Goal: Find specific page/section: Find specific page/section

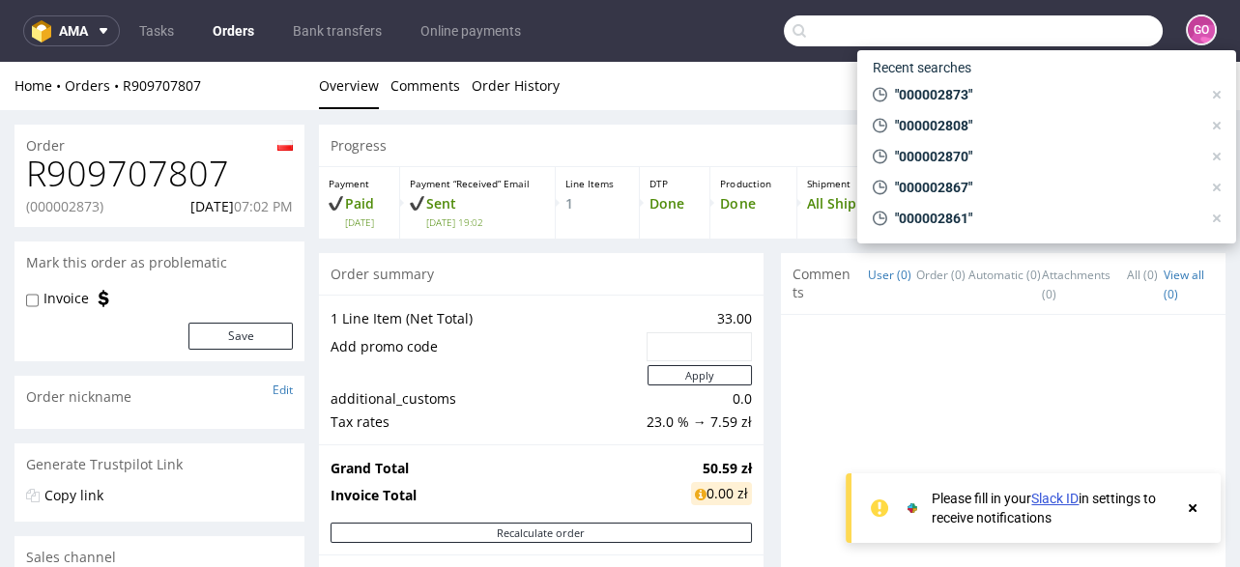
scroll to position [77, 0]
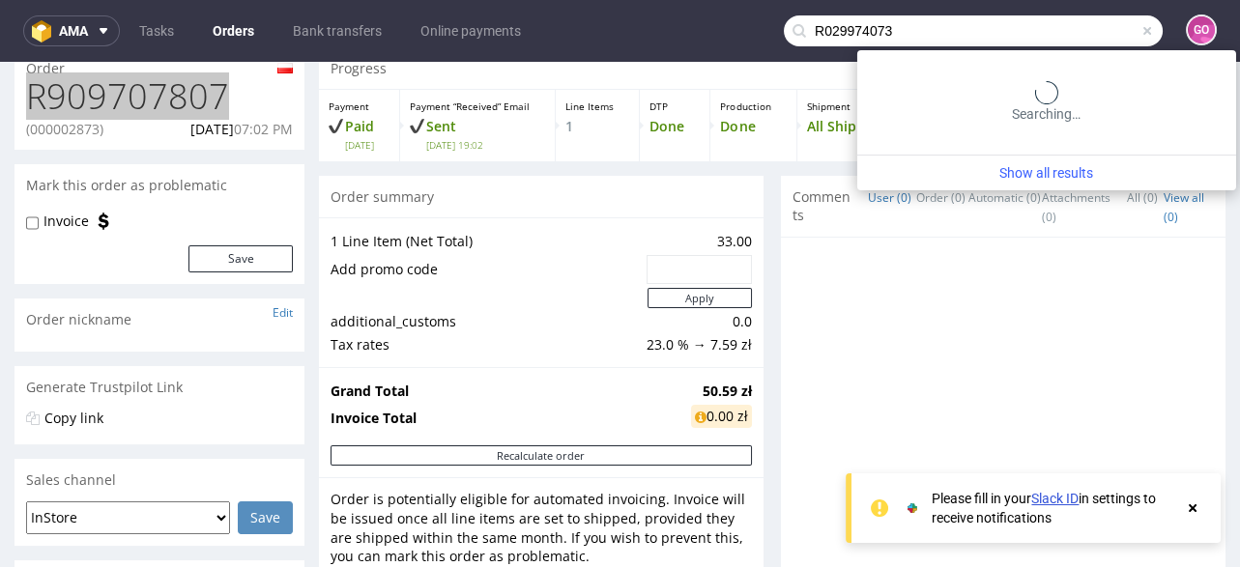
type input "R029974073"
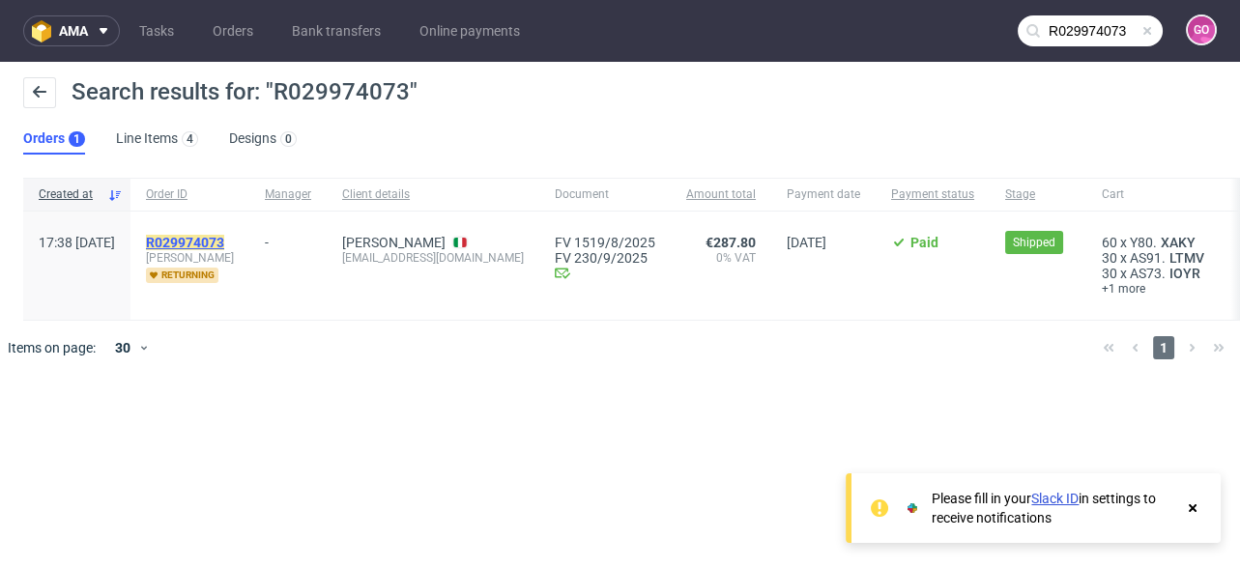
click at [224, 239] on mark "R029974073" at bounding box center [185, 242] width 78 height 15
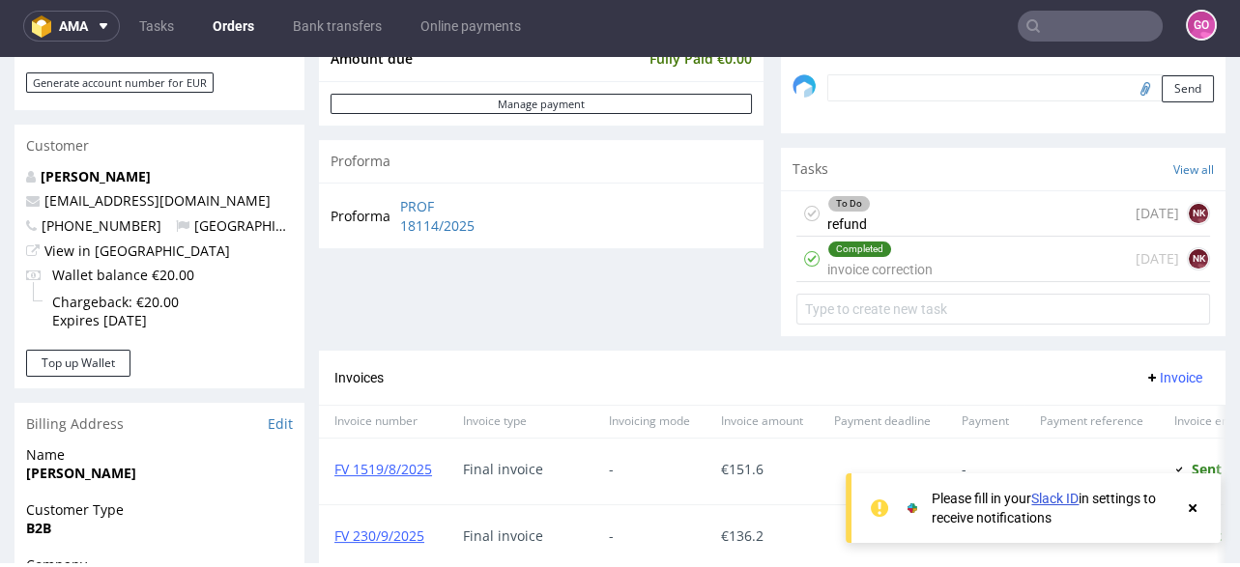
scroll to position [617, 0]
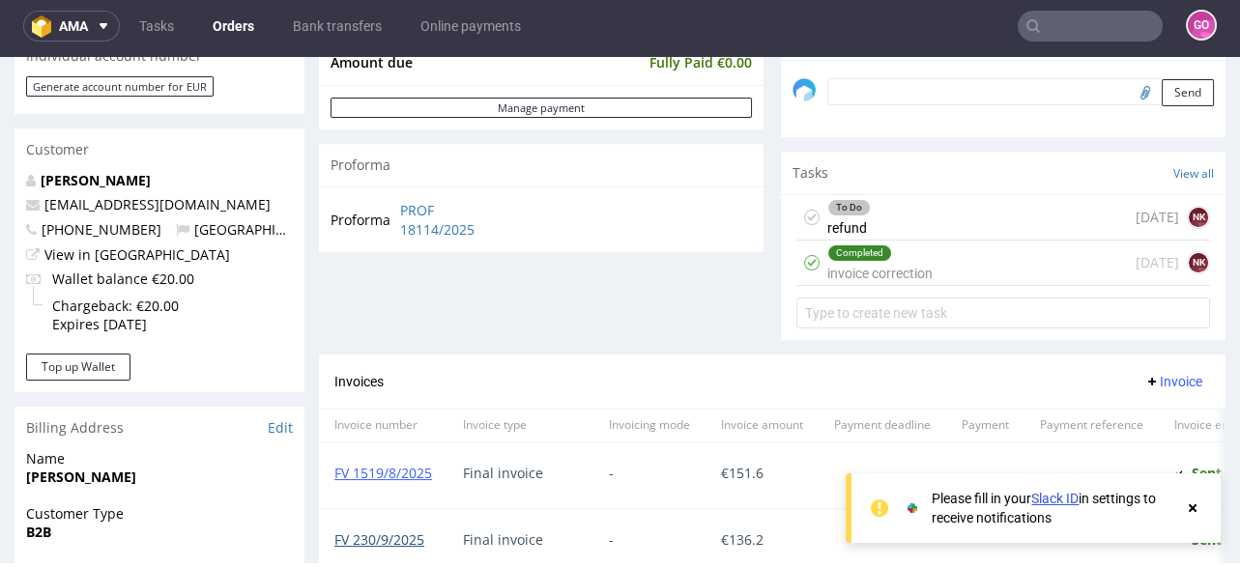
click at [412, 532] on link "FV 230/9/2025" at bounding box center [379, 539] width 90 height 18
click at [1055, 23] on input "text" at bounding box center [1089, 26] width 145 height 31
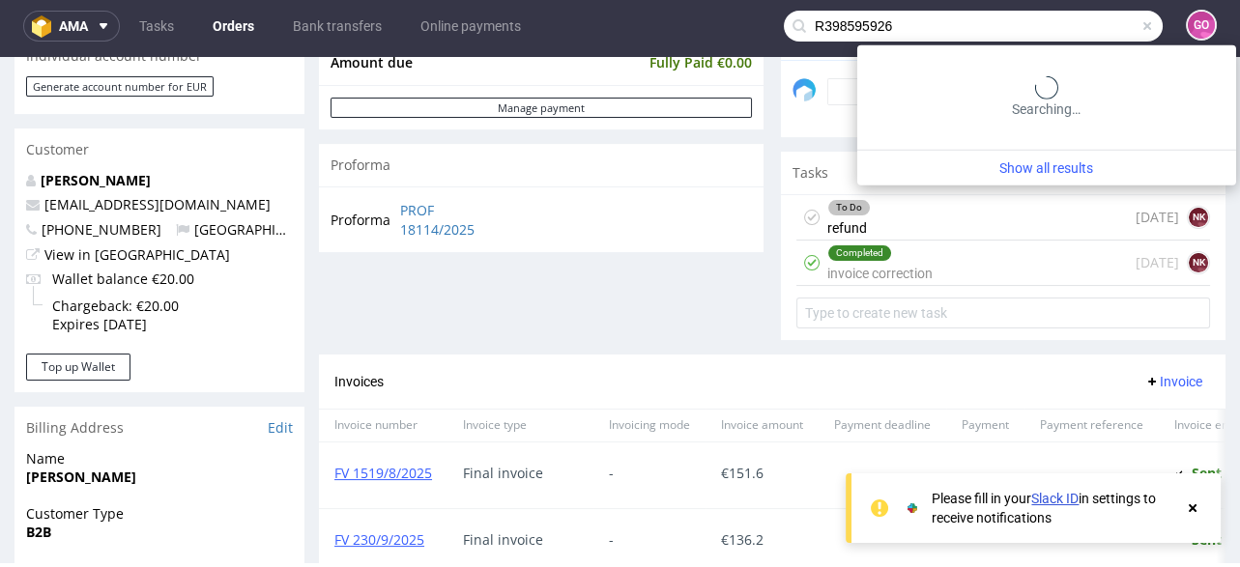
type input "R398595926"
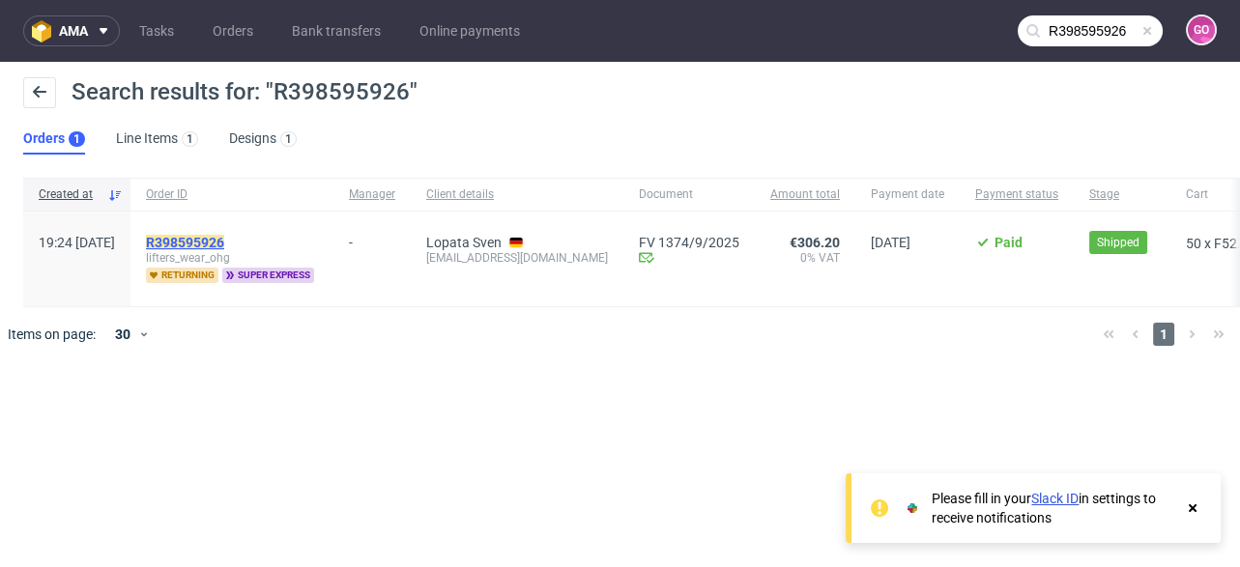
click at [224, 240] on mark "R398595926" at bounding box center [185, 242] width 78 height 15
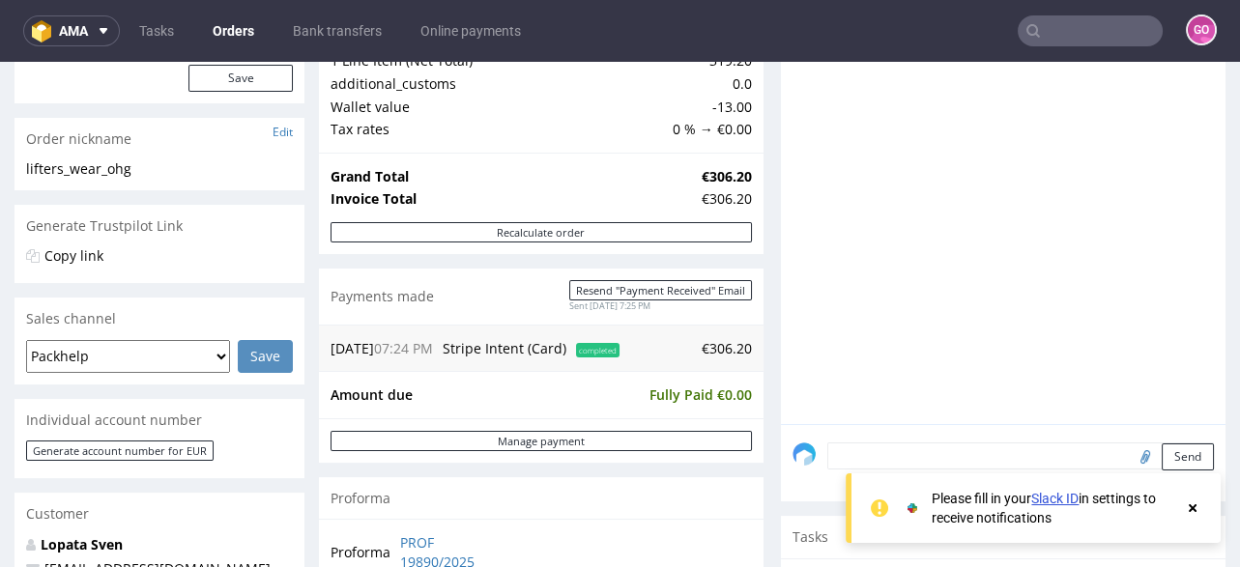
scroll to position [386, 0]
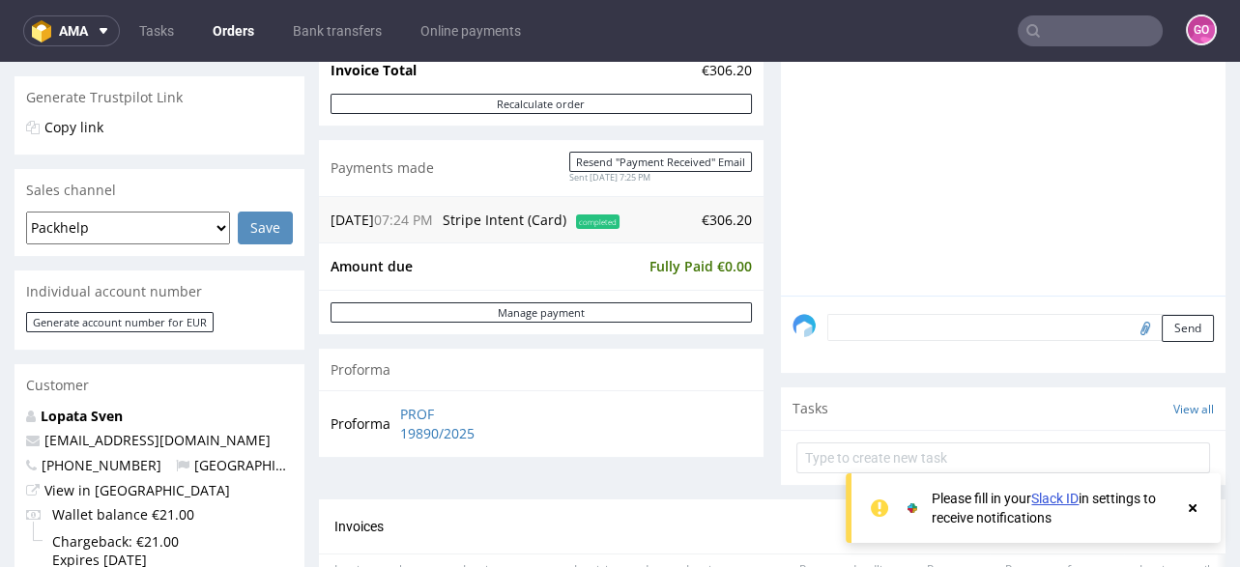
click at [1055, 39] on input "text" at bounding box center [1089, 30] width 145 height 31
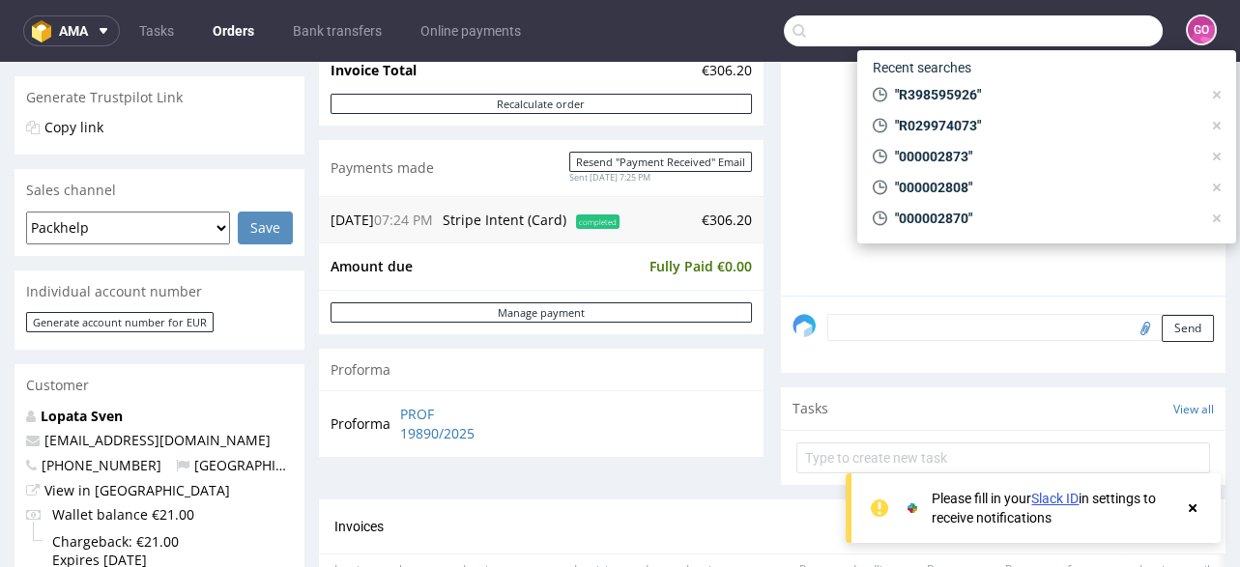
paste input "R123454038"
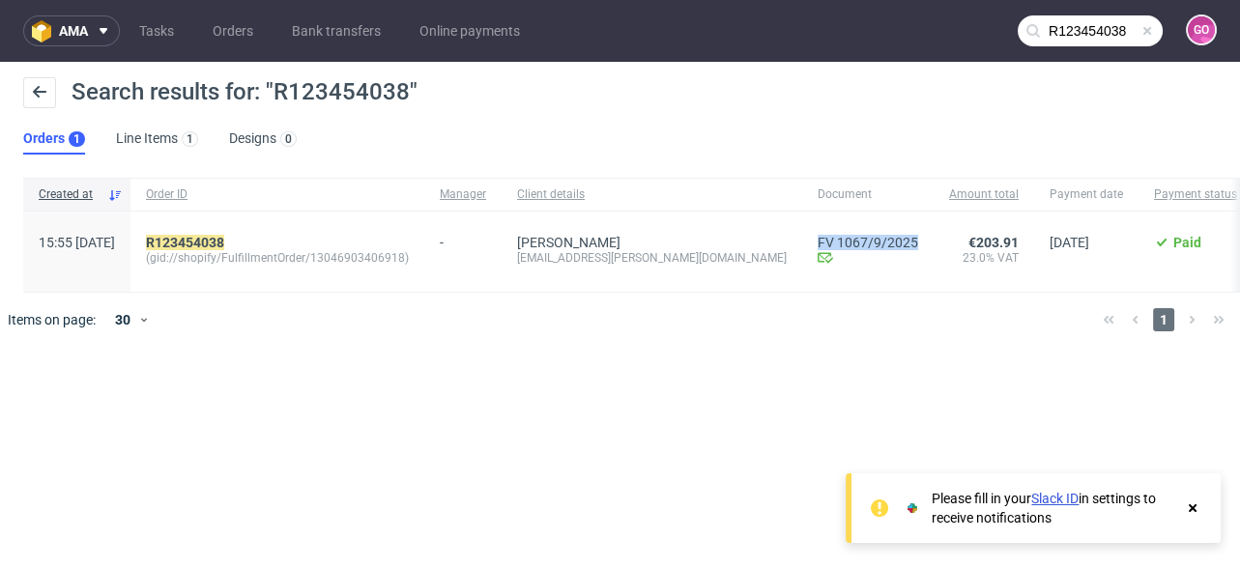
drag, startPoint x: 736, startPoint y: 221, endPoint x: 839, endPoint y: 233, distance: 103.1
click at [839, 233] on div "FV 1067/9/2025 Invoice email Sent at [DATE]" at bounding box center [867, 252] width 131 height 80
copy link "FV 1067/9/2025"
click at [1082, 33] on input "R123454038" at bounding box center [1089, 30] width 145 height 31
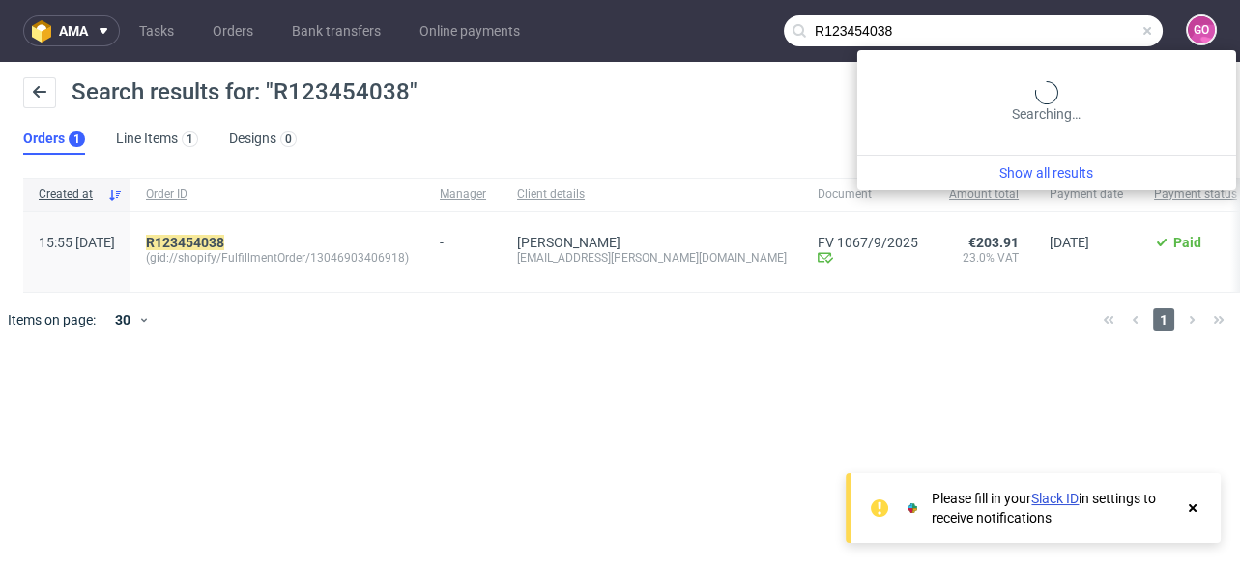
click at [1082, 33] on input "R123454038" at bounding box center [973, 30] width 379 height 31
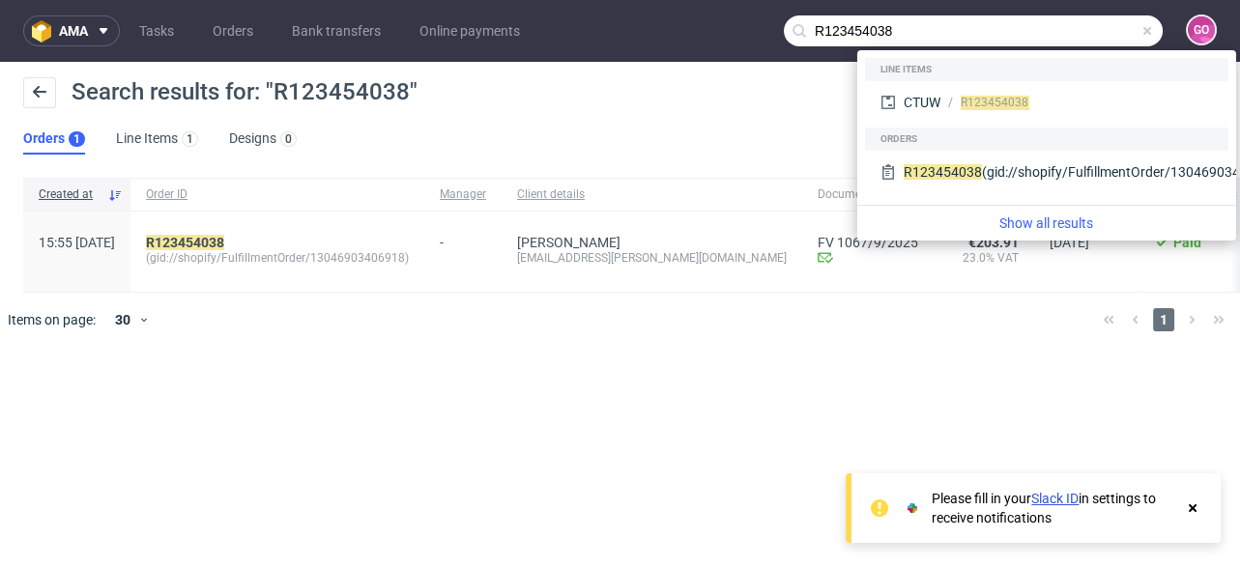
paste input "466997560"
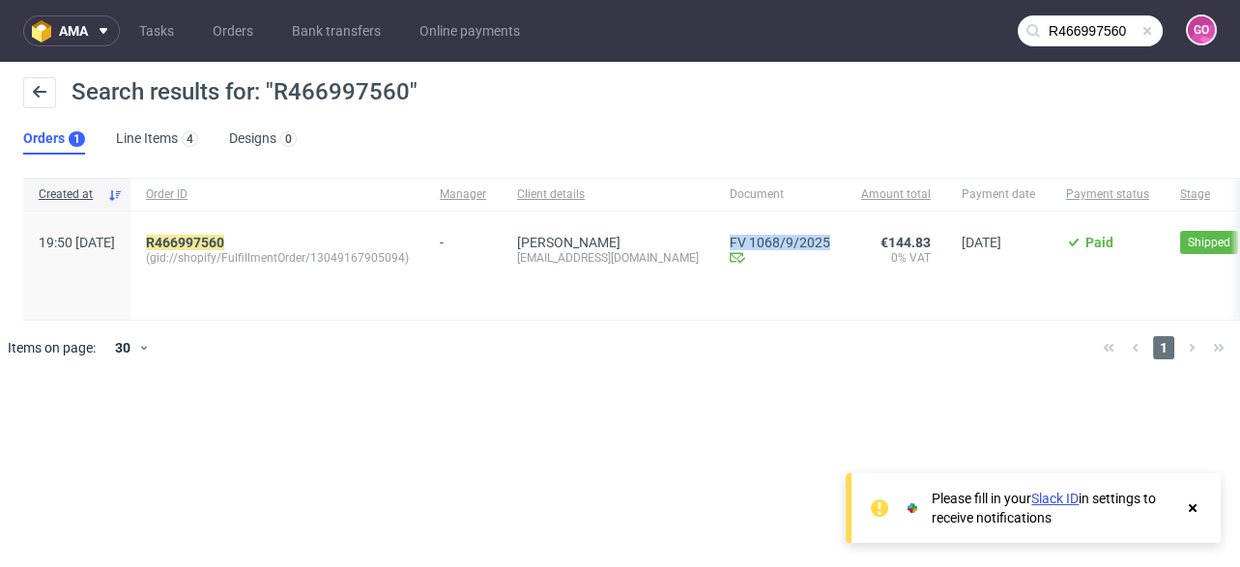
drag, startPoint x: 728, startPoint y: 217, endPoint x: 862, endPoint y: 235, distance: 134.5
click at [862, 235] on div "19:50 [DATE] R466997560 (gid://shopify/FulfillmentOrder/13049167905094) - Derna…" at bounding box center [837, 266] width 1628 height 109
copy div "FV 1068/9/2025 Invoice email Sent at [DATE]"
click at [1071, 29] on input "R466997560" at bounding box center [1089, 30] width 145 height 31
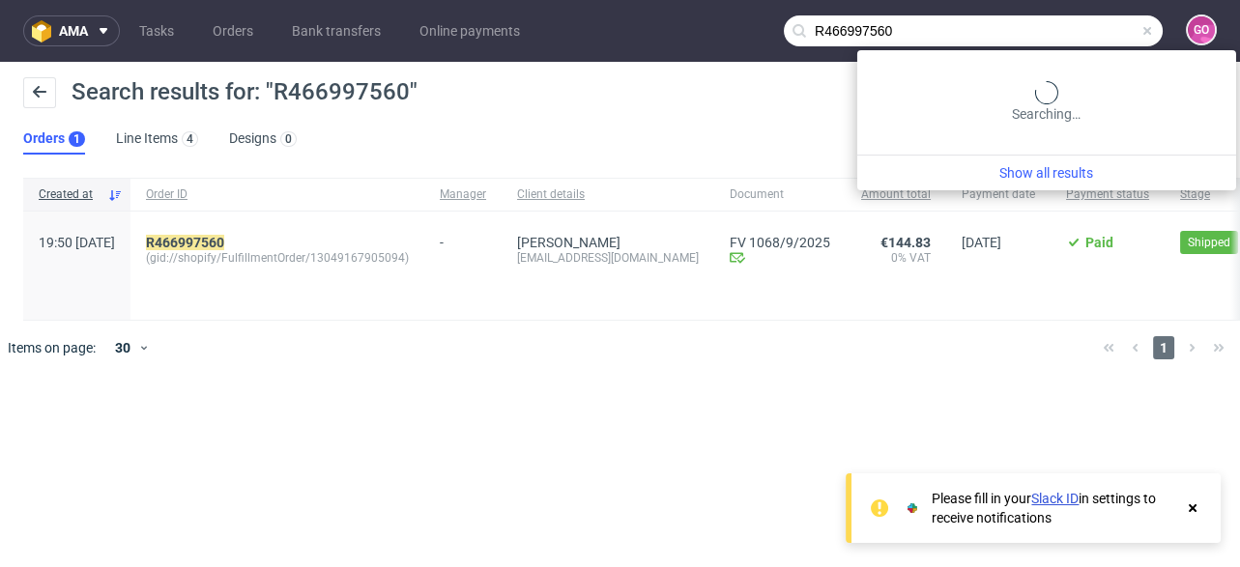
click at [1071, 29] on input "R466997560" at bounding box center [973, 30] width 379 height 31
paste input "20815123"
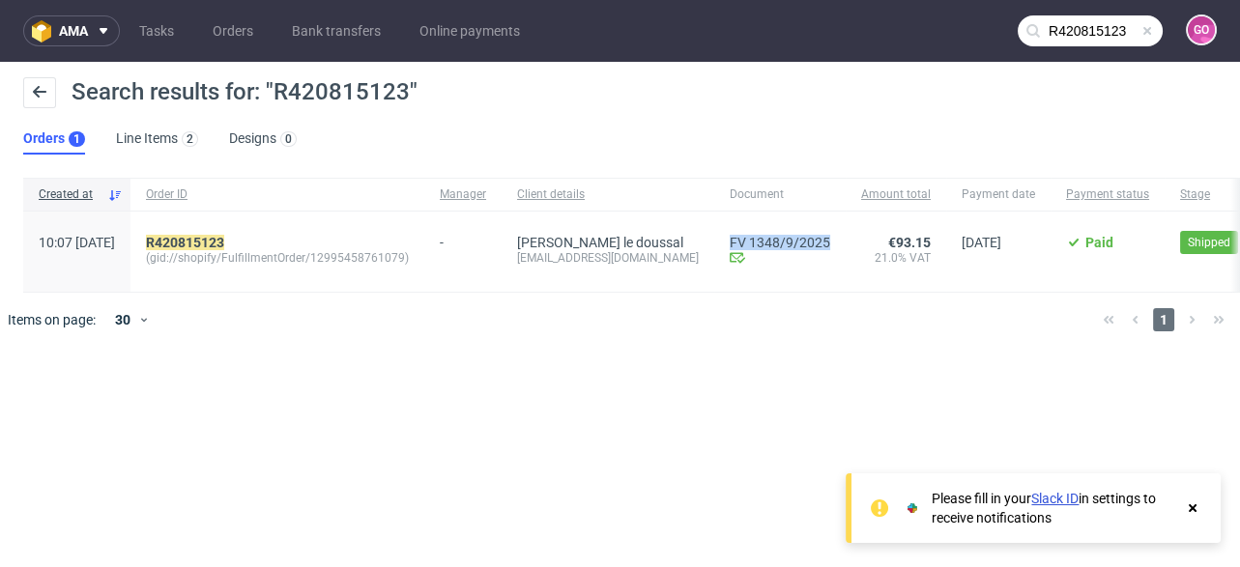
drag, startPoint x: 717, startPoint y: 215, endPoint x: 823, endPoint y: 219, distance: 106.3
click at [823, 219] on div "FV 1348/9/2025 Invoice email Sent at [DATE]" at bounding box center [779, 252] width 131 height 80
copy link "FV 1348/9/2025"
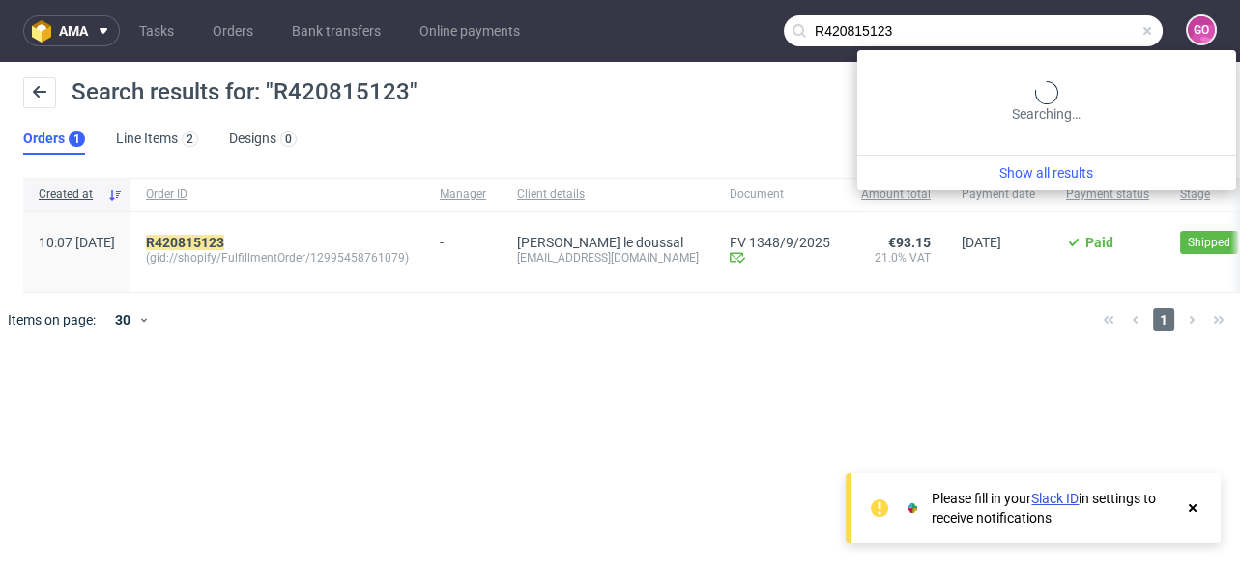
click at [1093, 25] on input "R420815123" at bounding box center [973, 30] width 379 height 31
paste input "949009289"
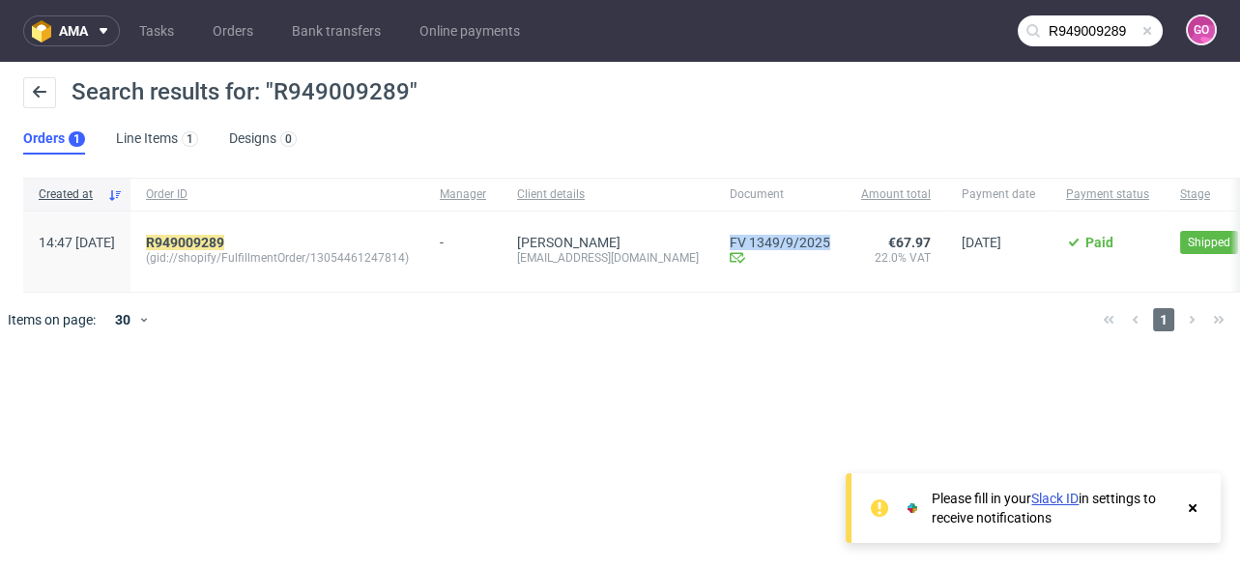
drag, startPoint x: 679, startPoint y: 218, endPoint x: 790, endPoint y: 222, distance: 111.2
click at [790, 222] on div "FV 1349/9/2025 Invoice email Sent at [DATE]" at bounding box center [779, 252] width 131 height 80
copy link "FV 1349/9/2025"
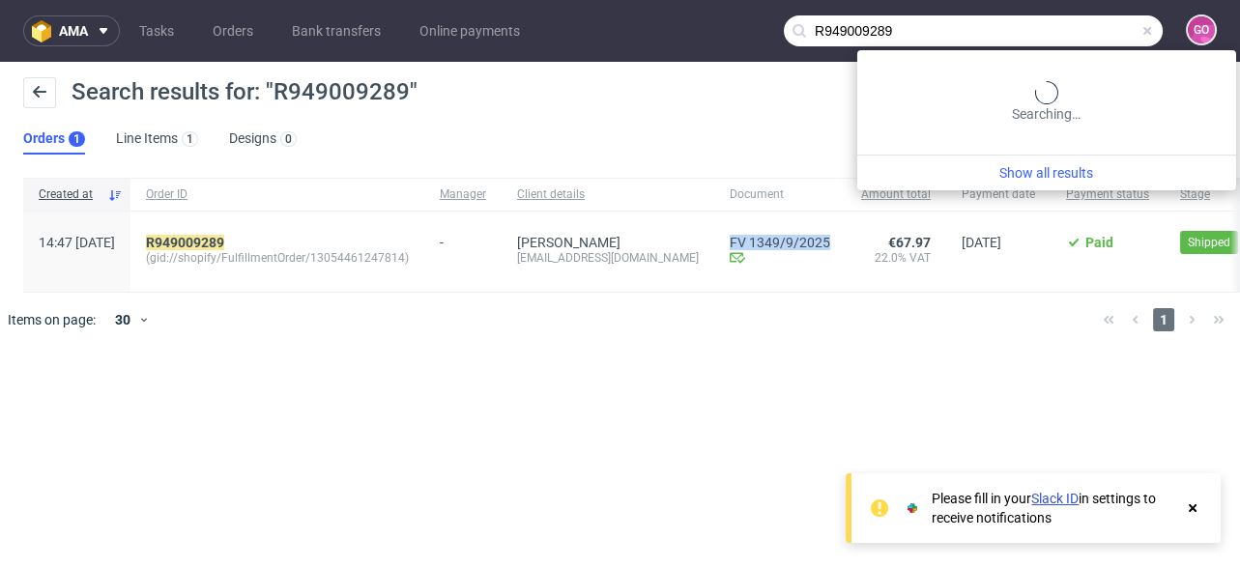
click at [1077, 25] on input "R949009289" at bounding box center [973, 30] width 379 height 31
paste input "4812274"
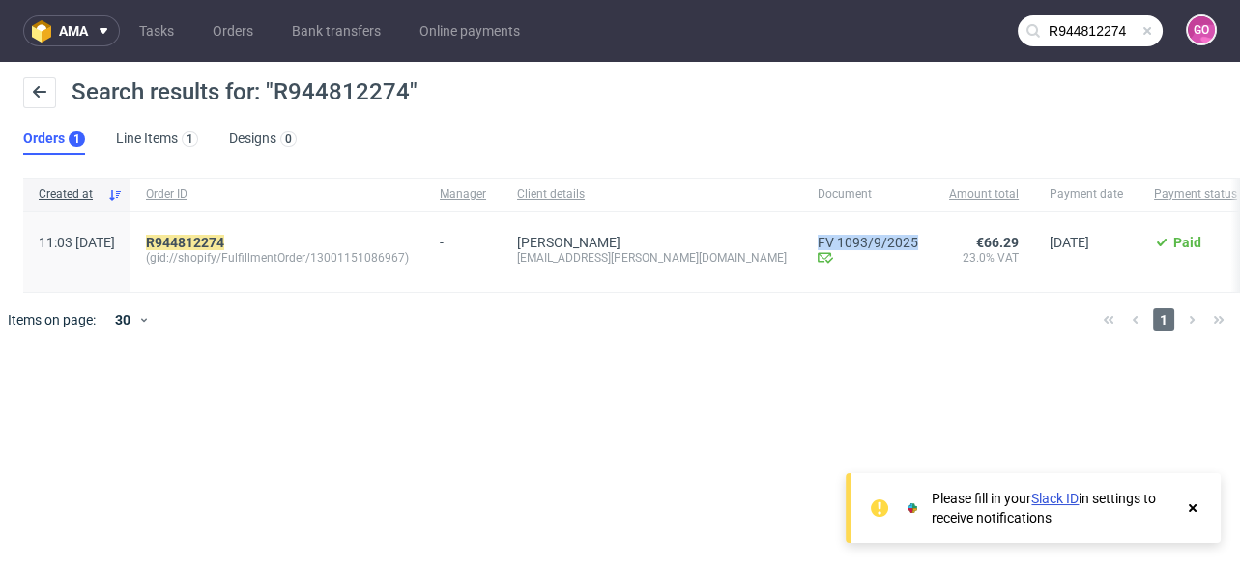
drag, startPoint x: 714, startPoint y: 222, endPoint x: 839, endPoint y: 229, distance: 124.8
click at [839, 229] on div "11:03 [DATE] R944812274 (gid://shopify/FulfillmentOrder/13001151086967) - [PERS…" at bounding box center [896, 252] width 1747 height 81
copy div "FV 1093/9/2025 Invoice email Sent at [DATE]"
click at [1092, 18] on input "R944812274" at bounding box center [1089, 30] width 145 height 31
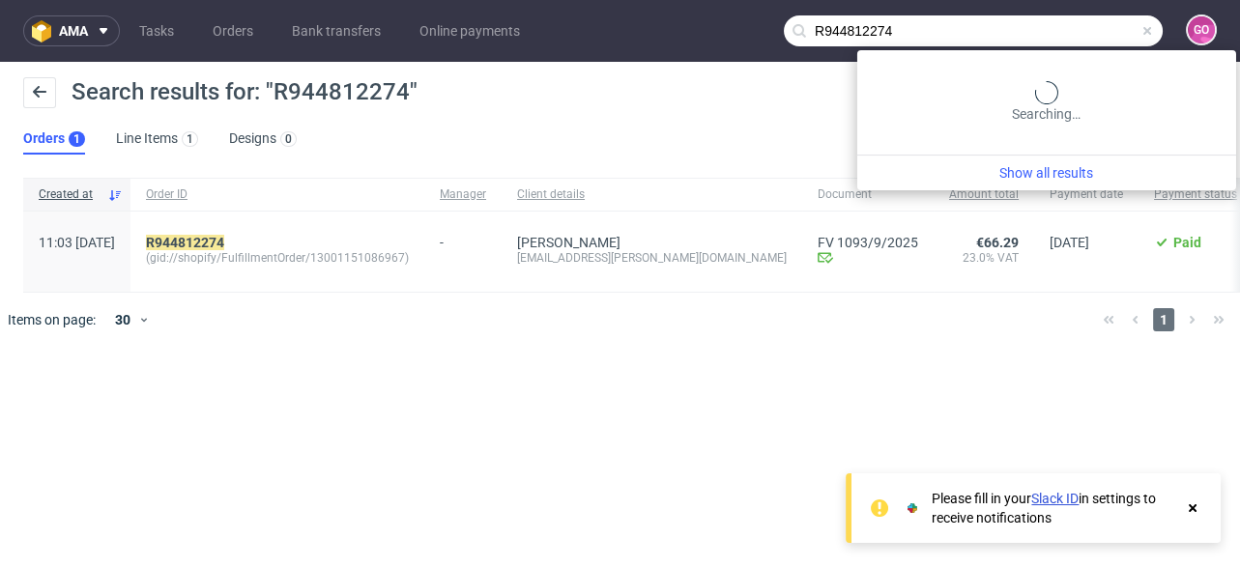
paste input "835996622"
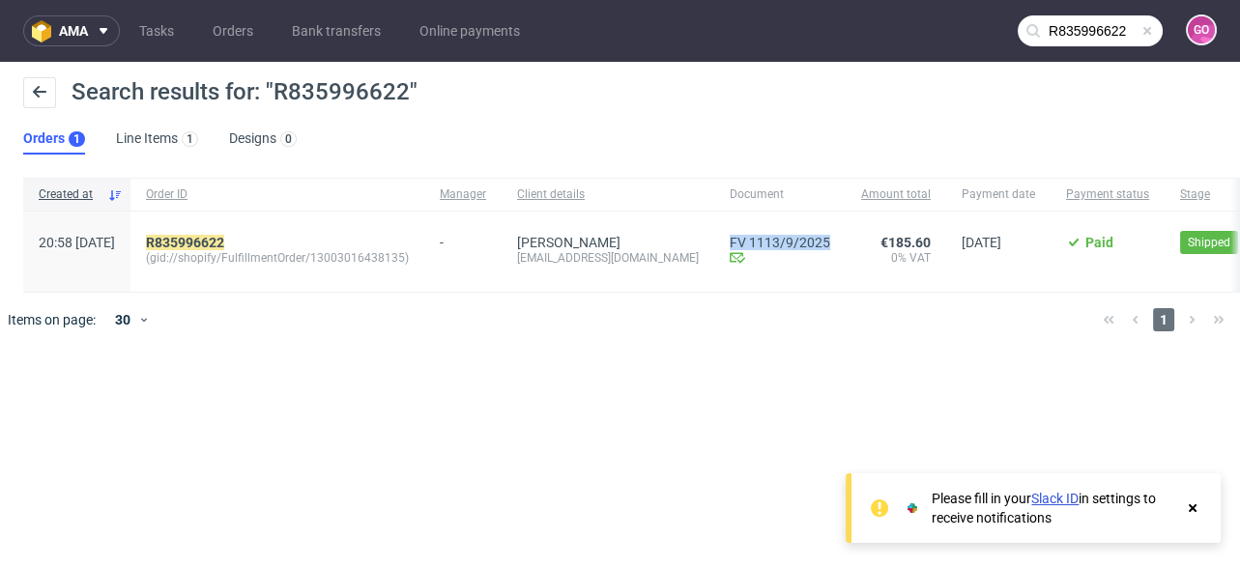
drag, startPoint x: 729, startPoint y: 221, endPoint x: 848, endPoint y: 239, distance: 120.1
click at [845, 239] on div "FV 1113/9/2025 Invoice email Sent at [DATE]" at bounding box center [779, 252] width 131 height 80
copy link "FV 1113/9/2025"
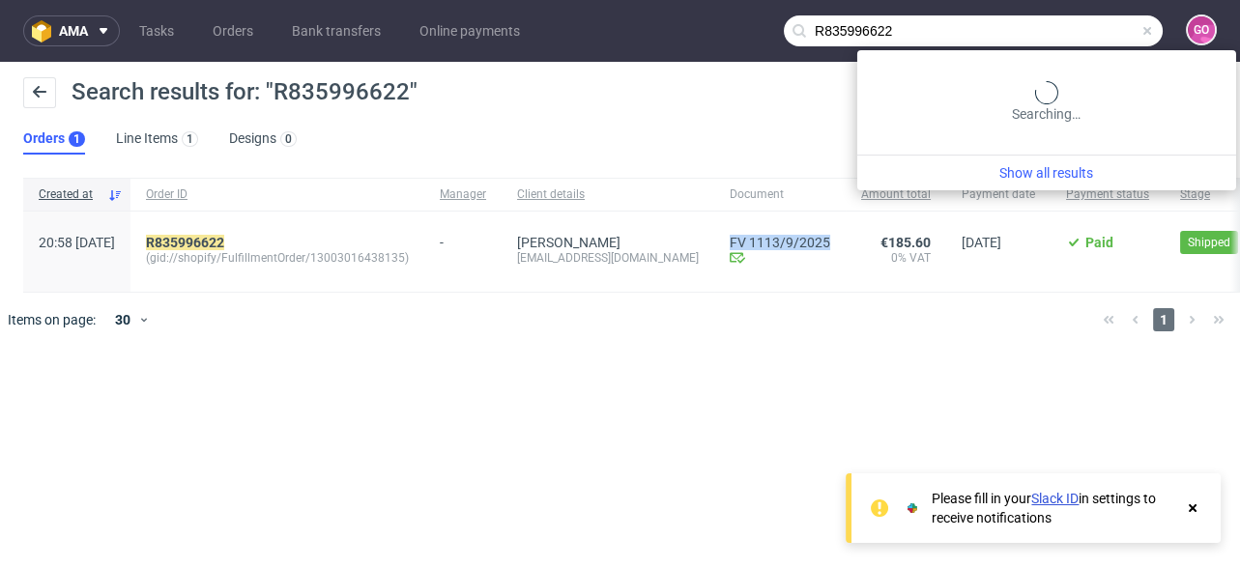
click at [1102, 27] on input "R835996622" at bounding box center [973, 30] width 379 height 31
paste input "728073665"
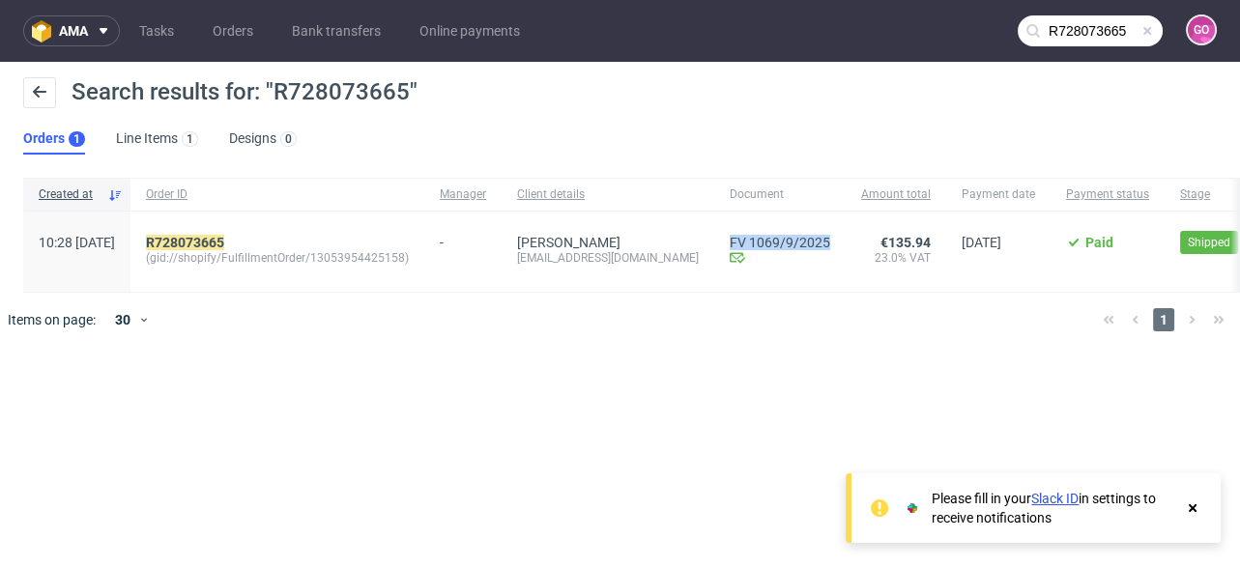
drag, startPoint x: 746, startPoint y: 217, endPoint x: 862, endPoint y: 250, distance: 120.5
click at [845, 250] on div "FV 1069/9/2025 Invoice email Sent at [DATE]" at bounding box center [779, 252] width 131 height 80
copy div "FV 1069/9/2025 Invoice email Sent at [DATE]"
click at [1111, 43] on input "R728073665" at bounding box center [1089, 30] width 145 height 31
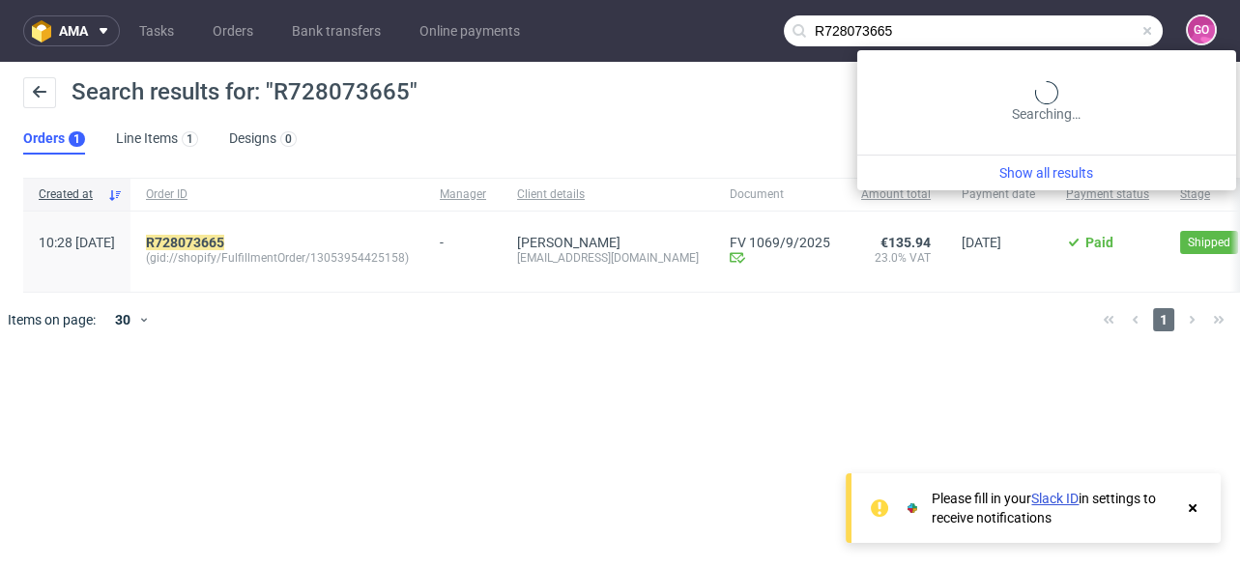
click at [1111, 43] on input "R728073665" at bounding box center [973, 30] width 379 height 31
paste input "148328313"
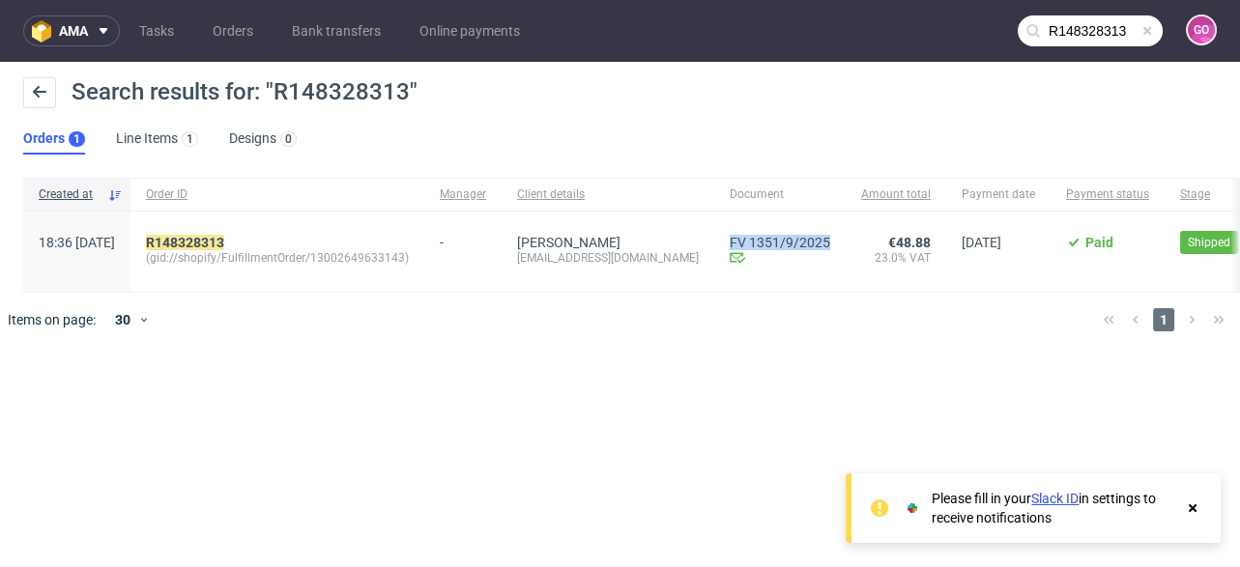
drag, startPoint x: 691, startPoint y: 217, endPoint x: 821, endPoint y: 239, distance: 132.2
click at [821, 239] on div "18:36 [DATE] R148328313 (gid://shopify/FulfillmentOrder/13002649633143) - [PERS…" at bounding box center [824, 252] width 1603 height 81
copy div "FV 1351/9/2025 Invoice email Sent at [DATE]"
click at [1103, 37] on input "R148328313" at bounding box center [1089, 30] width 145 height 31
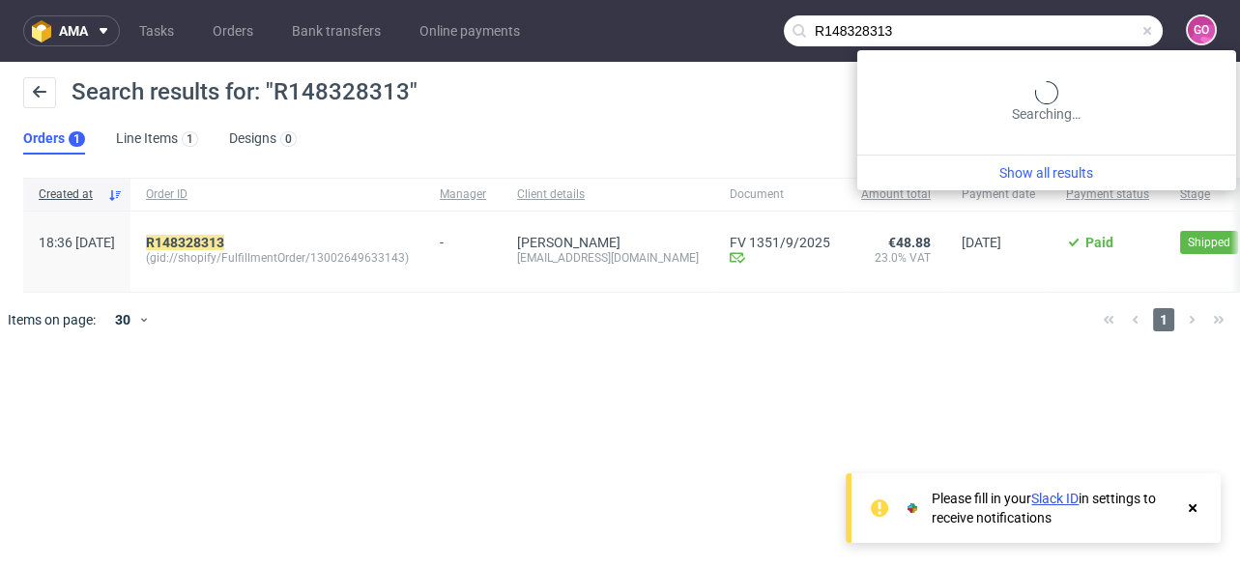
paste input "006717189"
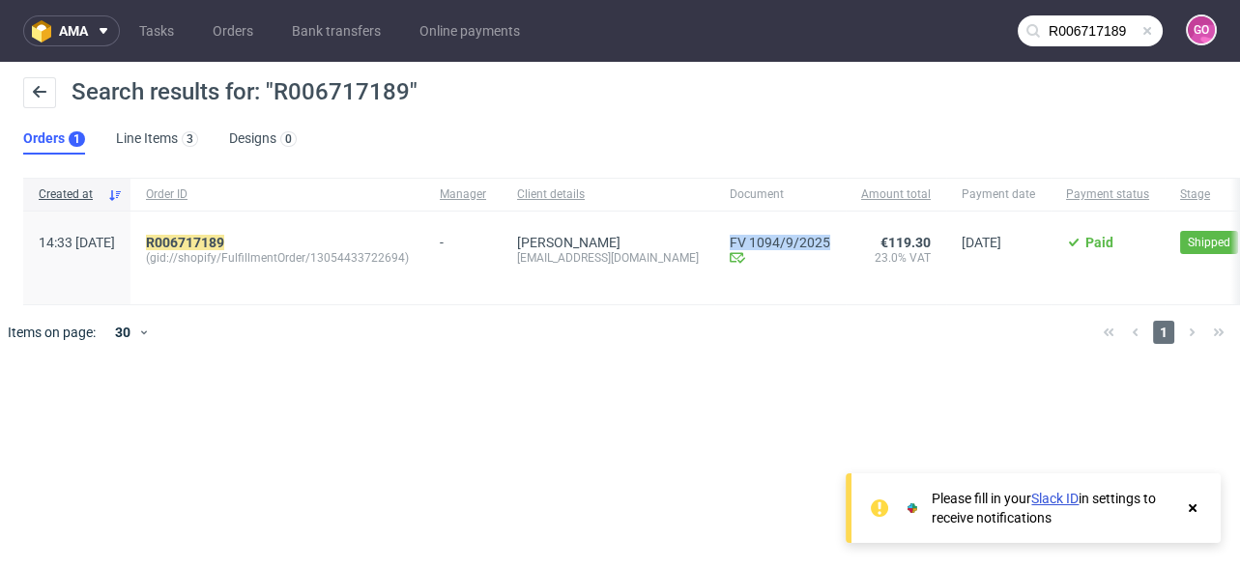
drag, startPoint x: 742, startPoint y: 217, endPoint x: 876, endPoint y: 247, distance: 137.6
click at [876, 247] on div "14:33 [DATE] R006717189 (gid://shopify/FulfillmentOrder/13054433722694) - [PERS…" at bounding box center [848, 259] width 1651 height 94
copy div "FV 1094/9/2025 Invoice email Sent at [DATE]"
click at [1070, 31] on input "R006717189" at bounding box center [1089, 30] width 145 height 31
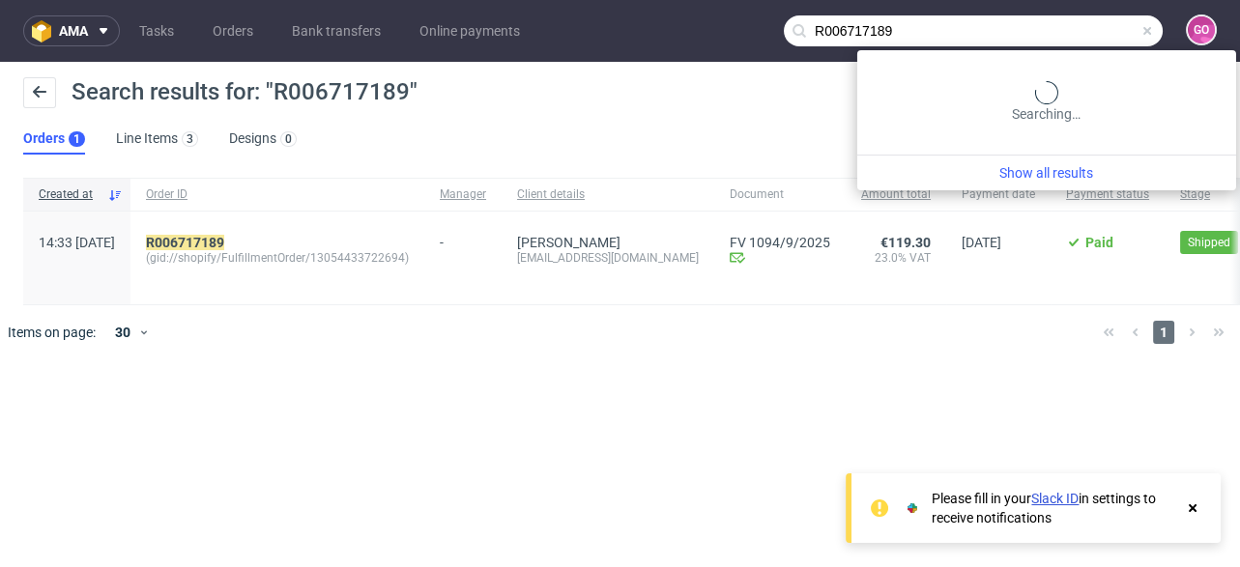
paste input "484063244"
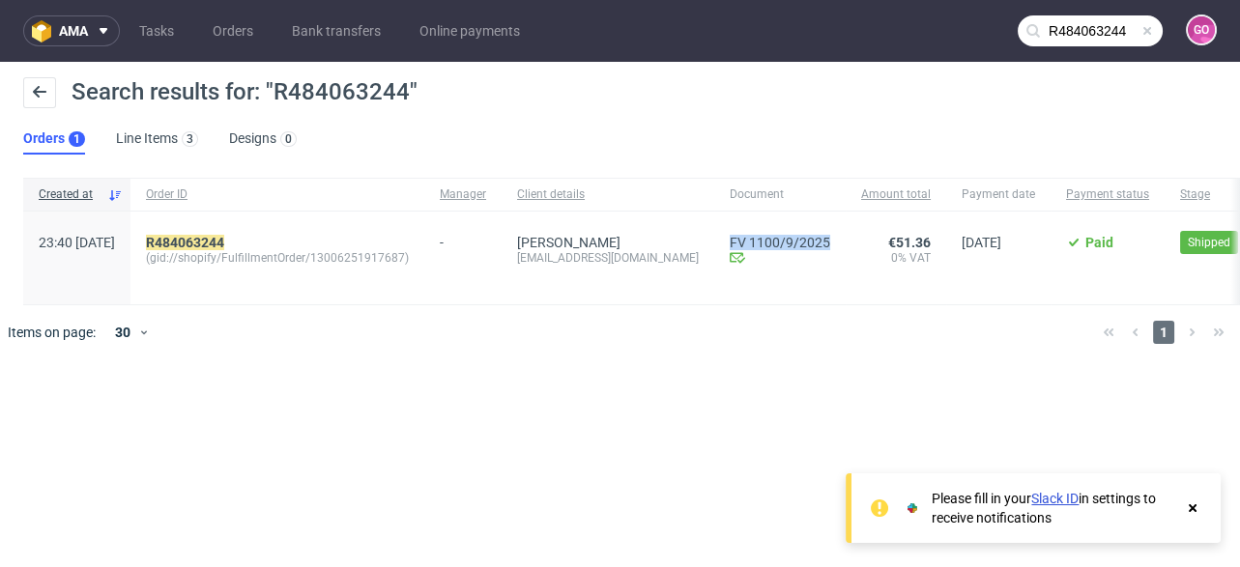
drag, startPoint x: 746, startPoint y: 219, endPoint x: 864, endPoint y: 232, distance: 118.5
click at [864, 232] on div "23:40 [DATE] R484063244 (gid://shopify/FulfillmentOrder/13006251917687) - [PERS…" at bounding box center [847, 259] width 1649 height 94
copy div "FV 1100/9/2025 Invoice email Sent at [DATE]"
click at [1093, 21] on input "R484063244" at bounding box center [1089, 30] width 145 height 31
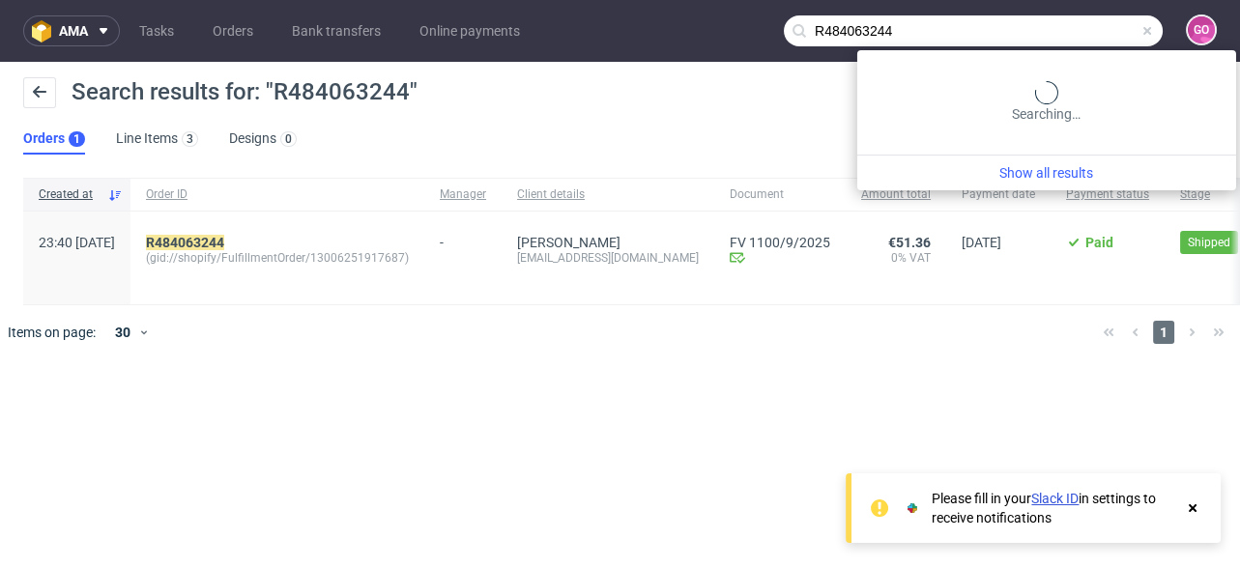
click at [1093, 21] on input "R484063244" at bounding box center [973, 30] width 379 height 31
paste input "261898026"
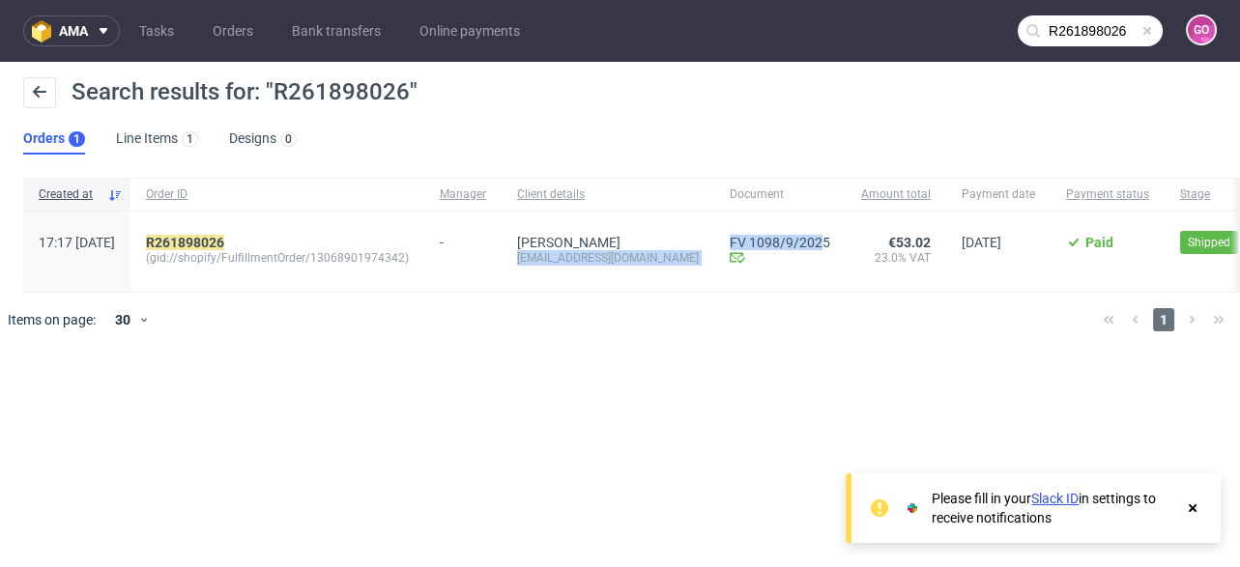
drag, startPoint x: 702, startPoint y: 213, endPoint x: 818, endPoint y: 231, distance: 117.4
click at [818, 231] on div "17:17 [DATE] R261898026 (gid://shopify/FulfillmentOrder/13068901974342) - [PERS…" at bounding box center [826, 252] width 1607 height 81
click at [733, 218] on div "FV 1098/9/2025 Invoice email Sent at [DATE]" at bounding box center [779, 252] width 131 height 80
click at [823, 289] on div "FV 1098/9/2025 Invoice email Sent at [DATE]" at bounding box center [779, 252] width 131 height 80
drag, startPoint x: 836, startPoint y: 217, endPoint x: 717, endPoint y: 218, distance: 118.8
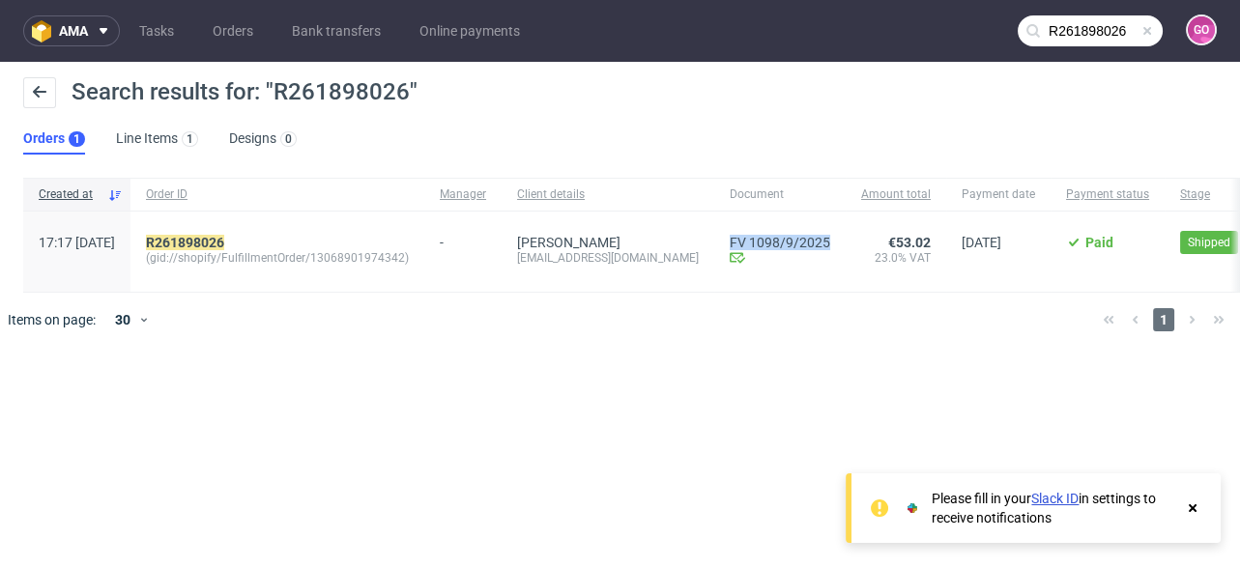
click at [717, 218] on div "FV 1098/9/2025 Invoice email Sent at [DATE]" at bounding box center [779, 252] width 131 height 80
click at [1071, 34] on input "R261898026" at bounding box center [1089, 30] width 145 height 31
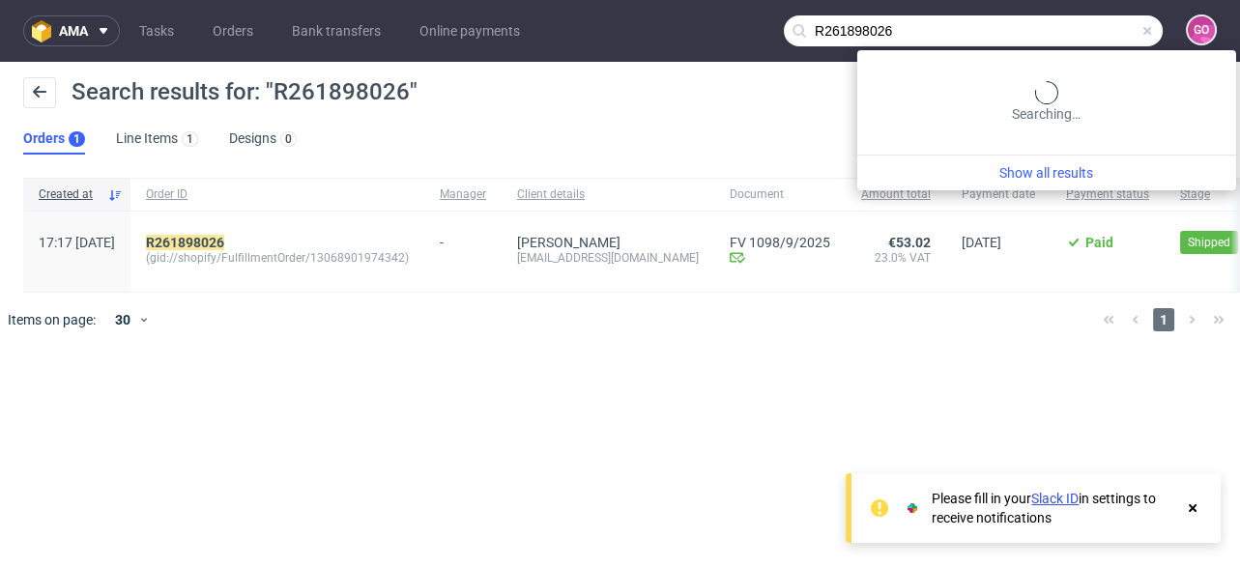
click at [1071, 34] on input "R261898026" at bounding box center [973, 30] width 379 height 31
paste input "097029561"
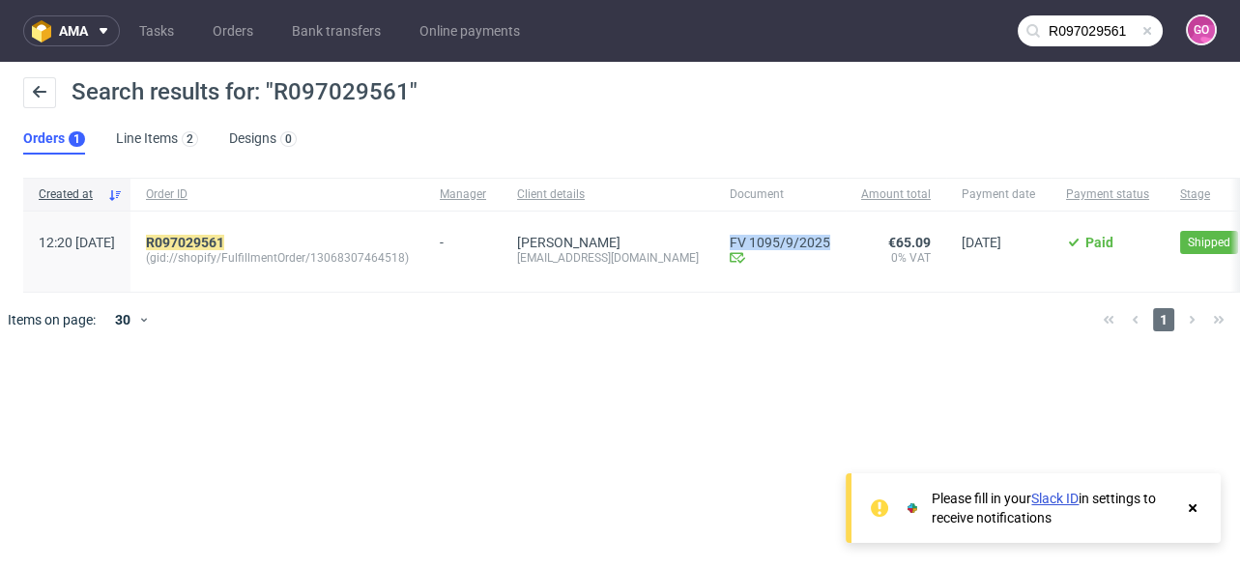
drag, startPoint x: 772, startPoint y: 220, endPoint x: 885, endPoint y: 238, distance: 114.4
click at [845, 238] on div "FV 1095/9/2025 Invoice email Sent at [DATE]" at bounding box center [779, 252] width 131 height 80
click at [1133, 9] on nav "ama Tasks Orders Bank transfers Online payments R097029561 GO" at bounding box center [620, 31] width 1240 height 62
click at [1098, 26] on input "R097029561" at bounding box center [1089, 30] width 145 height 31
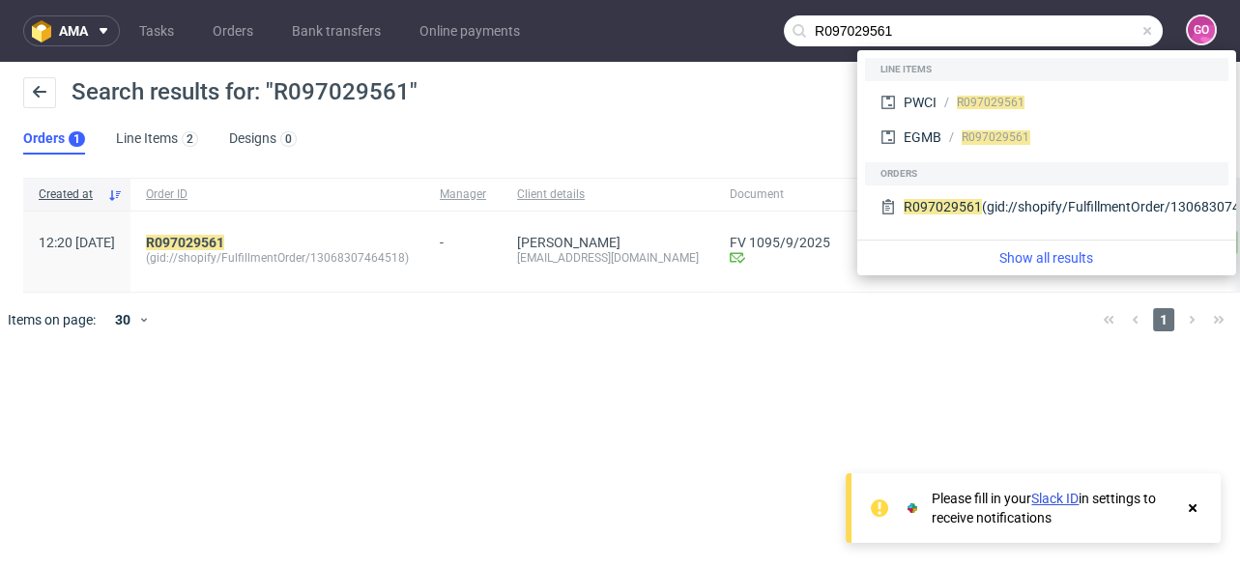
drag, startPoint x: 956, startPoint y: 30, endPoint x: 773, endPoint y: 30, distance: 182.6
click at [773, 30] on nav "ama Tasks Orders Bank transfers Online payments R097029561 GO" at bounding box center [620, 31] width 1240 height 62
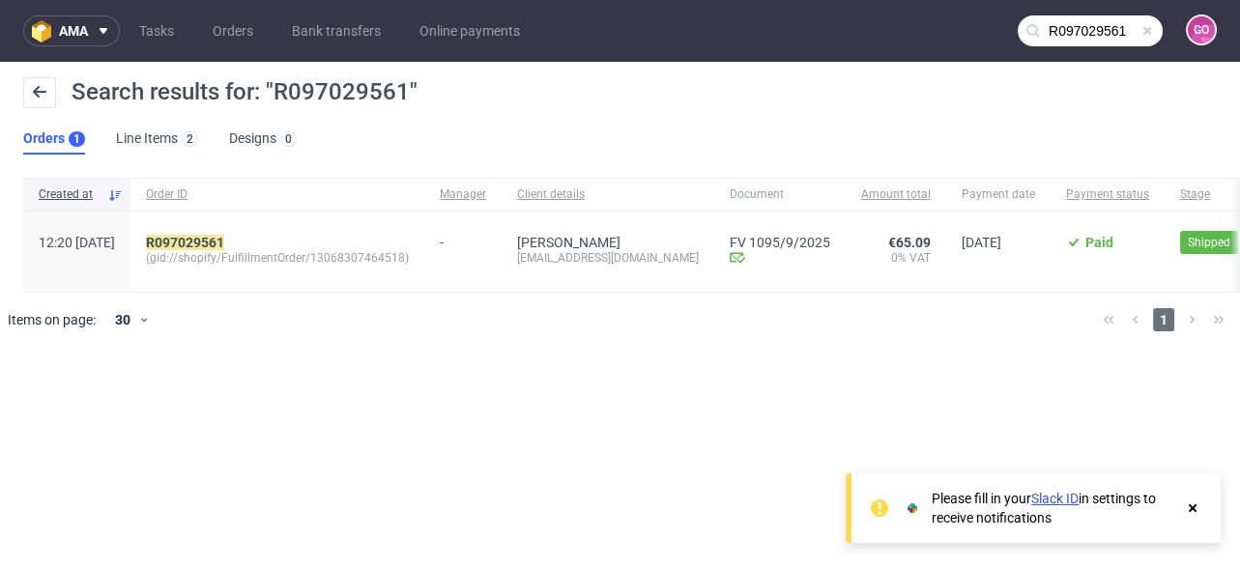
paste input "33750235"
click at [1084, 37] on input "R033750235" at bounding box center [1089, 30] width 145 height 31
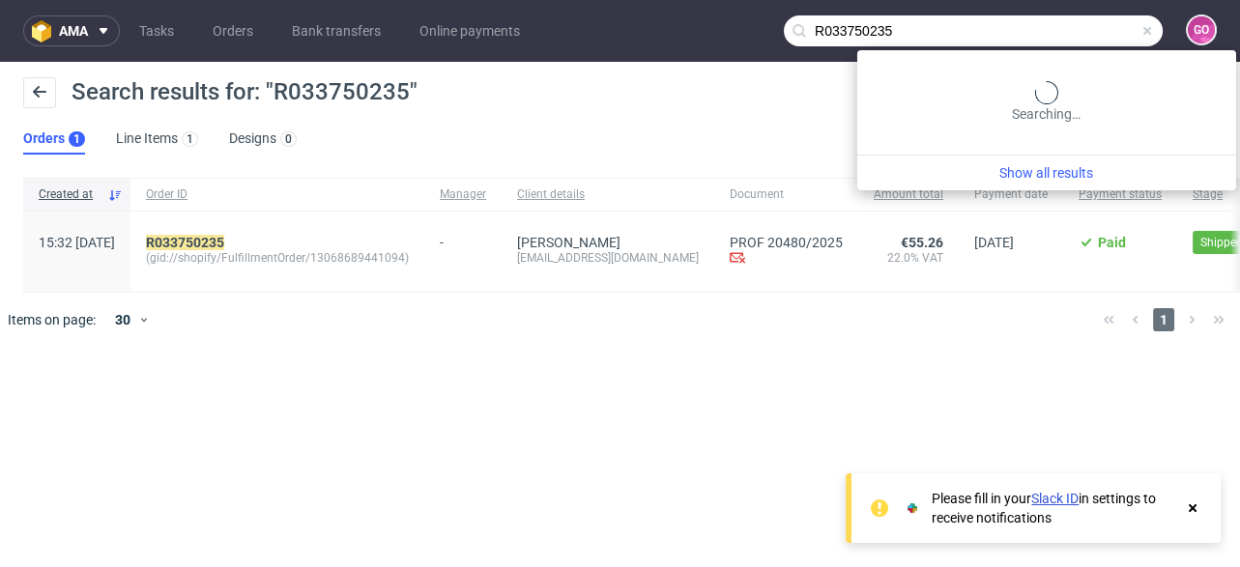
click at [1084, 37] on input "R033750235" at bounding box center [973, 30] width 379 height 31
paste input "920808353"
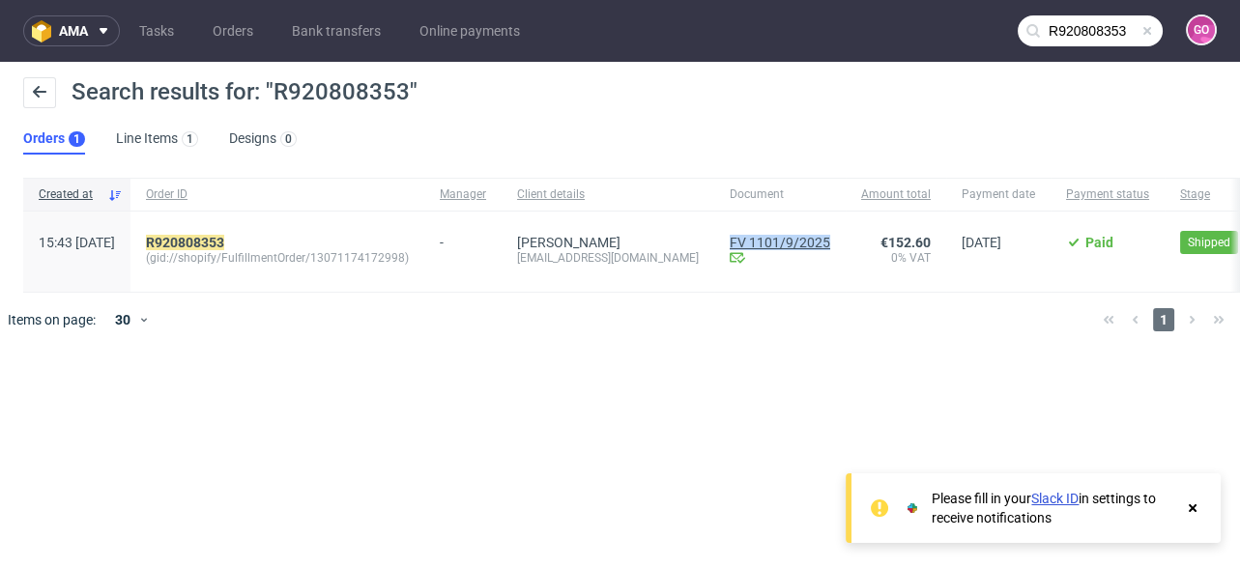
drag, startPoint x: 714, startPoint y: 220, endPoint x: 816, endPoint y: 235, distance: 103.4
click at [816, 235] on div "FV 1101/9/2025 Invoice email Sent at [DATE]" at bounding box center [779, 252] width 131 height 80
click at [1103, 12] on nav "ama Tasks Orders Bank transfers Online payments R920808353 GO" at bounding box center [620, 31] width 1240 height 62
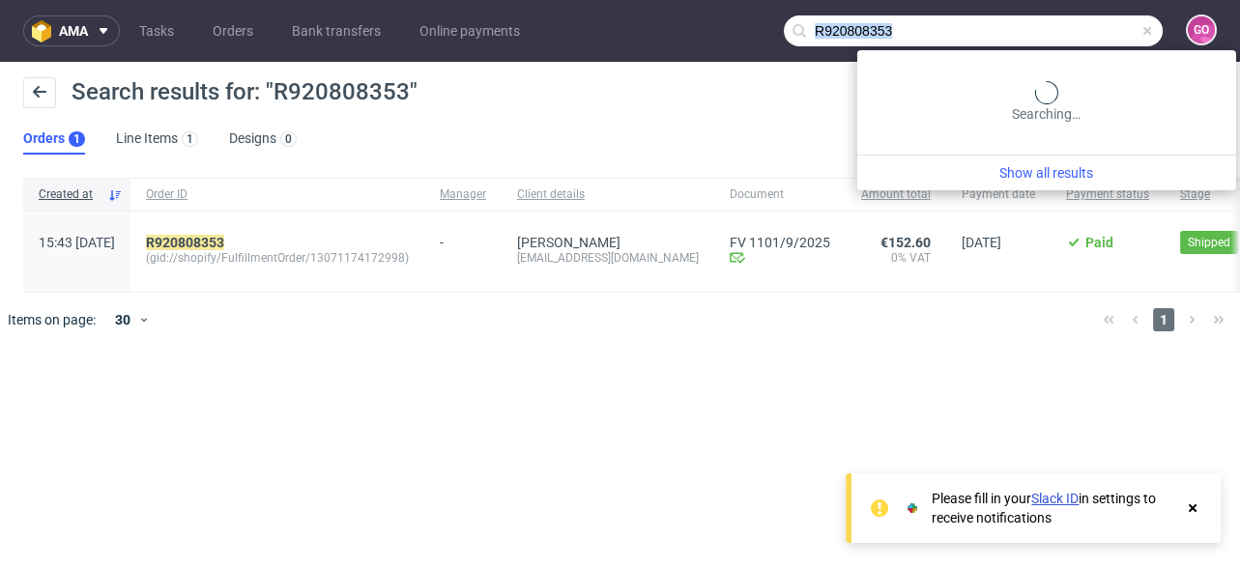
click at [1085, 18] on input "R920808353" at bounding box center [973, 30] width 379 height 31
drag, startPoint x: 1085, startPoint y: 27, endPoint x: 661, endPoint y: 29, distance: 424.2
click at [661, 29] on nav "ama Tasks Orders Bank transfers Online payments R920808353 GO" at bounding box center [620, 31] width 1240 height 62
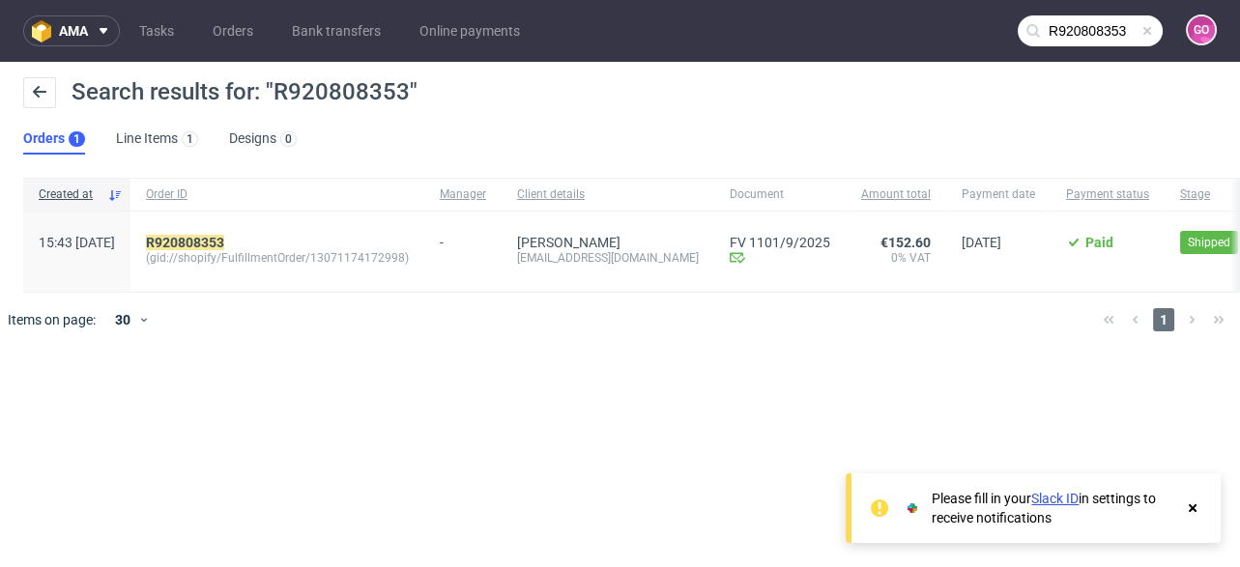
paste input "139113971"
type input "R139113971"
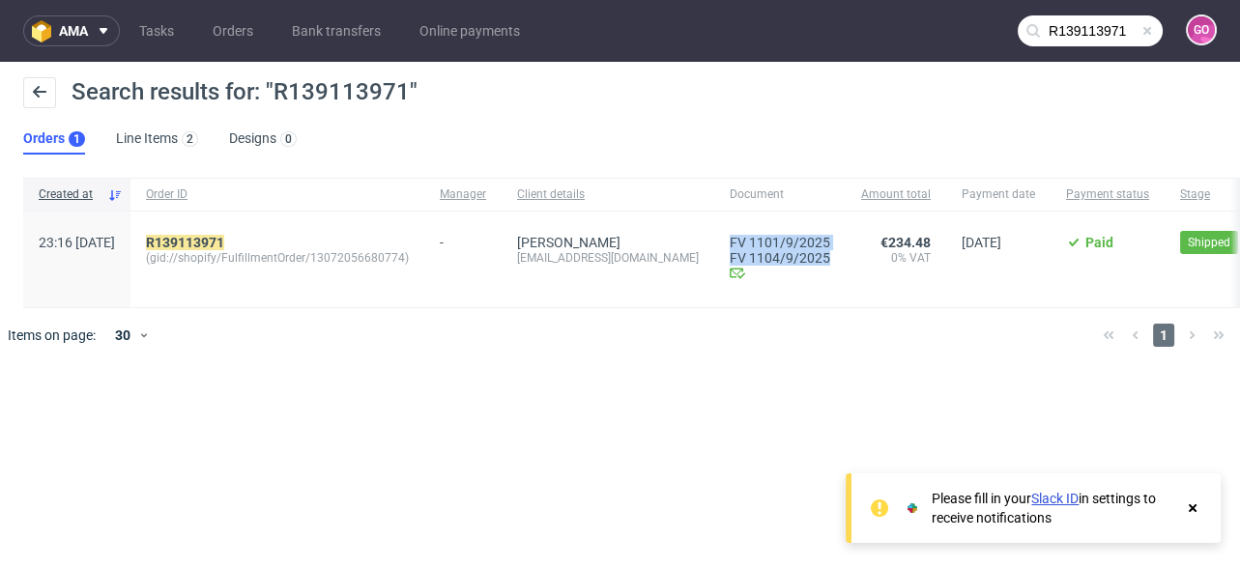
drag, startPoint x: 700, startPoint y: 219, endPoint x: 818, endPoint y: 258, distance: 124.0
click at [818, 258] on div "FV 1101/9/2025 FV 1104/9/2025 Invoice email Sent at [DATE]" at bounding box center [779, 260] width 131 height 96
click at [224, 237] on mark "R139113971" at bounding box center [185, 242] width 78 height 15
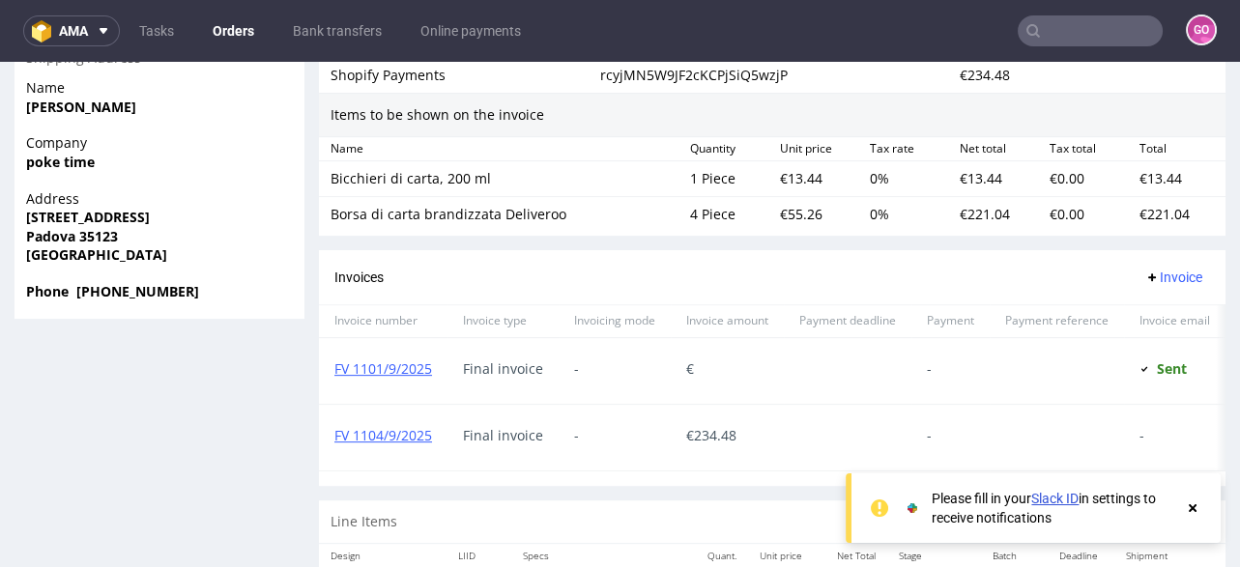
scroll to position [1468, 0]
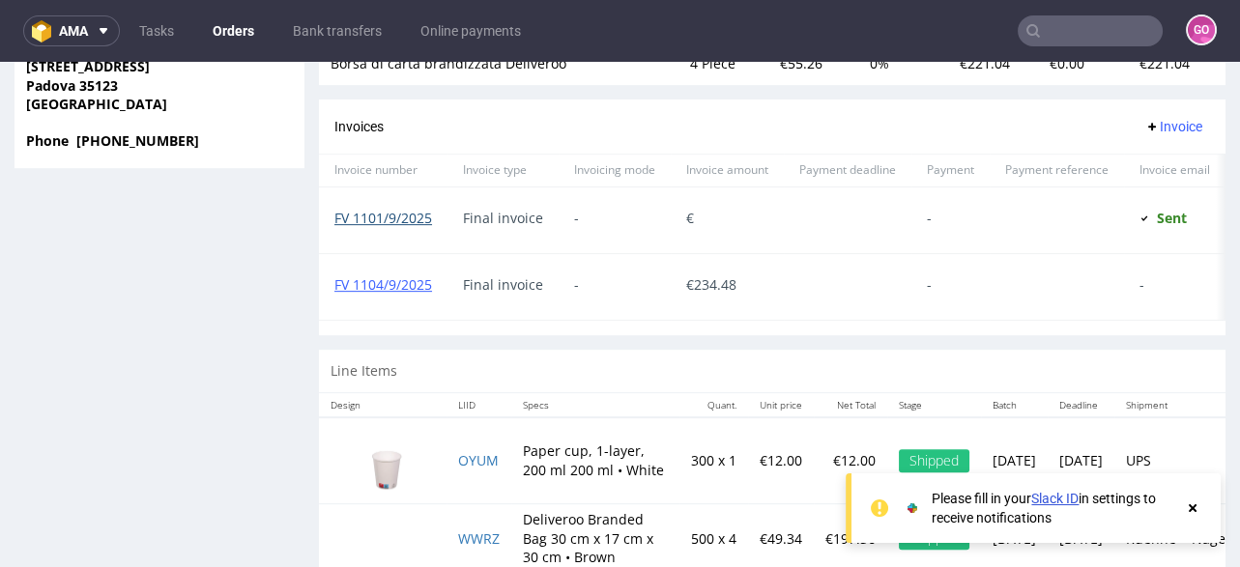
click at [402, 227] on link "FV 1101/9/2025" at bounding box center [383, 218] width 98 height 18
click at [1060, 34] on input "text" at bounding box center [1089, 30] width 145 height 31
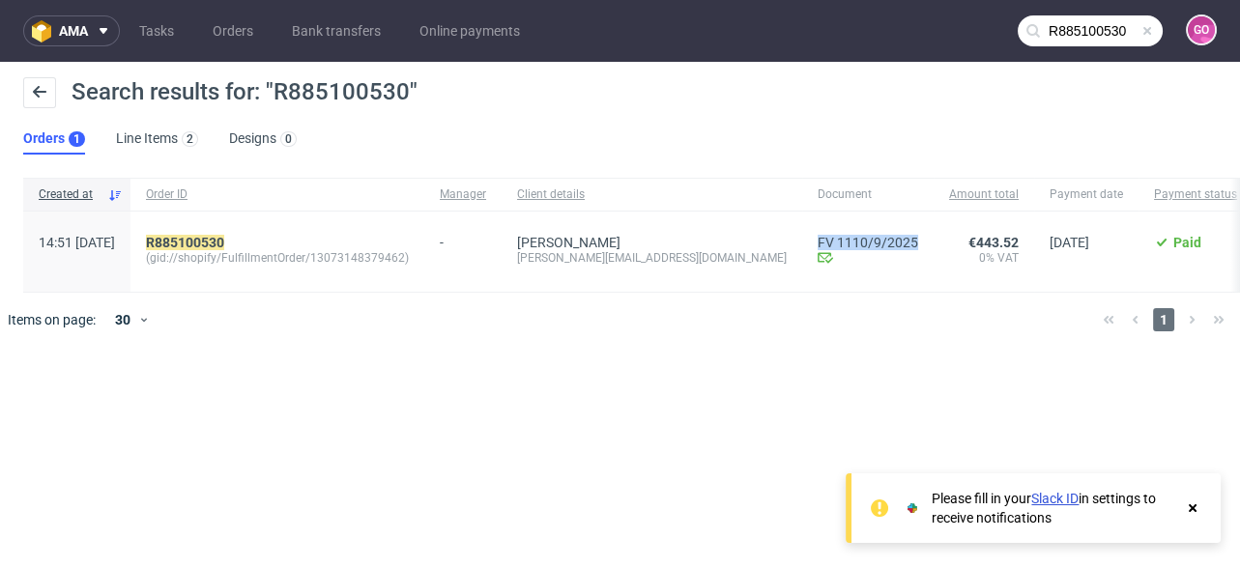
drag, startPoint x: 756, startPoint y: 234, endPoint x: 793, endPoint y: 231, distance: 37.8
click at [802, 231] on div "FV 1110/9/2025 Invoice email Sent at [DATE]" at bounding box center [867, 252] width 131 height 80
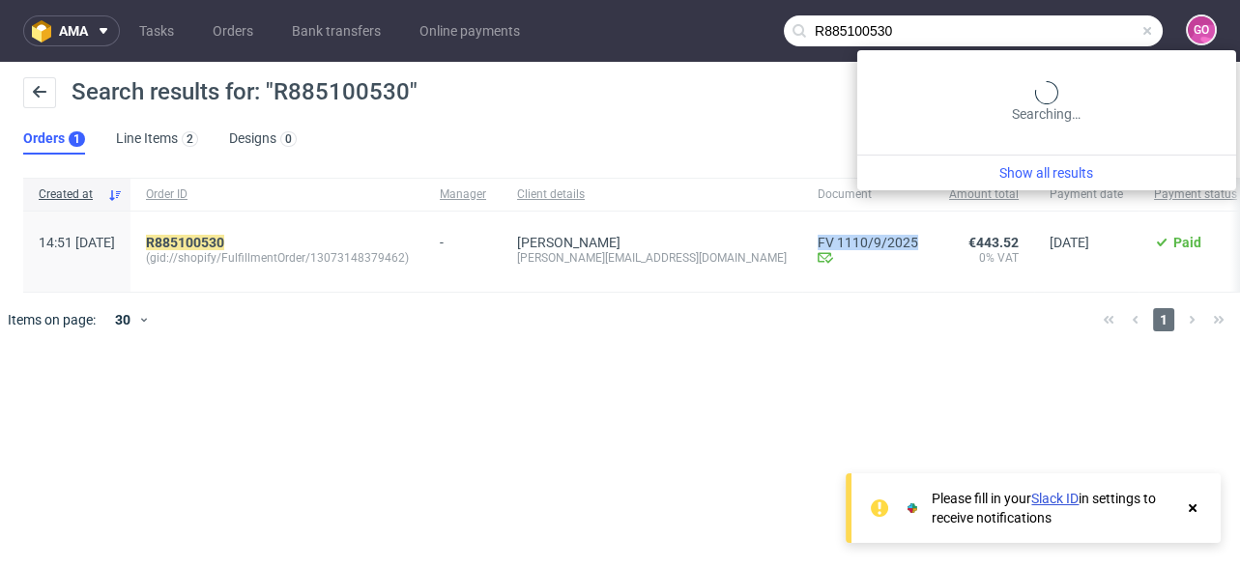
click at [1083, 41] on input "R885100530" at bounding box center [973, 30] width 379 height 31
paste input "4690618"
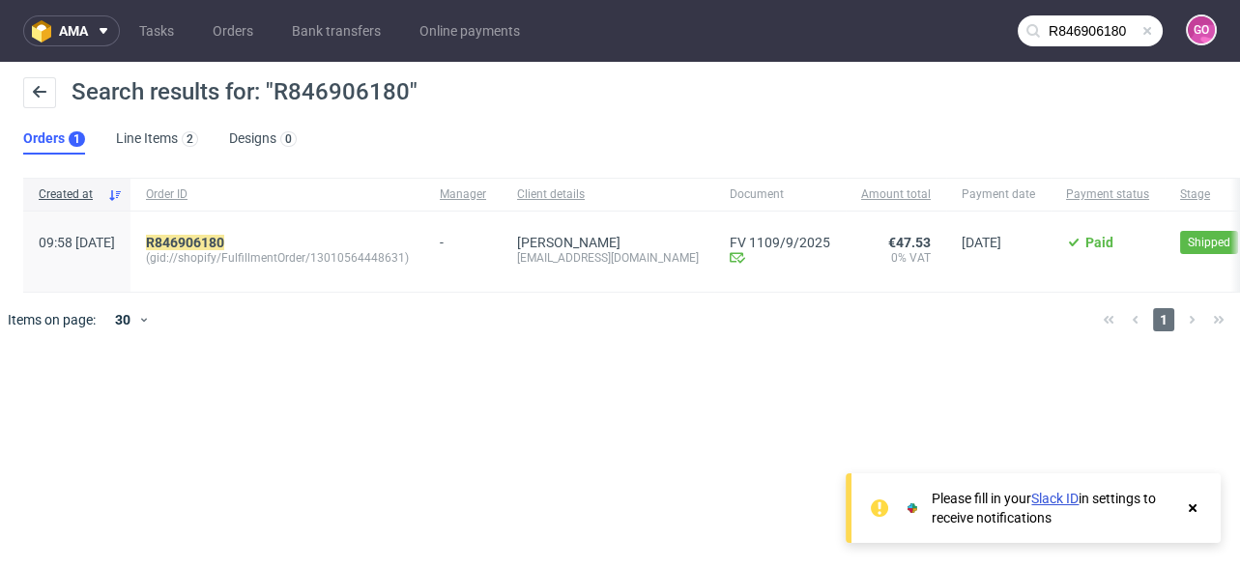
drag, startPoint x: 774, startPoint y: 217, endPoint x: 867, endPoint y: 224, distance: 93.0
click at [867, 224] on div "09:58 [DATE] R846906180 (gid://shopify/FulfillmentOrder/13010564448631) - [PERS…" at bounding box center [827, 252] width 1608 height 81
drag, startPoint x: 885, startPoint y: 220, endPoint x: 774, endPoint y: 224, distance: 111.2
click at [774, 224] on div "FV 1109/9/2025 Invoice email Sent at [DATE]" at bounding box center [779, 252] width 131 height 80
click at [1066, 30] on input "R846906180" at bounding box center [1089, 30] width 145 height 31
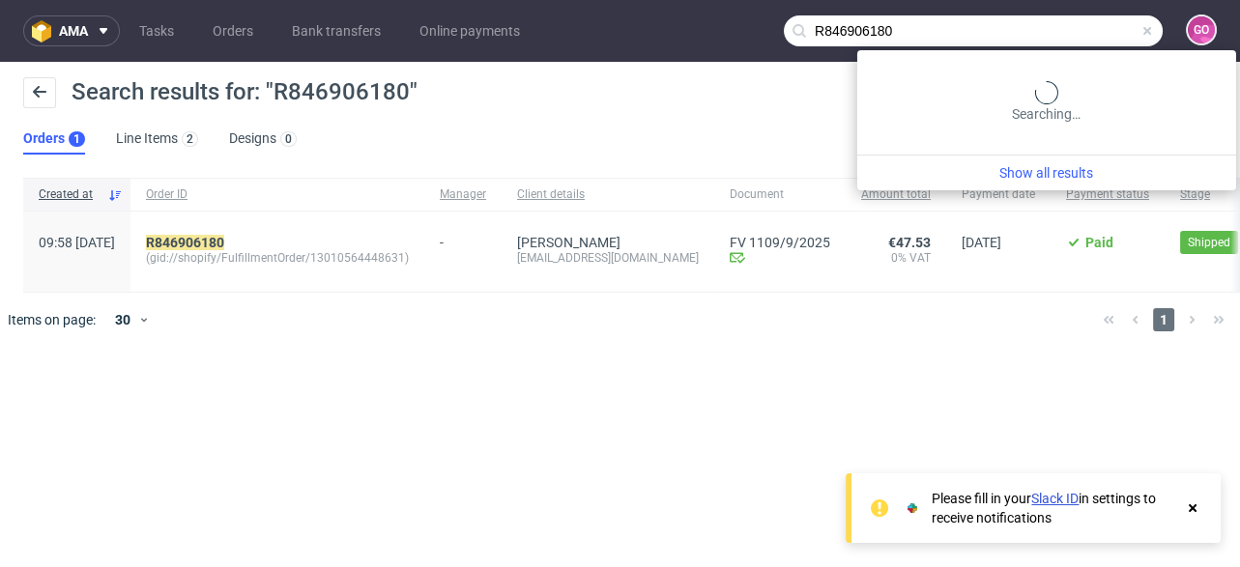
click at [1066, 30] on input "R846906180" at bounding box center [973, 30] width 379 height 31
paste input "730624282"
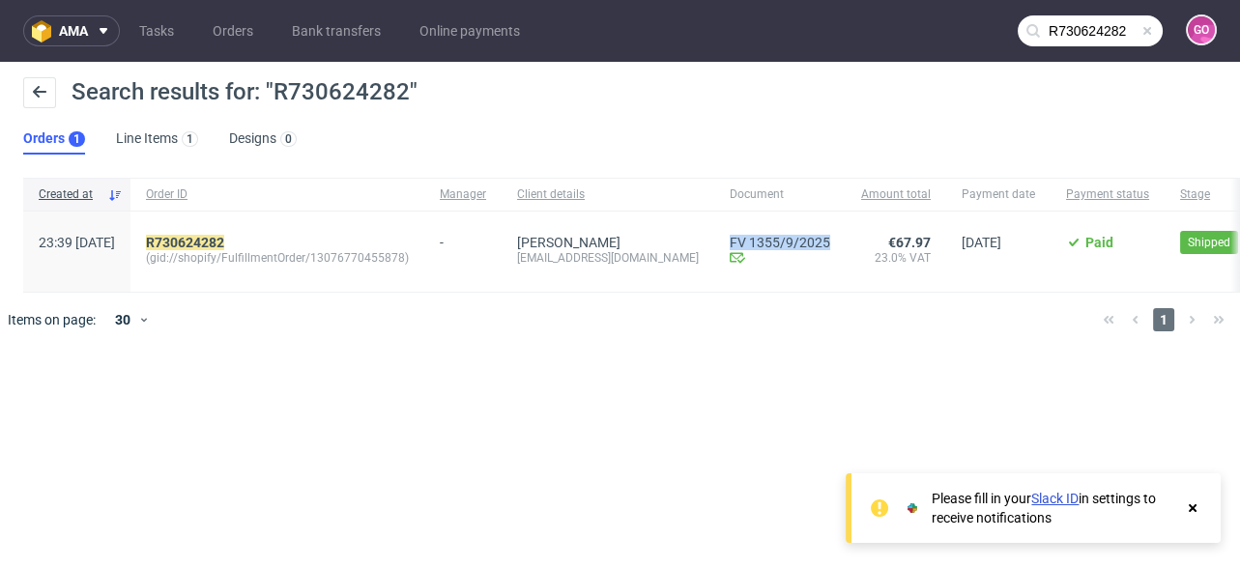
drag, startPoint x: 724, startPoint y: 229, endPoint x: 814, endPoint y: 235, distance: 90.0
click at [814, 235] on div "FV 1355/9/2025 Invoice email Sent at [DATE]" at bounding box center [779, 252] width 131 height 80
click at [1065, 39] on input "R730624282" at bounding box center [1089, 30] width 145 height 31
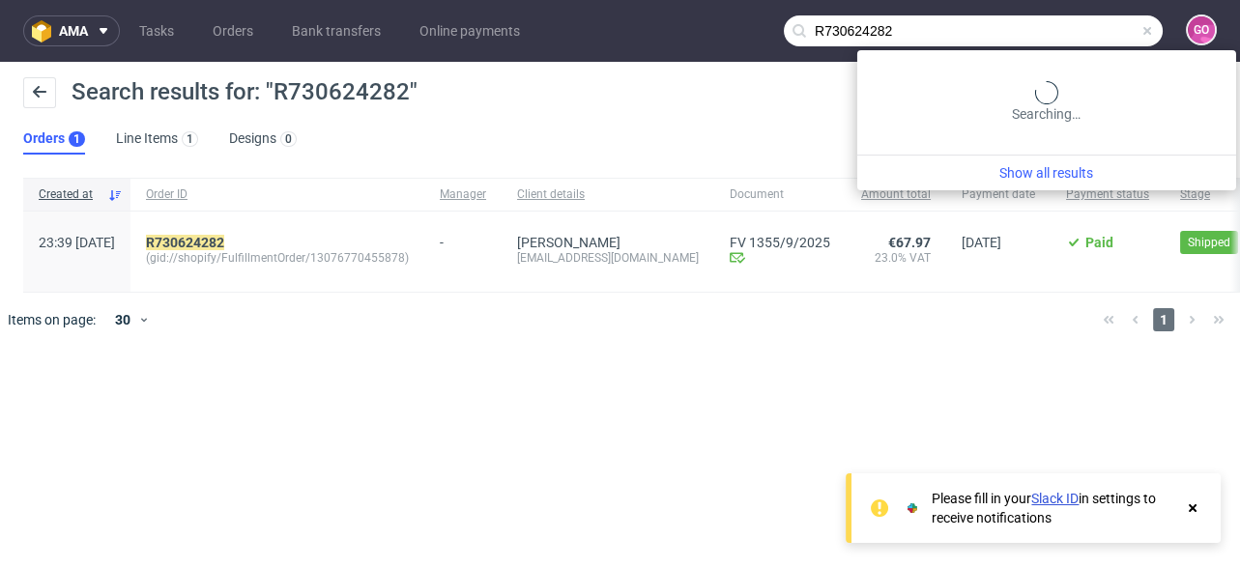
click at [1065, 39] on input "R730624282" at bounding box center [973, 30] width 379 height 31
paste input "251577355"
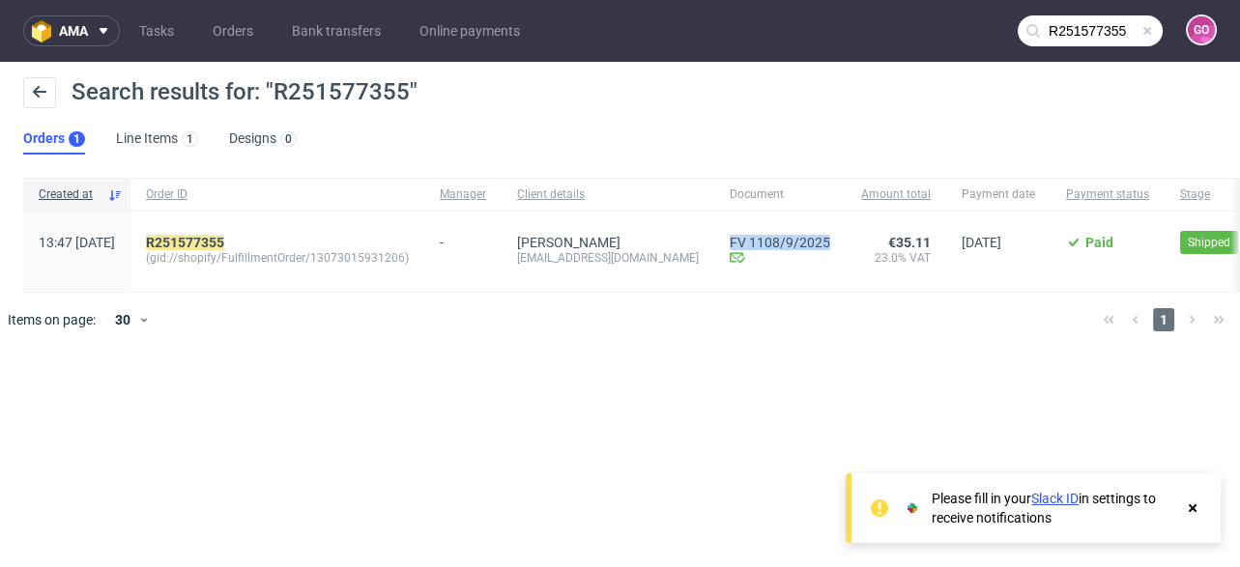
drag, startPoint x: 703, startPoint y: 220, endPoint x: 831, endPoint y: 233, distance: 128.2
click at [831, 233] on div "13:47 [DATE] R251577355 (gid://shopify/FulfillmentOrder/13073015931206) - [PERS…" at bounding box center [827, 252] width 1609 height 81
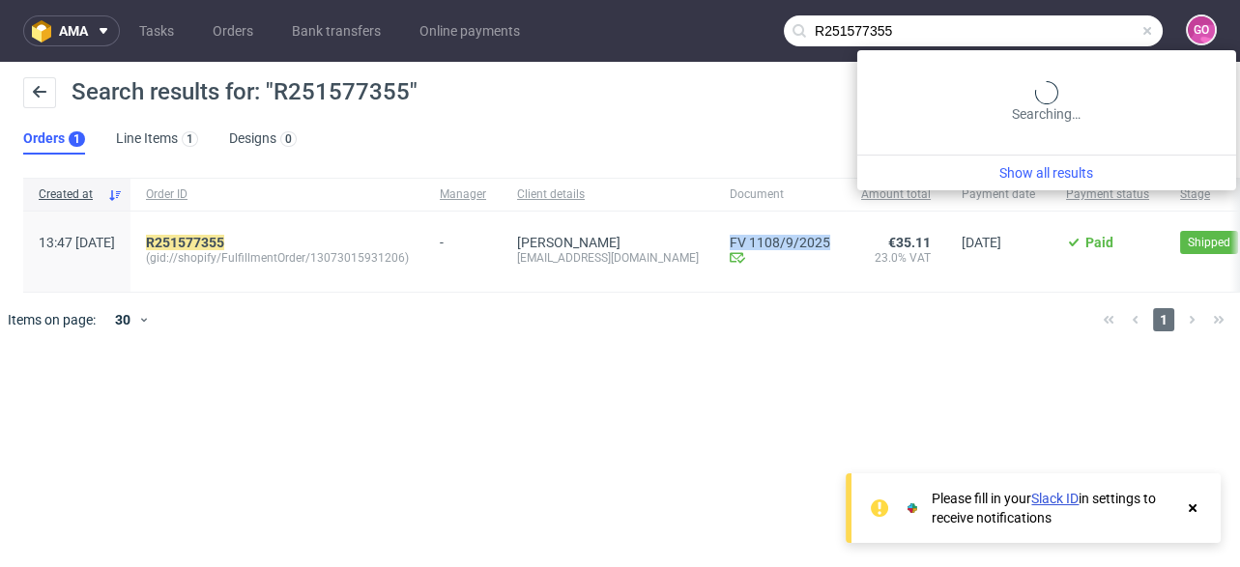
click at [1073, 30] on input "R251577355" at bounding box center [973, 30] width 379 height 31
paste input "R521497219"
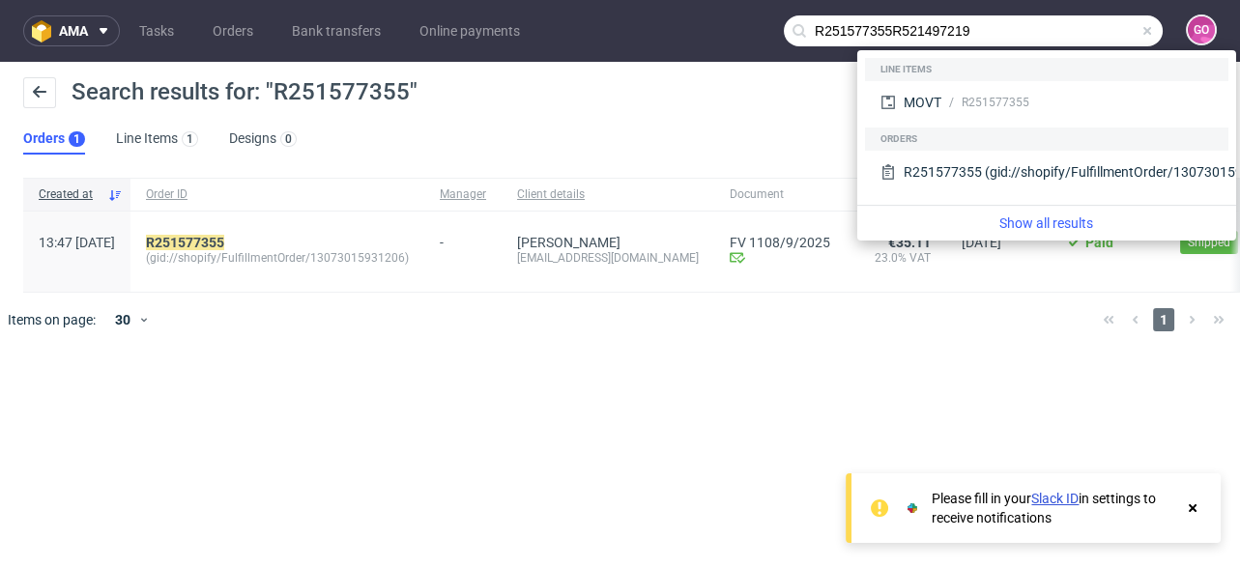
drag, startPoint x: 1034, startPoint y: 20, endPoint x: 705, endPoint y: 24, distance: 328.5
click at [705, 24] on nav "ama Tasks Orders Bank transfers Online payments R251577355R521497219 GO" at bounding box center [620, 31] width 1240 height 62
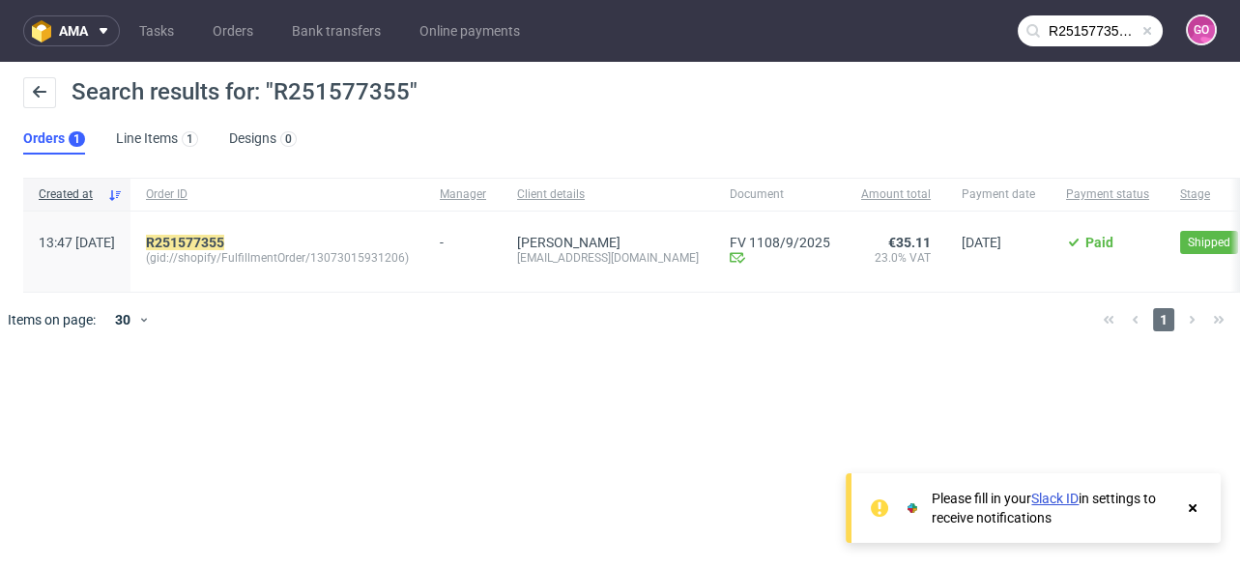
paste input "text"
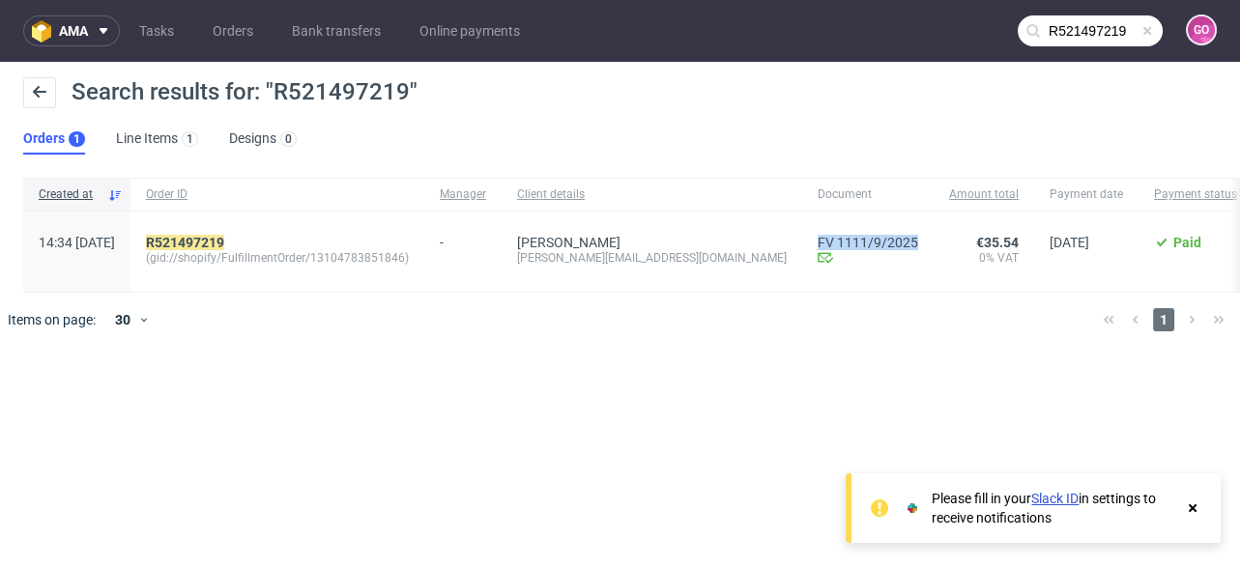
drag, startPoint x: 719, startPoint y: 217, endPoint x: 823, endPoint y: 225, distance: 104.6
click at [823, 225] on div "FV 1111/9/2025 Invoice email Sent at [DATE]" at bounding box center [867, 252] width 131 height 80
click at [1077, 40] on input "R521497219" at bounding box center [1089, 30] width 145 height 31
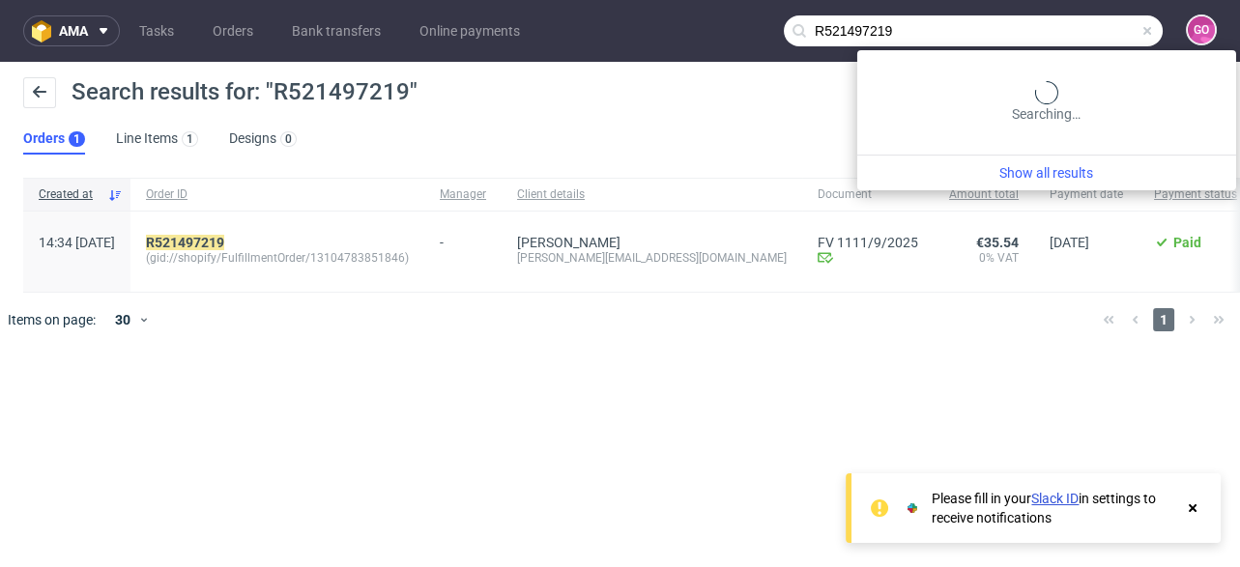
click at [1077, 40] on input "R521497219" at bounding box center [973, 30] width 379 height 31
paste input "013561447"
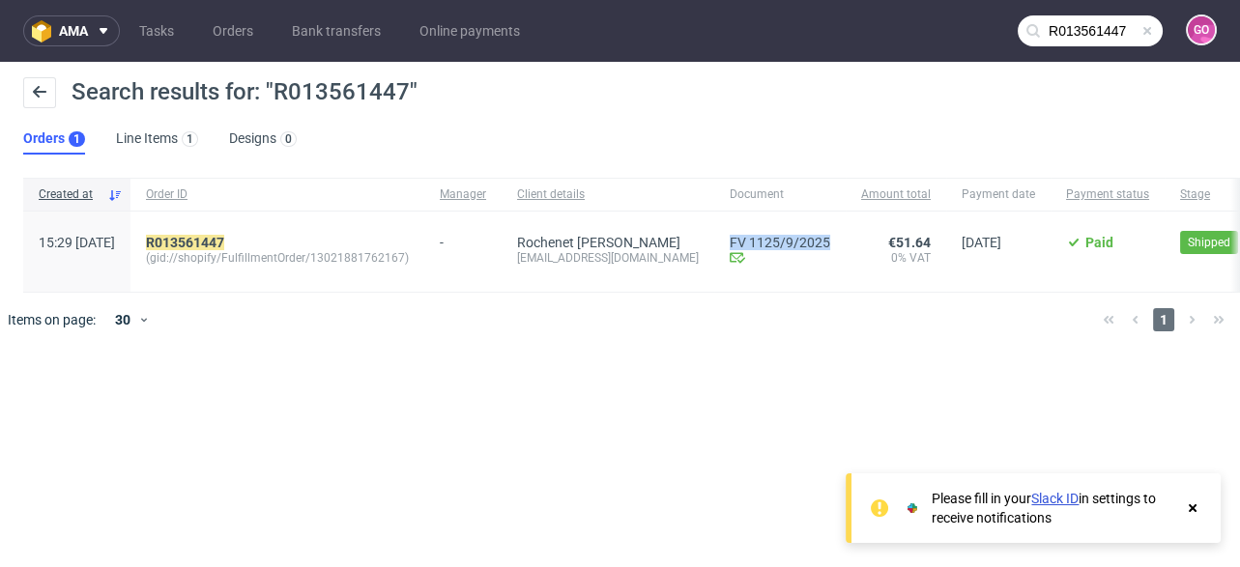
drag, startPoint x: 775, startPoint y: 223, endPoint x: 877, endPoint y: 228, distance: 102.5
click at [845, 228] on div "FV 1125/9/2025 Invoice email Sent at [DATE]" at bounding box center [779, 252] width 131 height 80
click at [1112, 25] on input "R013561447" at bounding box center [1089, 30] width 145 height 31
click at [1111, 25] on input "R013561447" at bounding box center [1089, 30] width 145 height 31
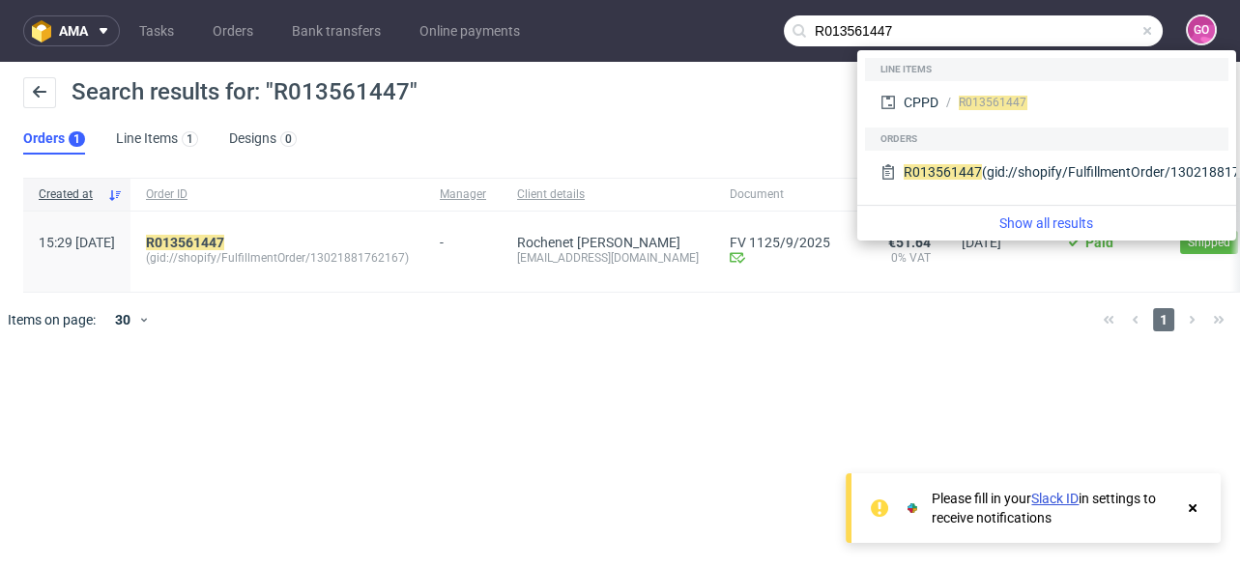
click at [957, 41] on input "R013561447" at bounding box center [973, 30] width 379 height 31
paste input "773842003"
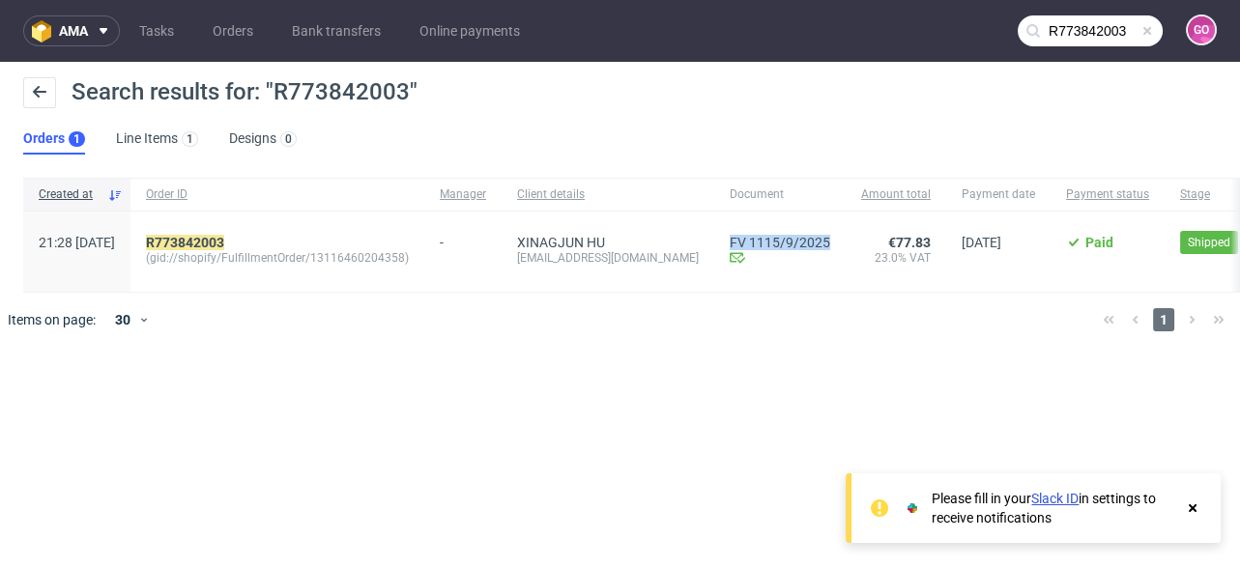
drag, startPoint x: 722, startPoint y: 219, endPoint x: 831, endPoint y: 223, distance: 109.2
click at [831, 223] on div "FV 1115/9/2025 Invoice email Sent at [DATE]" at bounding box center [779, 252] width 131 height 80
click at [1085, 30] on input "R773842003" at bounding box center [1089, 30] width 145 height 31
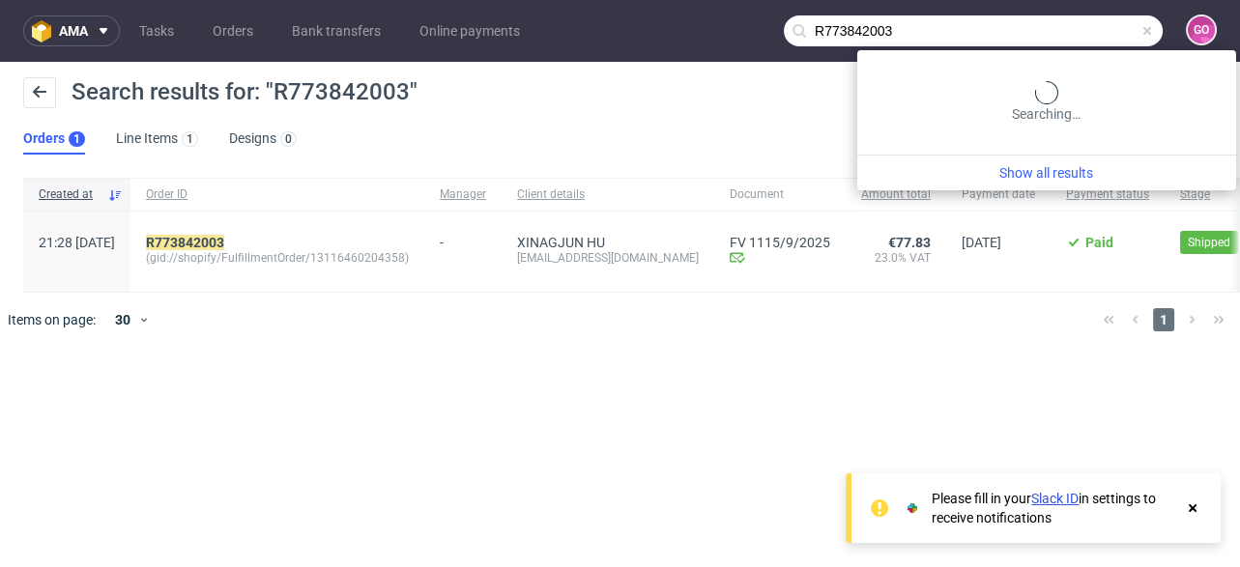
paste input "518258020"
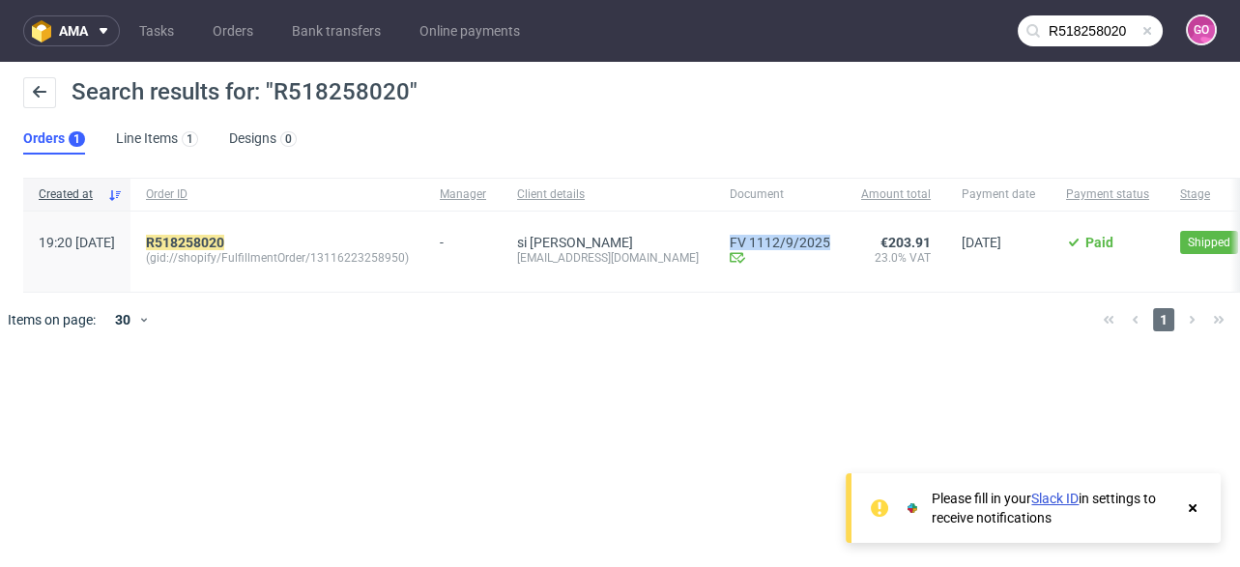
drag, startPoint x: 711, startPoint y: 217, endPoint x: 822, endPoint y: 225, distance: 111.4
click at [822, 225] on div "FV 1112/9/2025 Invoice email Sent at [DATE]" at bounding box center [779, 252] width 131 height 80
click at [1104, 37] on input "R518258020" at bounding box center [1089, 30] width 145 height 31
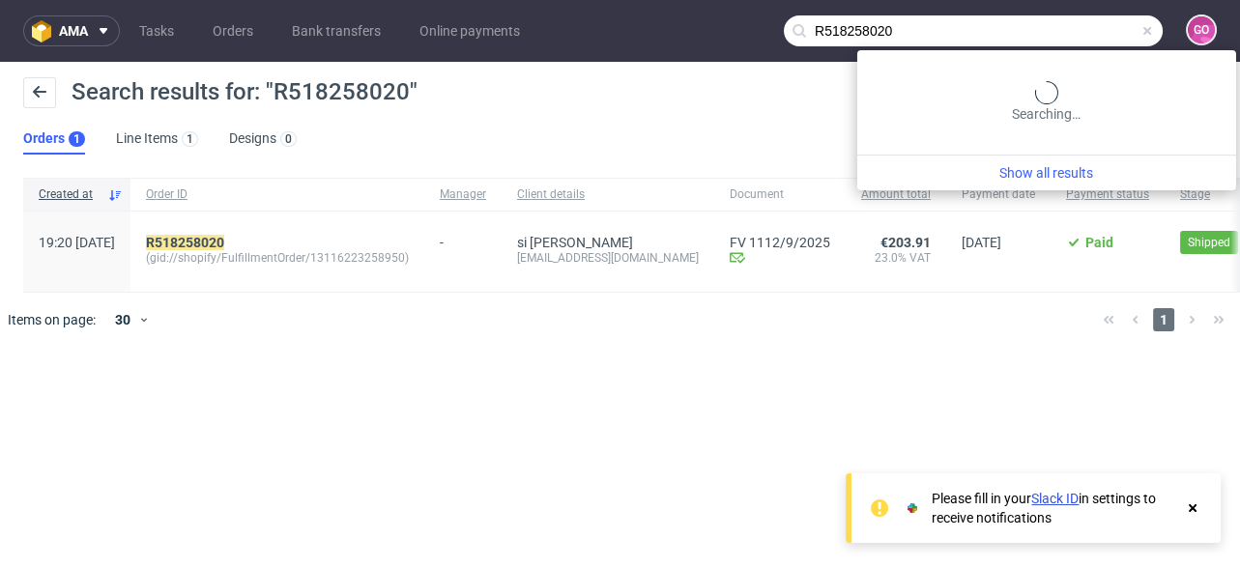
paste input "710044089"
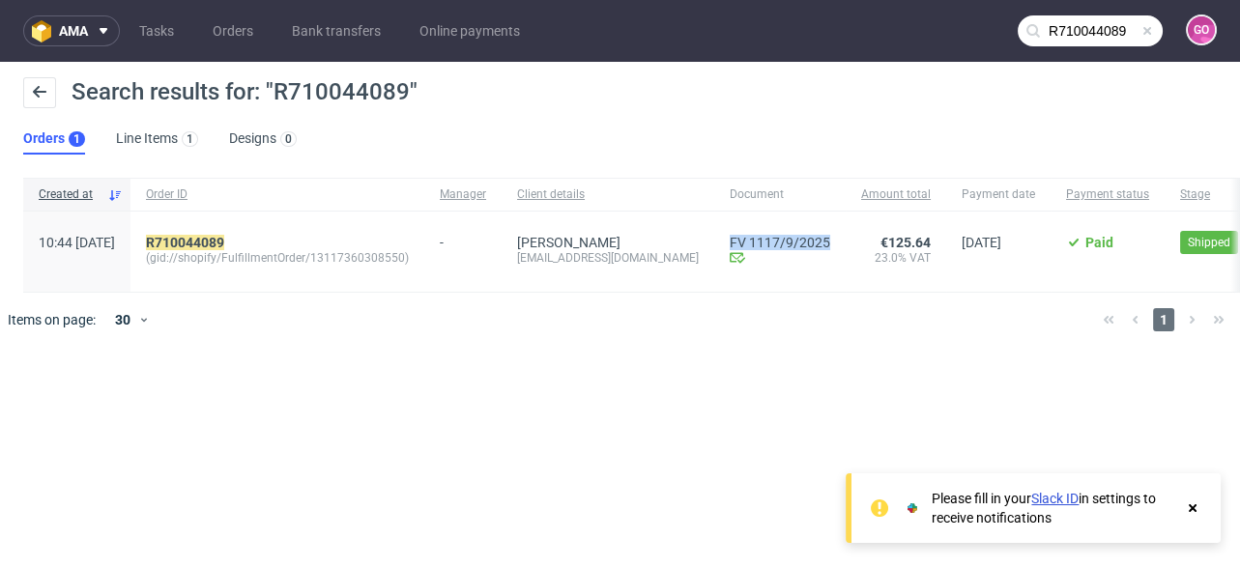
drag, startPoint x: 728, startPoint y: 222, endPoint x: 838, endPoint y: 235, distance: 110.9
click at [838, 235] on div "FV 1117/9/2025 Invoice email Sent at [DATE]" at bounding box center [779, 252] width 131 height 80
click at [1068, 43] on input "R710044089" at bounding box center [1089, 30] width 145 height 31
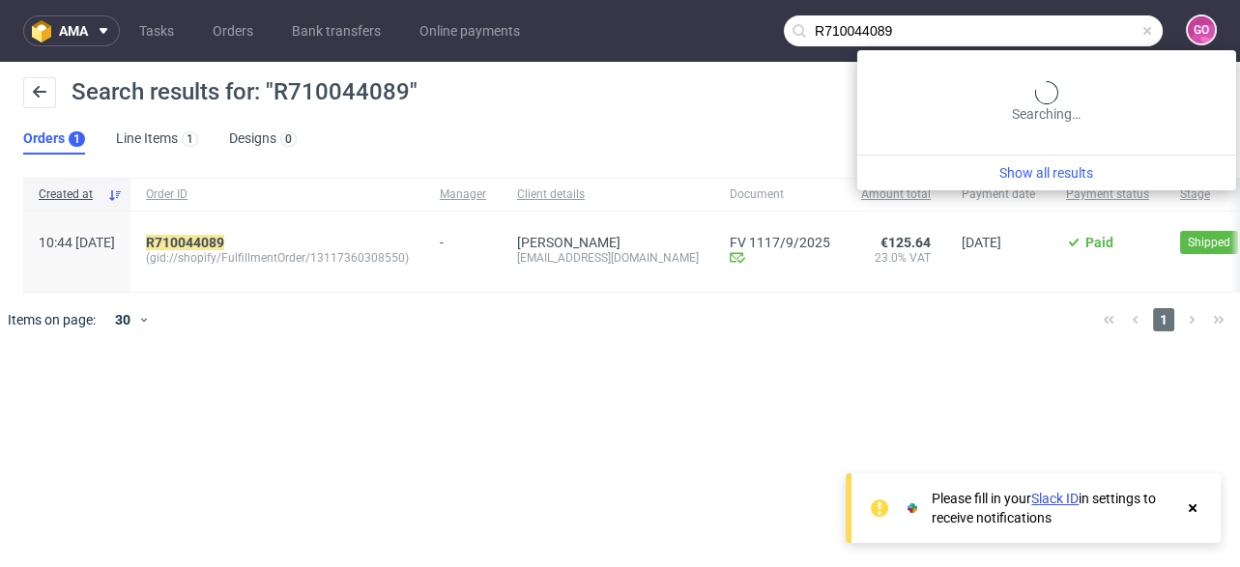
paste input "679232863"
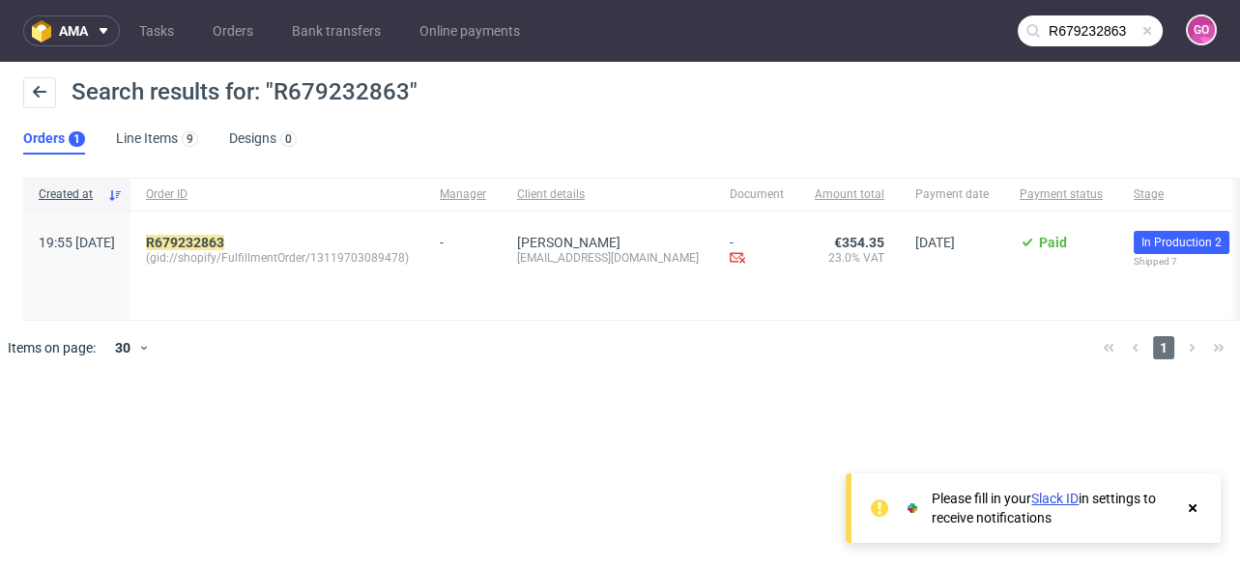
click at [1100, 36] on input "R679232863" at bounding box center [1089, 30] width 145 height 31
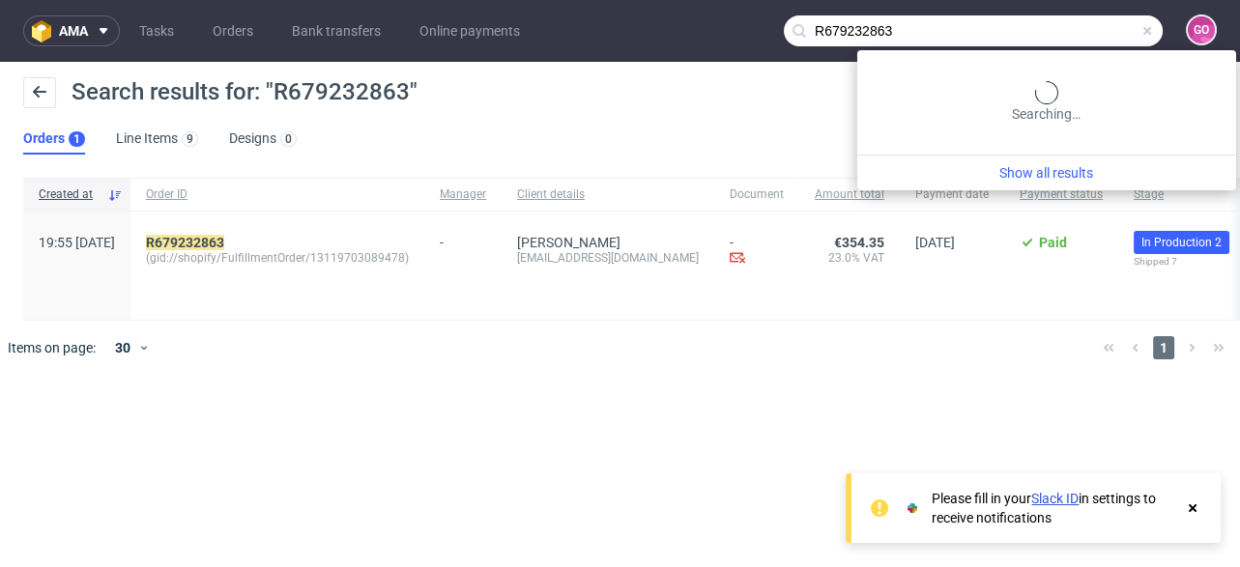
paste input "493355379"
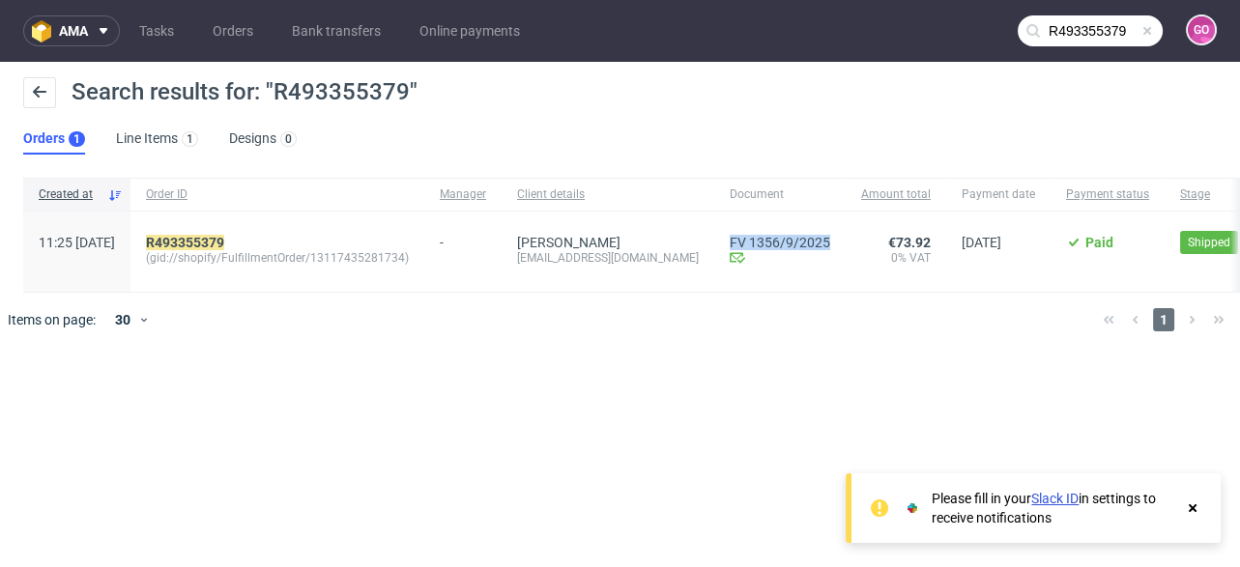
drag, startPoint x: 722, startPoint y: 213, endPoint x: 843, endPoint y: 240, distance: 124.7
click at [843, 240] on div "11:25 [DATE] R493355379 (gid://shopify/FulfillmentOrder/13117435281734) - [PERS…" at bounding box center [827, 252] width 1608 height 81
click at [1072, 37] on input "R493355379" at bounding box center [1089, 30] width 145 height 31
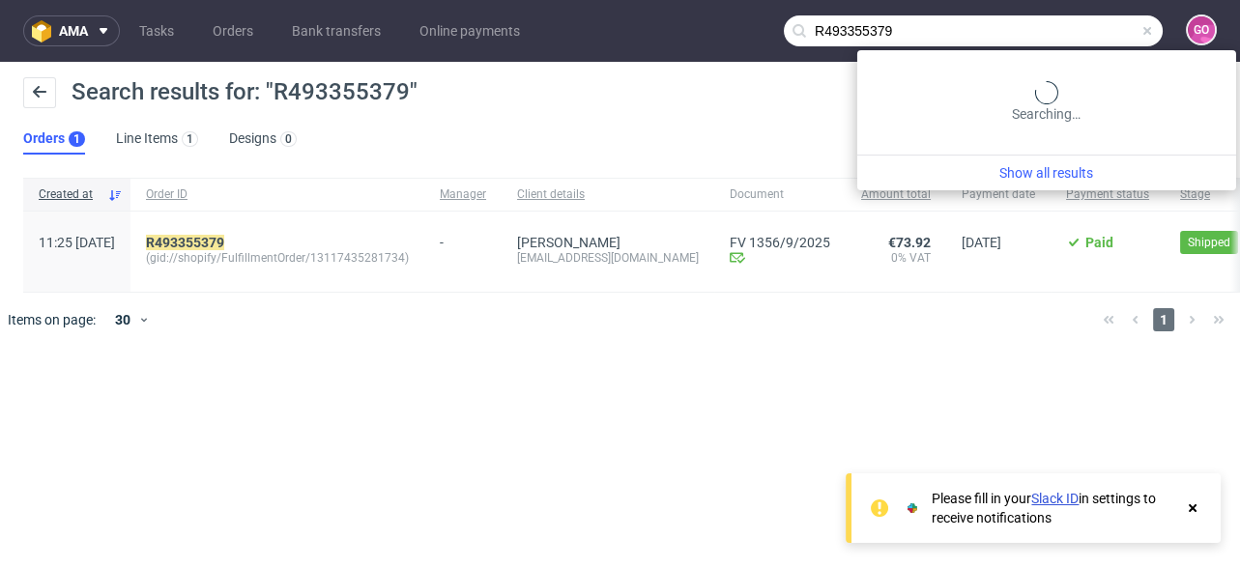
click at [1072, 37] on input "R493355379" at bounding box center [973, 30] width 379 height 31
paste input "66937797"
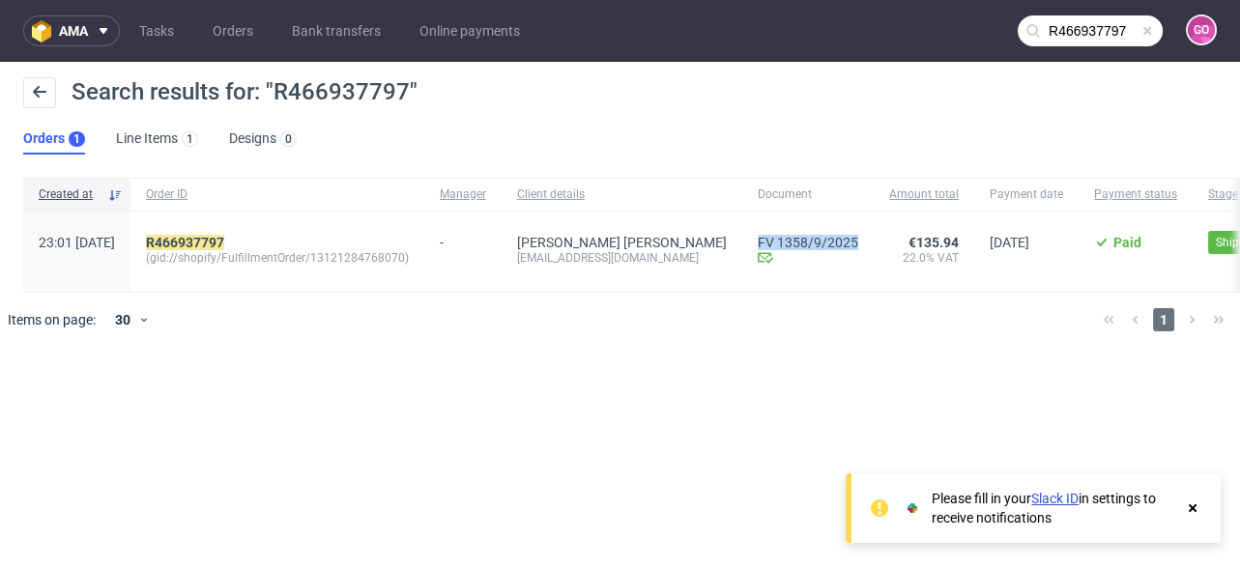
drag, startPoint x: 690, startPoint y: 224, endPoint x: 803, endPoint y: 235, distance: 113.5
click at [803, 235] on div "FV 1358/9/2025 Invoice email Sent at [DATE]" at bounding box center [807, 252] width 131 height 80
click at [1094, 48] on nav "ama Tasks Orders Bank transfers Online payments R466937797 GO" at bounding box center [620, 31] width 1240 height 62
click at [1092, 33] on input "R466937797" at bounding box center [1089, 30] width 145 height 31
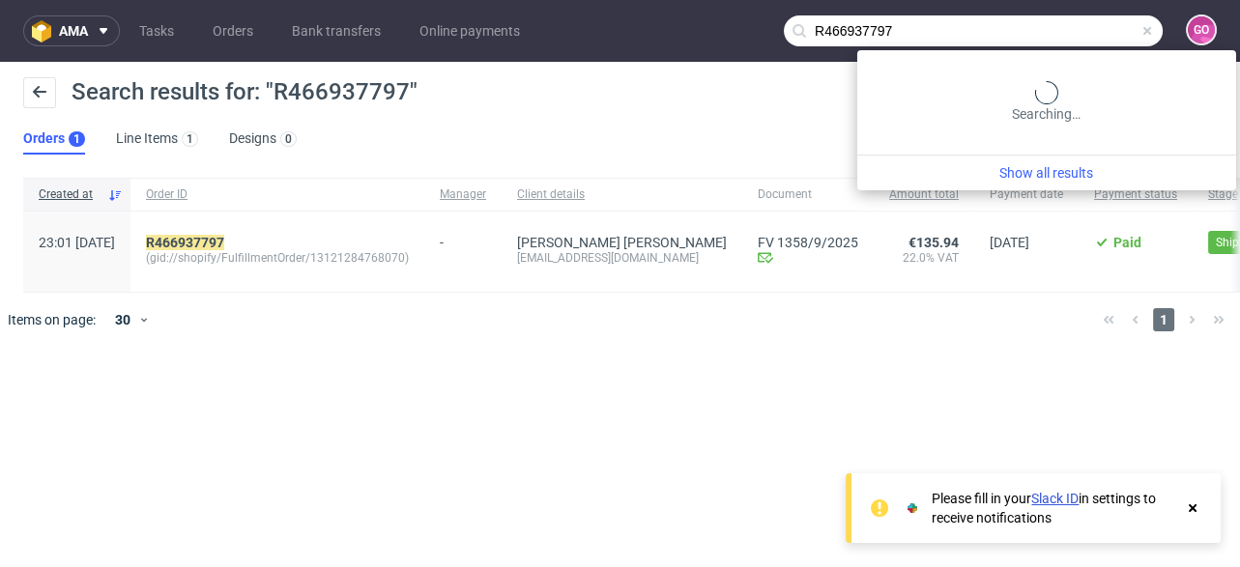
click at [1092, 33] on input "R466937797" at bounding box center [973, 30] width 379 height 31
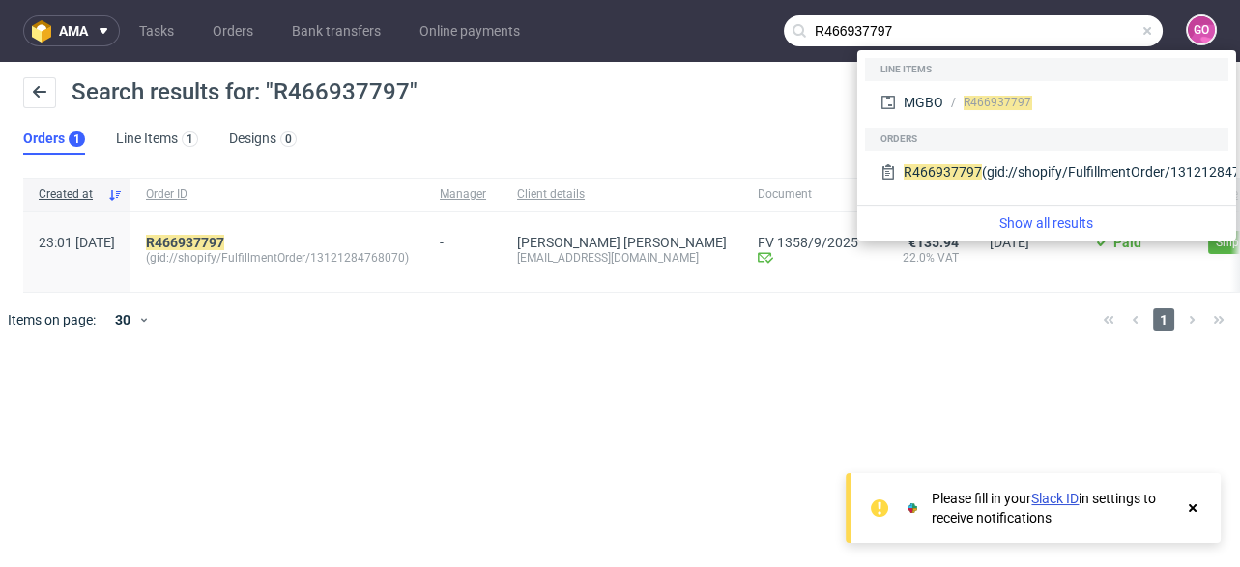
paste input "377432834"
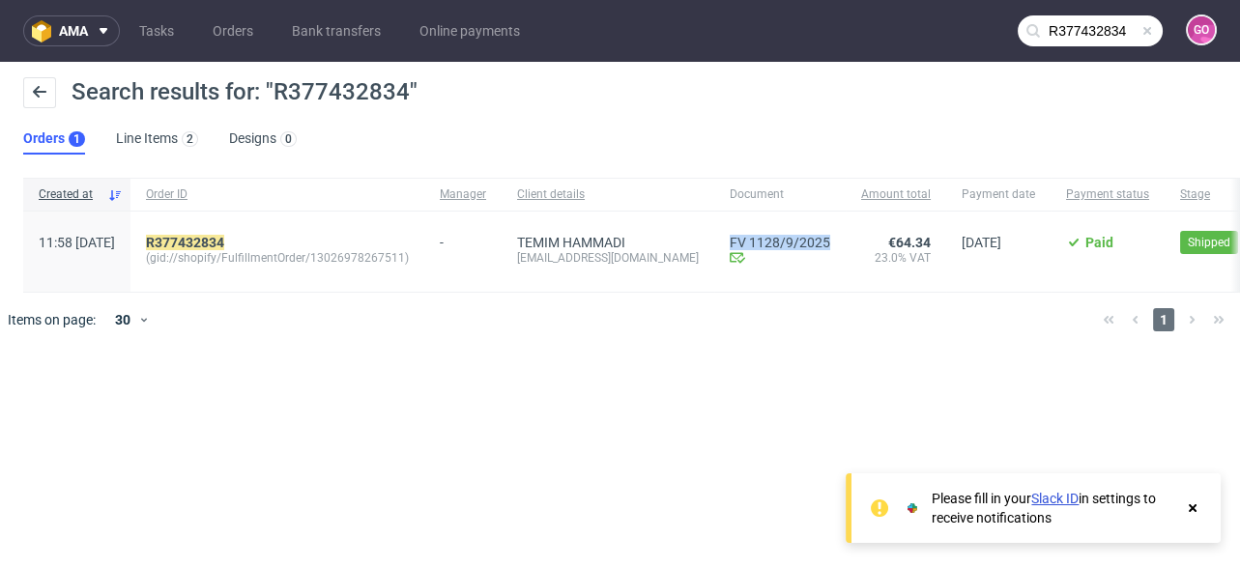
drag, startPoint x: 742, startPoint y: 224, endPoint x: 845, endPoint y: 229, distance: 103.5
click at [845, 229] on div "FV 1128/9/2025 Invoice email Sent at [DATE]" at bounding box center [779, 252] width 131 height 80
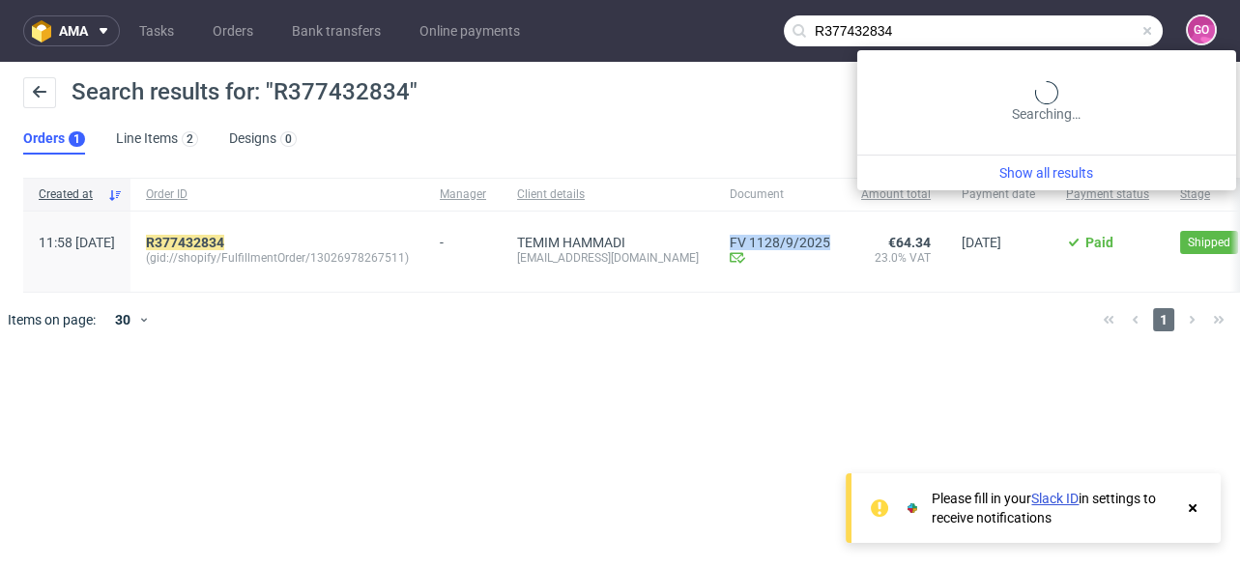
click at [1075, 31] on input "R377432834" at bounding box center [973, 30] width 379 height 31
paste input "691641346"
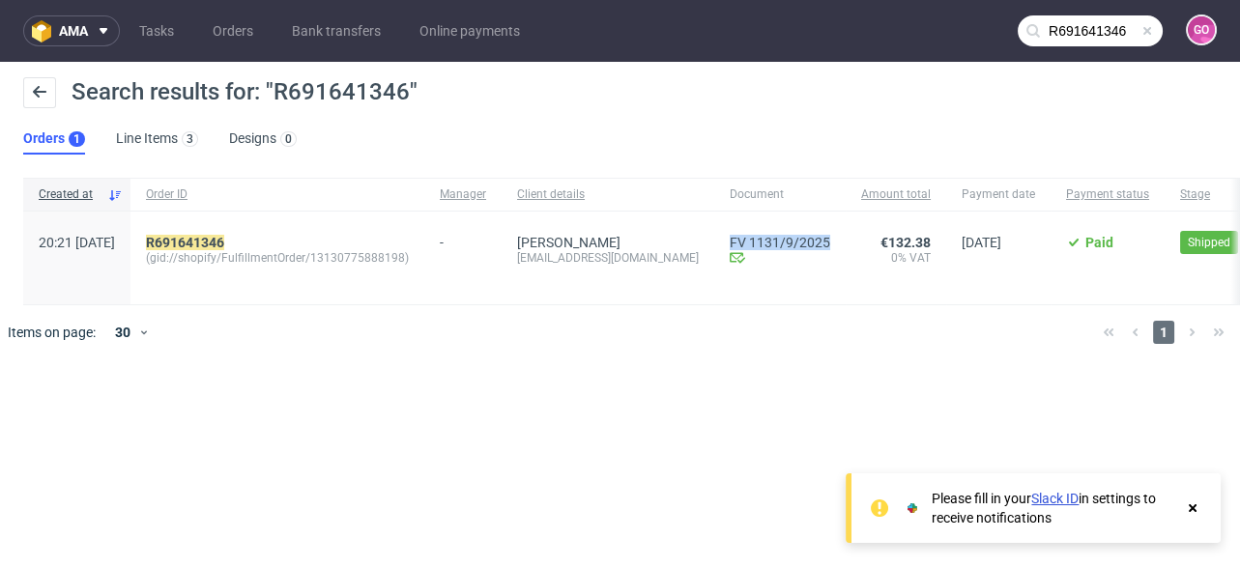
drag, startPoint x: 714, startPoint y: 217, endPoint x: 829, endPoint y: 221, distance: 115.0
click at [829, 221] on div "FV 1131/9/2025 Invoice email Sent at [DATE]" at bounding box center [779, 258] width 131 height 93
click at [1100, 29] on input "R691641346" at bounding box center [1089, 30] width 145 height 31
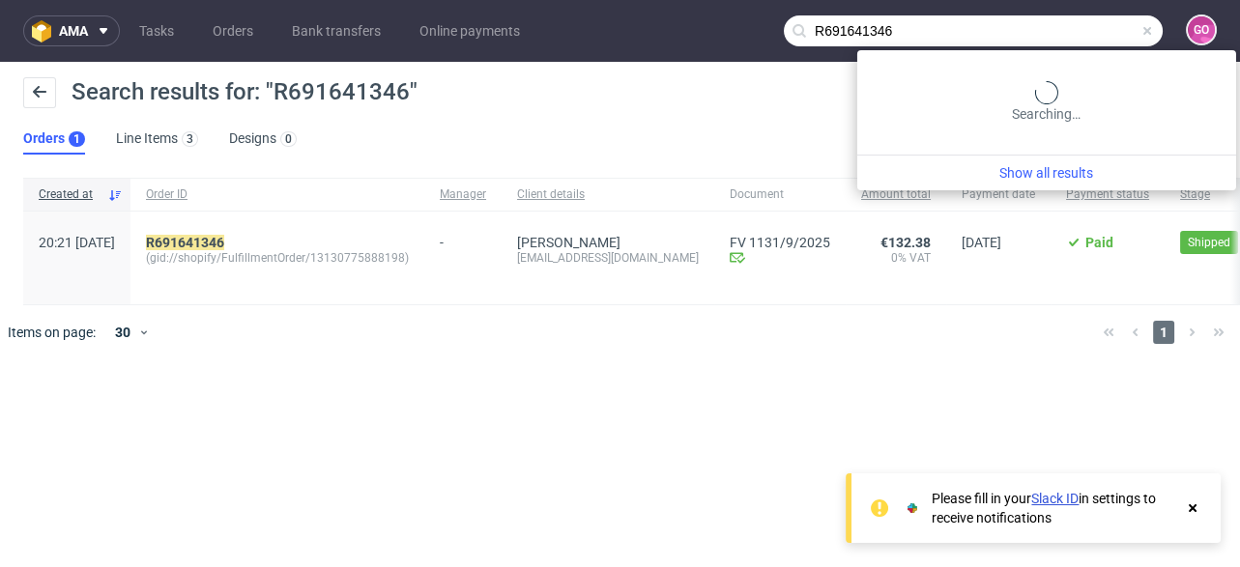
click at [1100, 29] on input "R691641346" at bounding box center [973, 30] width 379 height 31
paste input "858479784"
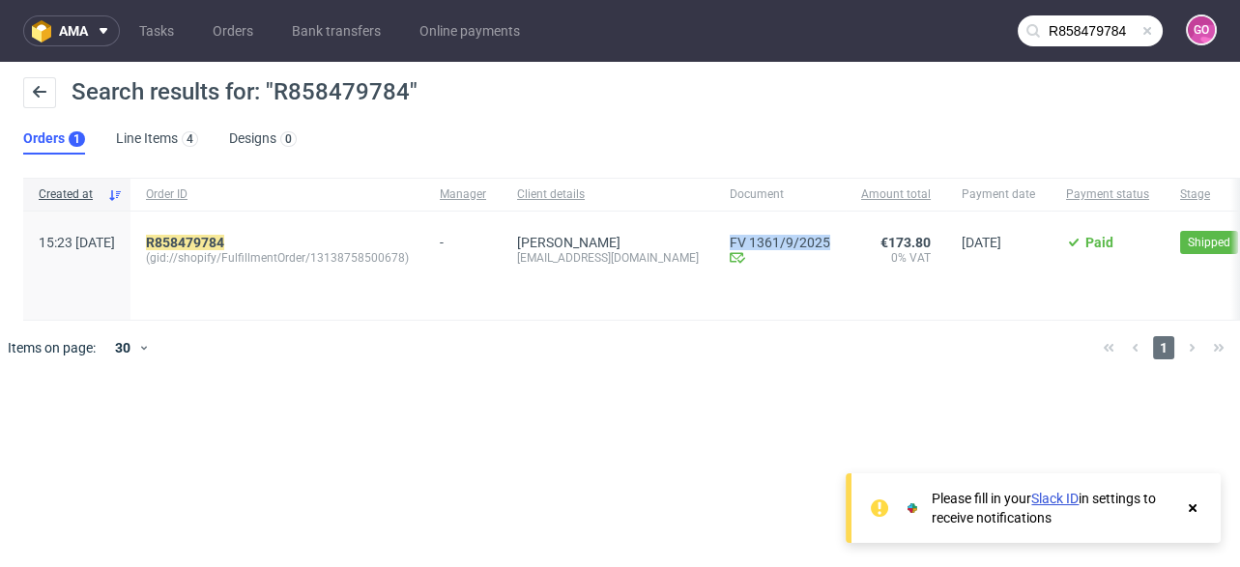
drag, startPoint x: 788, startPoint y: 217, endPoint x: 823, endPoint y: 217, distance: 34.8
click at [823, 217] on div "15:23 [DATE] R858479784 (gid://shopify/FulfillmentOrder/13138758500678) - Mirco…" at bounding box center [851, 266] width 1657 height 109
click at [1071, 24] on input "R858479784" at bounding box center [1089, 30] width 145 height 31
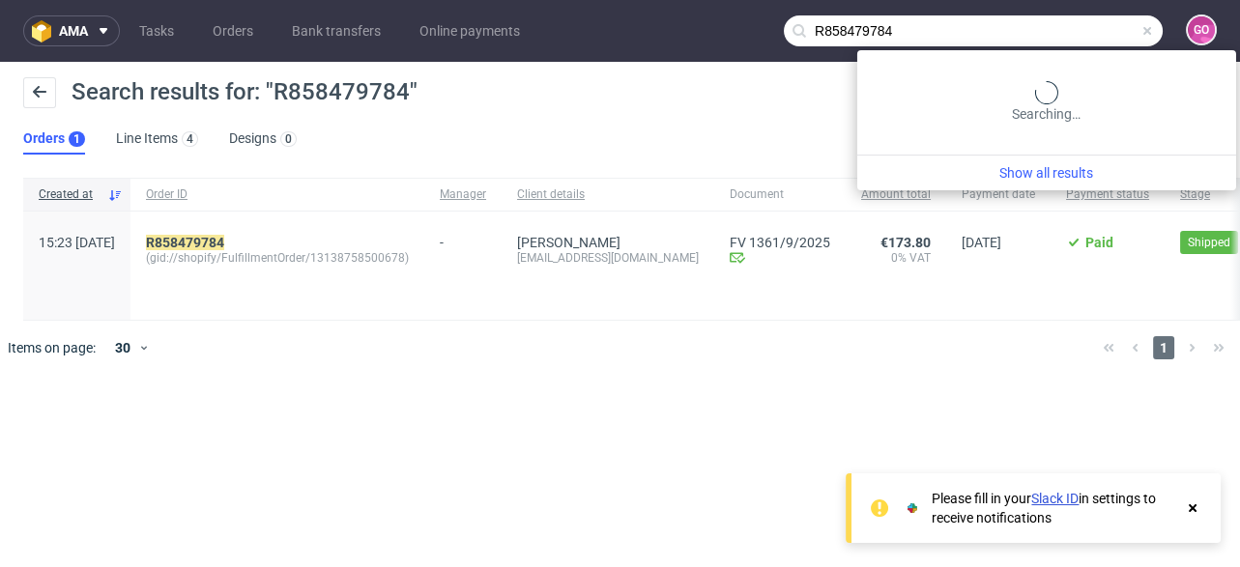
click at [1071, 24] on input "R858479784" at bounding box center [973, 30] width 379 height 31
paste input "635329218"
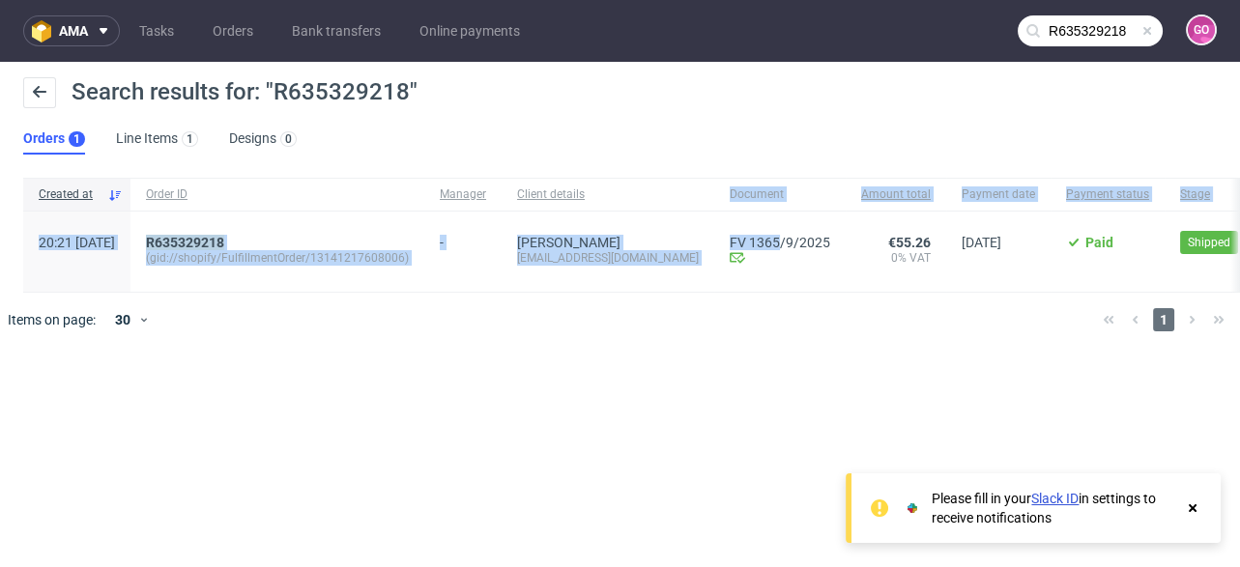
drag, startPoint x: 731, startPoint y: 211, endPoint x: 788, endPoint y: 220, distance: 57.8
click at [788, 220] on div "Created at Order ID Manager Client details Document Amount total Payment date P…" at bounding box center [852, 235] width 1658 height 115
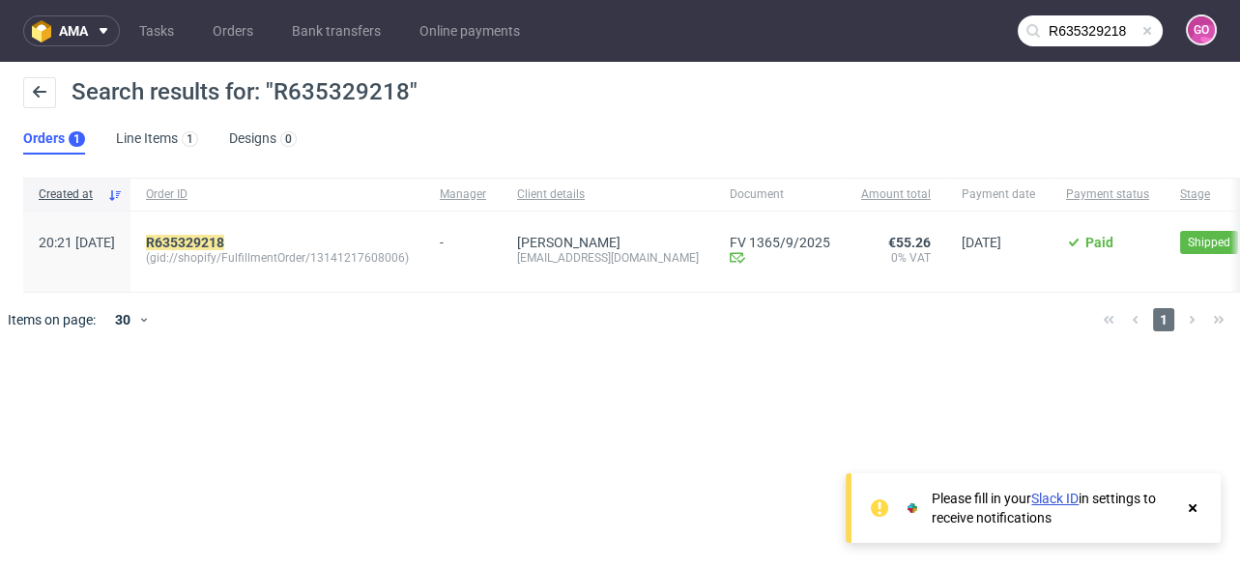
click at [800, 341] on div at bounding box center [648, 320] width 878 height 54
drag, startPoint x: 855, startPoint y: 229, endPoint x: 759, endPoint y: 211, distance: 97.4
click at [759, 212] on div "FV 1365/9/2025 Invoice email Sent at [DATE]" at bounding box center [779, 252] width 131 height 80
drag, startPoint x: 726, startPoint y: 214, endPoint x: 849, endPoint y: 223, distance: 124.0
click at [845, 223] on div "FV 1365/9/2025 Invoice email Sent at [DATE]" at bounding box center [779, 252] width 131 height 80
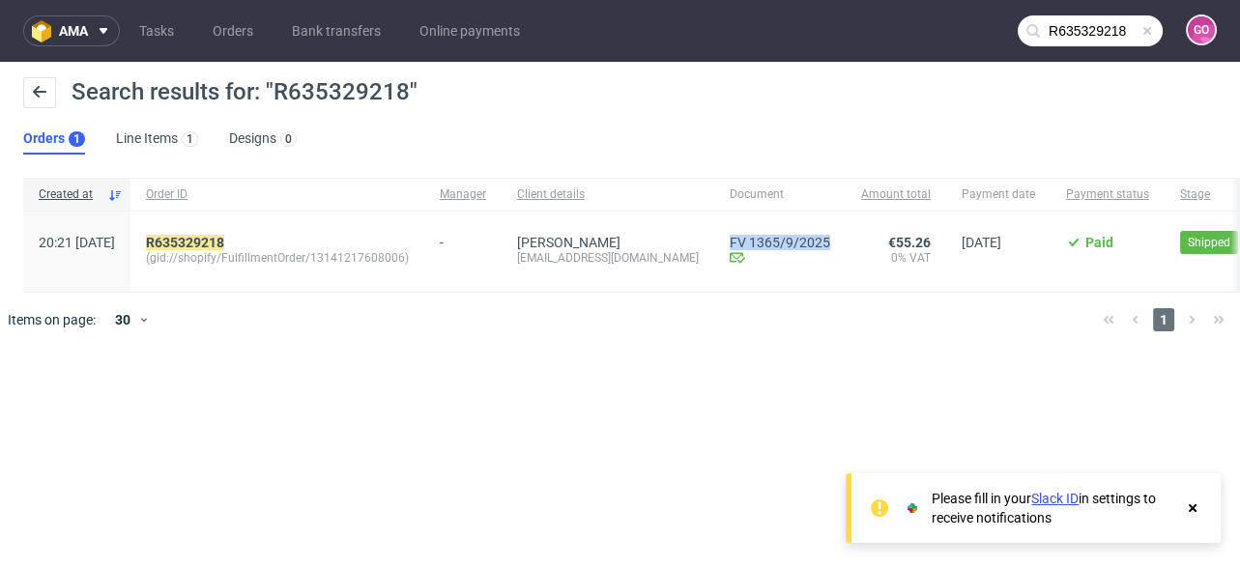
click at [1060, 33] on input "R635329218" at bounding box center [1089, 30] width 145 height 31
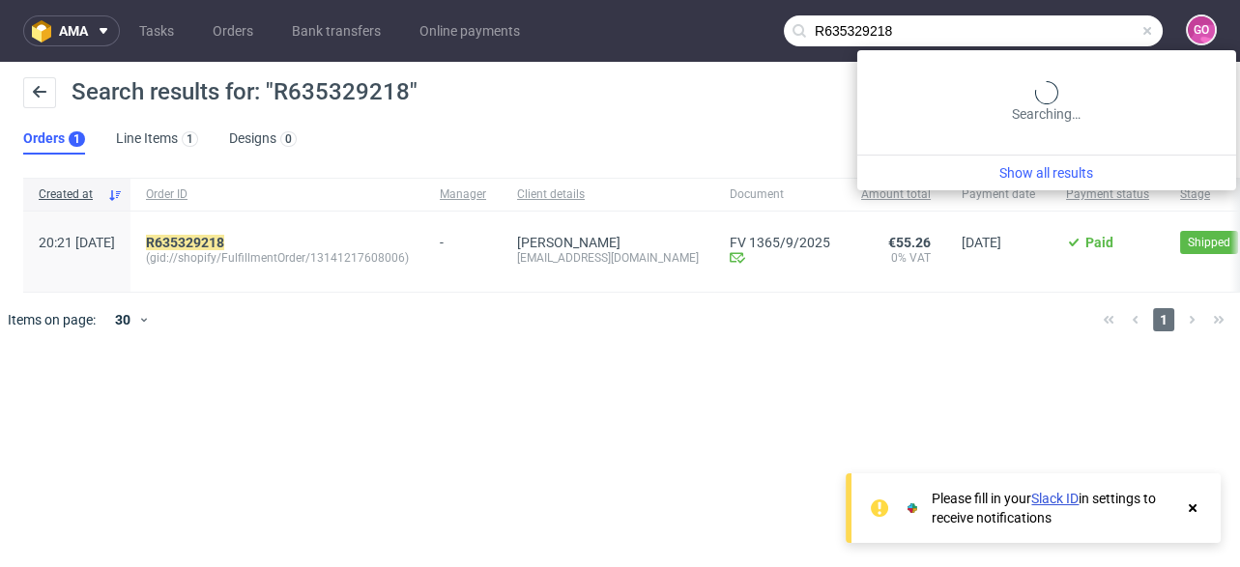
click at [1060, 33] on input "R635329218" at bounding box center [973, 30] width 379 height 31
paste input "15359300"
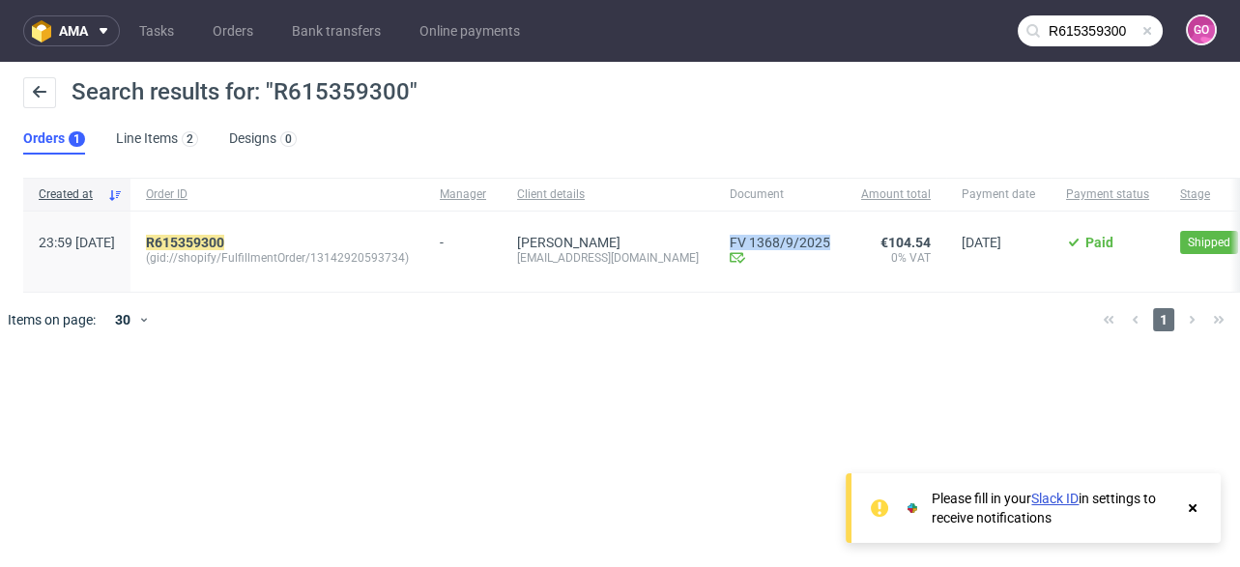
drag, startPoint x: 737, startPoint y: 229, endPoint x: 848, endPoint y: 233, distance: 111.2
click at [845, 233] on div "FV 1368/9/2025 Invoice email Sent at [DATE]" at bounding box center [779, 252] width 131 height 80
click at [1085, 29] on input "R615359300" at bounding box center [1089, 30] width 145 height 31
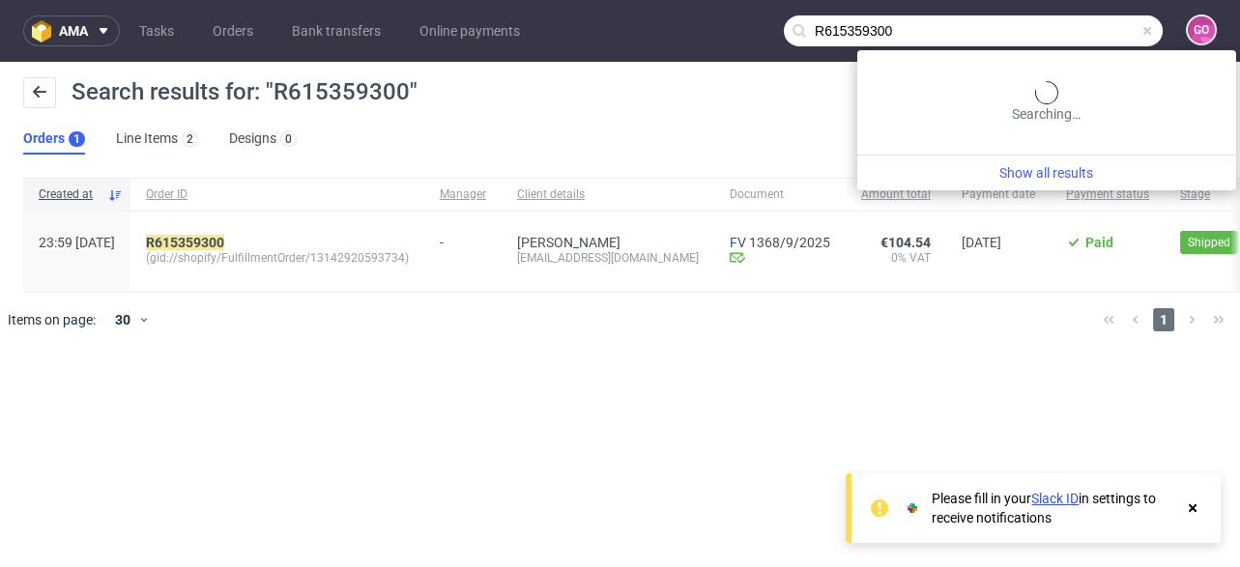
paste input "227708308"
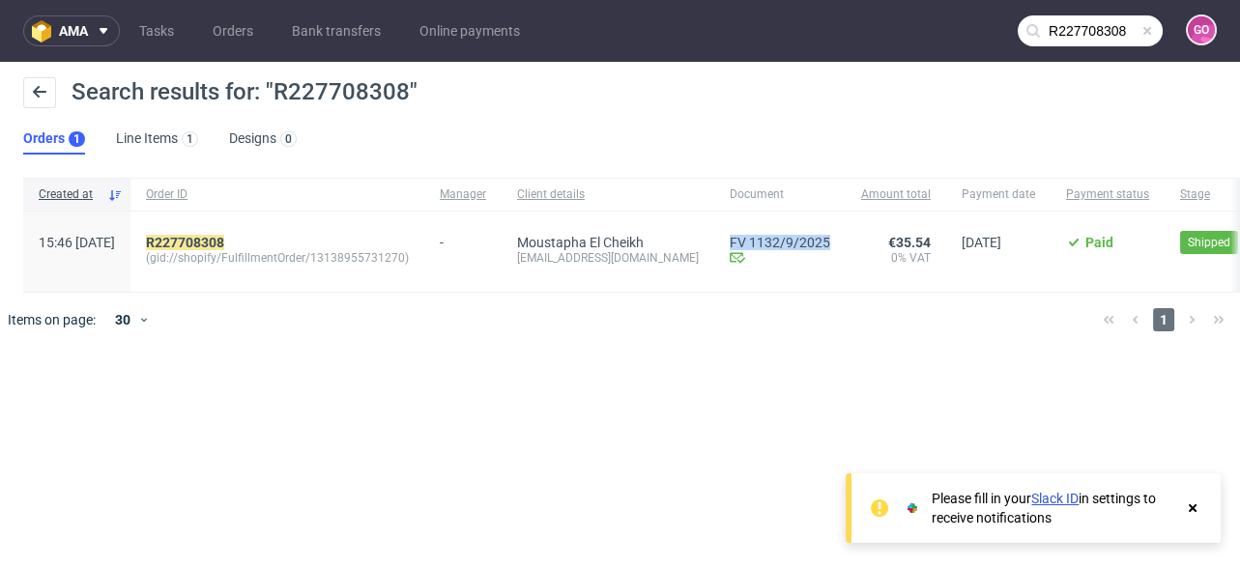
drag, startPoint x: 712, startPoint y: 219, endPoint x: 816, endPoint y: 231, distance: 105.0
click at [816, 231] on div "FV 1132/9/2025 Invoice email Sent at [DATE]" at bounding box center [779, 252] width 131 height 80
click at [1090, 37] on input "R227708308" at bounding box center [1089, 30] width 145 height 31
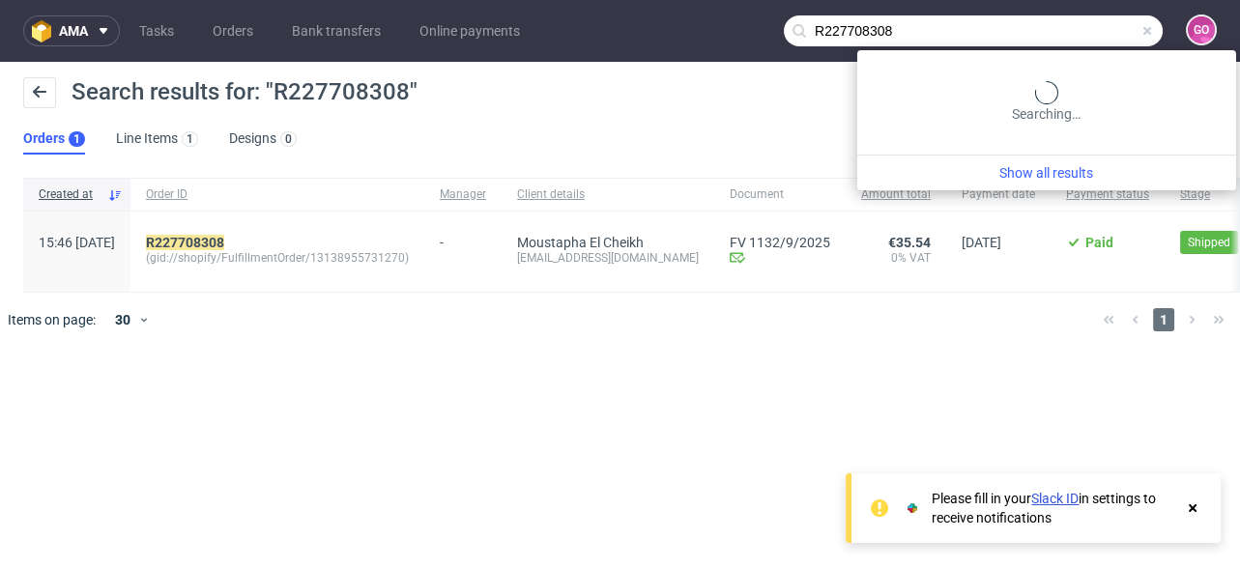
click at [1090, 37] on input "R227708308" at bounding box center [973, 30] width 379 height 31
paste input "091444062"
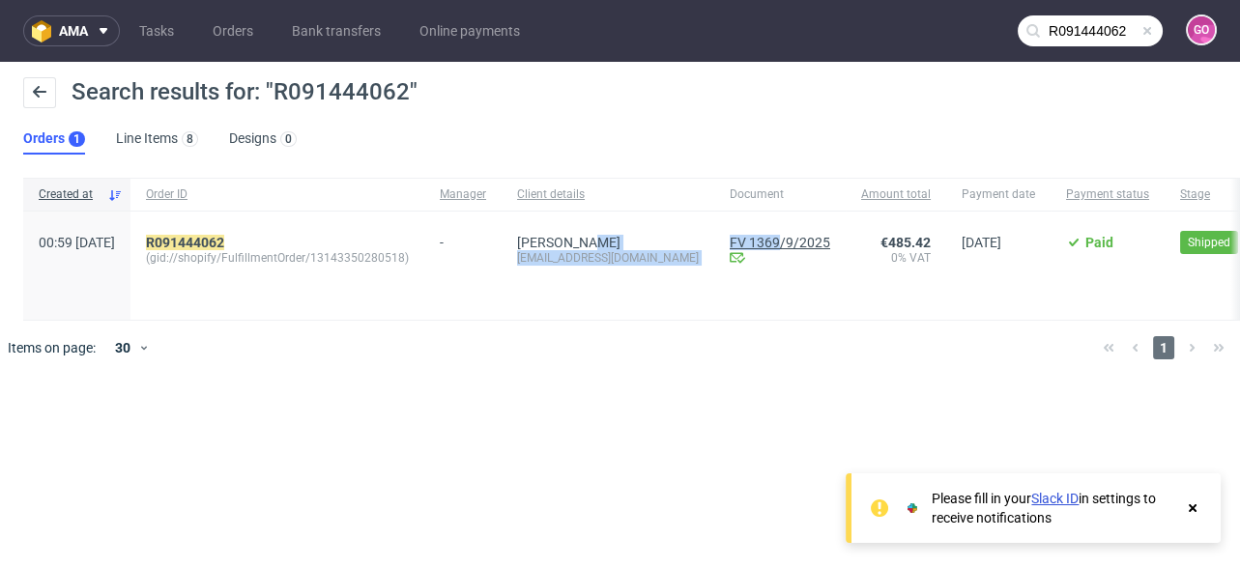
drag, startPoint x: 698, startPoint y: 223, endPoint x: 761, endPoint y: 234, distance: 64.6
click at [761, 234] on div "00:59 [DATE] R091444062 (gid://shopify/FulfillmentOrder/13143350280518) - [PERS…" at bounding box center [827, 266] width 1609 height 109
click at [714, 203] on div "Document" at bounding box center [779, 194] width 131 height 33
drag, startPoint x: 708, startPoint y: 225, endPoint x: 831, endPoint y: 237, distance: 123.3
click at [831, 237] on div "00:59 [DATE] R091444062 (gid://shopify/FulfillmentOrder/13143350280518) - [PERS…" at bounding box center [827, 266] width 1609 height 109
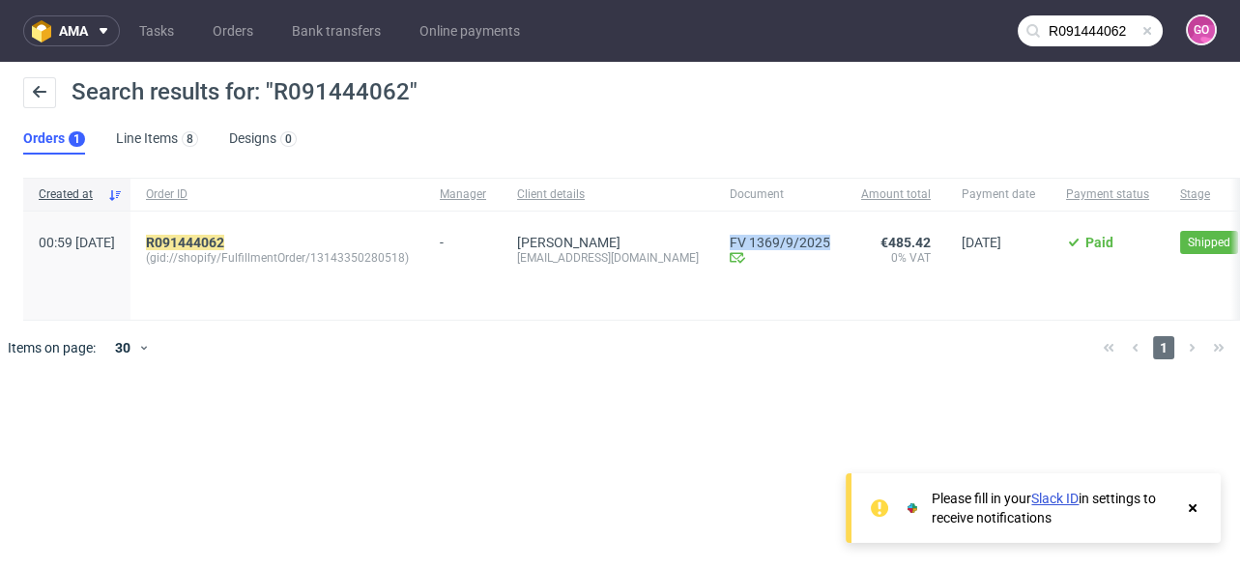
click at [1061, 31] on input "R091444062" at bounding box center [1089, 30] width 145 height 31
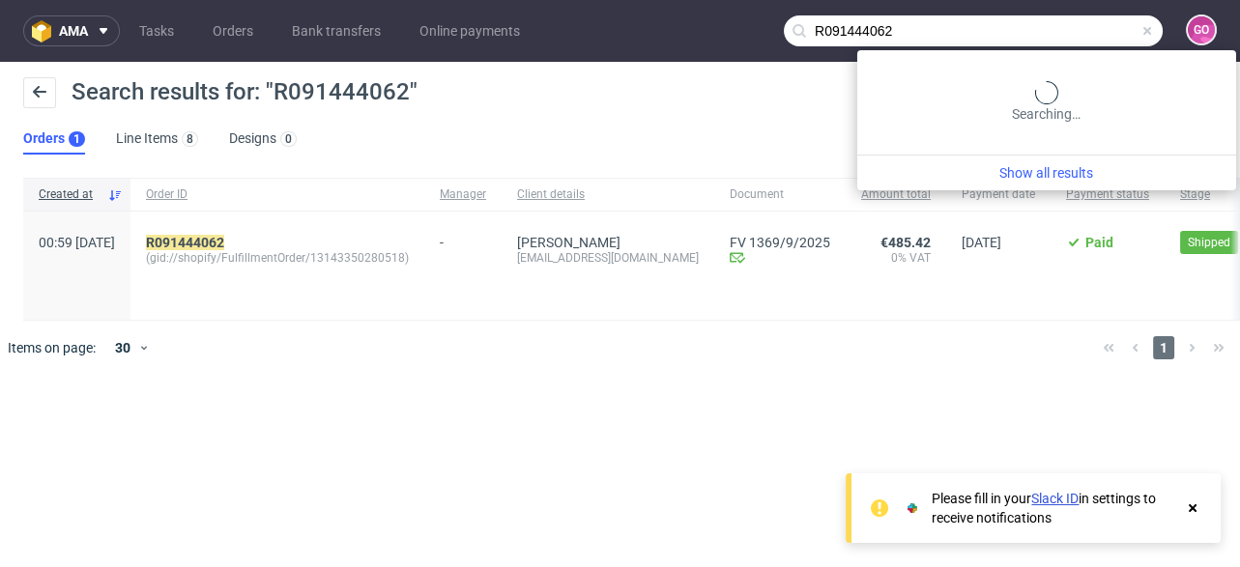
click at [1061, 31] on input "R091444062" at bounding box center [973, 30] width 379 height 31
paste input "85488370"
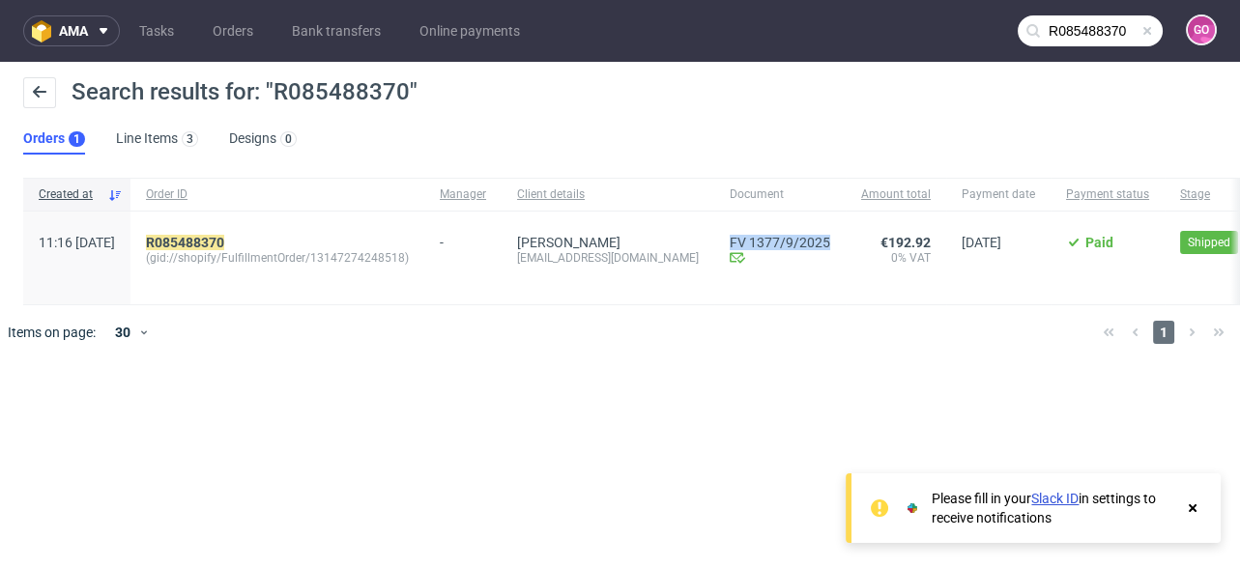
drag, startPoint x: 712, startPoint y: 225, endPoint x: 819, endPoint y: 233, distance: 107.5
click at [819, 233] on div "FV 1377/9/2025 Invoice email Sent at [DATE]" at bounding box center [779, 258] width 131 height 93
click at [1095, 43] on input "R085488370" at bounding box center [1089, 30] width 145 height 31
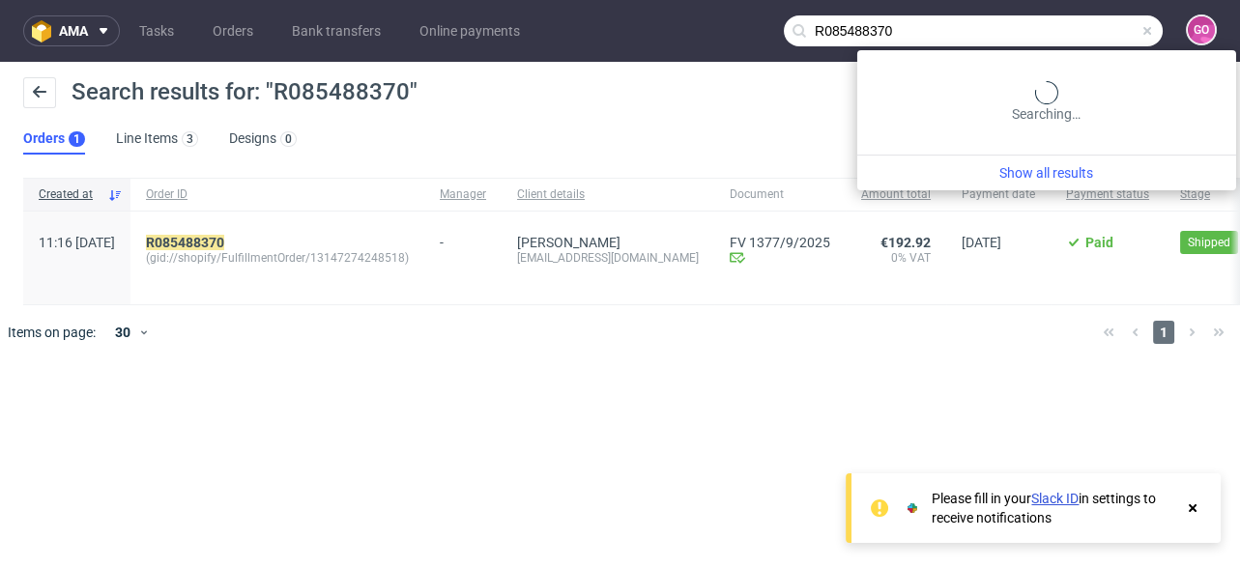
click at [1095, 43] on input "R085488370" at bounding box center [973, 30] width 379 height 31
paste input "384800267"
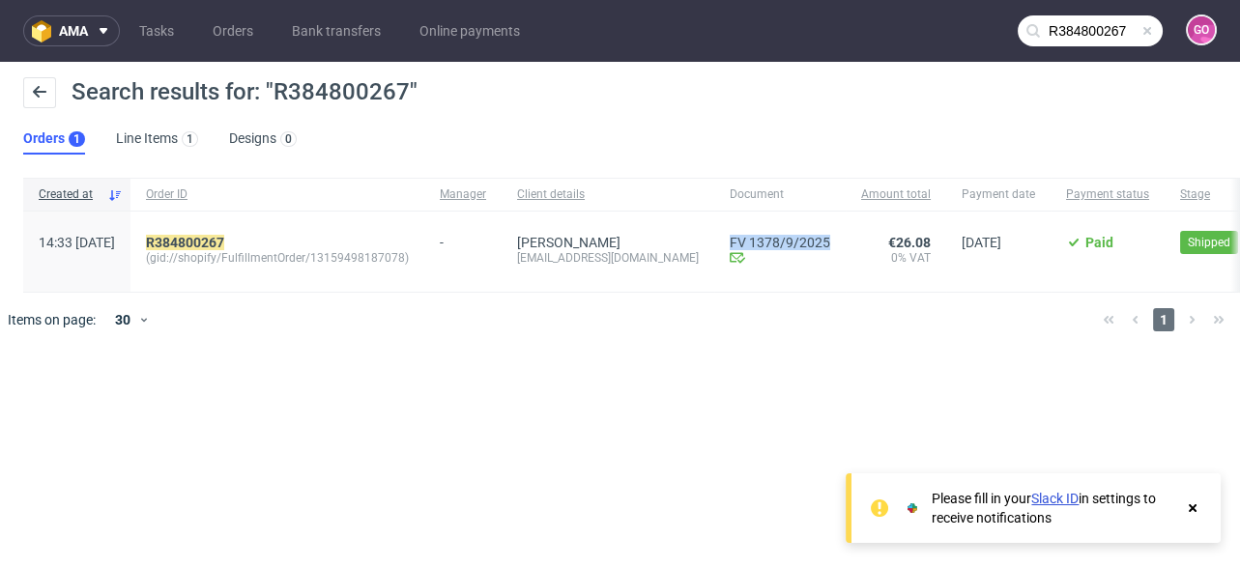
drag, startPoint x: 764, startPoint y: 229, endPoint x: 867, endPoint y: 233, distance: 102.5
click at [845, 233] on div "FV 1378/9/2025 Invoice email Sent at [DATE]" at bounding box center [779, 252] width 131 height 80
click at [1100, 31] on input "R384800267" at bounding box center [1089, 30] width 145 height 31
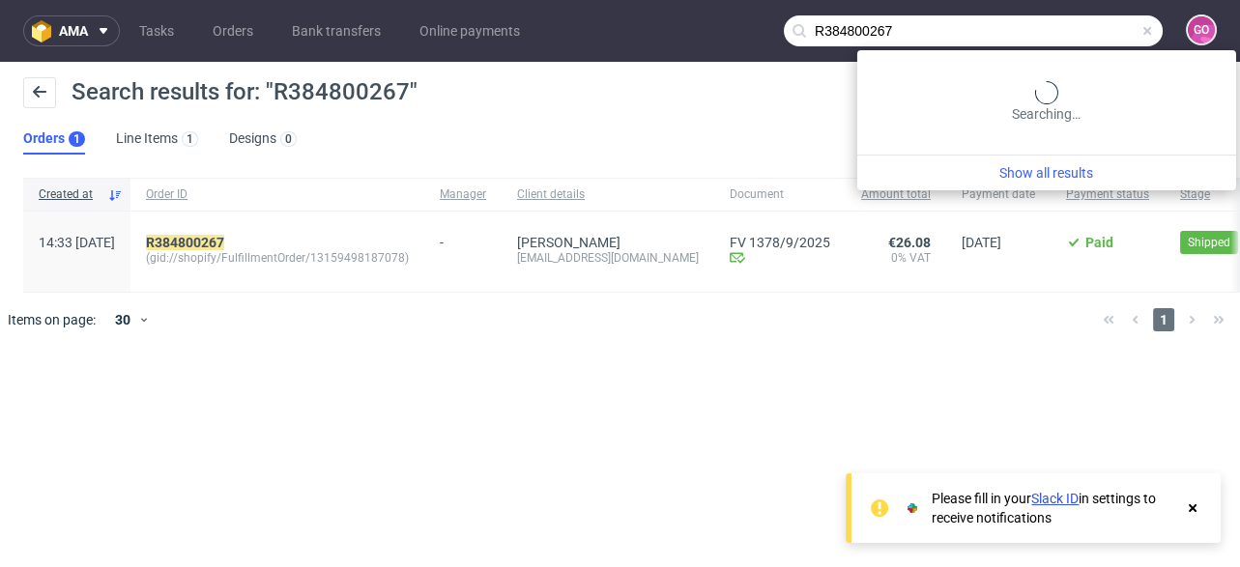
click at [1100, 31] on input "R384800267" at bounding box center [973, 30] width 379 height 31
paste input "54634110"
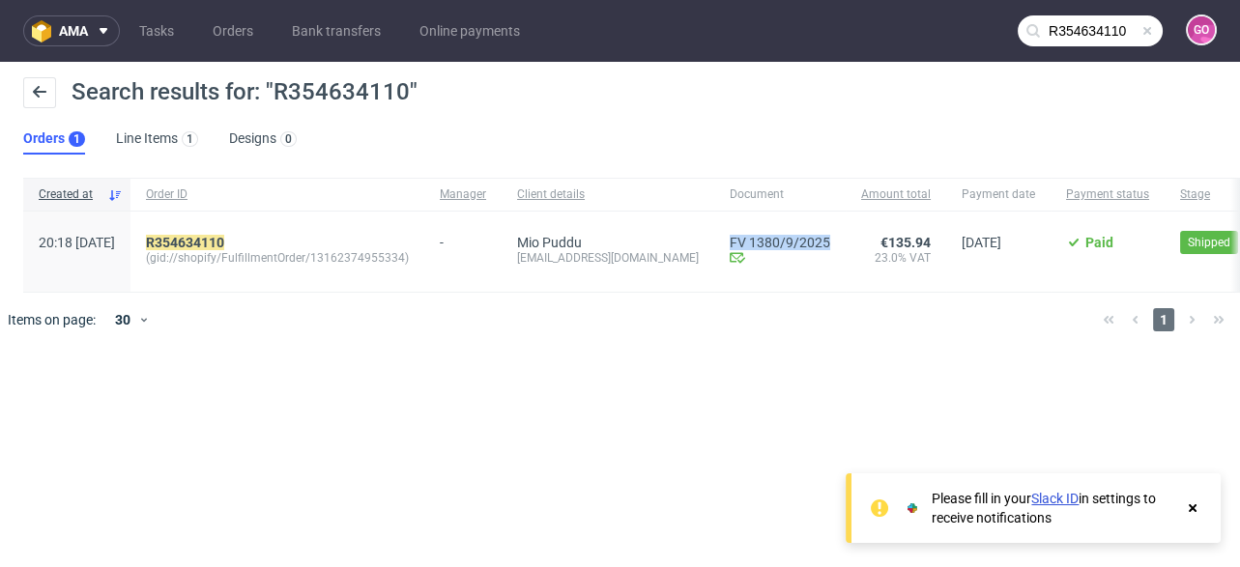
drag, startPoint x: 724, startPoint y: 219, endPoint x: 823, endPoint y: 242, distance: 102.0
click at [823, 242] on div "FV 1380/9/2025 Invoice email Sent at [DATE]" at bounding box center [779, 252] width 131 height 80
click at [1102, 15] on input "R354634110" at bounding box center [1089, 30] width 145 height 31
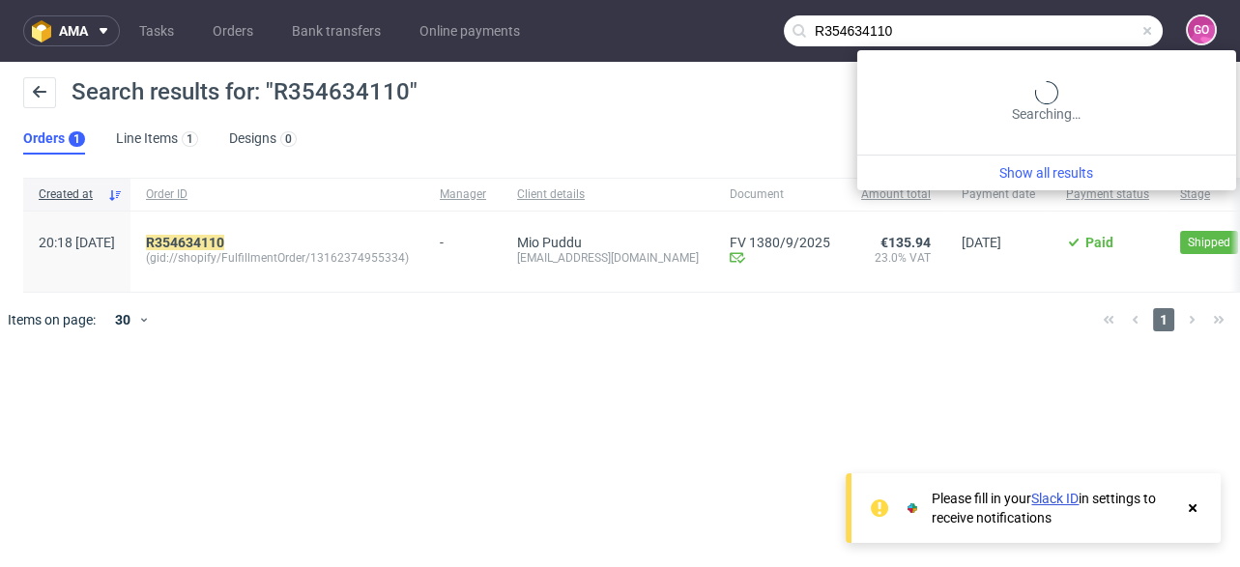
click at [1102, 15] on input "R354634110" at bounding box center [973, 30] width 379 height 31
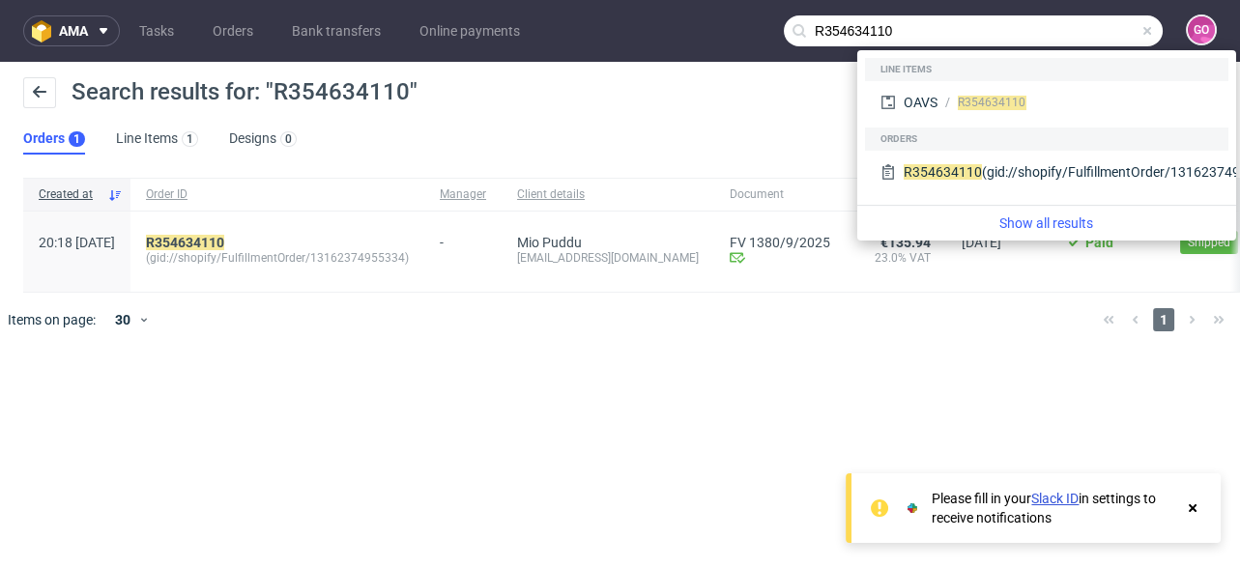
paste input "76046669"
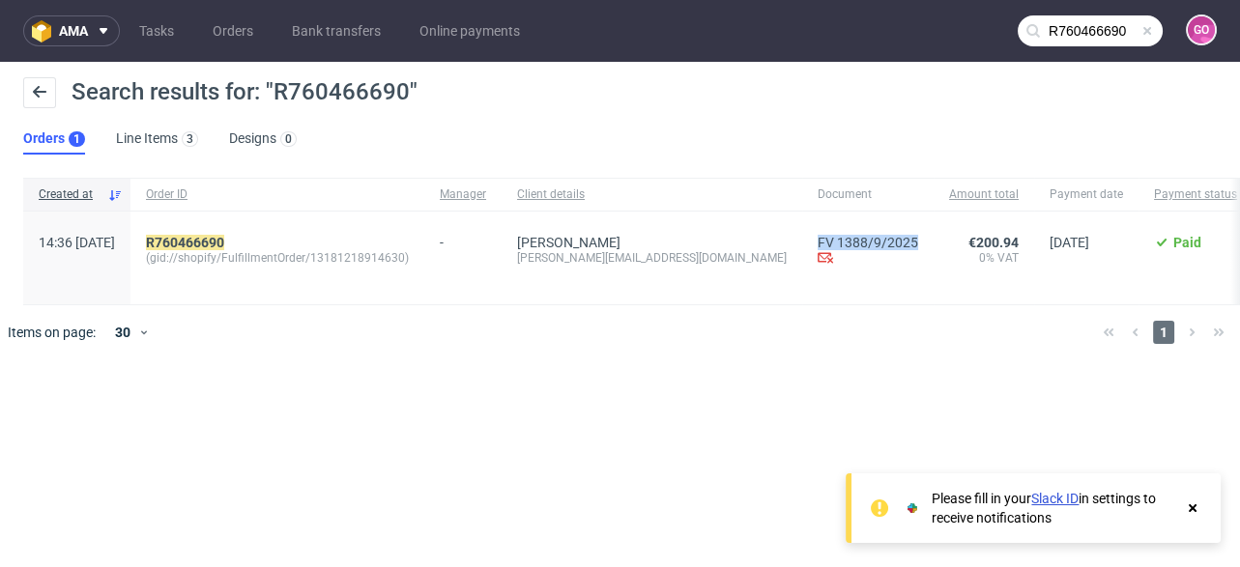
drag, startPoint x: 707, startPoint y: 223, endPoint x: 825, endPoint y: 229, distance: 118.0
click at [825, 229] on div "14:36 [DATE] R760466690 (gid://shopify/FulfillmentOrder/13181218914630) - Fabio…" at bounding box center [898, 259] width 1751 height 94
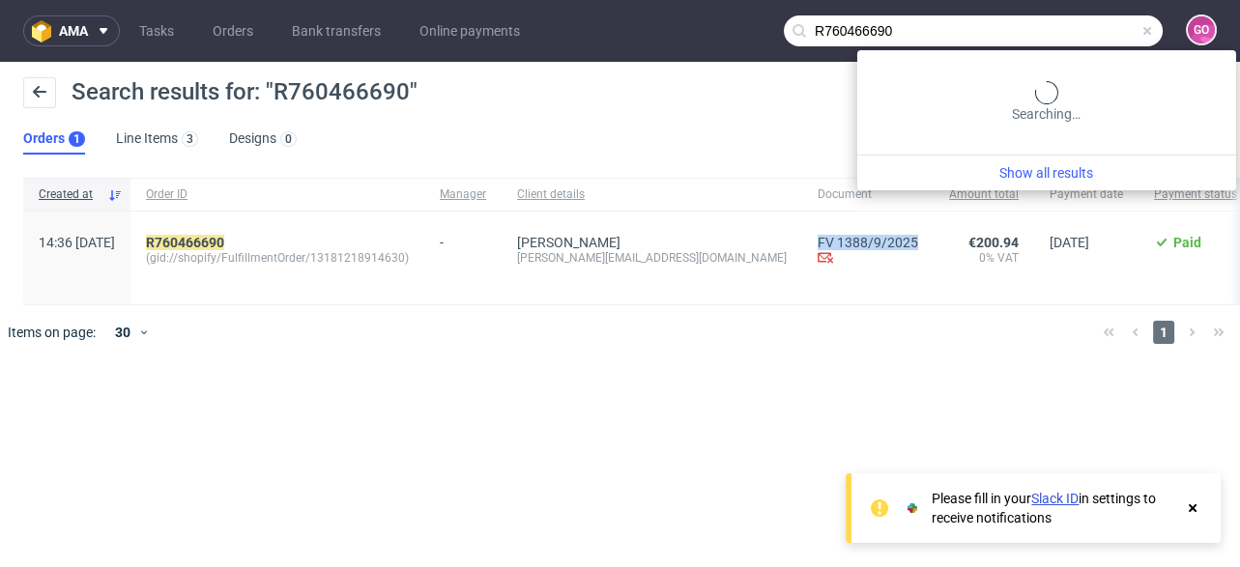
click at [1127, 35] on input "R760466690" at bounding box center [973, 30] width 379 height 31
paste input "998765348"
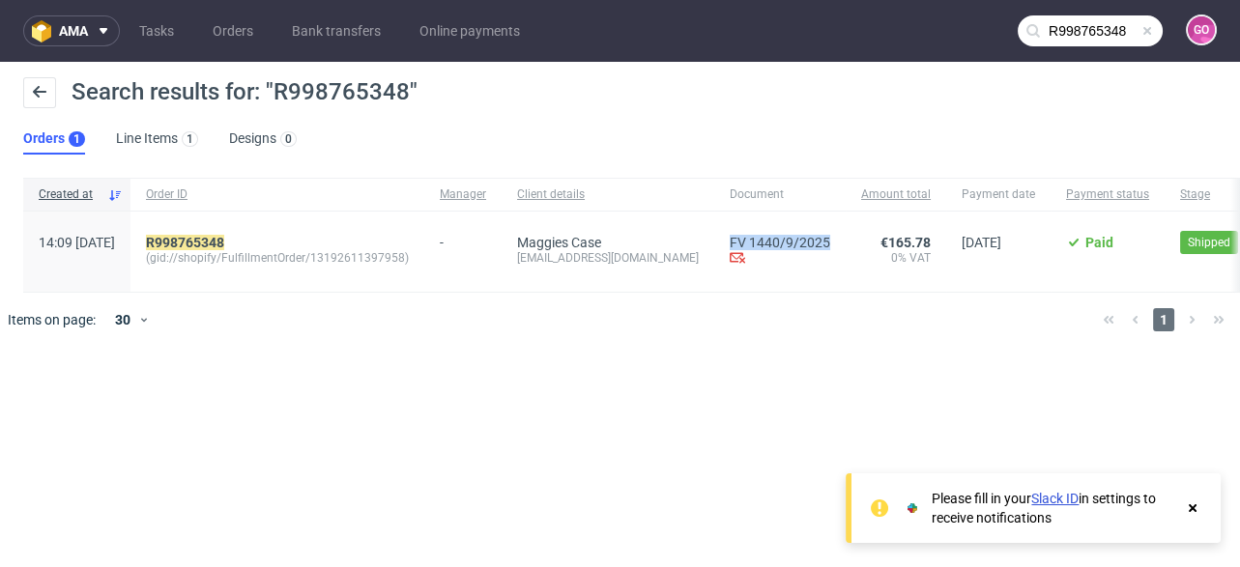
drag, startPoint x: 712, startPoint y: 219, endPoint x: 815, endPoint y: 233, distance: 104.3
click at [815, 233] on div "FV 1440/9/2025 Invoice email Not sent yet..." at bounding box center [779, 252] width 131 height 80
click at [1060, 27] on input "R998765348" at bounding box center [1089, 30] width 145 height 31
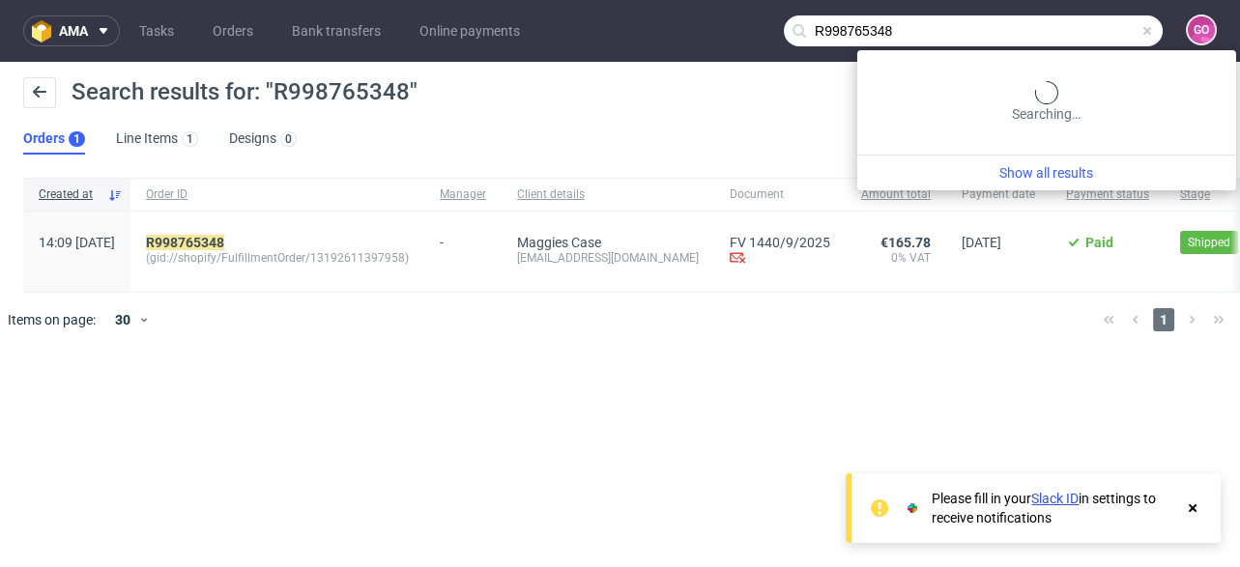
click at [1060, 27] on input "R998765348" at bounding box center [973, 30] width 379 height 31
paste input "638983079"
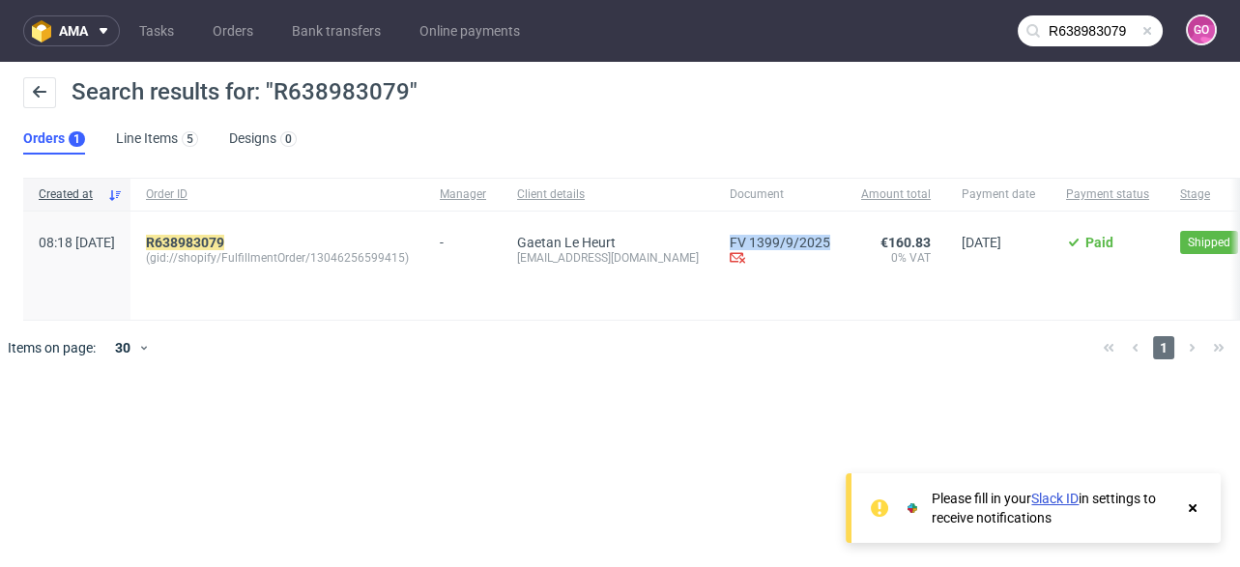
drag, startPoint x: 718, startPoint y: 226, endPoint x: 817, endPoint y: 251, distance: 102.6
click at [817, 251] on div "FV 1399/9/2025 Invoice email Not sent yet..." at bounding box center [779, 266] width 131 height 108
click at [1059, 27] on input "R638983079" at bounding box center [1089, 30] width 145 height 31
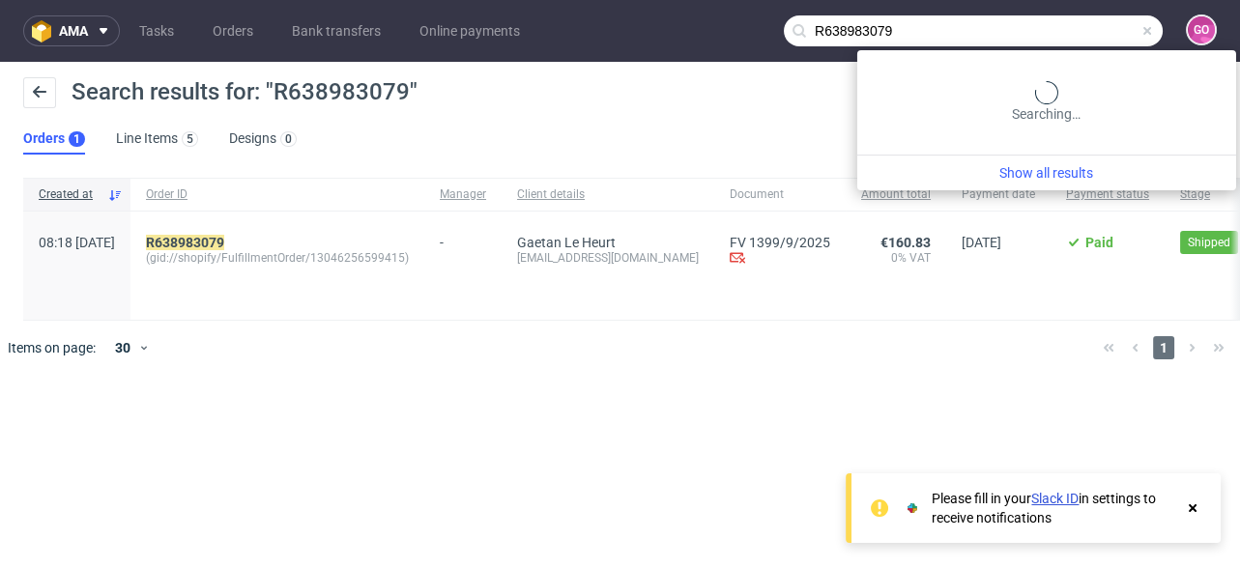
paste input "26129613"
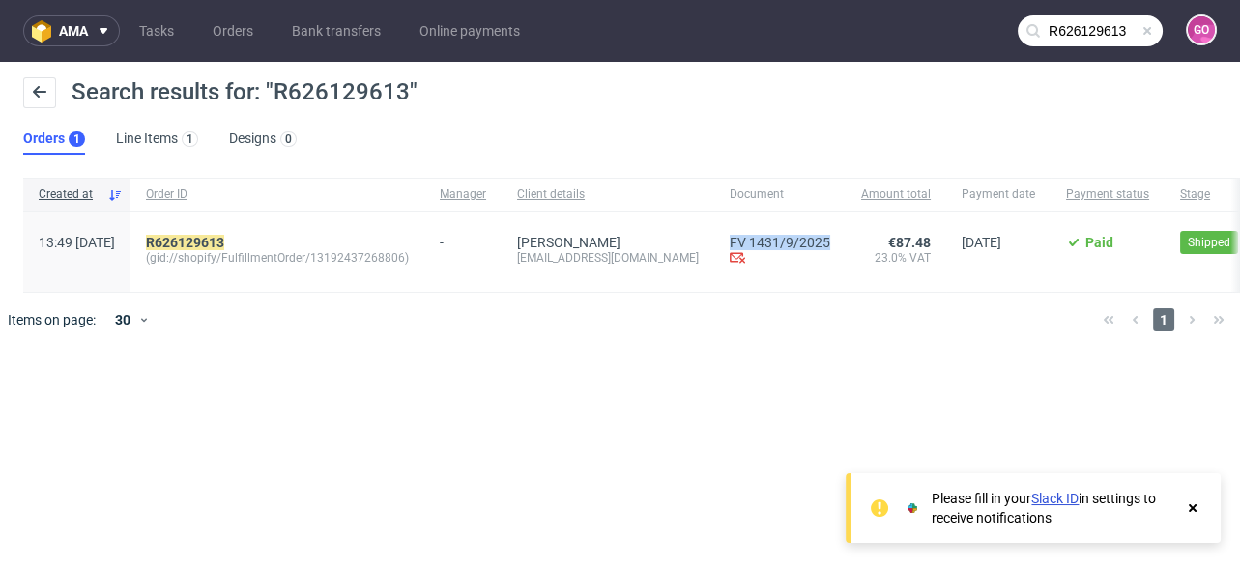
drag, startPoint x: 720, startPoint y: 223, endPoint x: 821, endPoint y: 230, distance: 101.7
click at [821, 230] on div "FV 1431/9/2025 Invoice email Not sent yet..." at bounding box center [779, 252] width 131 height 80
click at [1068, 24] on input "R626129613" at bounding box center [1089, 30] width 145 height 31
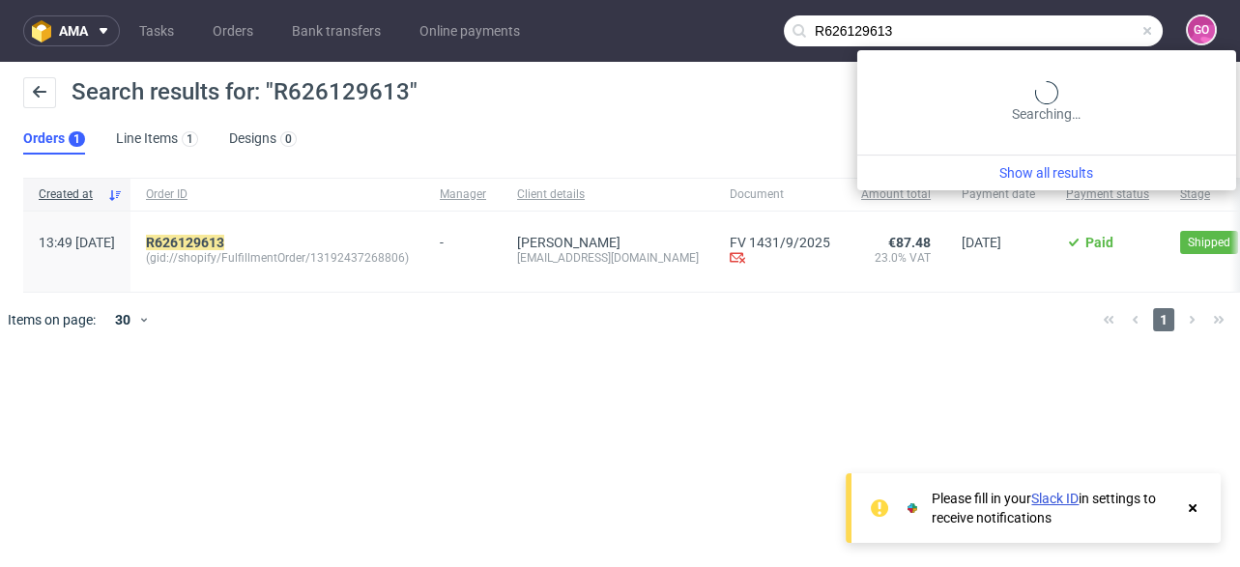
click at [1068, 24] on input "R626129613" at bounding box center [973, 30] width 379 height 31
paste input "534536178"
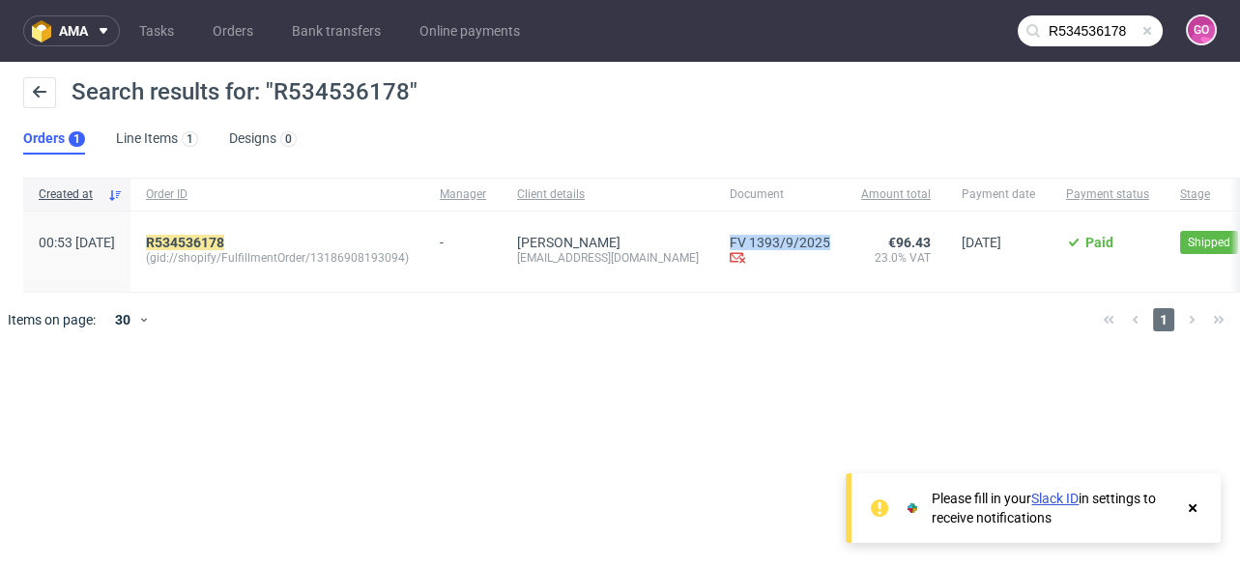
drag, startPoint x: 755, startPoint y: 218, endPoint x: 856, endPoint y: 226, distance: 101.7
click at [845, 226] on div "FV 1393/9/2025 Invoice email Not sent yet..." at bounding box center [779, 252] width 131 height 80
click at [1100, 33] on input "R534536178" at bounding box center [1089, 30] width 145 height 31
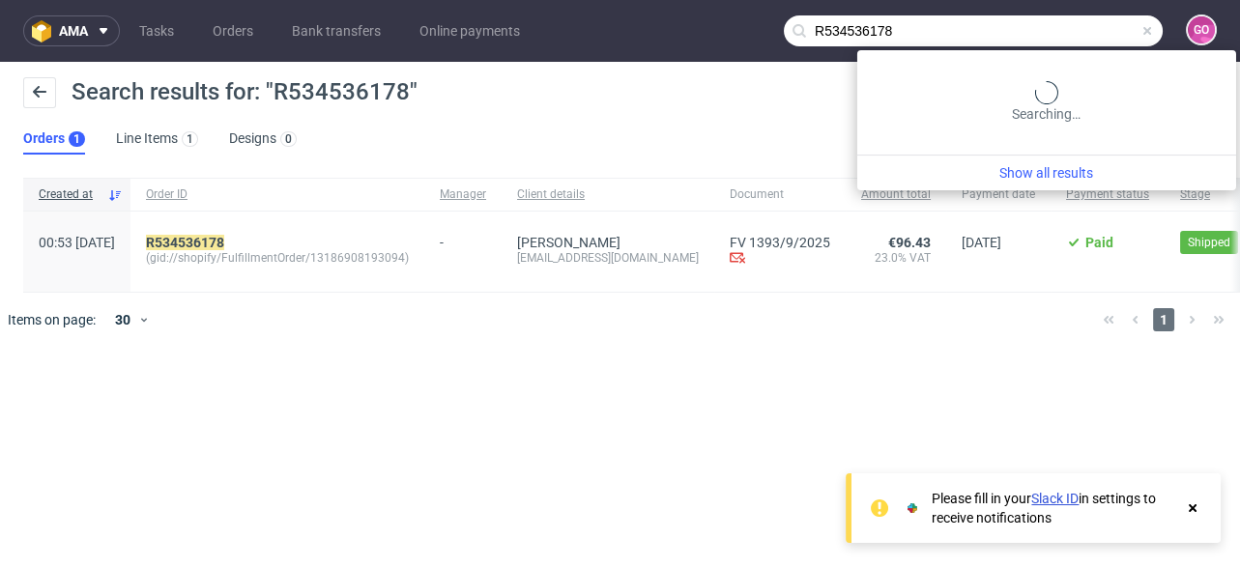
click at [1100, 33] on input "R534536178" at bounding box center [973, 30] width 379 height 31
paste input "491894845"
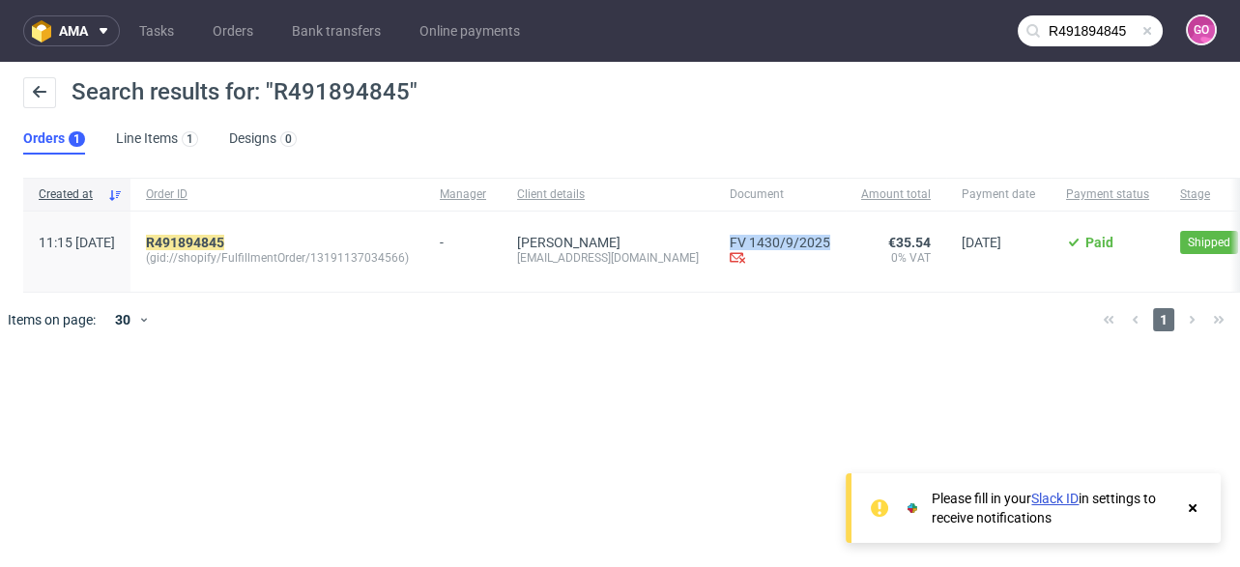
drag, startPoint x: 749, startPoint y: 227, endPoint x: 824, endPoint y: 237, distance: 76.0
click at [824, 237] on div "FV 1430/9/2025 Invoice email Not sent yet..." at bounding box center [779, 252] width 131 height 80
click at [1122, 35] on input "R491894845" at bounding box center [1089, 30] width 145 height 31
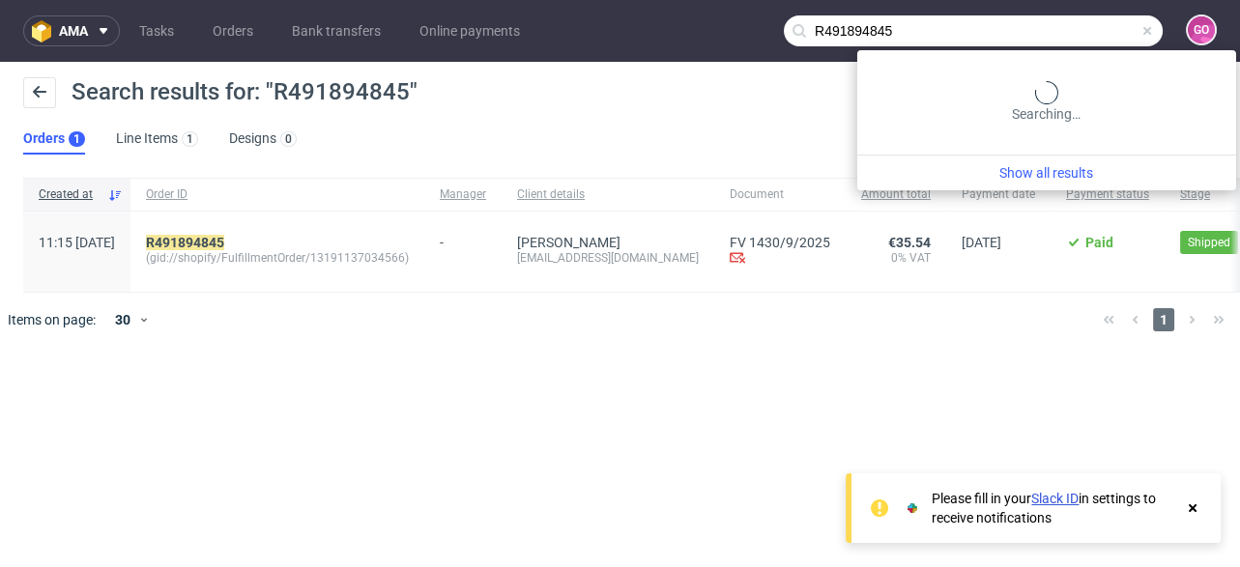
click at [1122, 35] on input "R491894845" at bounding box center [973, 30] width 379 height 31
paste input "24868516"
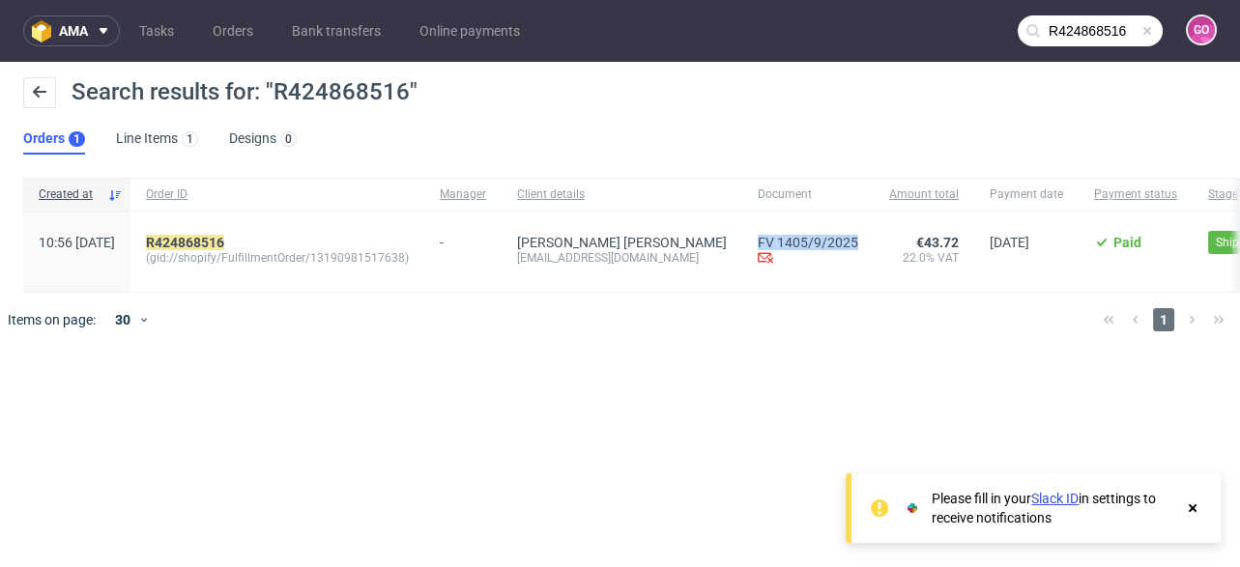
drag, startPoint x: 773, startPoint y: 219, endPoint x: 870, endPoint y: 233, distance: 97.6
click at [870, 233] on div "FV 1405/9/2025 Invoice email Not sent yet..." at bounding box center [807, 252] width 131 height 80
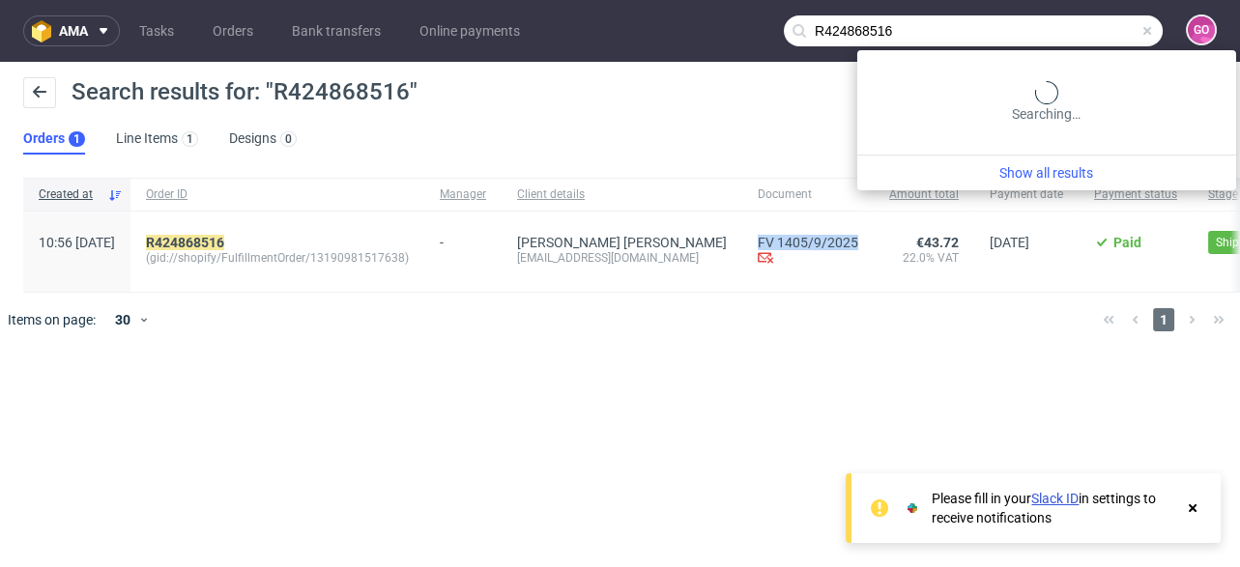
click at [1110, 37] on input "R424868516" at bounding box center [973, 30] width 379 height 31
paste input "56689799"
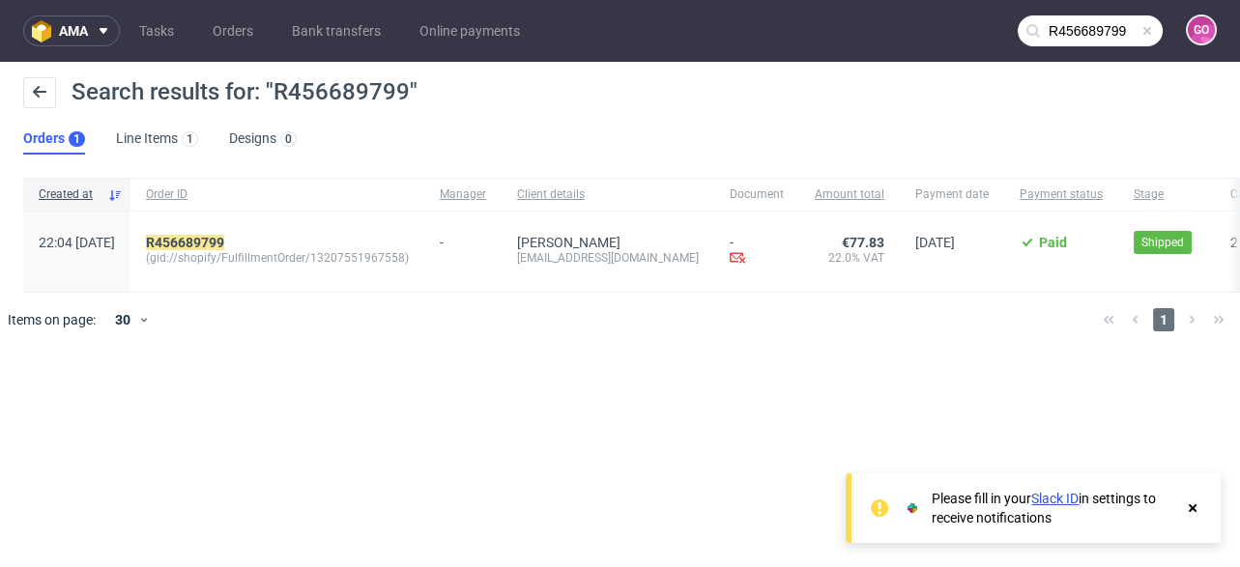
click at [1099, 46] on nav "ama Tasks Orders Bank transfers Online payments R456689799 GO" at bounding box center [620, 31] width 1240 height 62
click at [1099, 38] on input "R456689799" at bounding box center [1089, 30] width 145 height 31
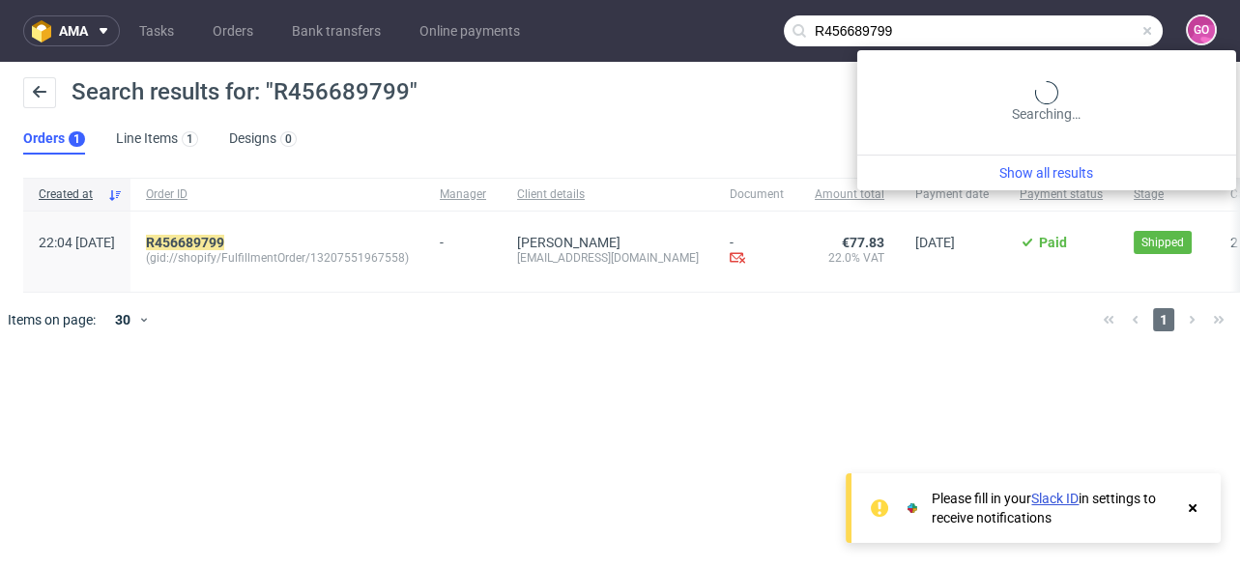
click at [1099, 38] on input "R456689799" at bounding box center [973, 30] width 379 height 31
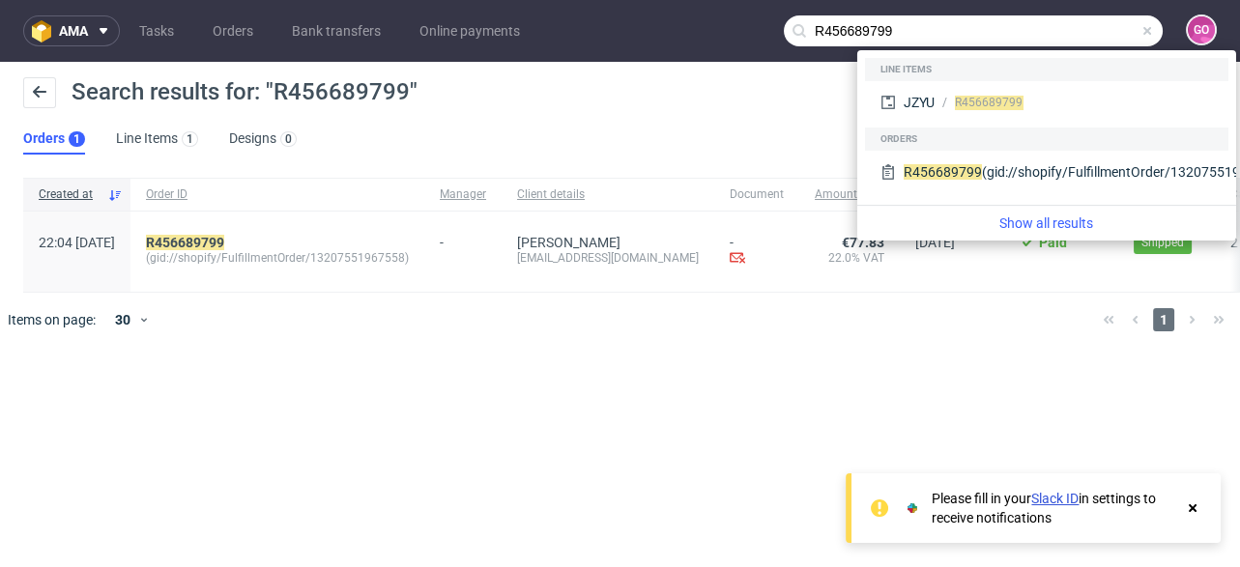
paste input "292078777"
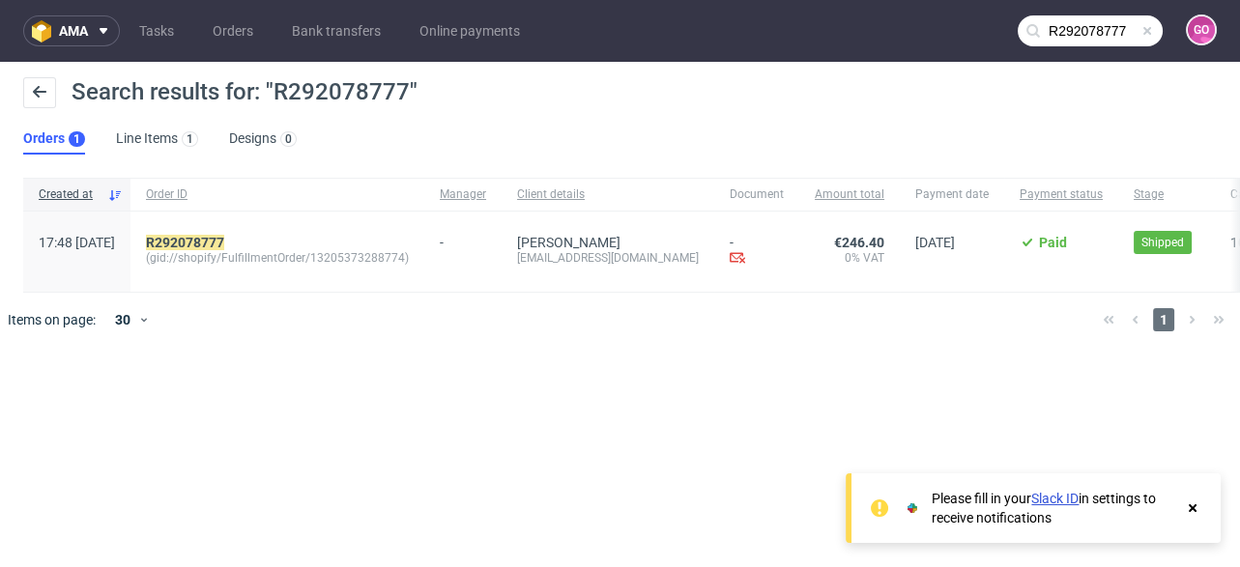
click at [1130, 31] on input "R292078777" at bounding box center [1089, 30] width 145 height 31
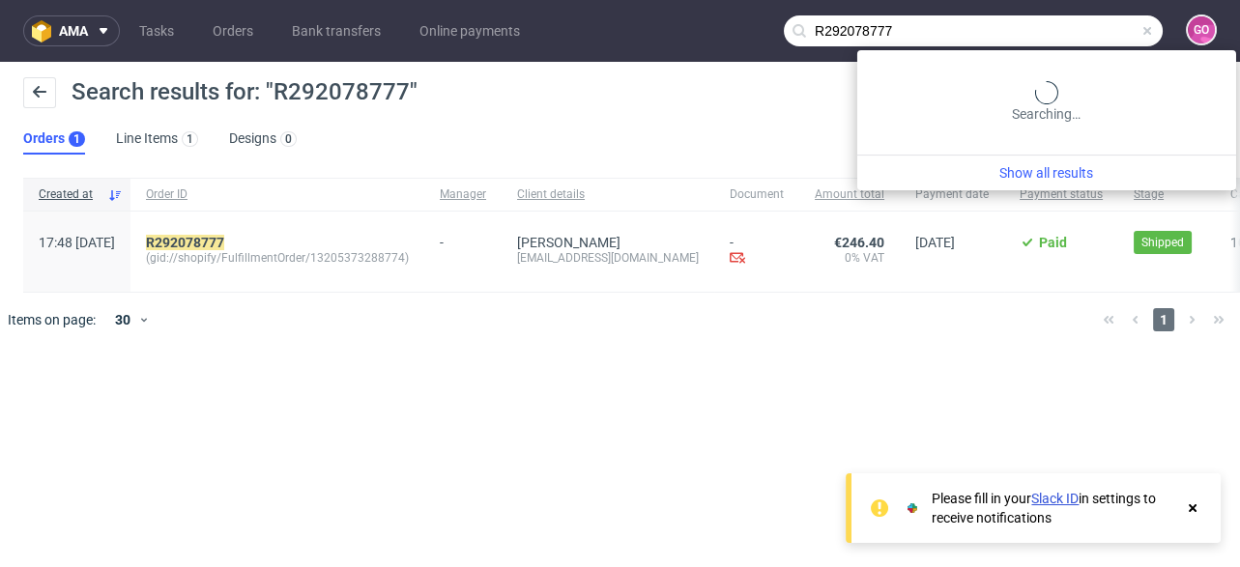
click at [1130, 31] on input "R292078777" at bounding box center [973, 30] width 379 height 31
paste input "031853756"
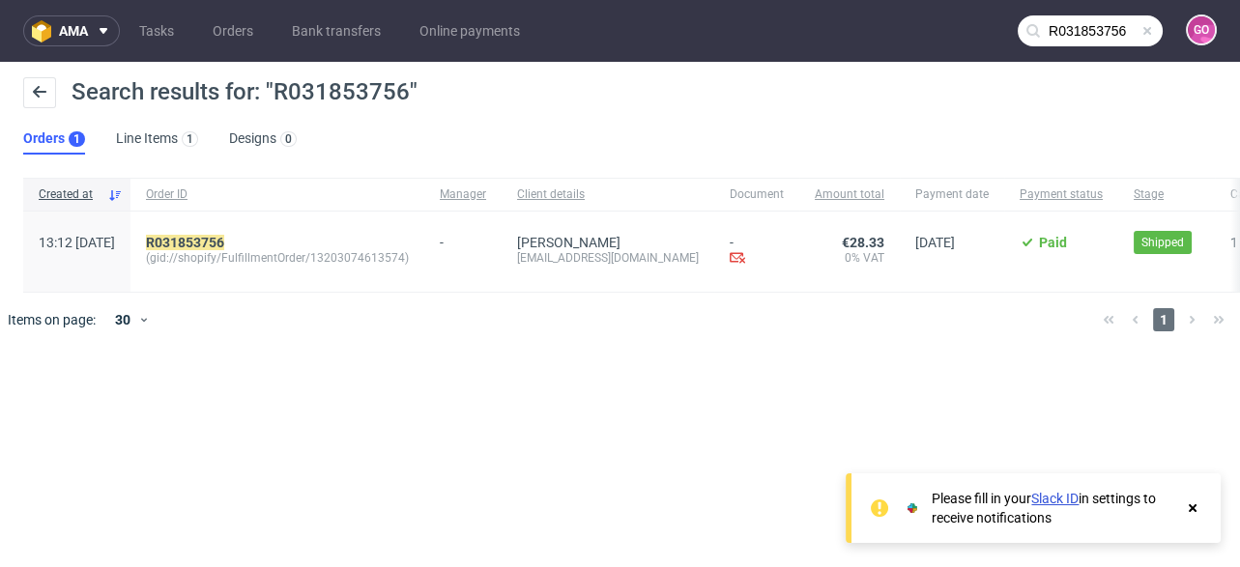
click at [1083, 32] on input "R031853756" at bounding box center [1089, 30] width 145 height 31
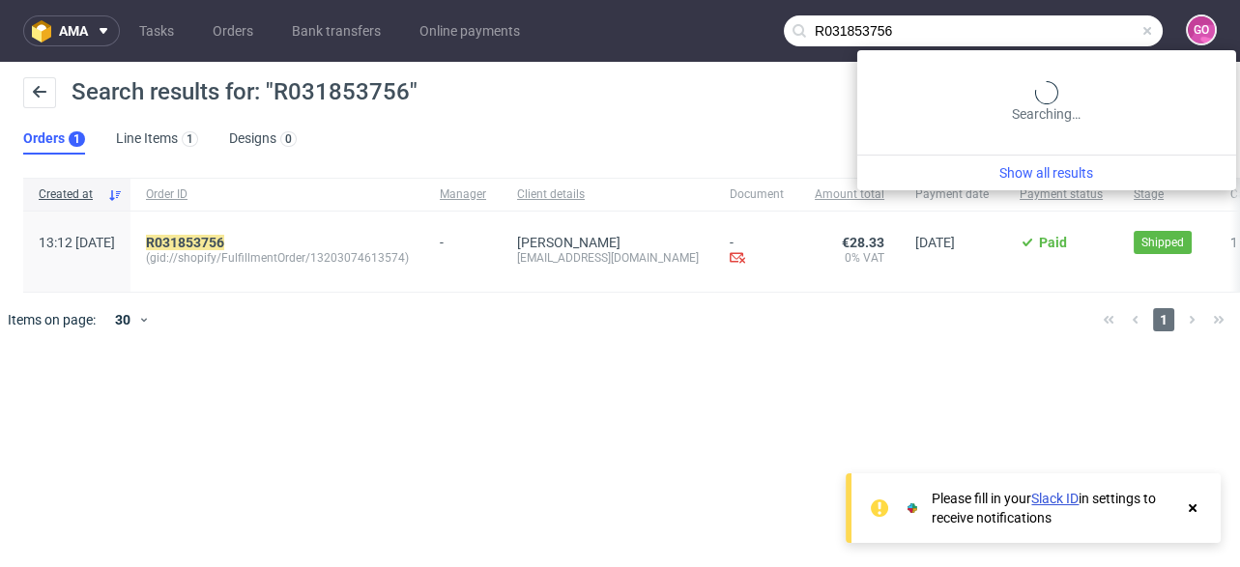
click at [1083, 32] on input "R031853756" at bounding box center [973, 30] width 379 height 31
paste input "546996391"
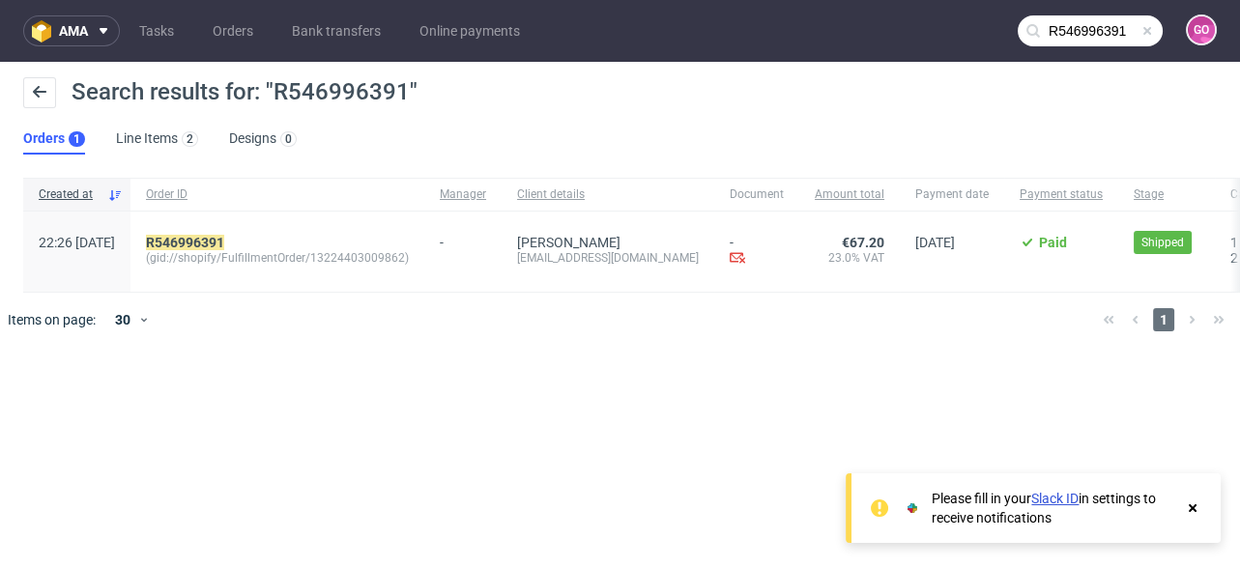
click at [1116, 17] on input "R546996391" at bounding box center [1089, 30] width 145 height 31
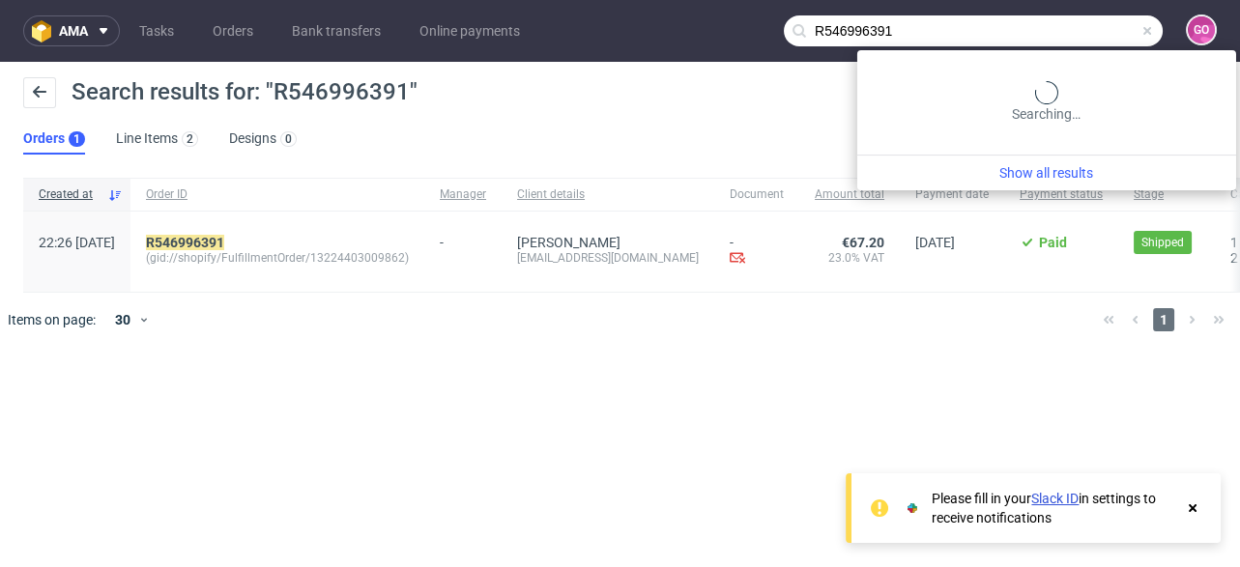
paste input "037884480"
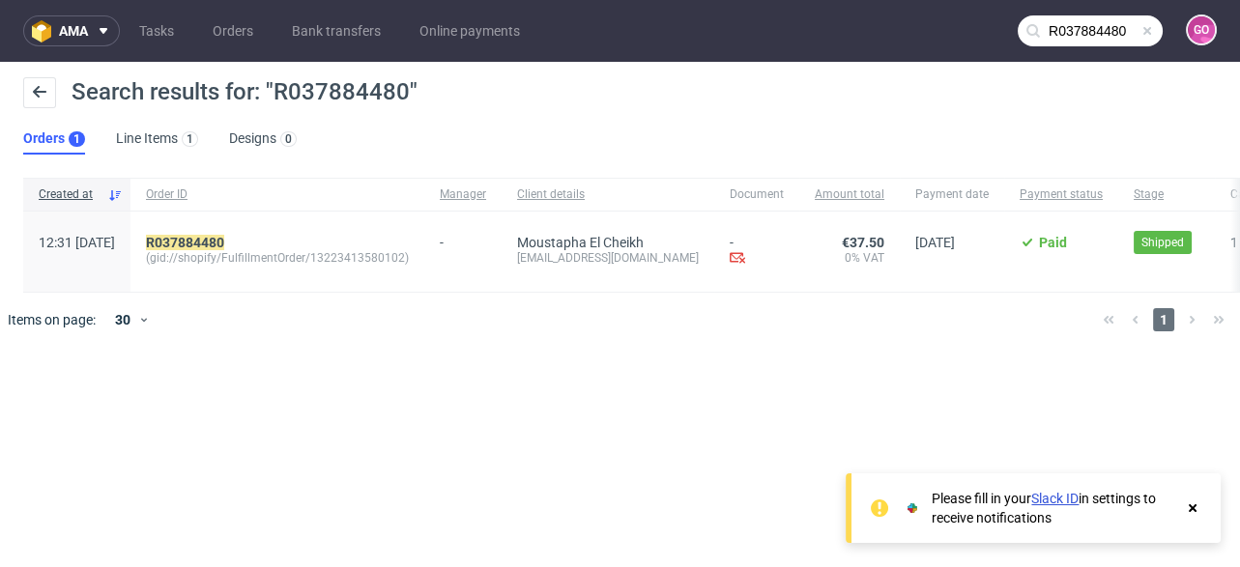
click at [1087, 44] on input "R037884480" at bounding box center [1089, 30] width 145 height 31
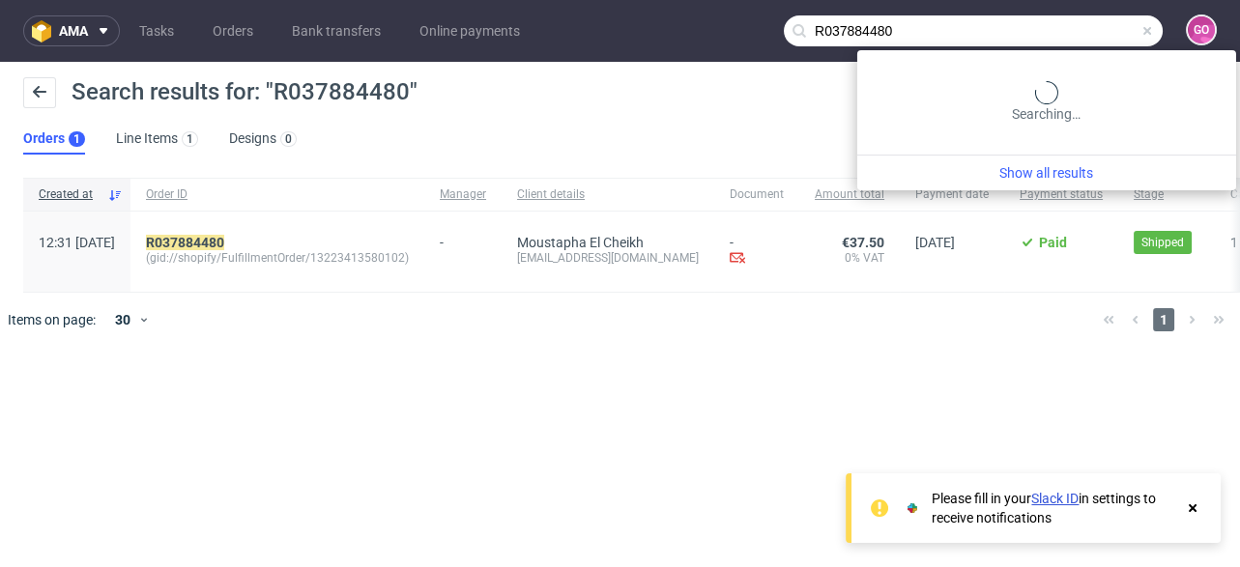
click at [1088, 44] on input "R037884480" at bounding box center [973, 30] width 379 height 31
paste input "749087443"
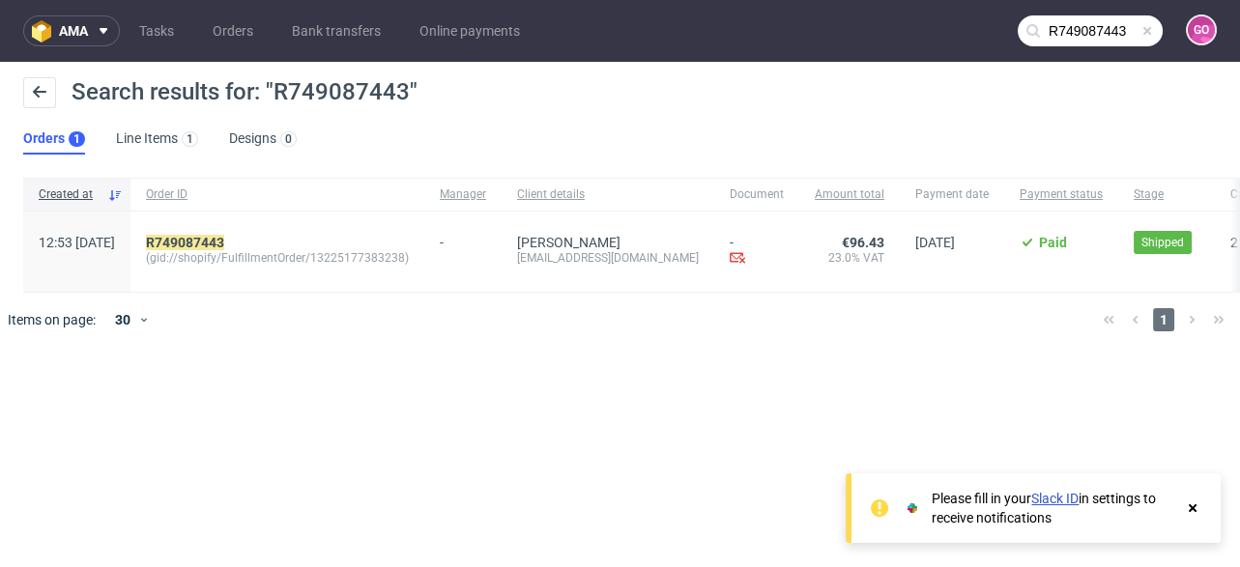
click at [1087, 19] on input "R749087443" at bounding box center [1089, 30] width 145 height 31
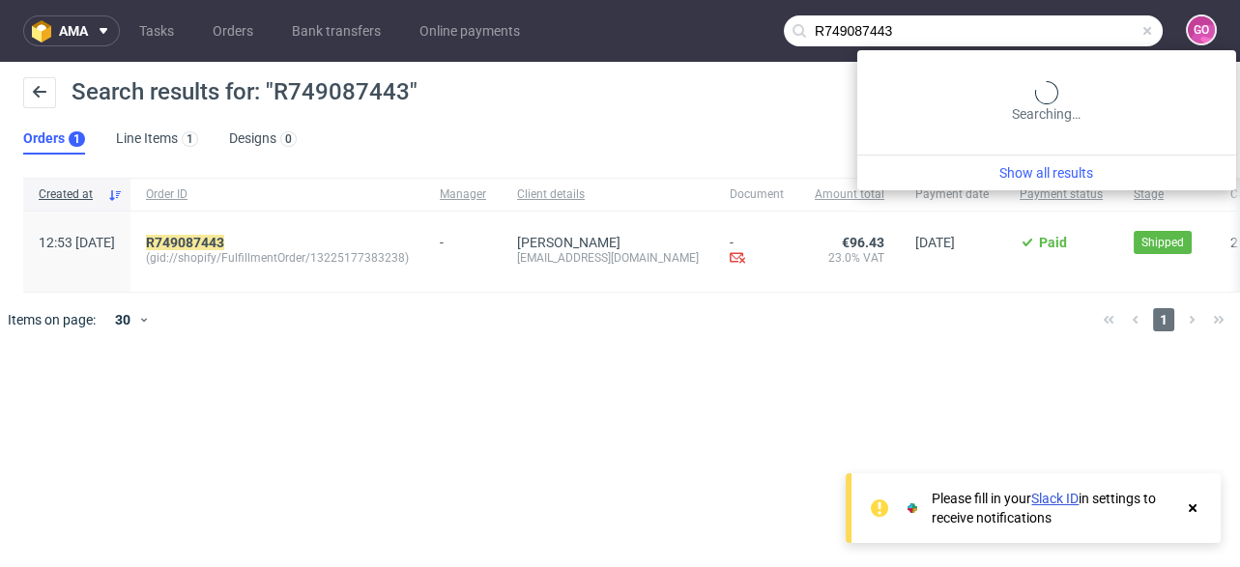
click at [1087, 19] on input "R749087443" at bounding box center [973, 30] width 379 height 31
paste input "454553991"
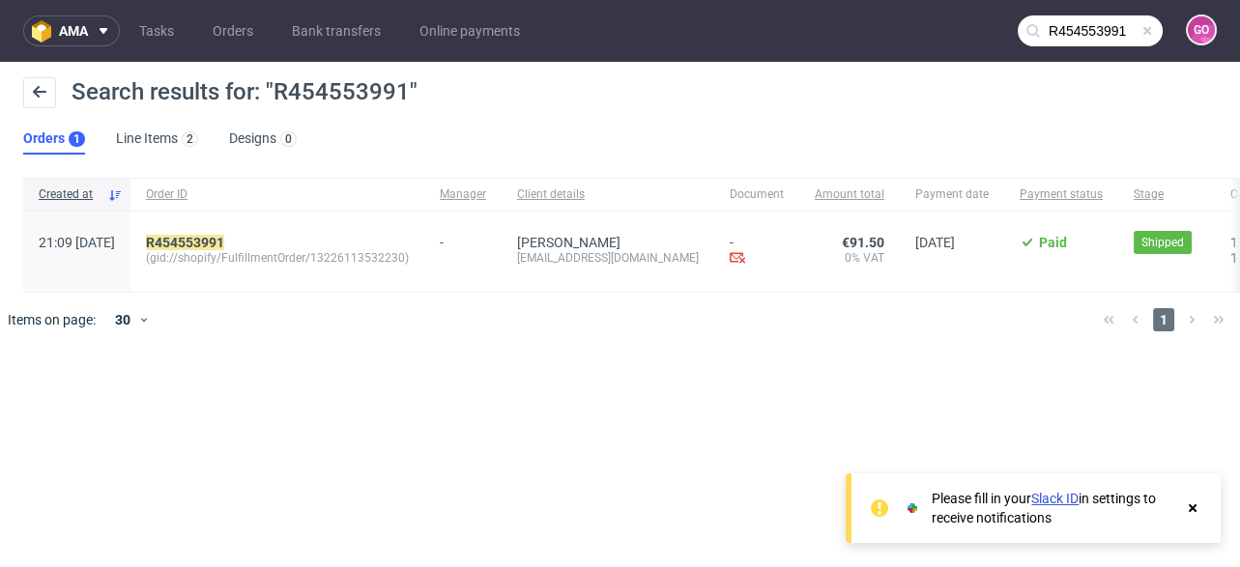
click at [1098, 17] on input "R454553991" at bounding box center [1089, 30] width 145 height 31
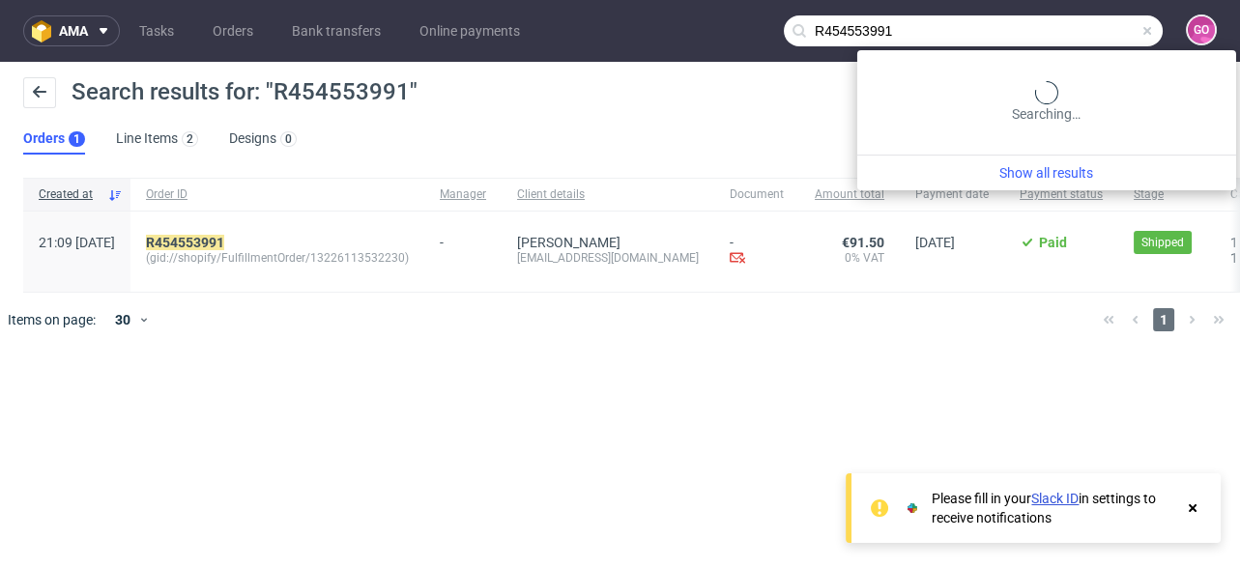
paste input "33047334"
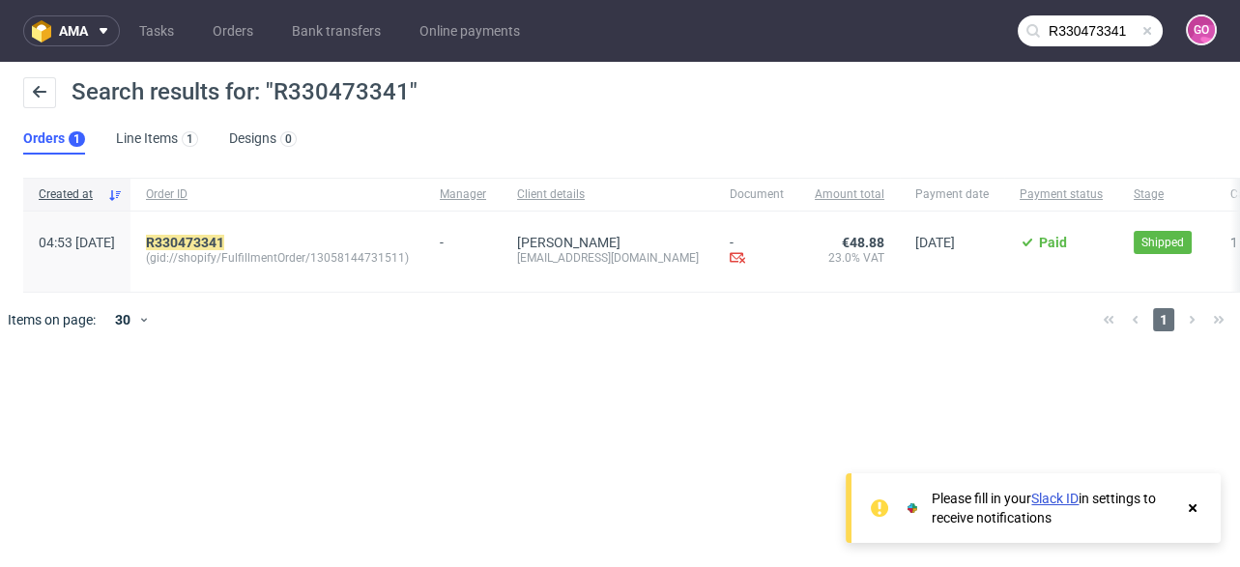
click at [1100, 36] on input "R330473341" at bounding box center [1089, 30] width 145 height 31
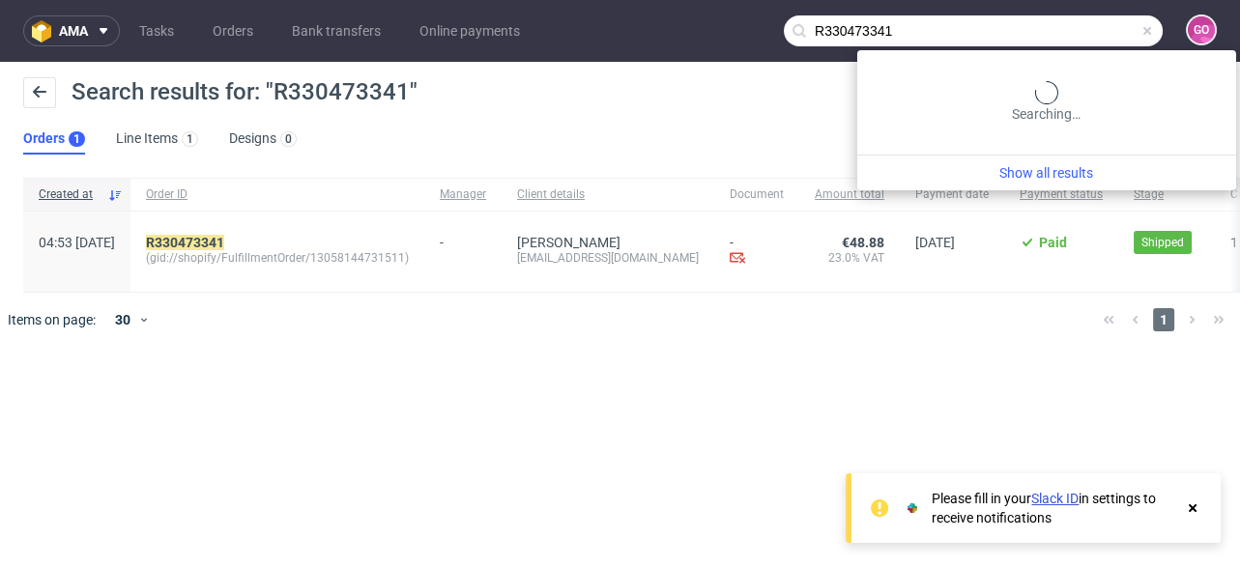
paste input "792047735"
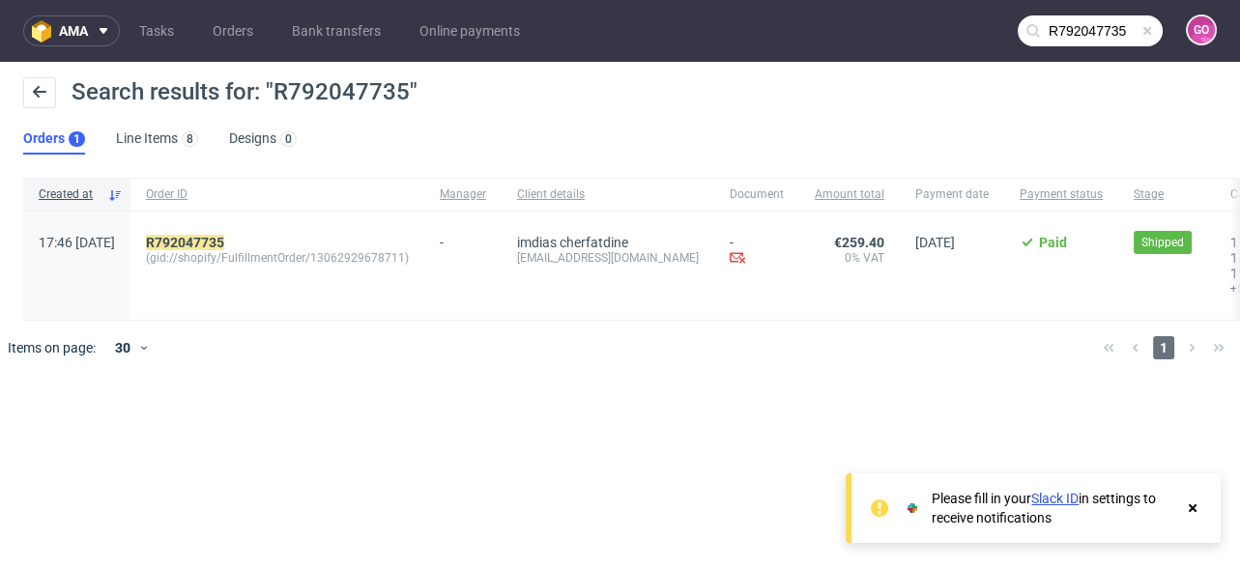
click at [1075, 29] on input "R792047735" at bounding box center [1089, 30] width 145 height 31
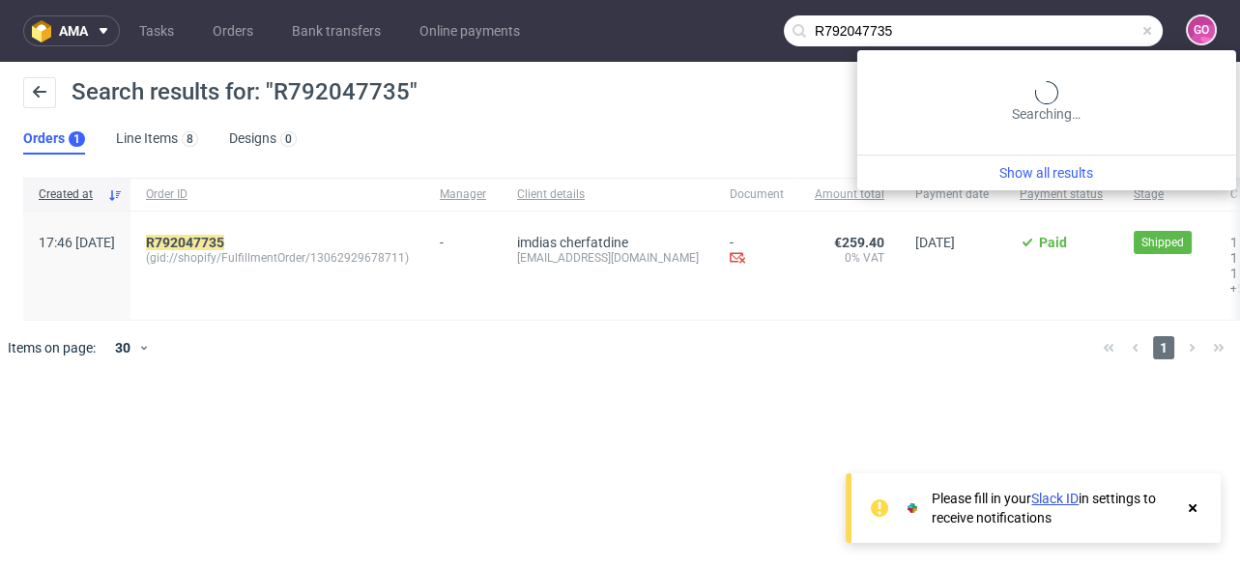
paste input "096538920"
click at [1094, 35] on input "R096538920" at bounding box center [973, 30] width 379 height 31
paste input "83515543"
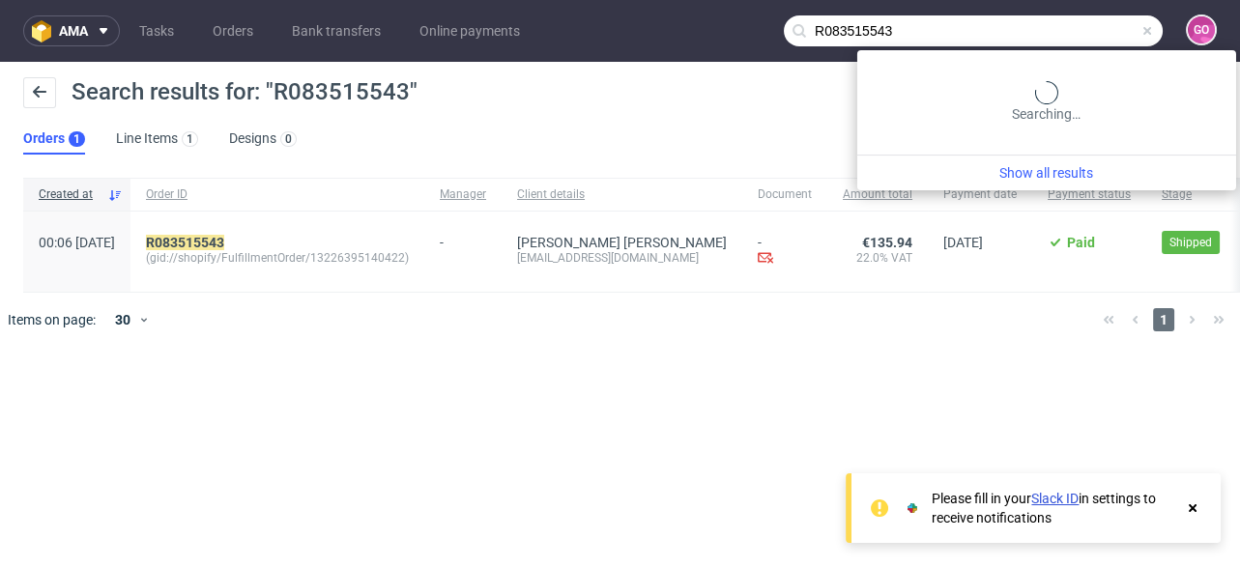
click at [1117, 41] on input "R083515543" at bounding box center [973, 30] width 379 height 31
paste input "782861125"
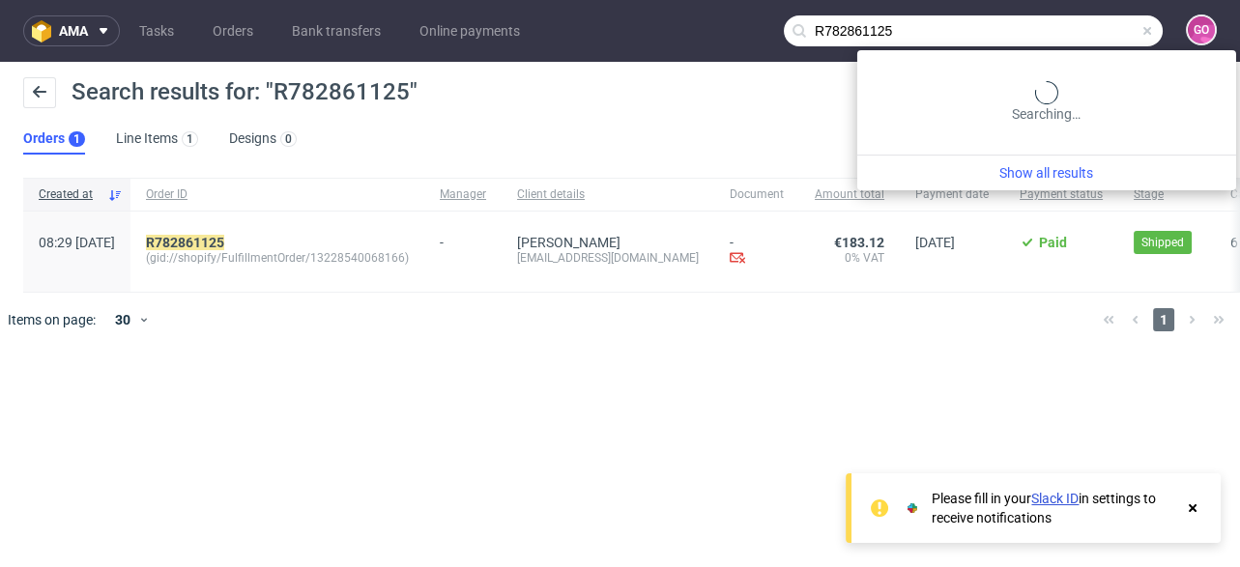
click at [1099, 27] on input "R782861125" at bounding box center [973, 30] width 379 height 31
paste input "698692016"
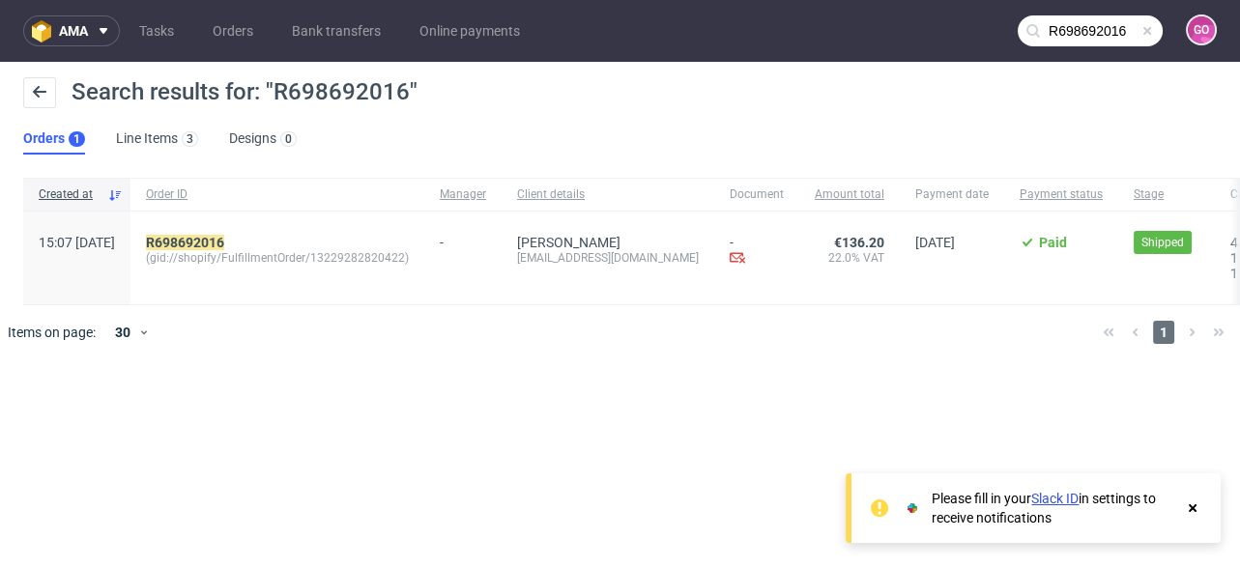
click at [1093, 27] on input "R698692016" at bounding box center [1089, 30] width 145 height 31
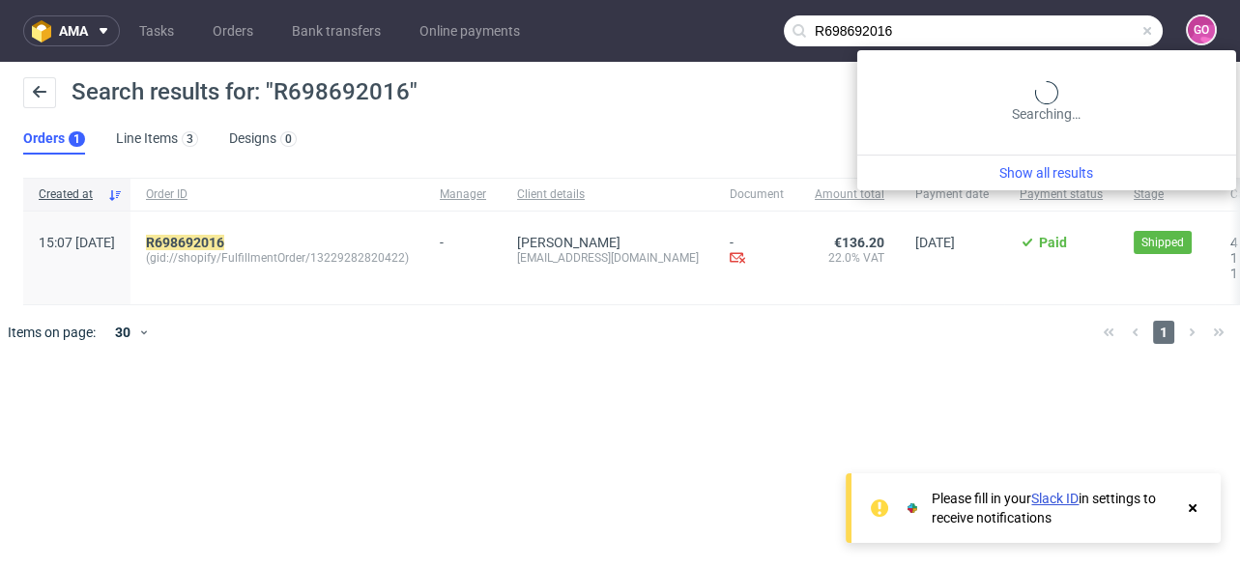
click at [1093, 27] on input "R698692016" at bounding box center [973, 30] width 379 height 31
paste input "564623021"
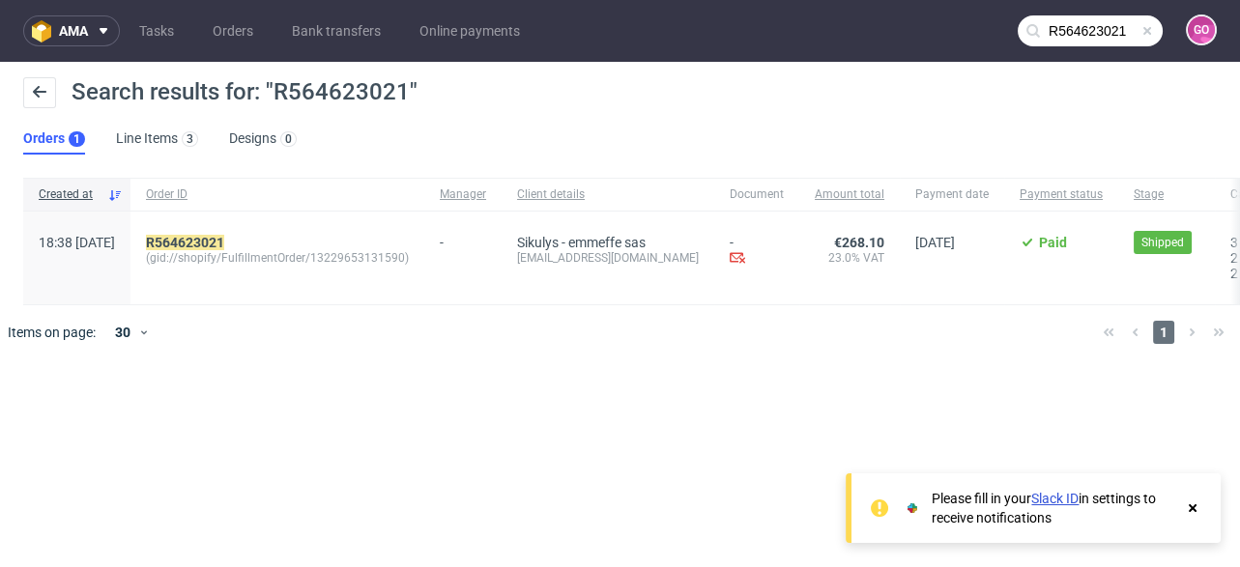
click at [1073, 35] on input "R564623021" at bounding box center [1089, 30] width 145 height 31
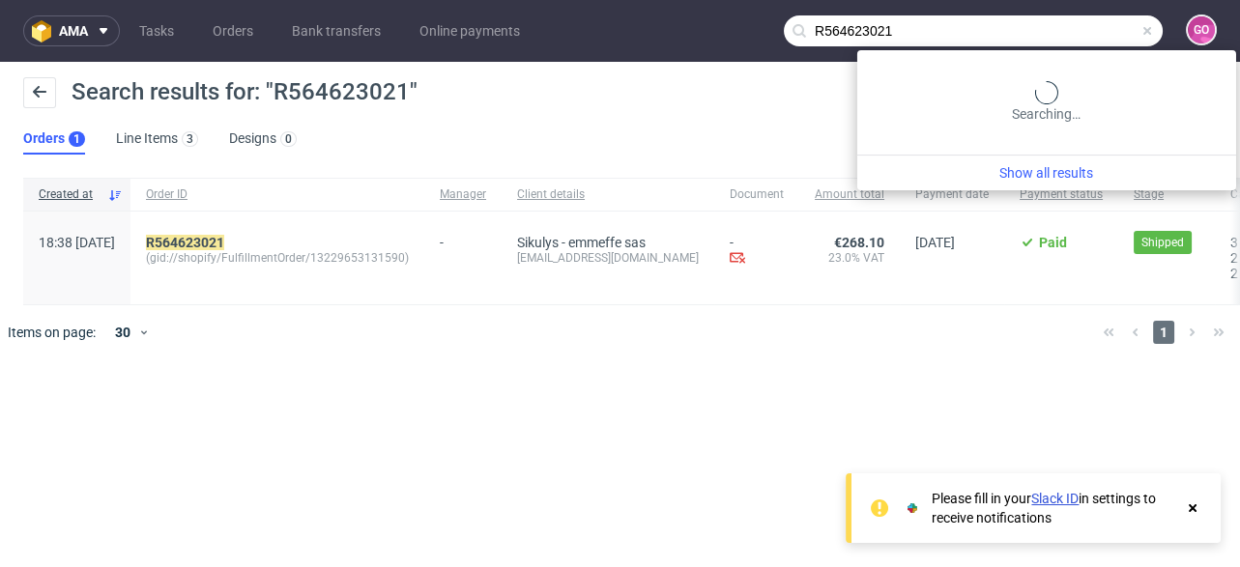
click at [1073, 35] on input "R564623021" at bounding box center [973, 30] width 379 height 31
paste input "320408164"
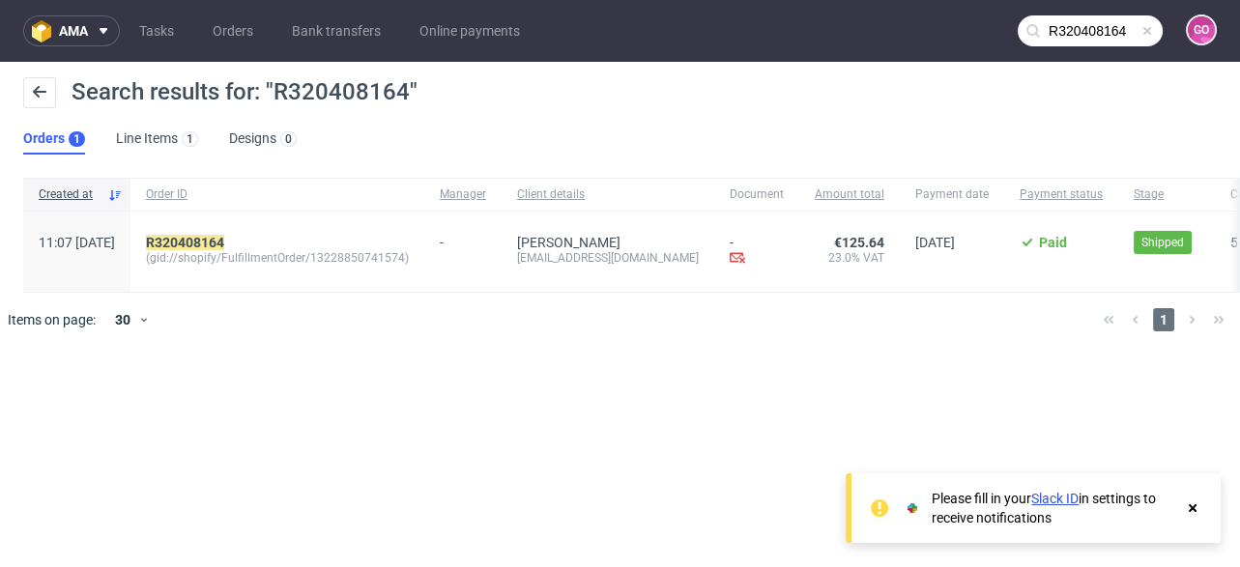
click at [1071, 29] on input "R320408164" at bounding box center [1089, 30] width 145 height 31
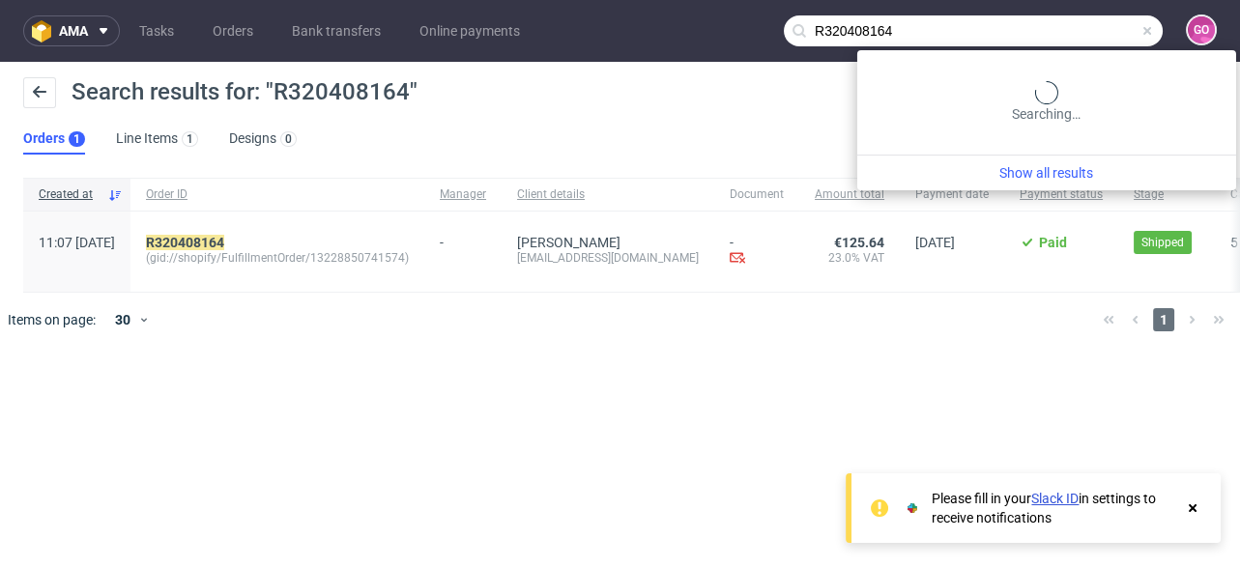
click at [1071, 29] on input "R320408164" at bounding box center [973, 30] width 379 height 31
paste input "05950027"
click at [1091, 33] on input "R305950027" at bounding box center [973, 30] width 379 height 31
paste input "542897132"
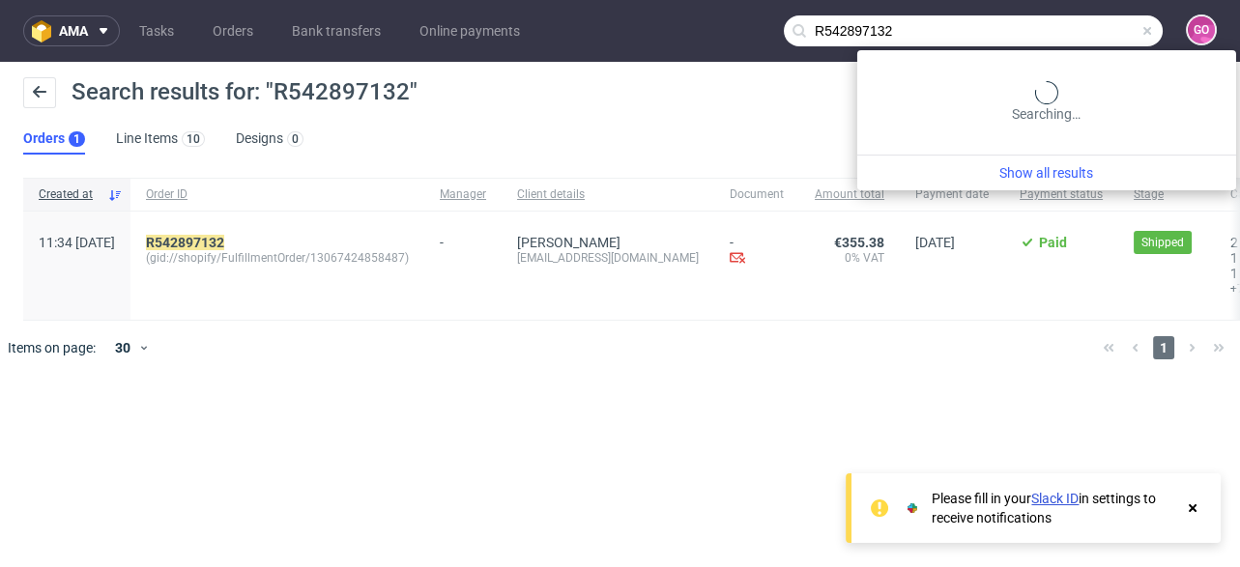
click at [1042, 21] on input "R542897132" at bounding box center [973, 30] width 379 height 31
paste input "10217938"
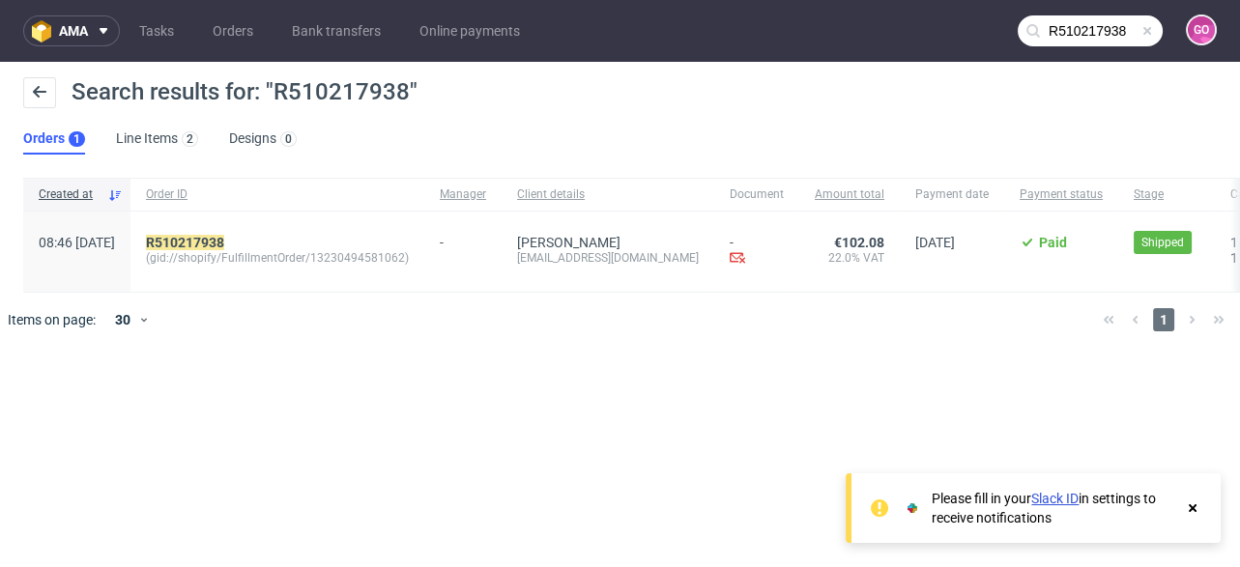
click at [1035, 32] on use at bounding box center [1033, 31] width 14 height 14
click at [1062, 27] on input "R510217938" at bounding box center [1089, 30] width 145 height 31
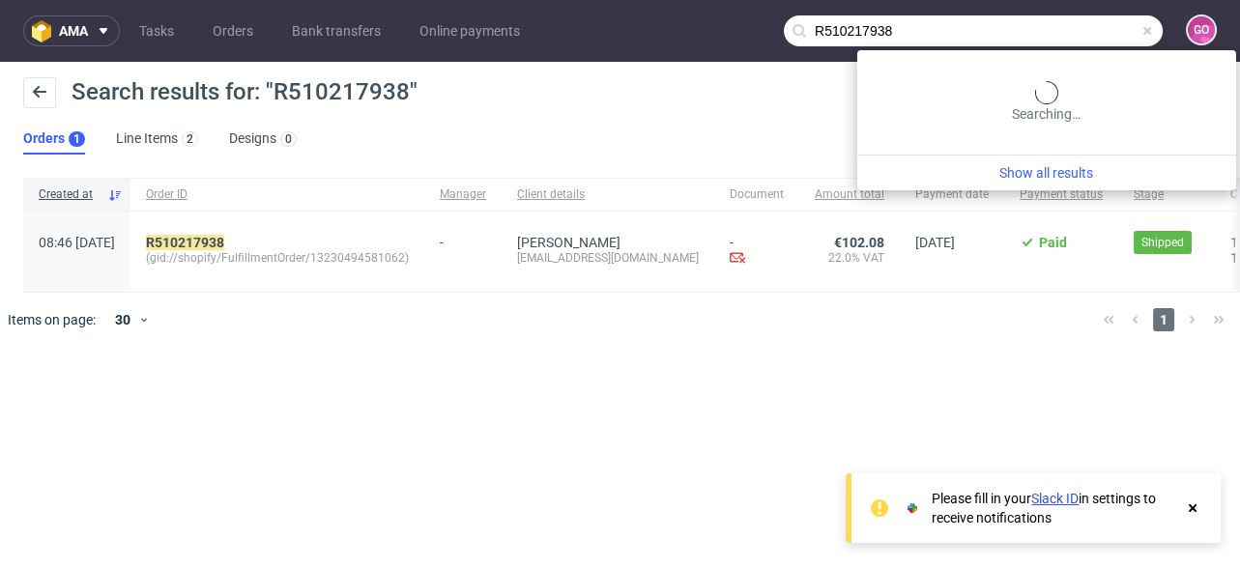
click at [1062, 27] on input "R510217938" at bounding box center [973, 30] width 379 height 31
paste input "368971832"
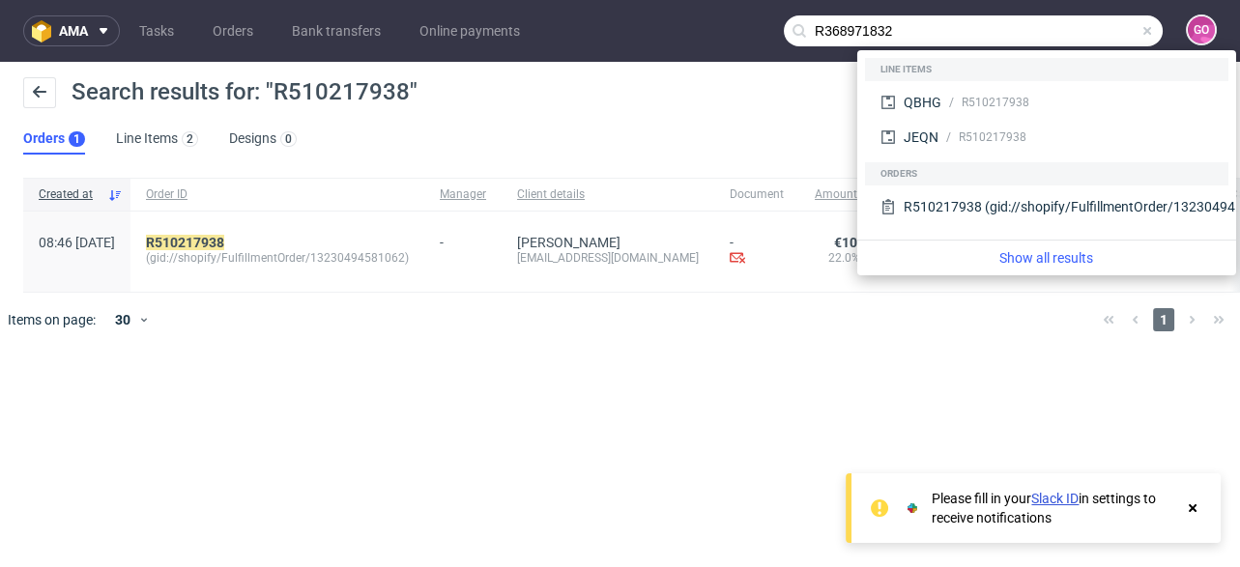
type input "R368971832"
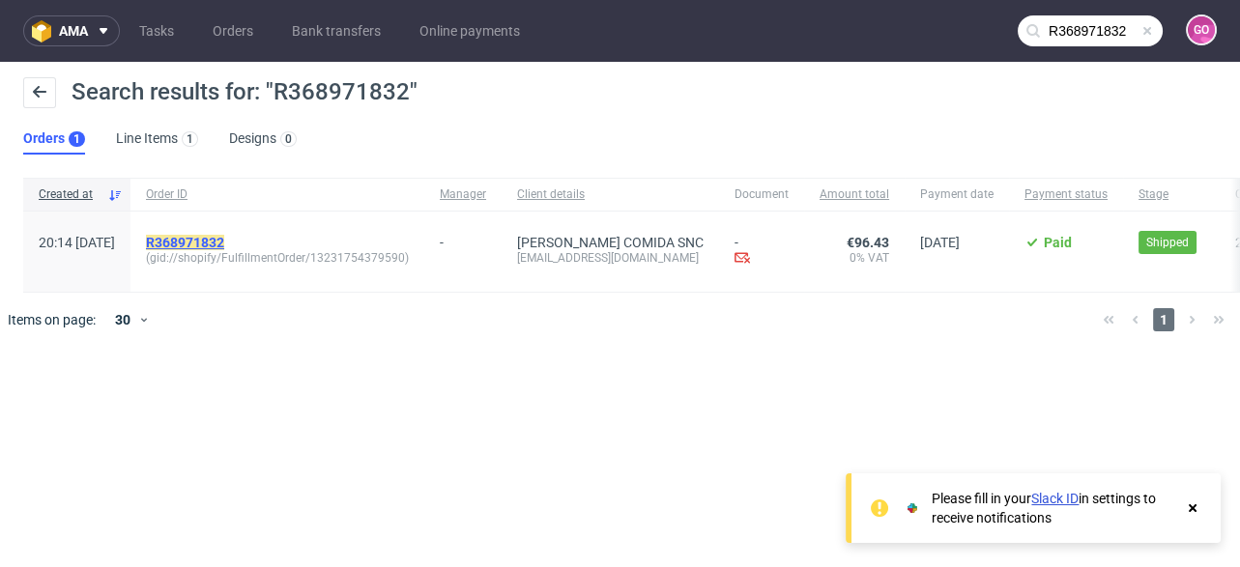
click at [224, 235] on mark "R368971832" at bounding box center [185, 242] width 78 height 15
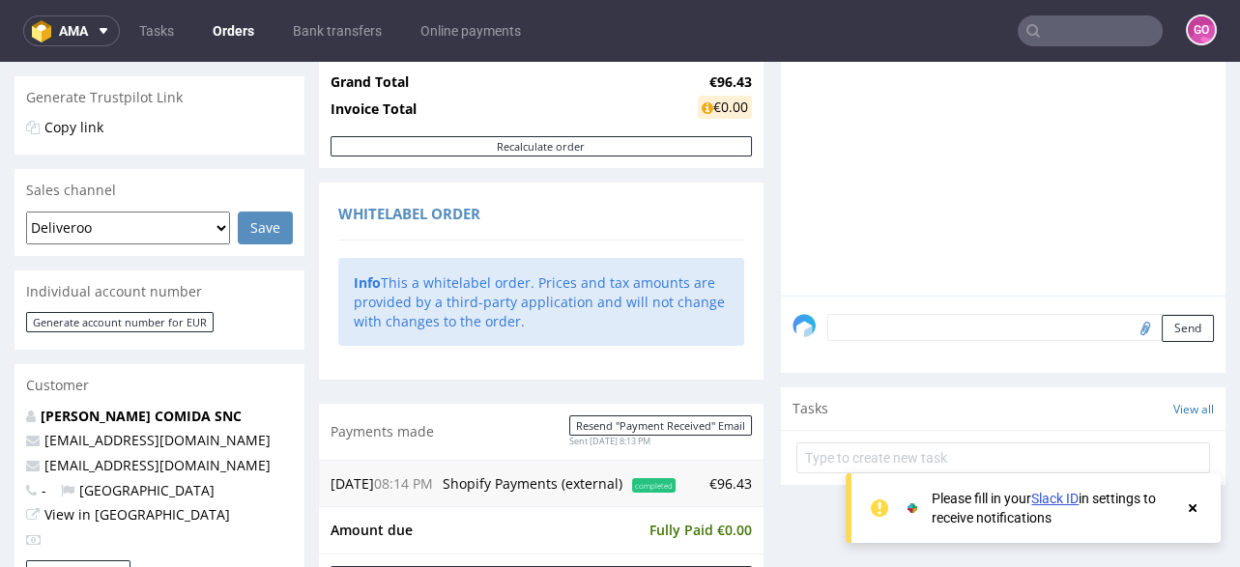
scroll to position [773, 0]
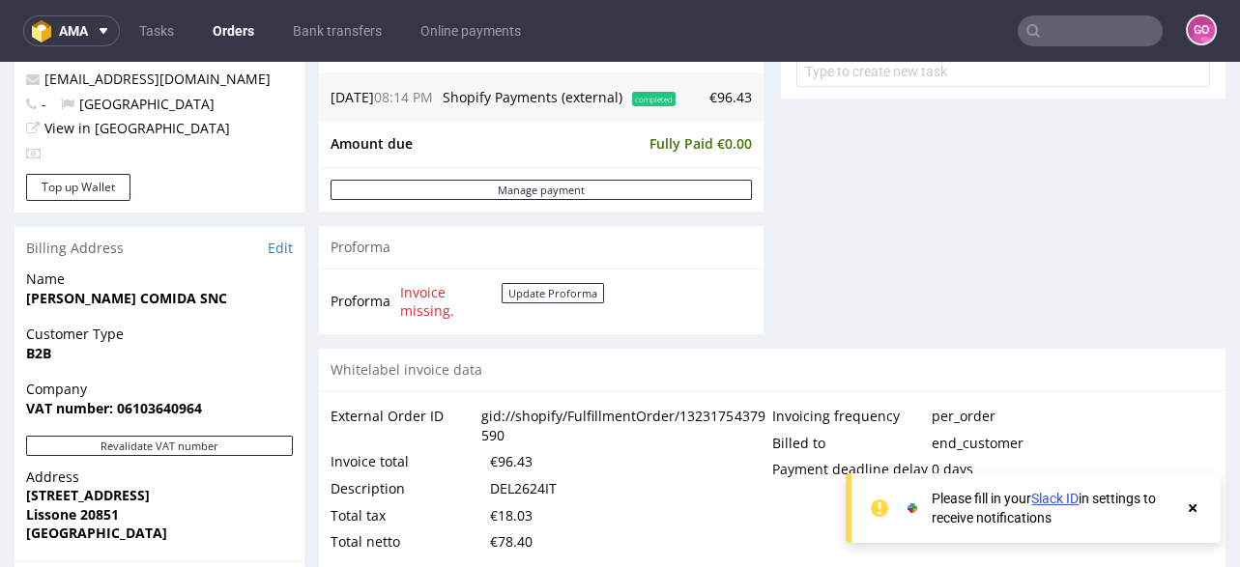
click at [516, 476] on div "DEL2624IT" at bounding box center [523, 488] width 67 height 27
click at [1044, 14] on nav "ama Tasks Orders Bank transfers Online payments GO" at bounding box center [620, 31] width 1240 height 62
click at [1049, 33] on input "text" at bounding box center [1089, 30] width 145 height 31
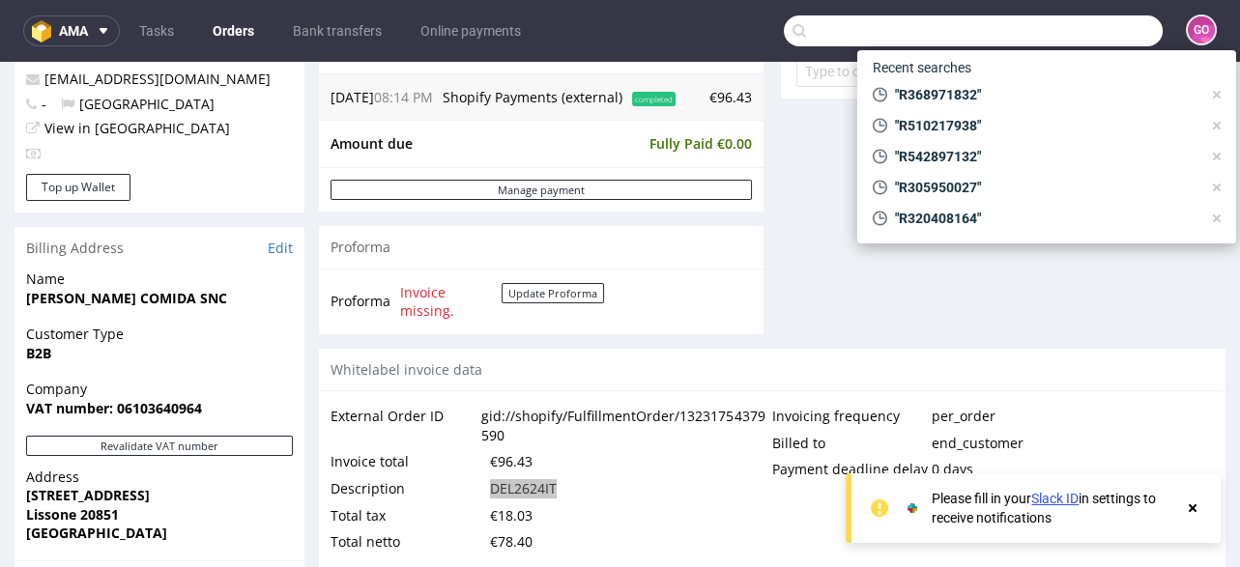
paste input "R921899074"
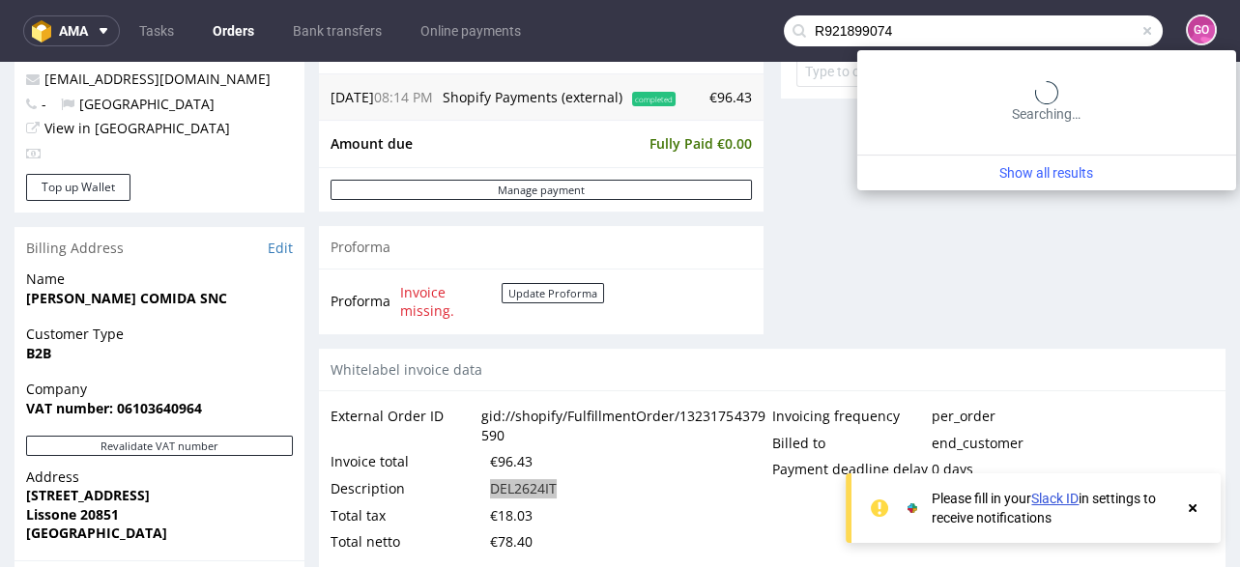
type input "R921899074"
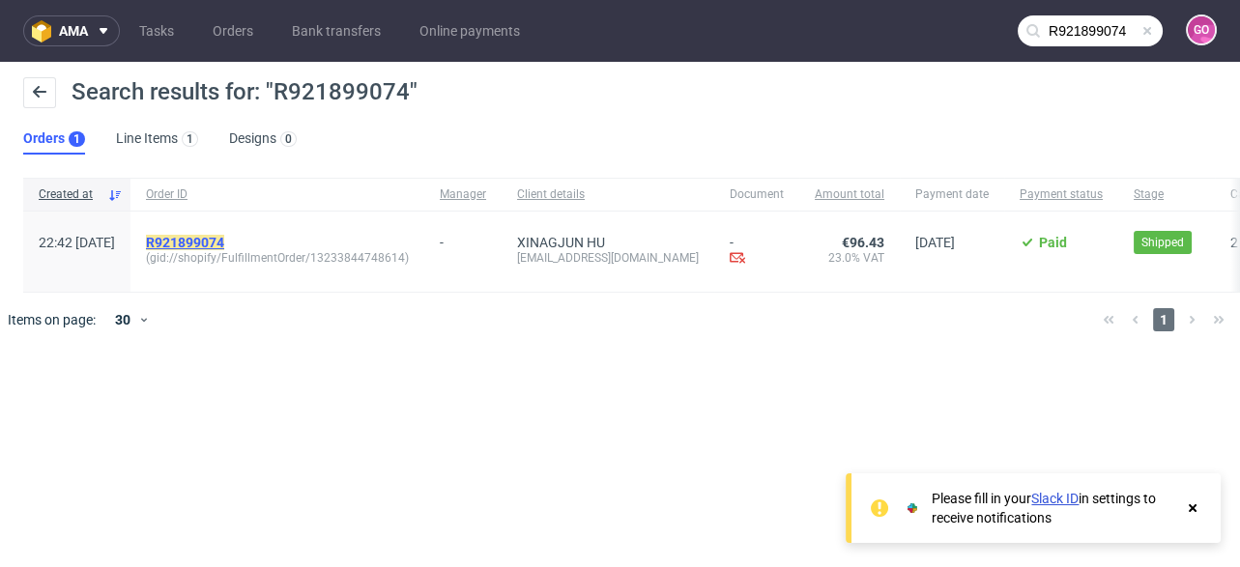
click at [224, 237] on mark "R921899074" at bounding box center [185, 242] width 78 height 15
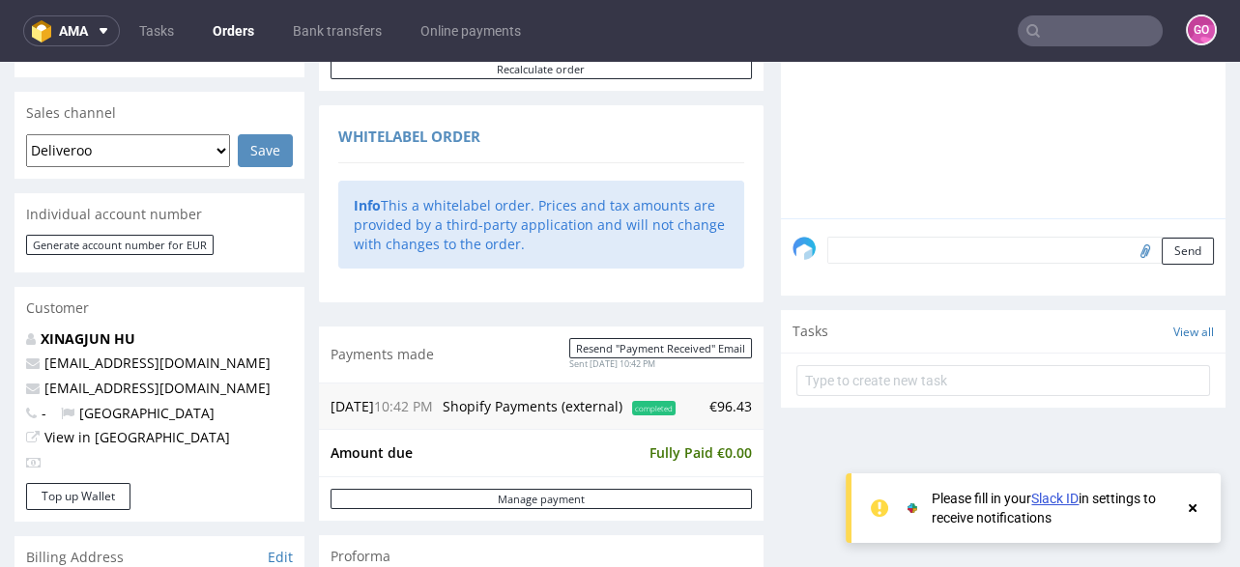
scroll to position [850, 0]
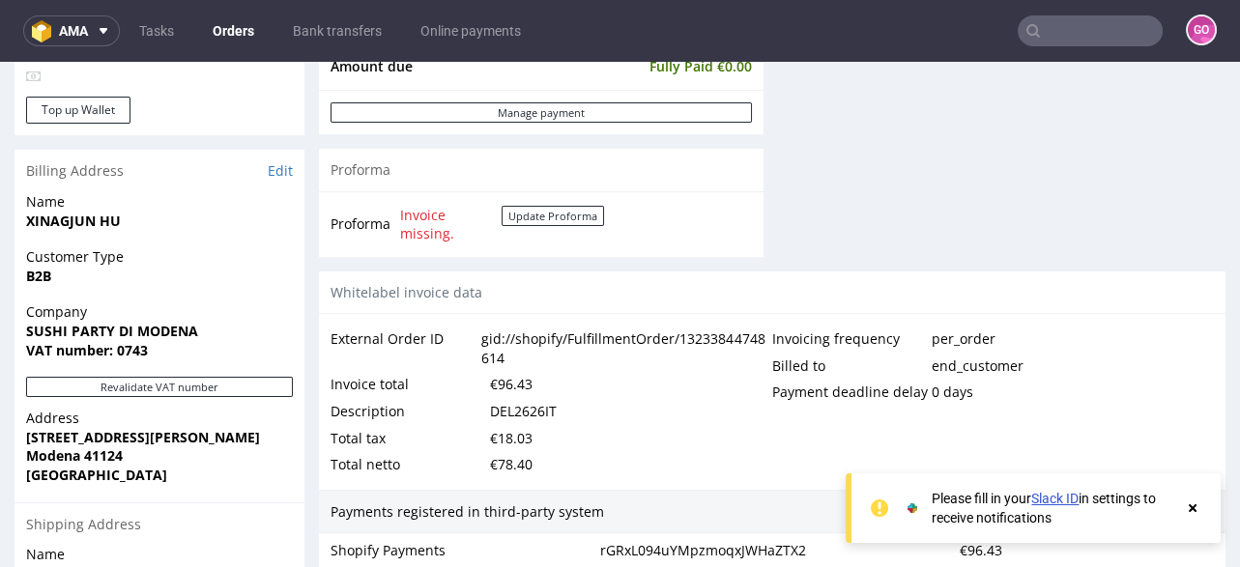
click at [513, 413] on div "DEL2626IT" at bounding box center [523, 411] width 67 height 27
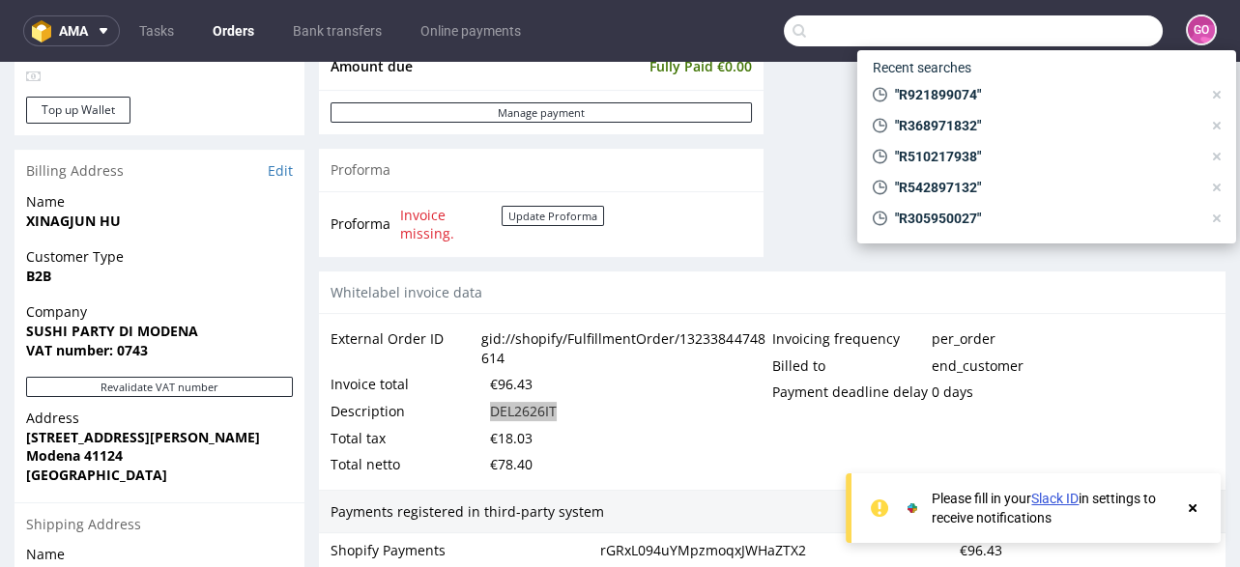
click at [1089, 37] on input "text" at bounding box center [973, 30] width 379 height 31
paste input "R022478045"
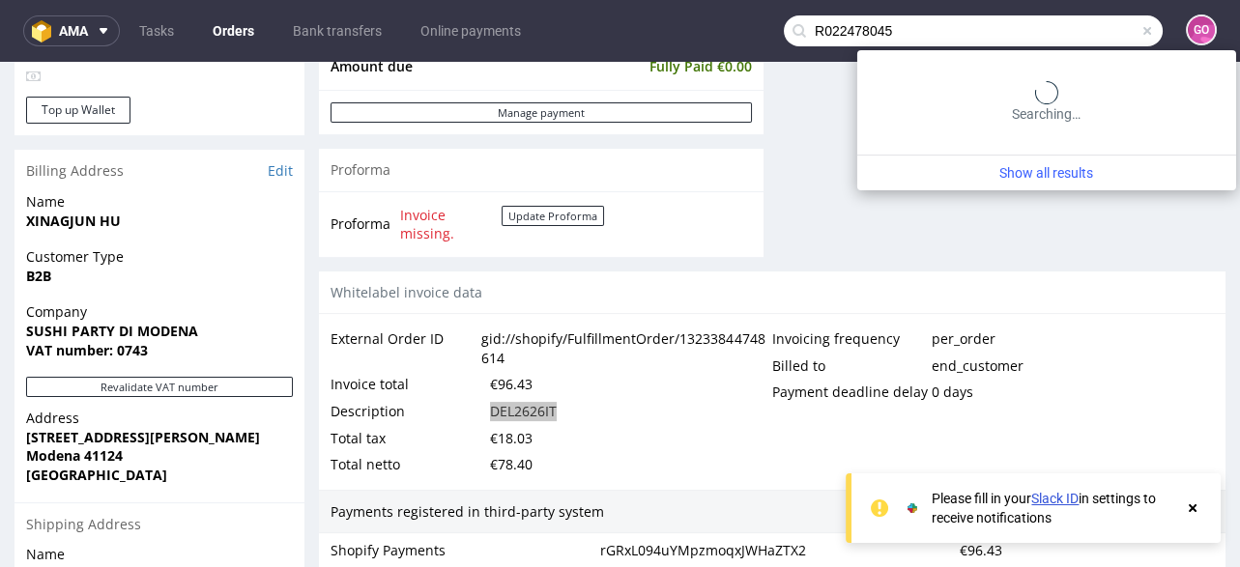
type input "R022478045"
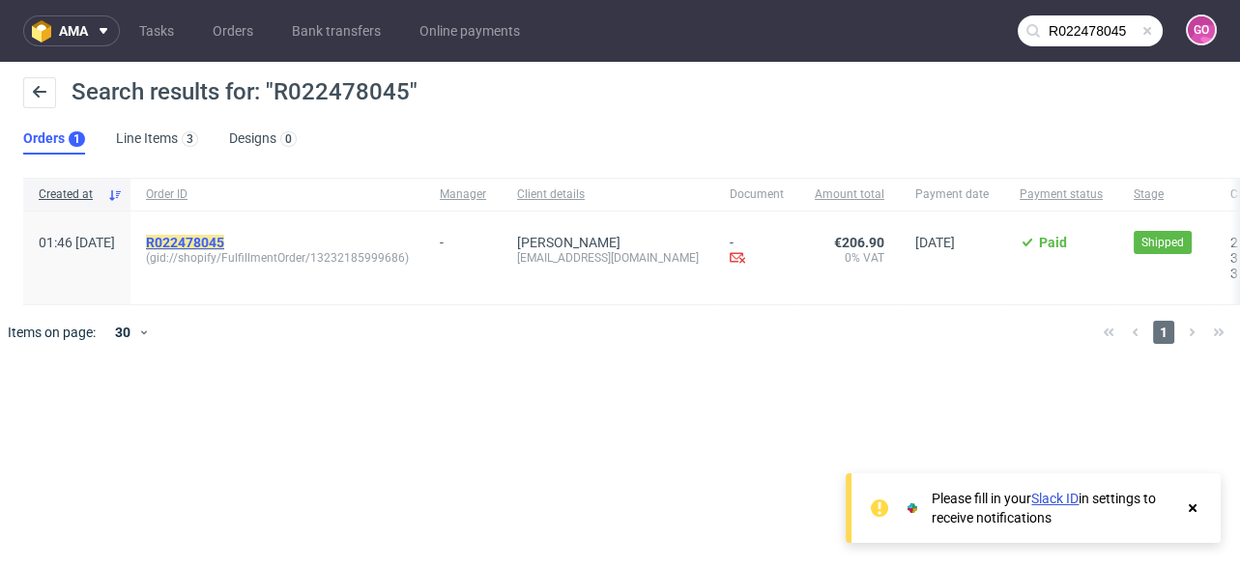
click at [224, 240] on mark "R022478045" at bounding box center [185, 242] width 78 height 15
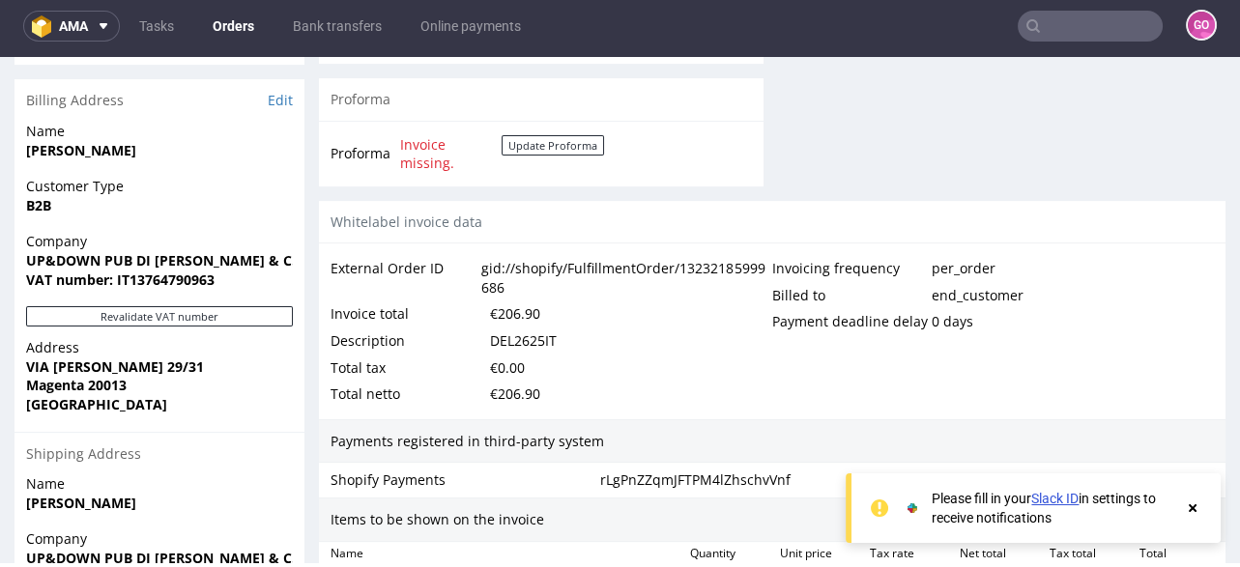
scroll to position [927, 0]
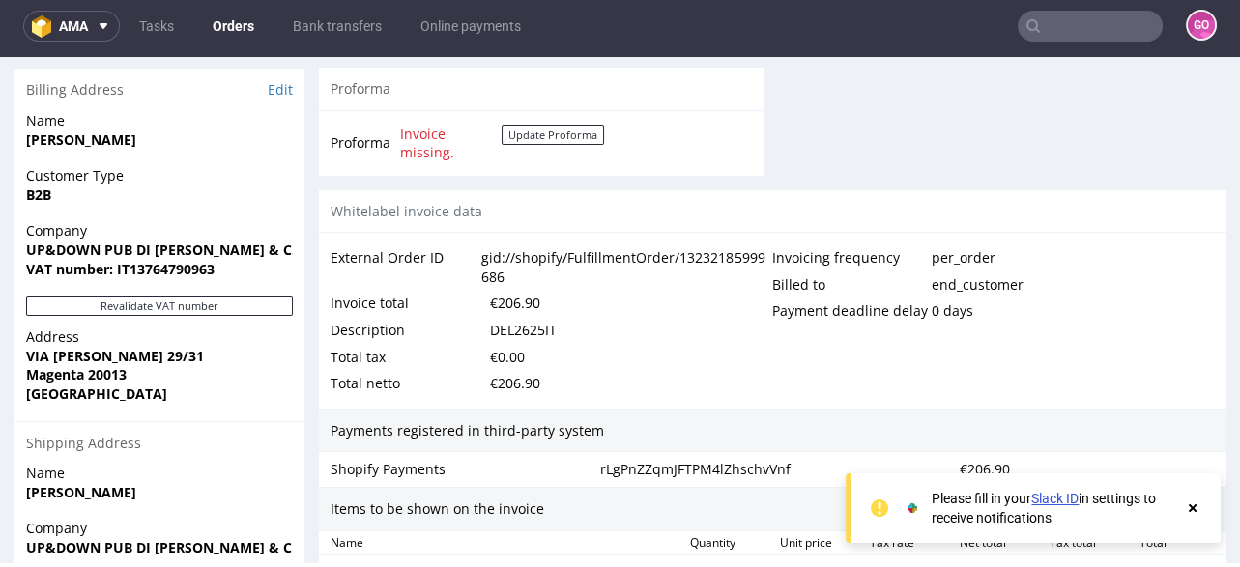
click at [524, 344] on div "DEL2625IT" at bounding box center [523, 330] width 67 height 27
click at [524, 341] on div "DEL2625IT" at bounding box center [523, 330] width 67 height 27
click at [1031, 27] on input "text" at bounding box center [1089, 26] width 145 height 31
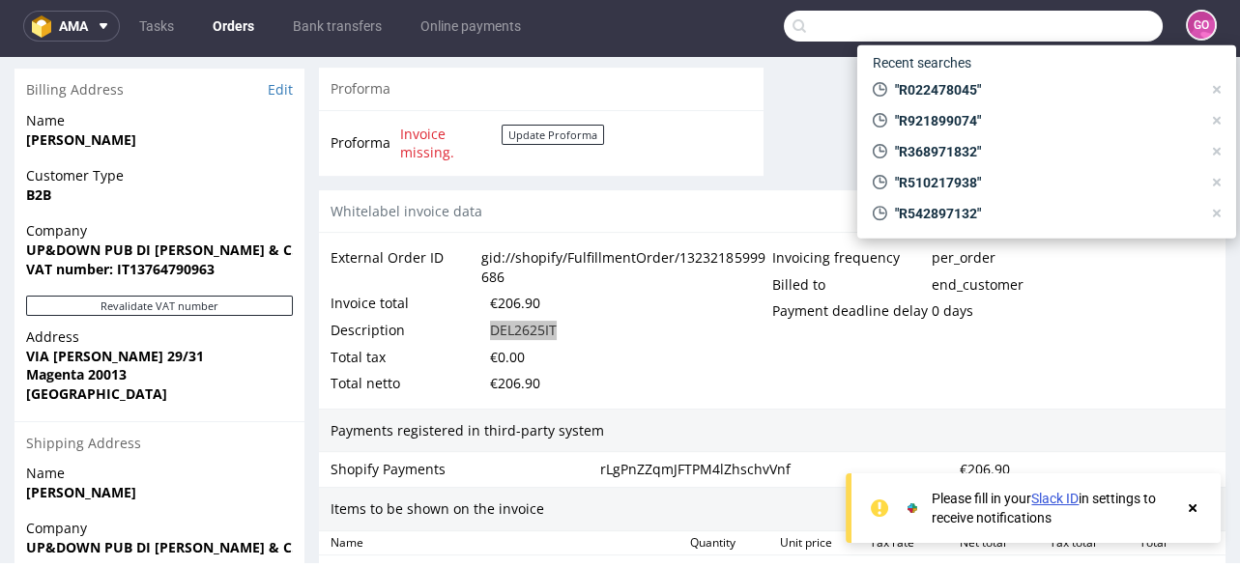
paste input "R945694906"
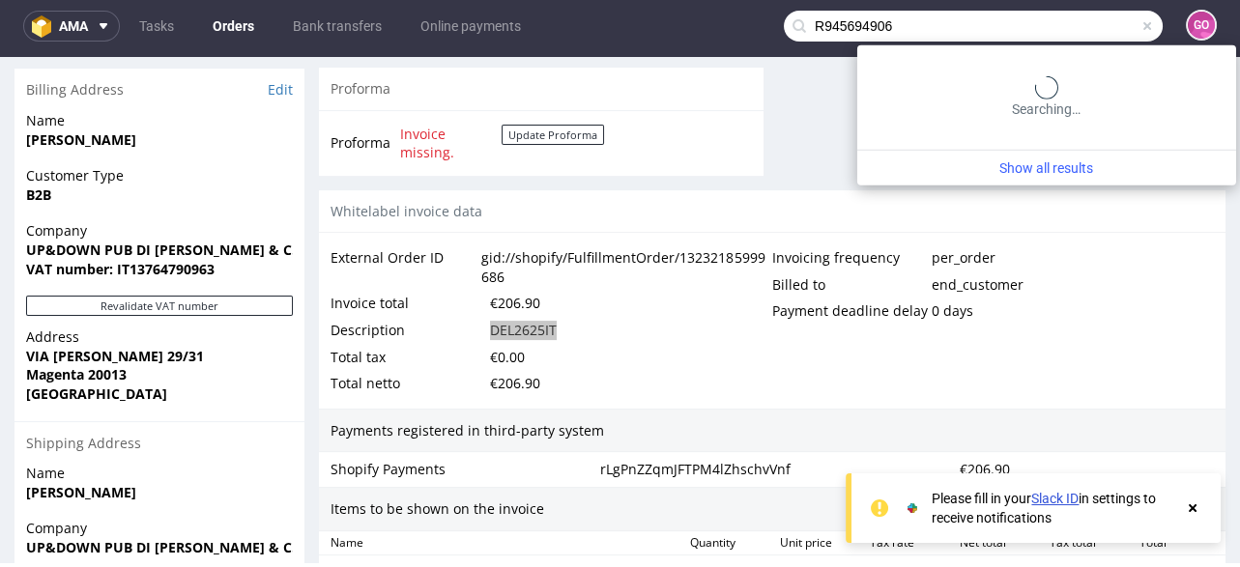
type input "R945694906"
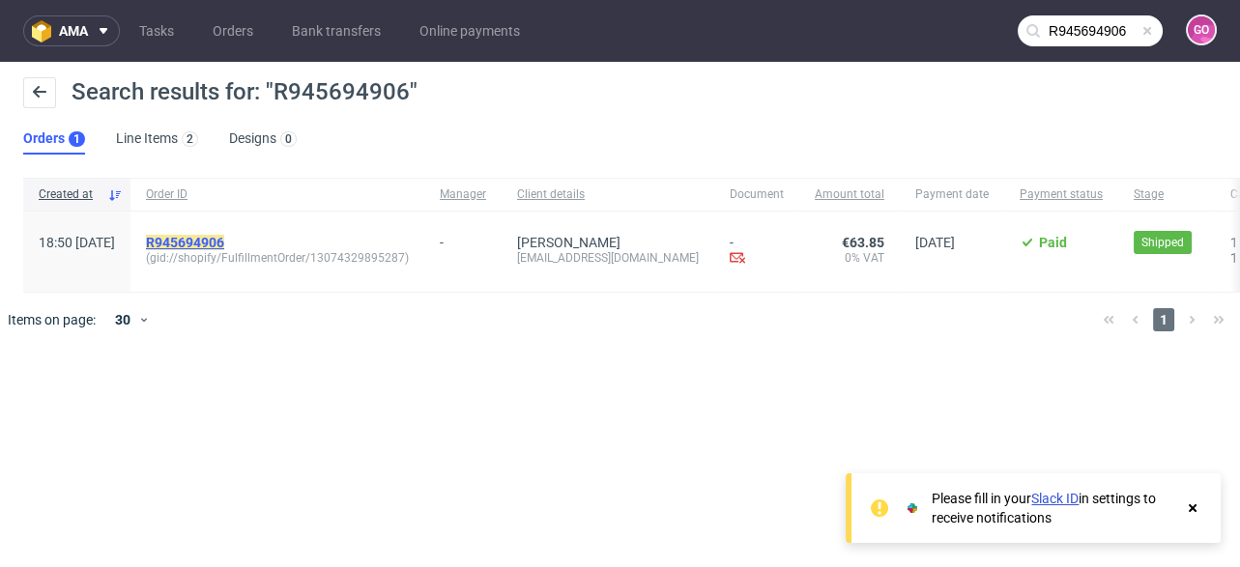
click at [224, 241] on mark "R945694906" at bounding box center [185, 242] width 78 height 15
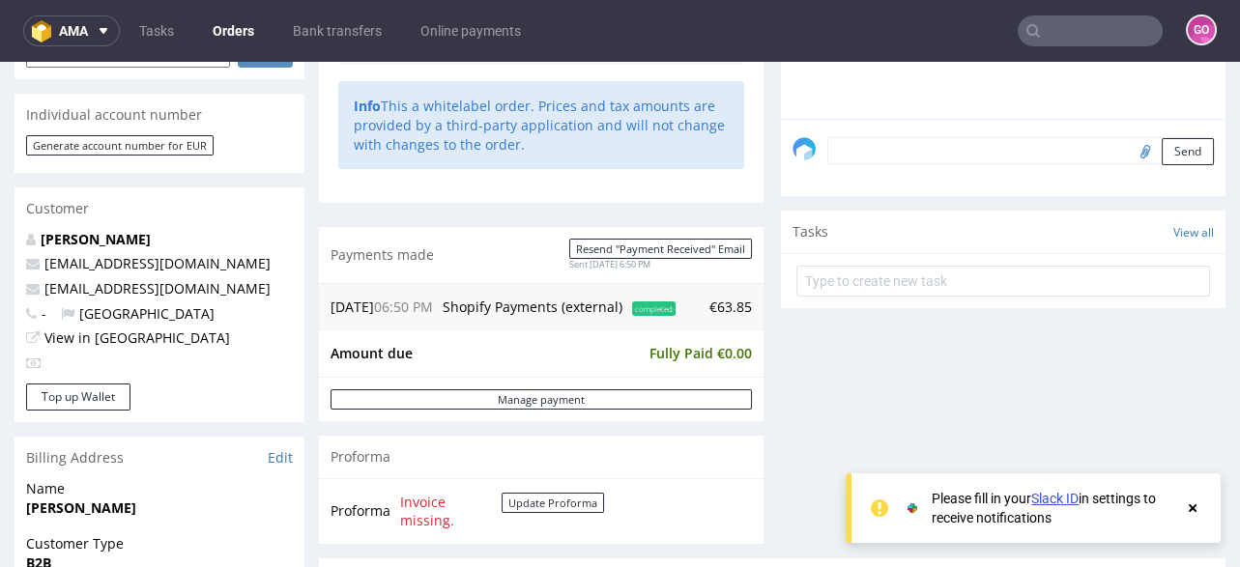
scroll to position [773, 0]
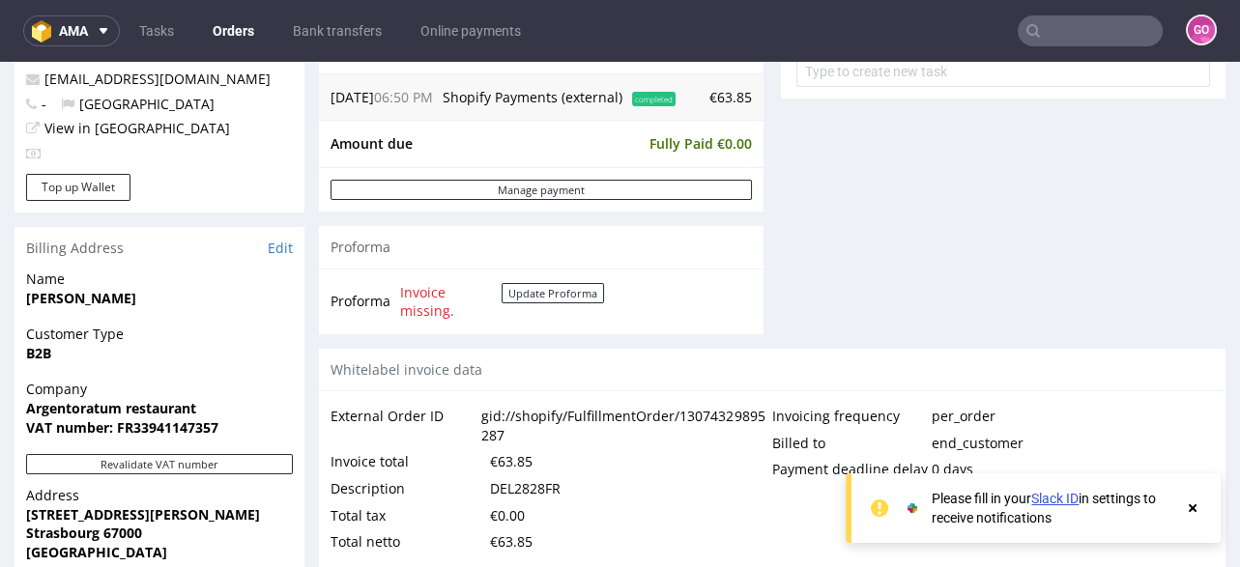
click at [504, 475] on div "DEL2828FR" at bounding box center [525, 488] width 71 height 27
click at [1041, 37] on input "text" at bounding box center [1089, 30] width 145 height 31
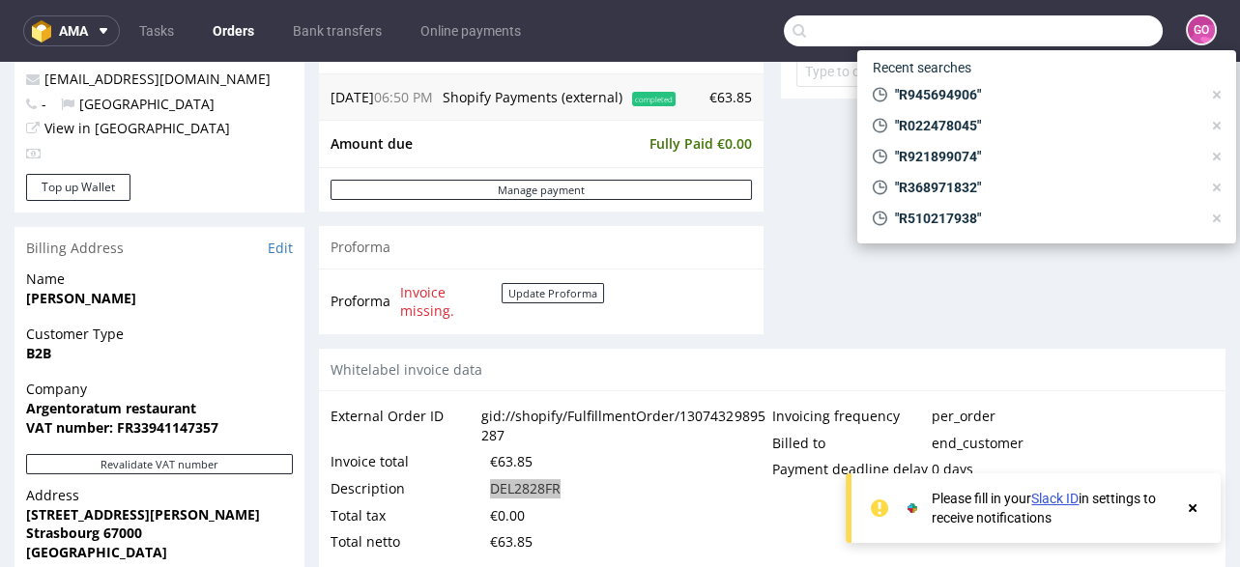
paste input "R790689197"
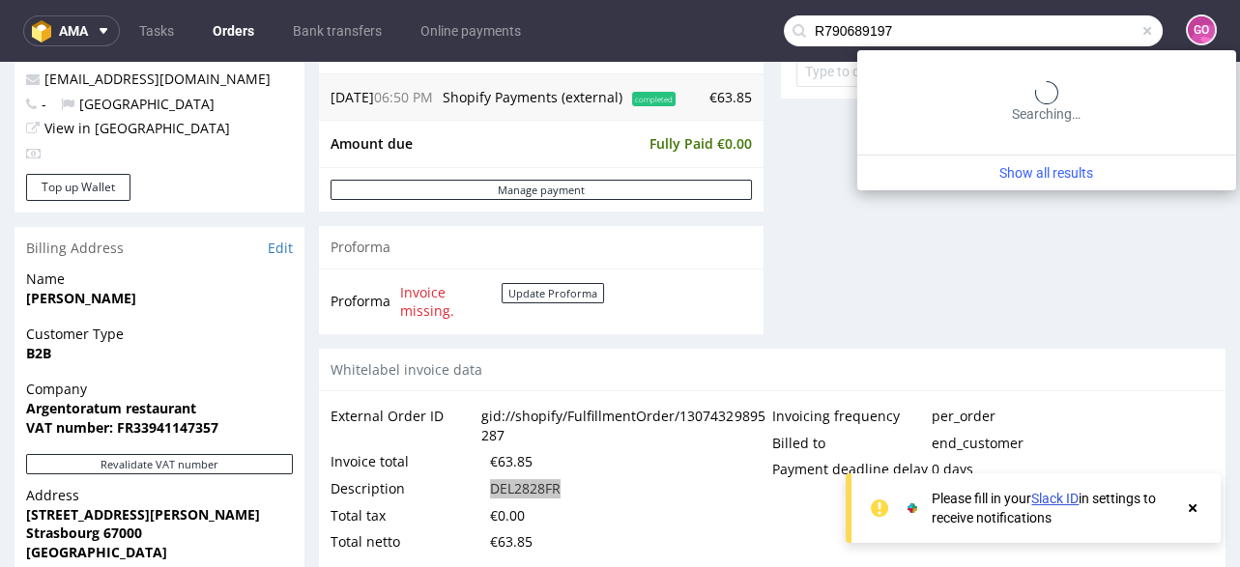
type input "R790689197"
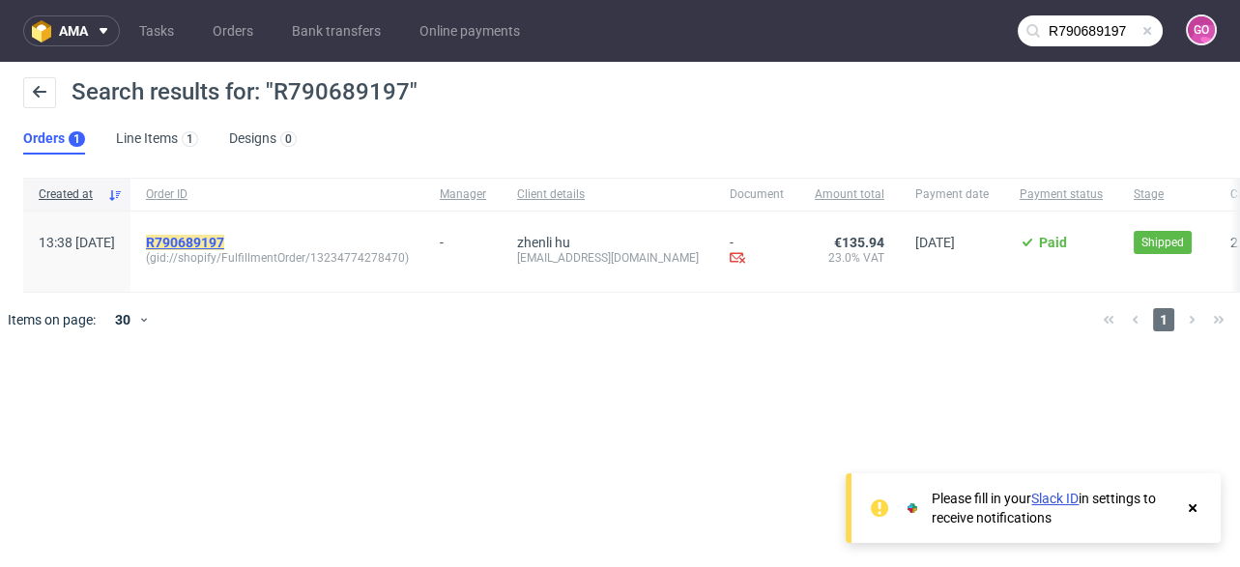
click at [224, 246] on mark "R790689197" at bounding box center [185, 242] width 78 height 15
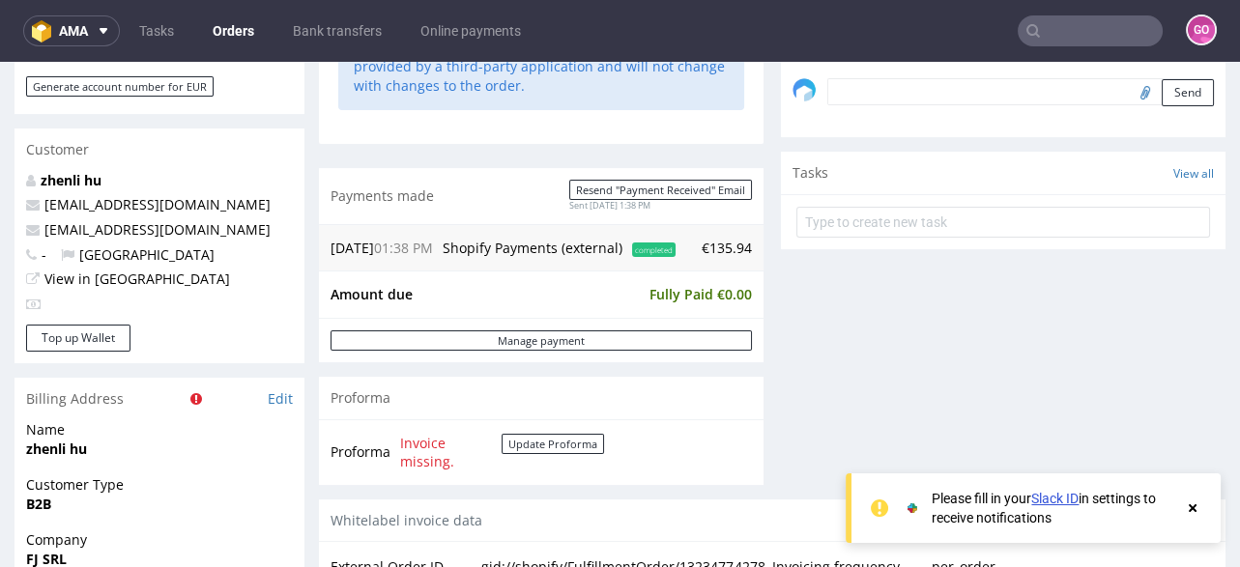
scroll to position [850, 0]
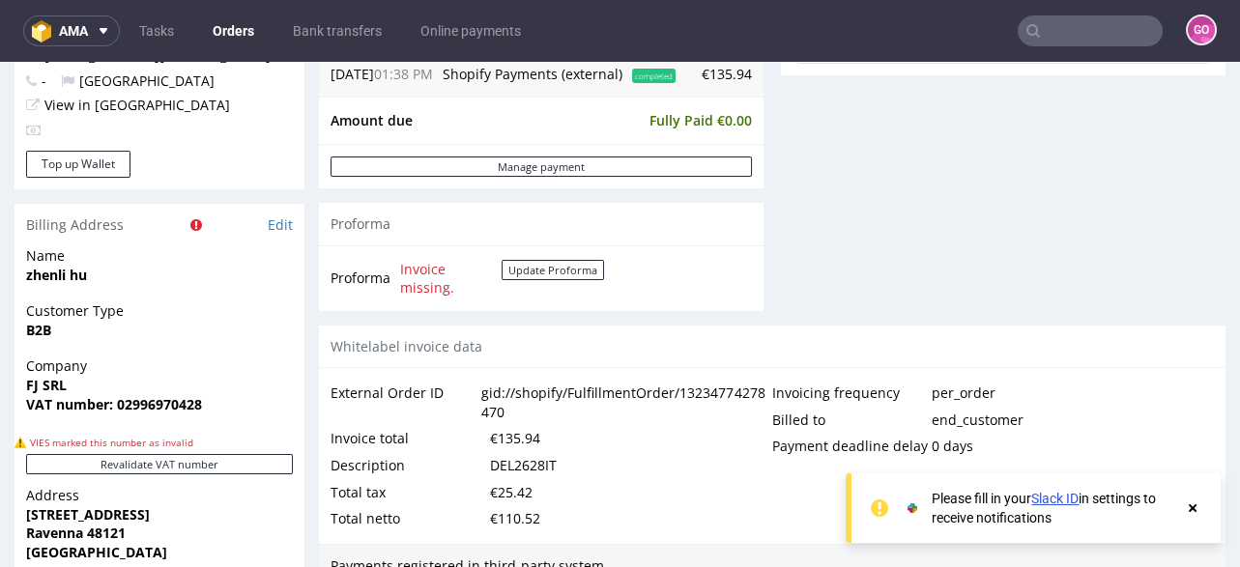
click at [513, 475] on div "DEL2628IT" at bounding box center [523, 465] width 67 height 27
click at [1048, 31] on input "text" at bounding box center [1089, 30] width 145 height 31
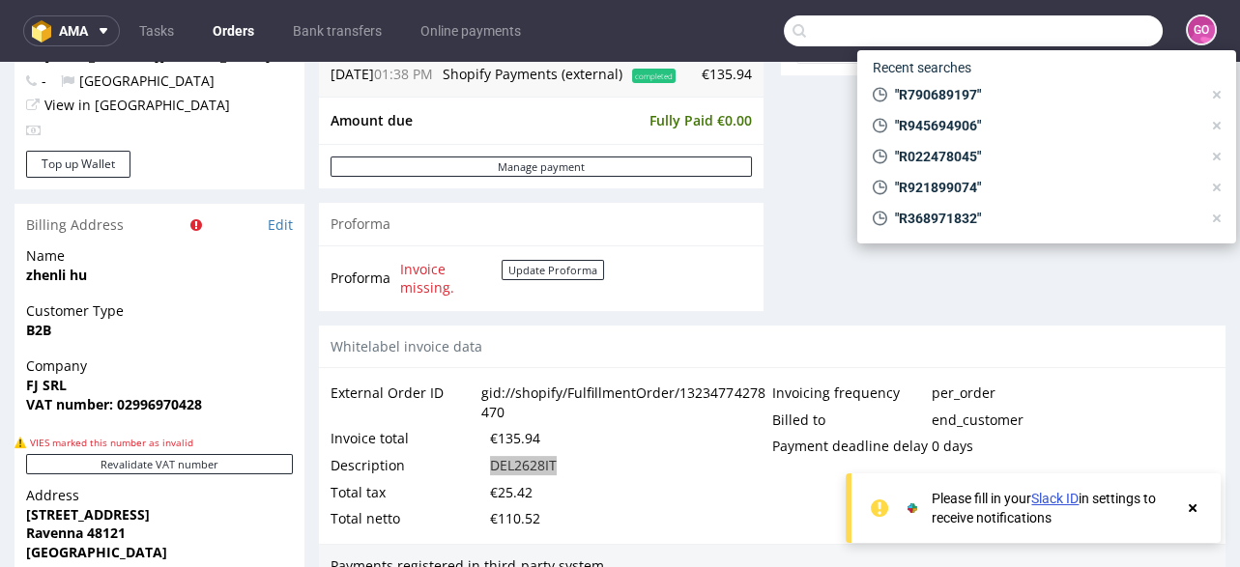
paste input "R101192914"
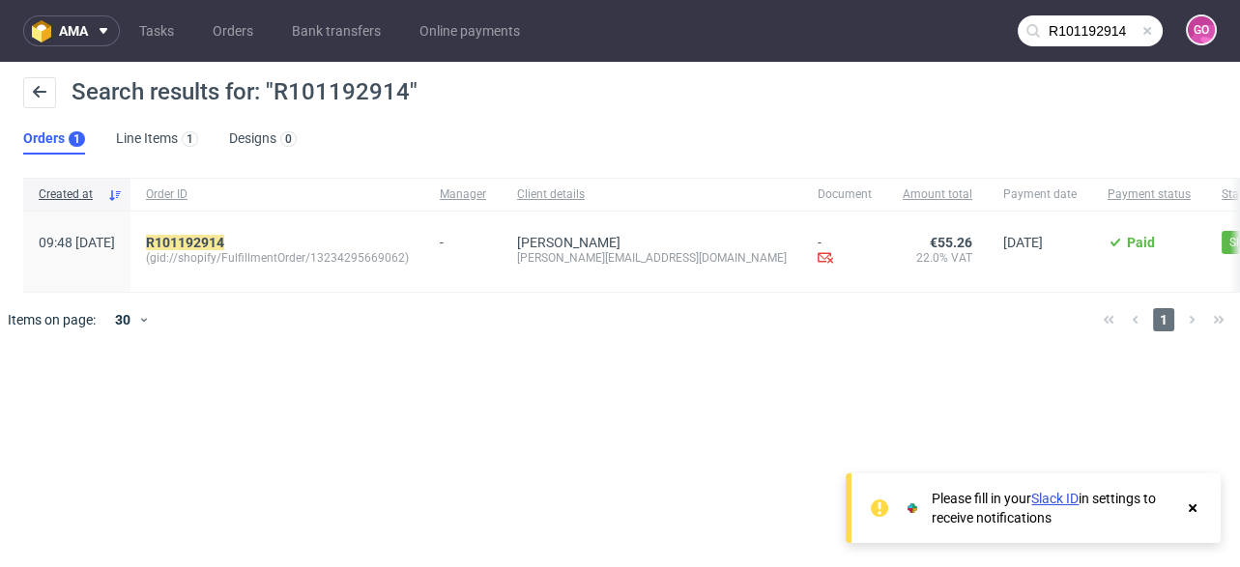
click at [1113, 19] on input "R101192914" at bounding box center [1089, 30] width 145 height 31
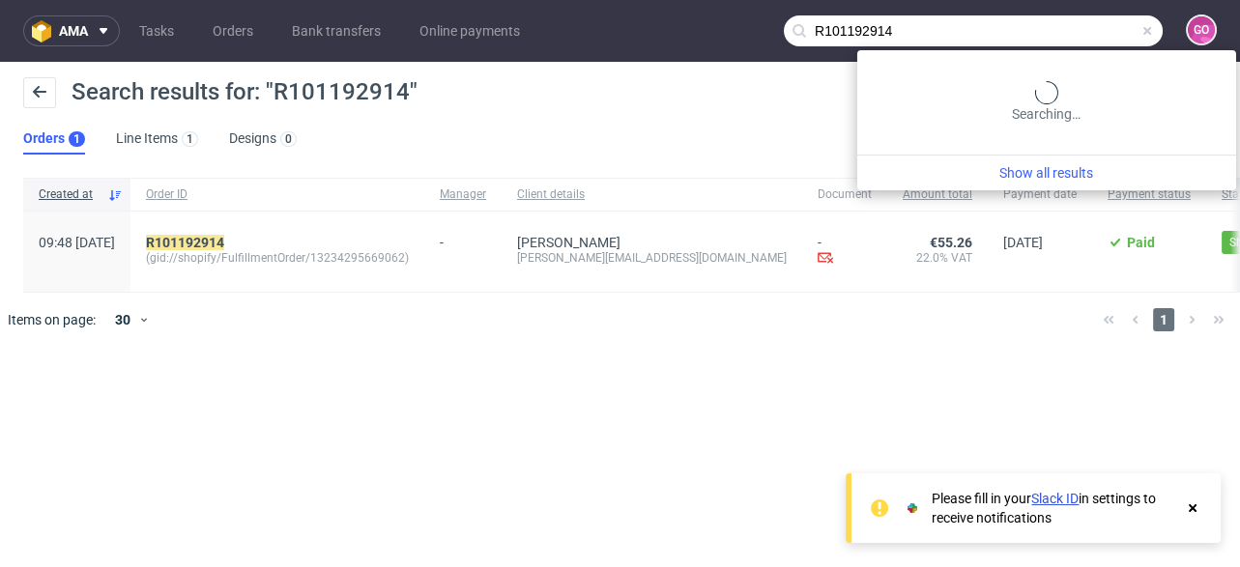
click at [1113, 19] on input "R101192914" at bounding box center [973, 30] width 379 height 31
paste input "860058629"
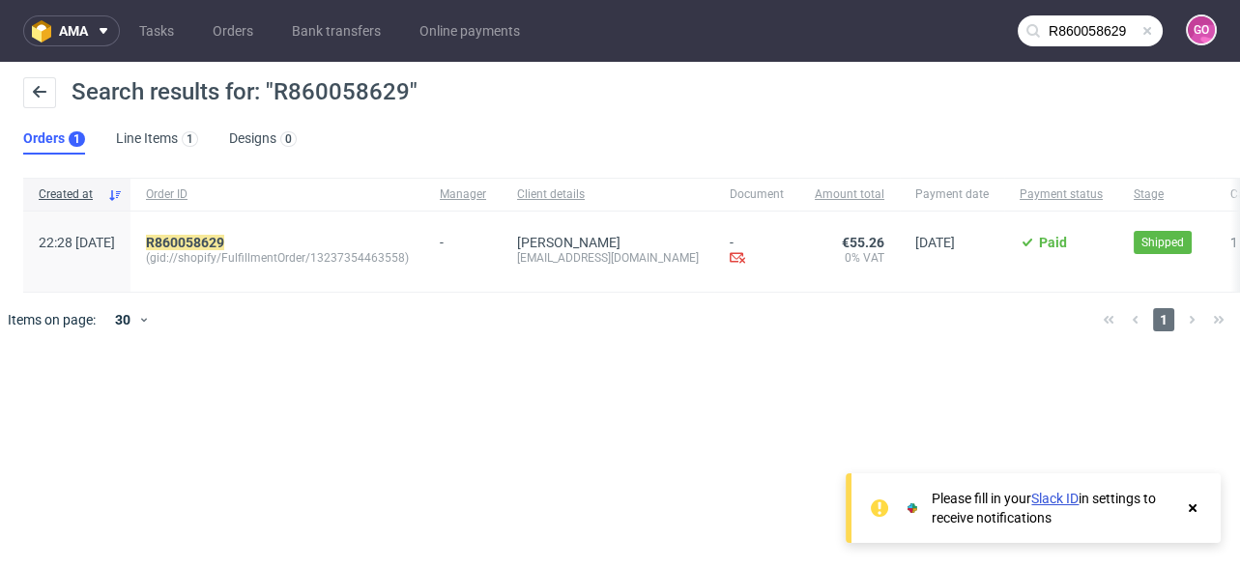
click at [1108, 21] on input "R860058629" at bounding box center [1089, 30] width 145 height 31
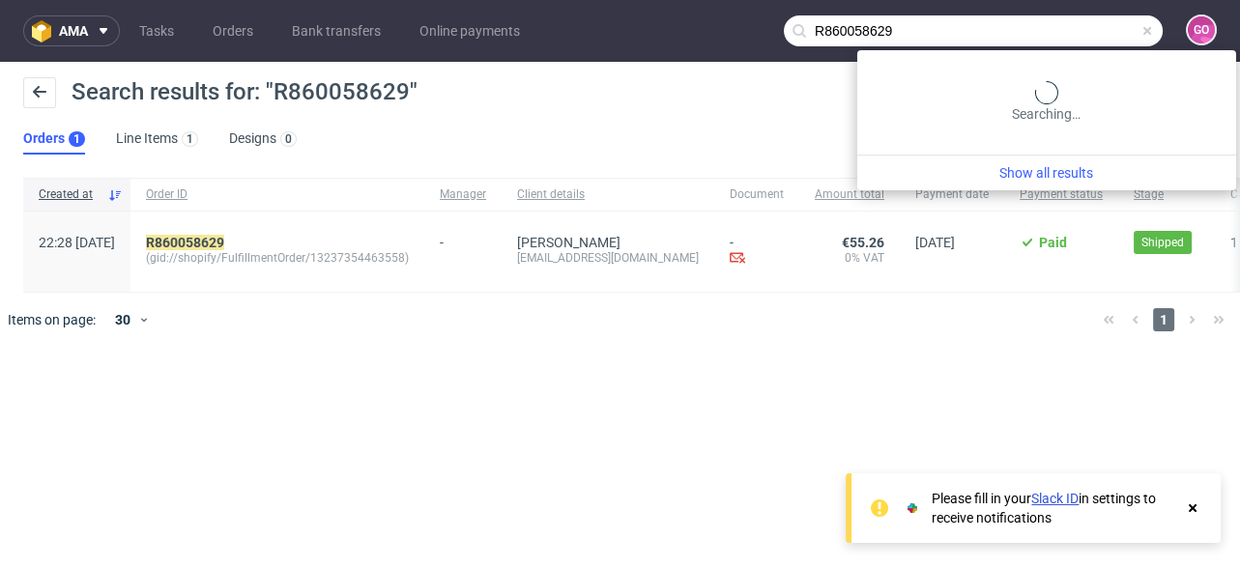
click at [1108, 21] on input "R860058629" at bounding box center [973, 30] width 379 height 31
paste input "562897383"
click at [1104, 24] on input "R562897383" at bounding box center [973, 30] width 379 height 31
click at [1104, 23] on input "R562897383" at bounding box center [973, 30] width 379 height 31
paste input "918818898"
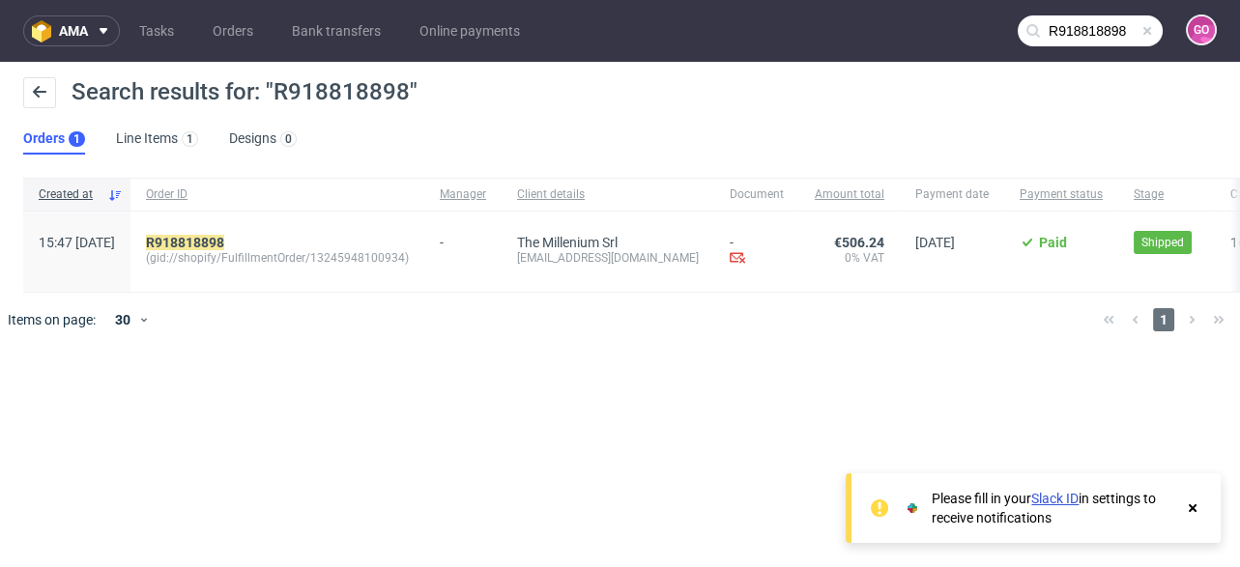
click at [1079, 33] on input "R918818898" at bounding box center [1089, 30] width 145 height 31
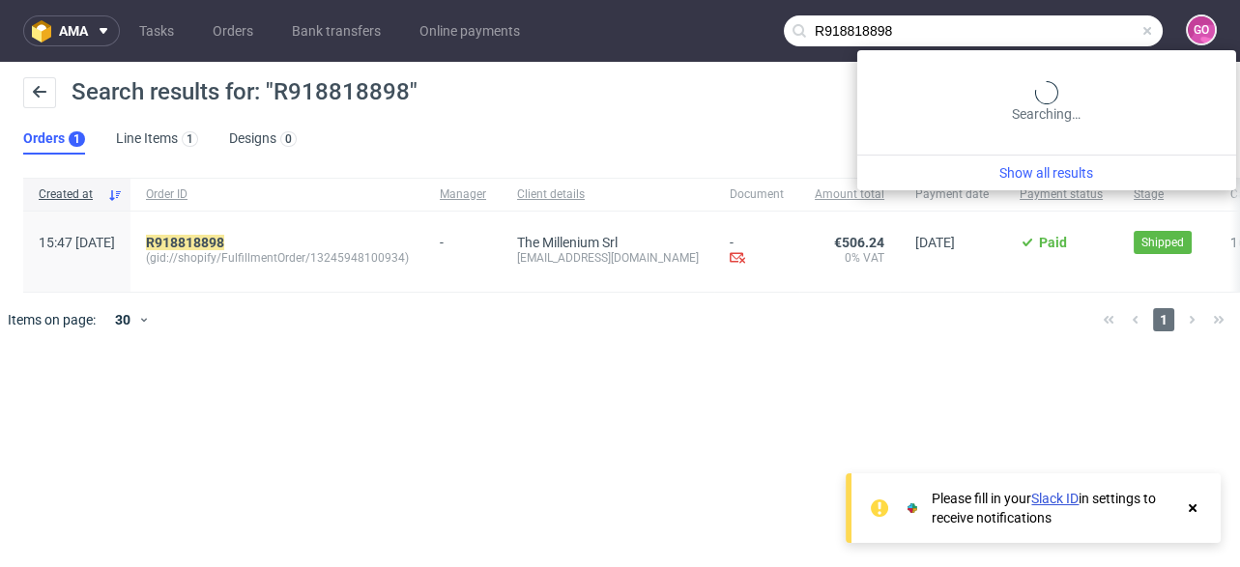
click at [1079, 33] on input "R918818898" at bounding box center [973, 30] width 379 height 31
paste input "821694937"
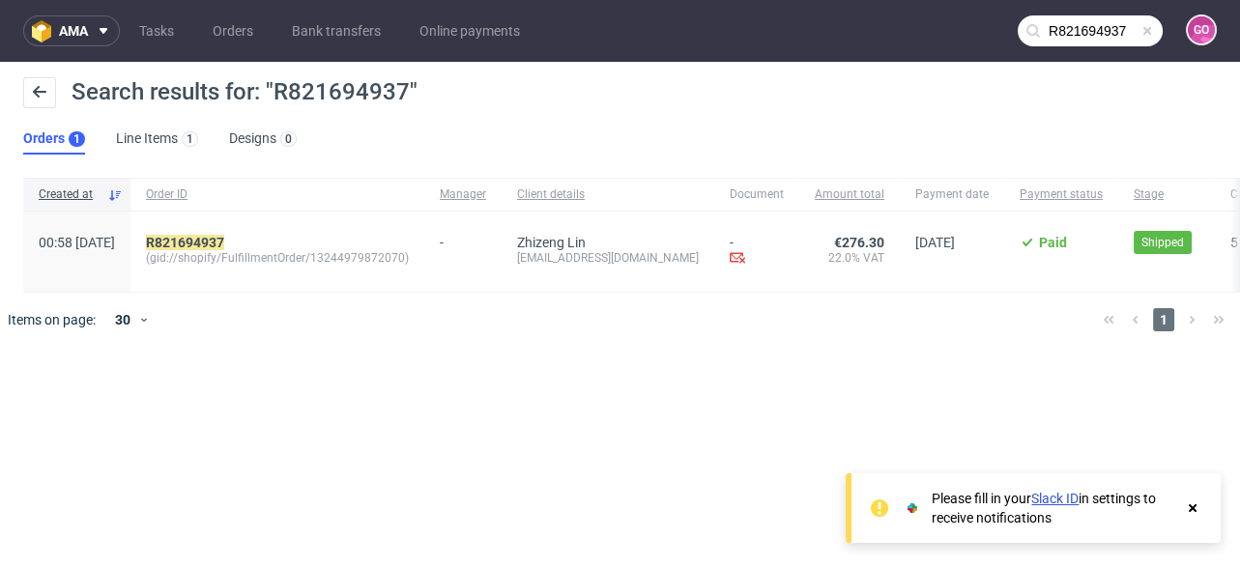
click at [1081, 43] on input "R821694937" at bounding box center [1089, 30] width 145 height 31
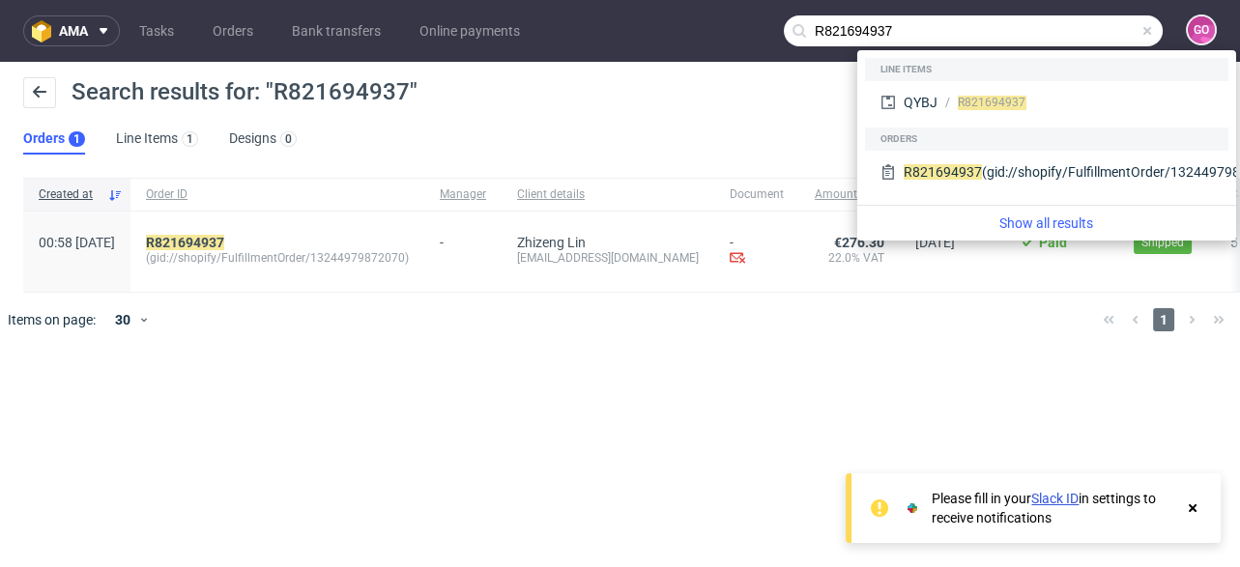
drag, startPoint x: 1006, startPoint y: 18, endPoint x: 654, endPoint y: 17, distance: 351.7
click at [654, 17] on nav "ama Tasks Orders Bank transfers Online payments R821694937 GO" at bounding box center [620, 31] width 1240 height 62
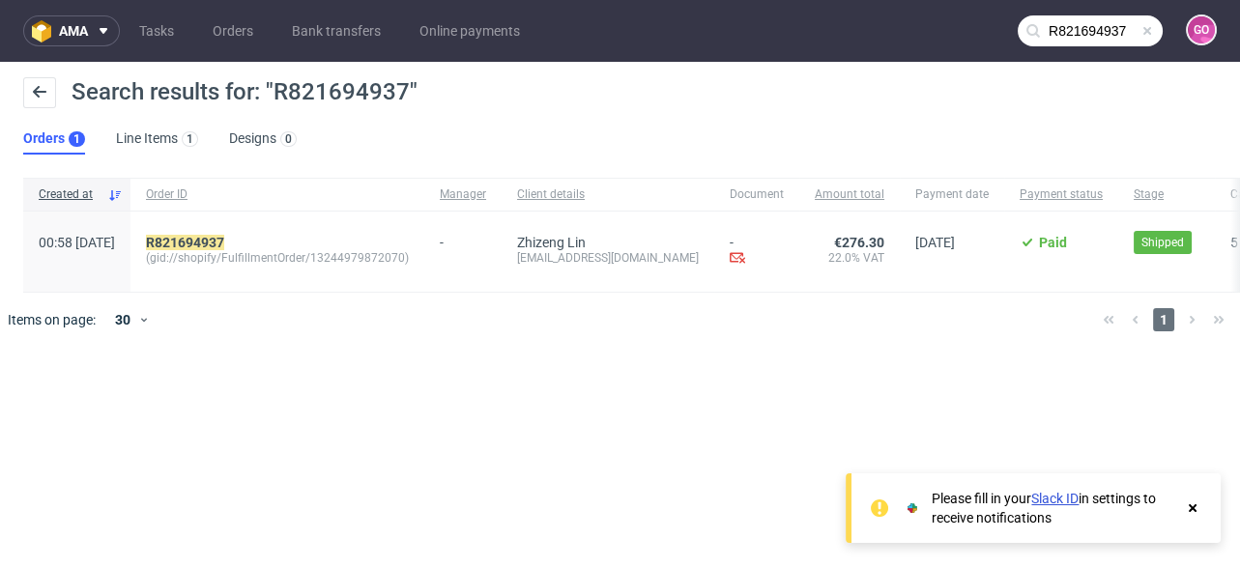
paste input "3864208"
type input "R386420837"
click at [224, 240] on mark "R386420837" at bounding box center [185, 242] width 78 height 15
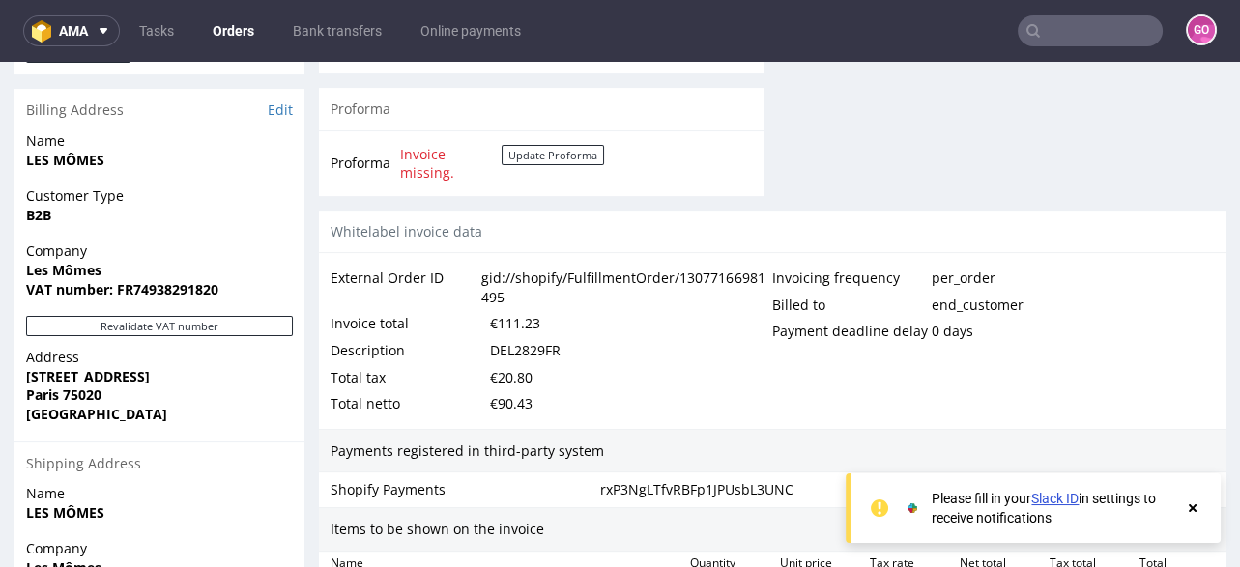
scroll to position [927, 0]
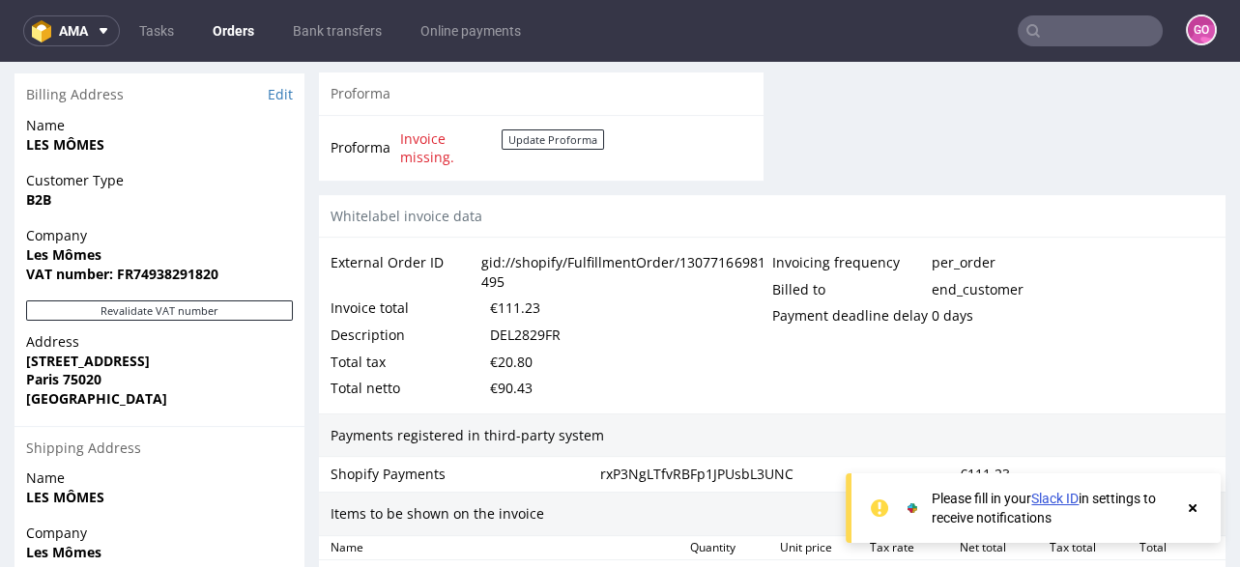
click at [500, 347] on div "DEL2829FR" at bounding box center [525, 335] width 71 height 27
click at [1100, 23] on input "text" at bounding box center [1089, 30] width 145 height 31
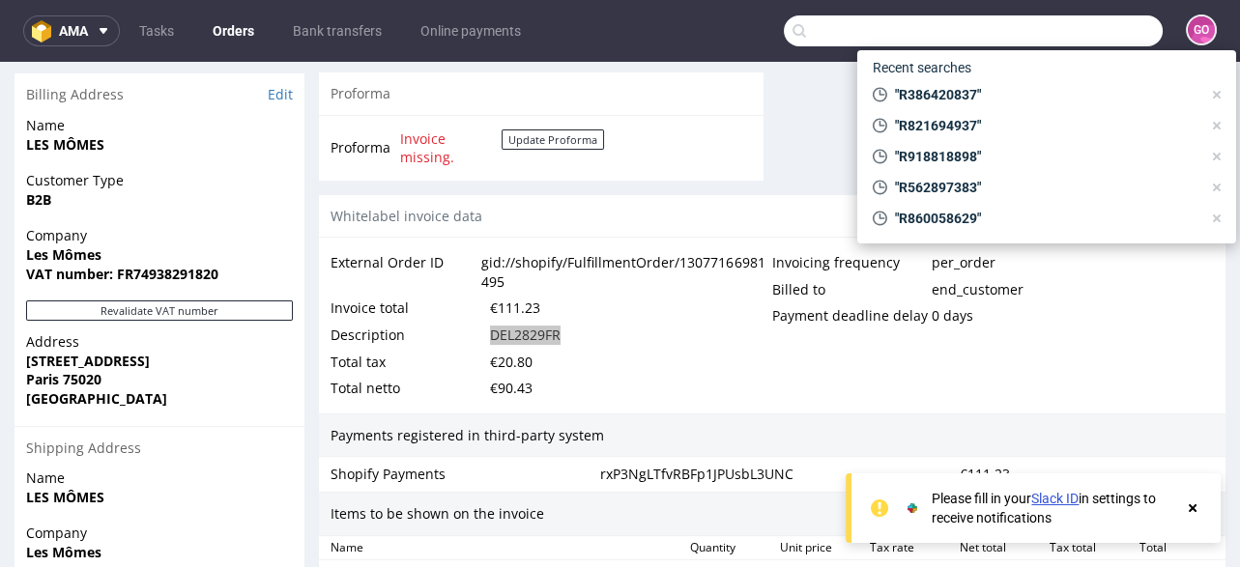
paste input "R835055882"
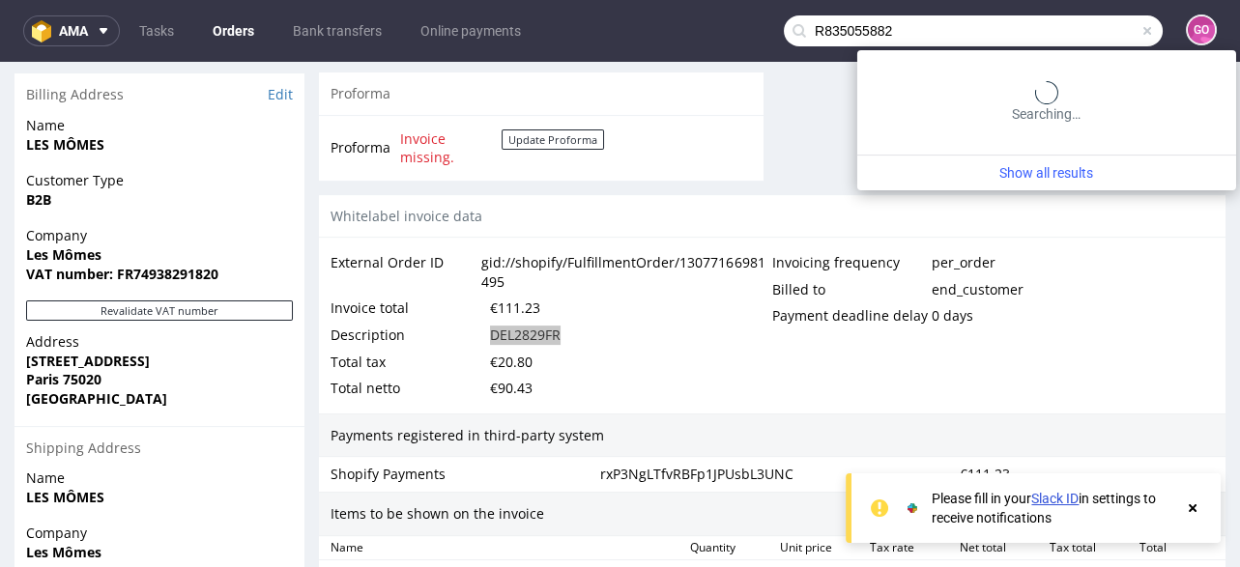
type input "R835055882"
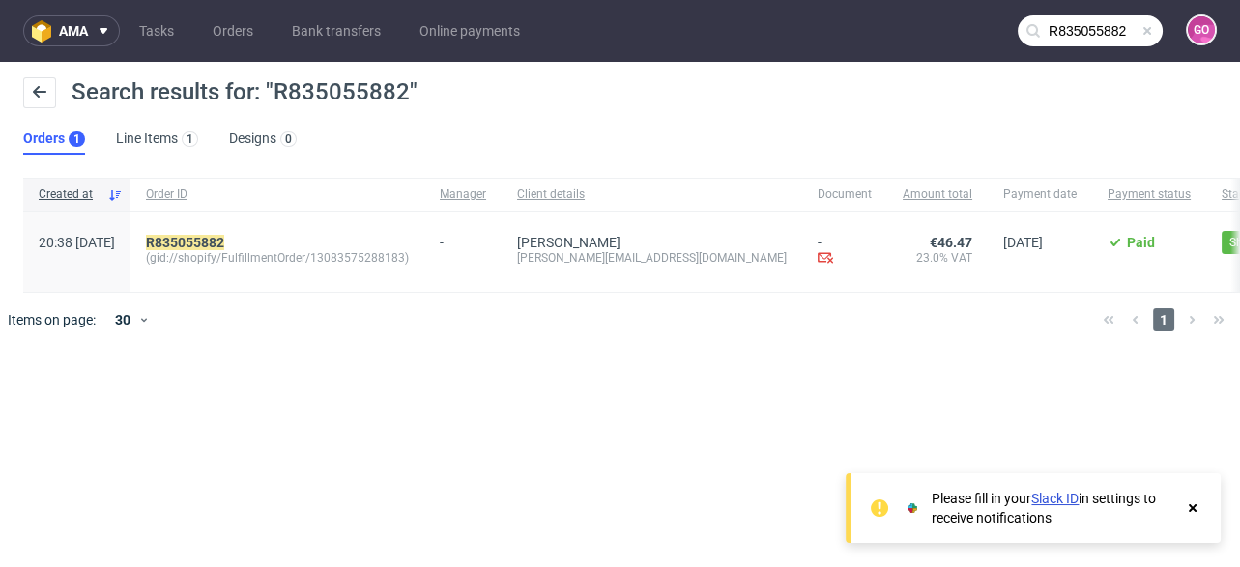
click at [233, 232] on div "R835055882 (gid://shopify/FulfillmentOrder/13083575288183)" at bounding box center [277, 252] width 294 height 80
click at [224, 239] on mark "R835055882" at bounding box center [185, 242] width 78 height 15
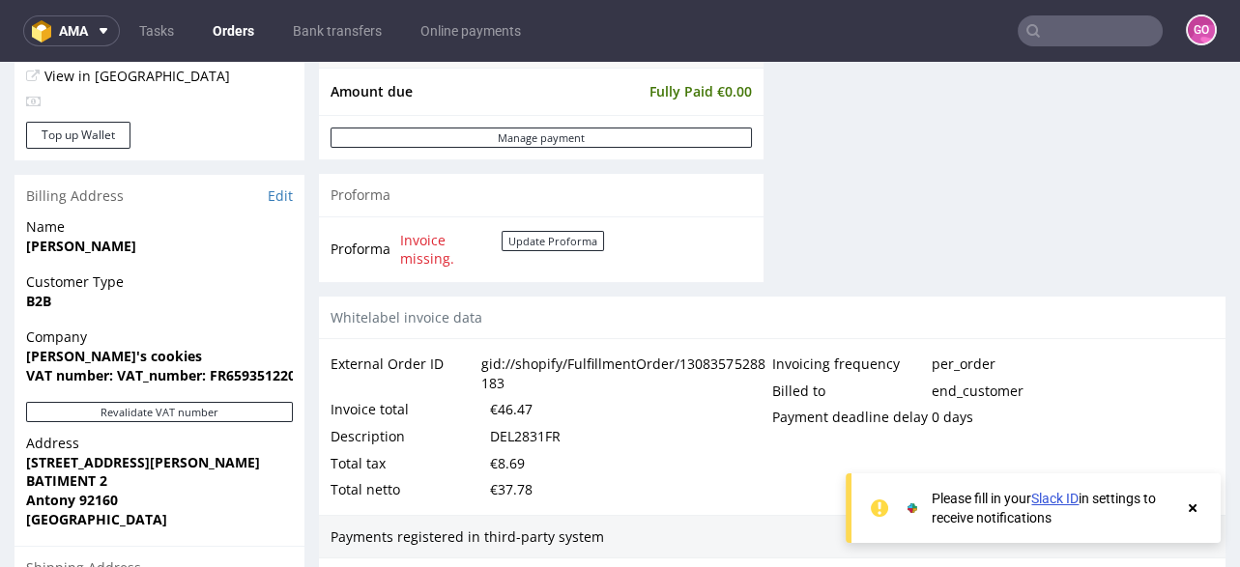
scroll to position [1081, 0]
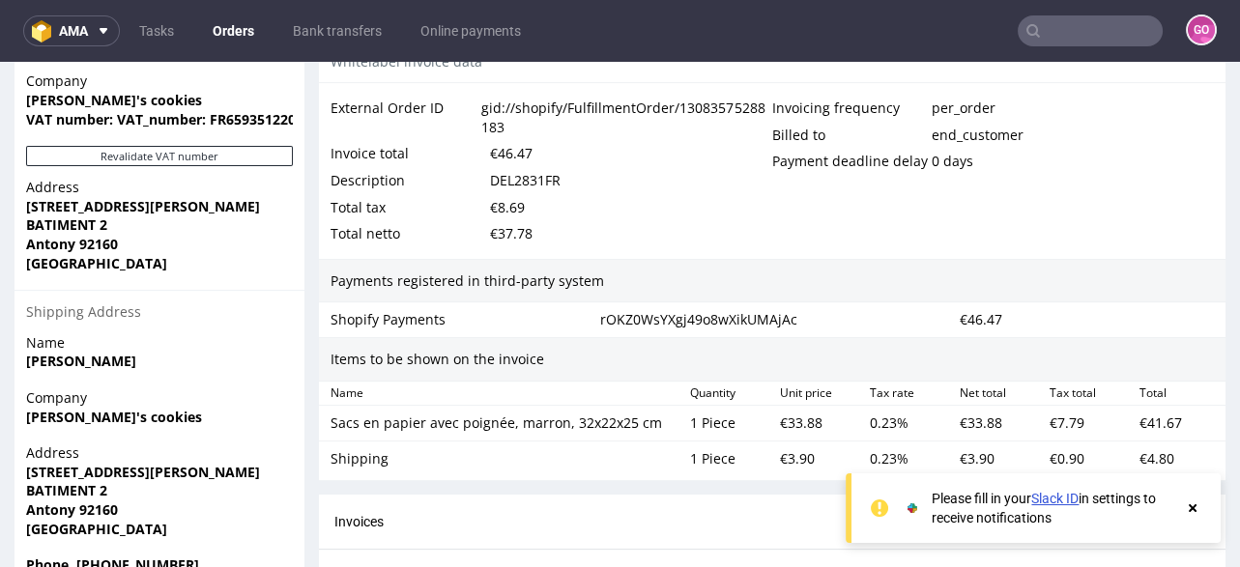
click at [539, 176] on div "DEL2831FR" at bounding box center [525, 180] width 71 height 27
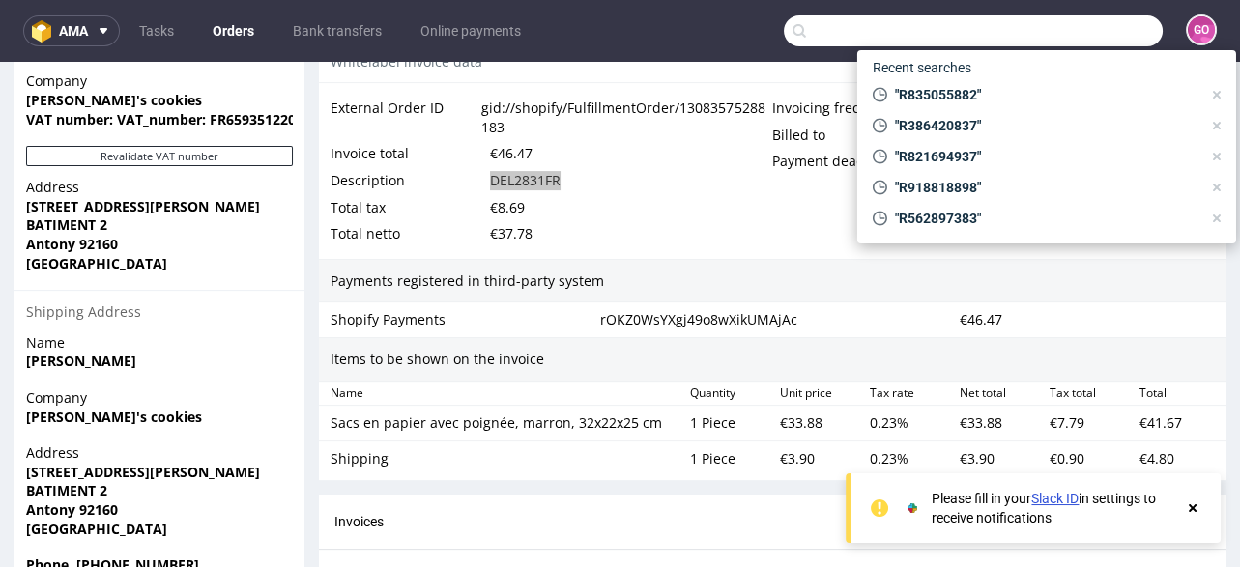
click at [1043, 30] on input "text" at bounding box center [973, 30] width 379 height 31
paste input "R411848872"
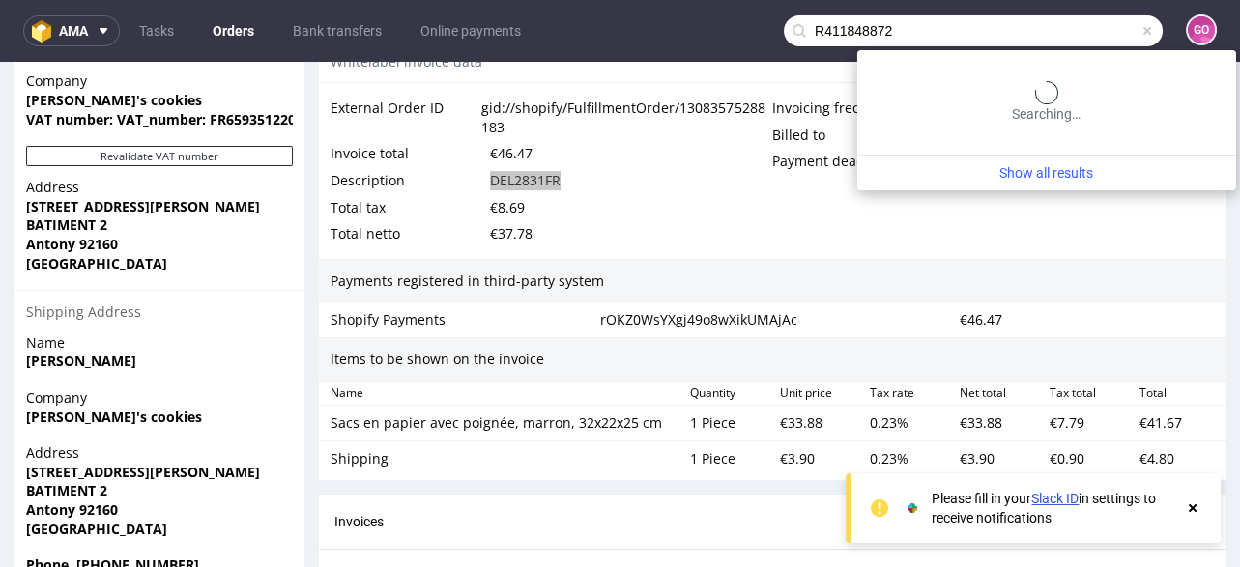
type input "R411848872"
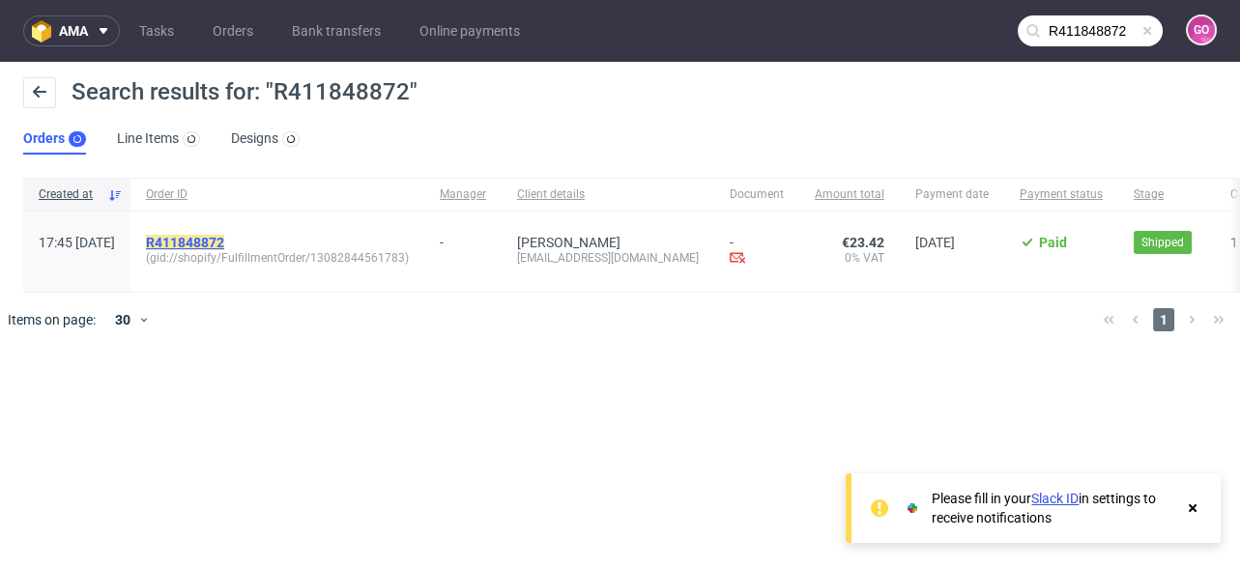
click at [224, 237] on mark "R411848872" at bounding box center [185, 242] width 78 height 15
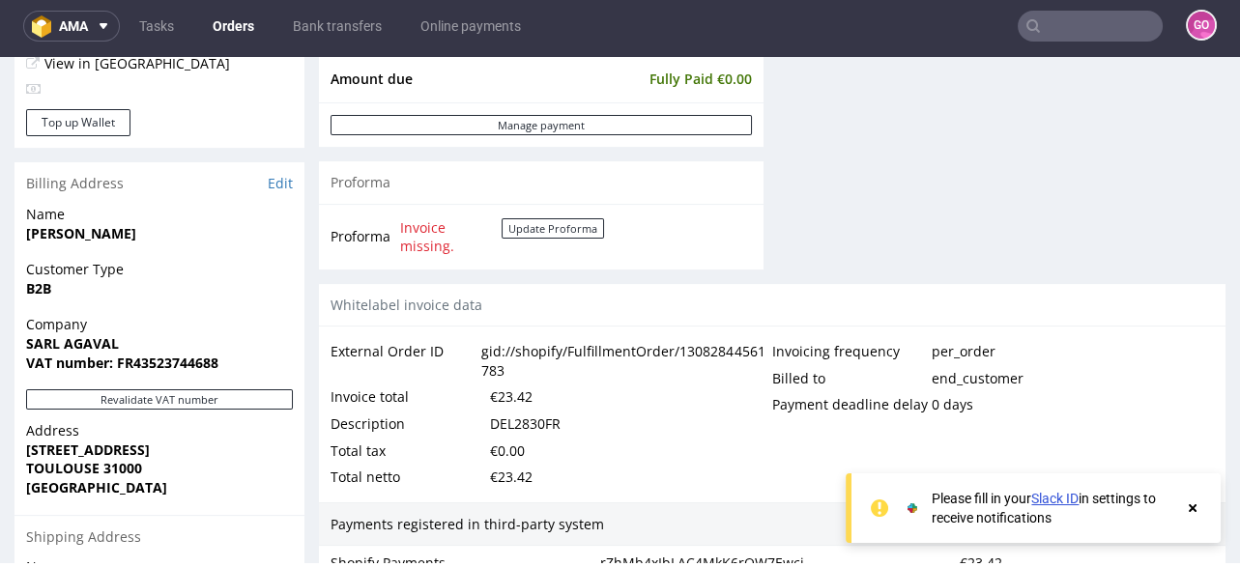
scroll to position [927, 0]
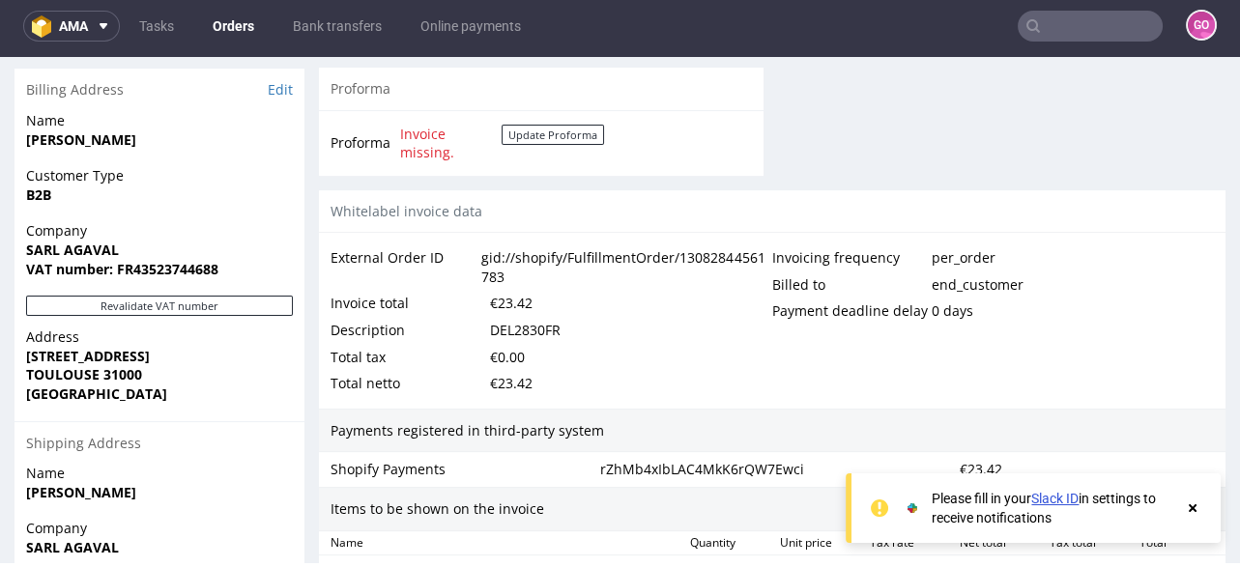
click at [504, 320] on div "DEL2830FR" at bounding box center [525, 330] width 71 height 27
click at [1062, 28] on input "text" at bounding box center [1089, 26] width 145 height 31
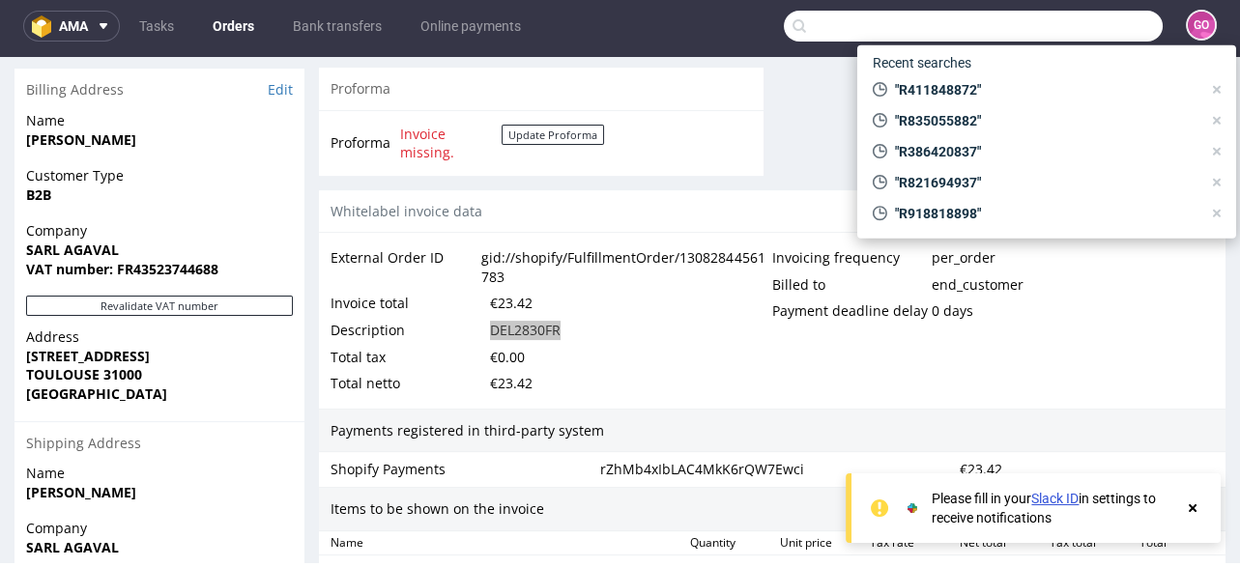
paste input "R281693205"
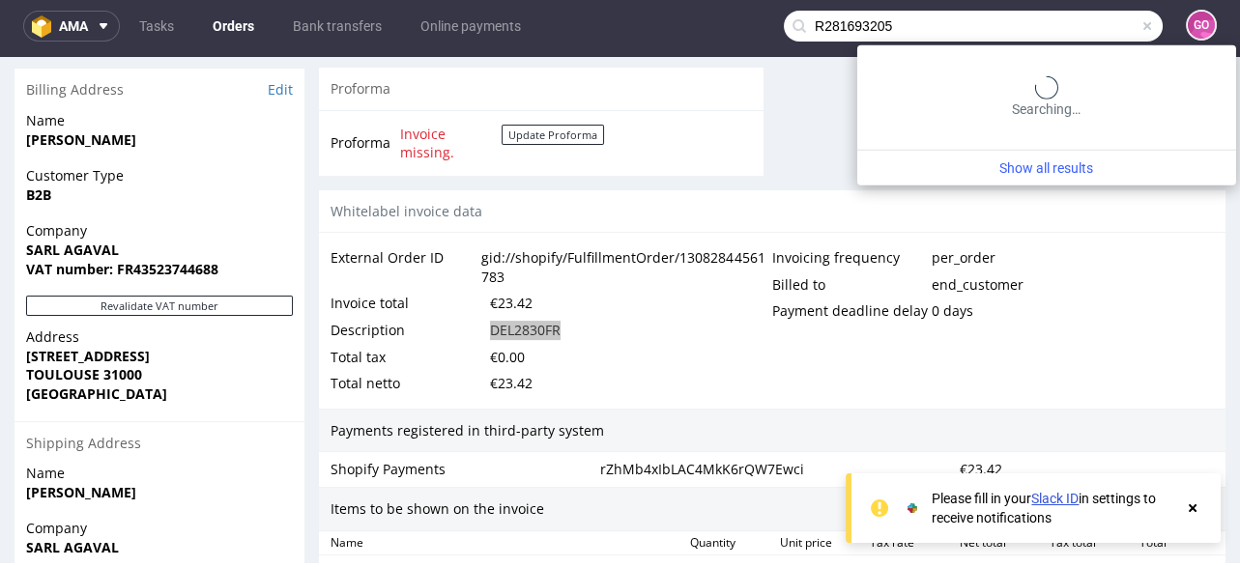
type input "R281693205"
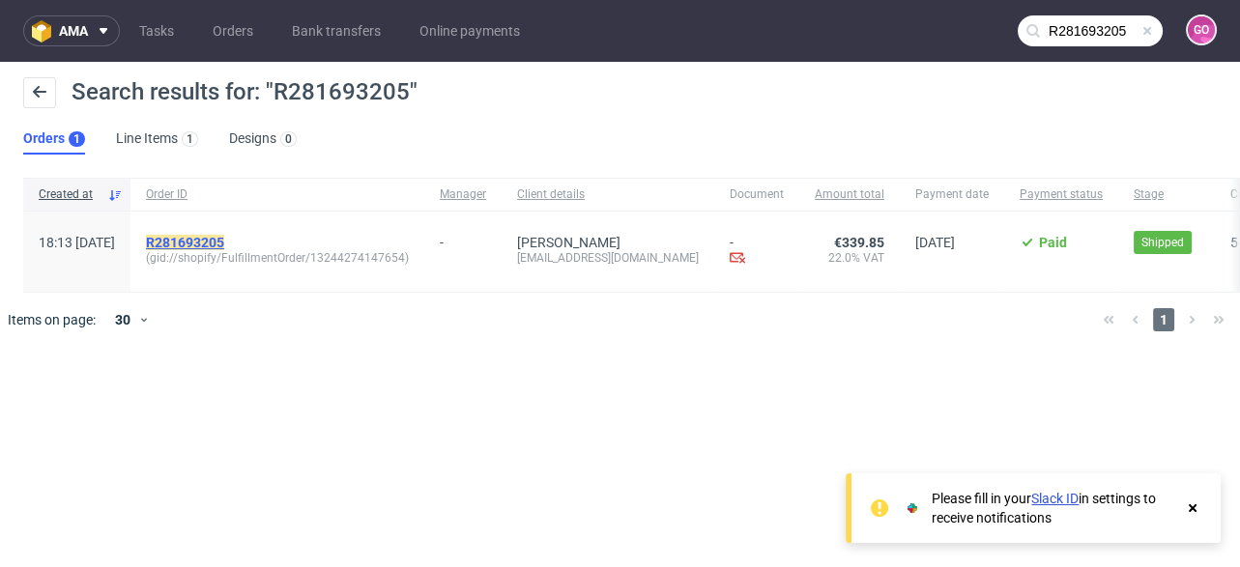
click at [224, 247] on mark "R281693205" at bounding box center [185, 242] width 78 height 15
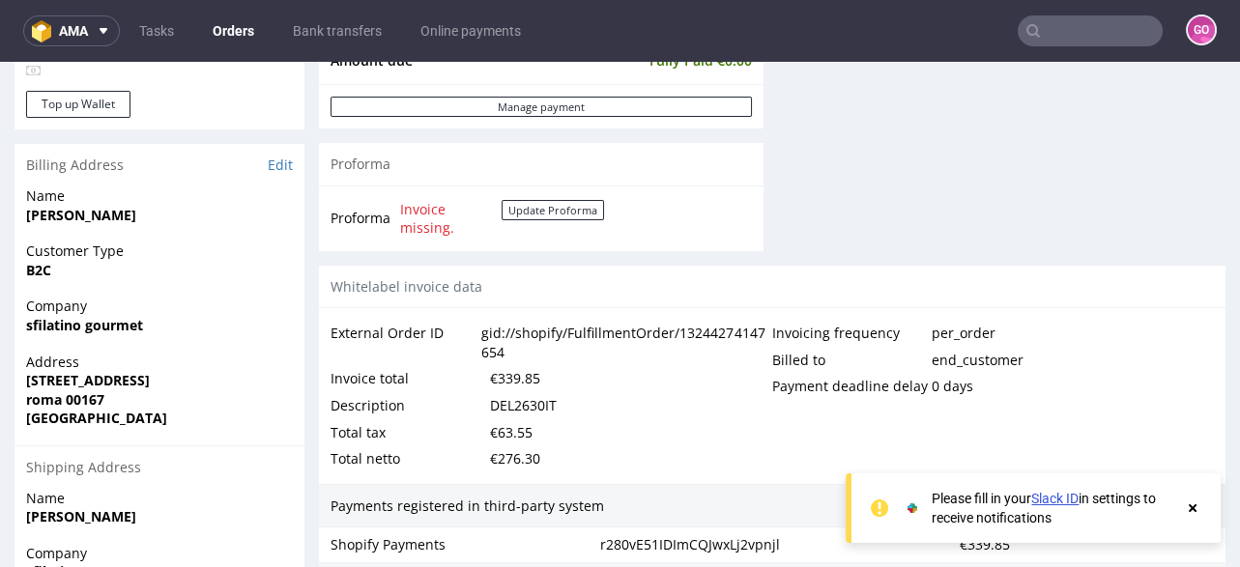
scroll to position [1081, 0]
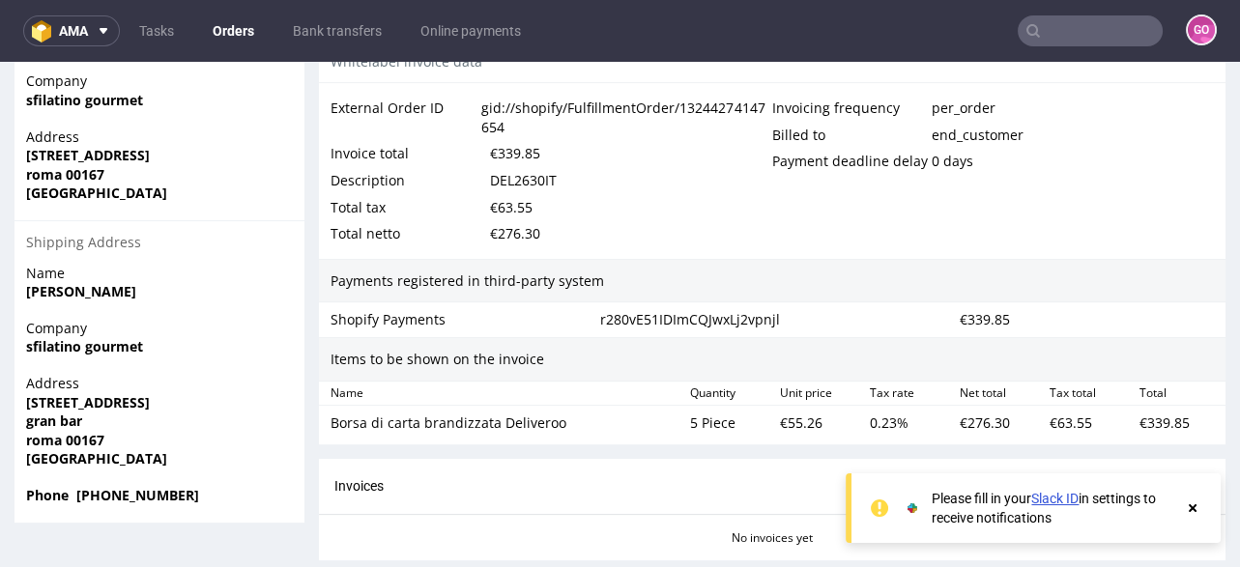
click at [524, 194] on div "DEL2630IT" at bounding box center [523, 180] width 67 height 27
click at [1041, 41] on input "text" at bounding box center [1089, 30] width 145 height 31
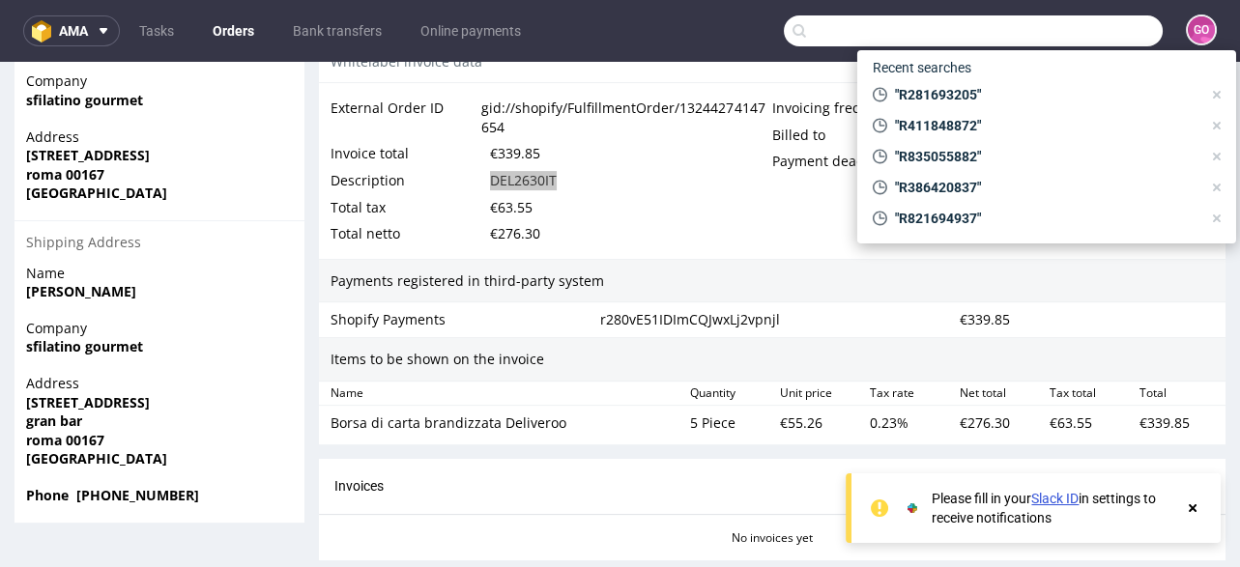
paste input "R059642228"
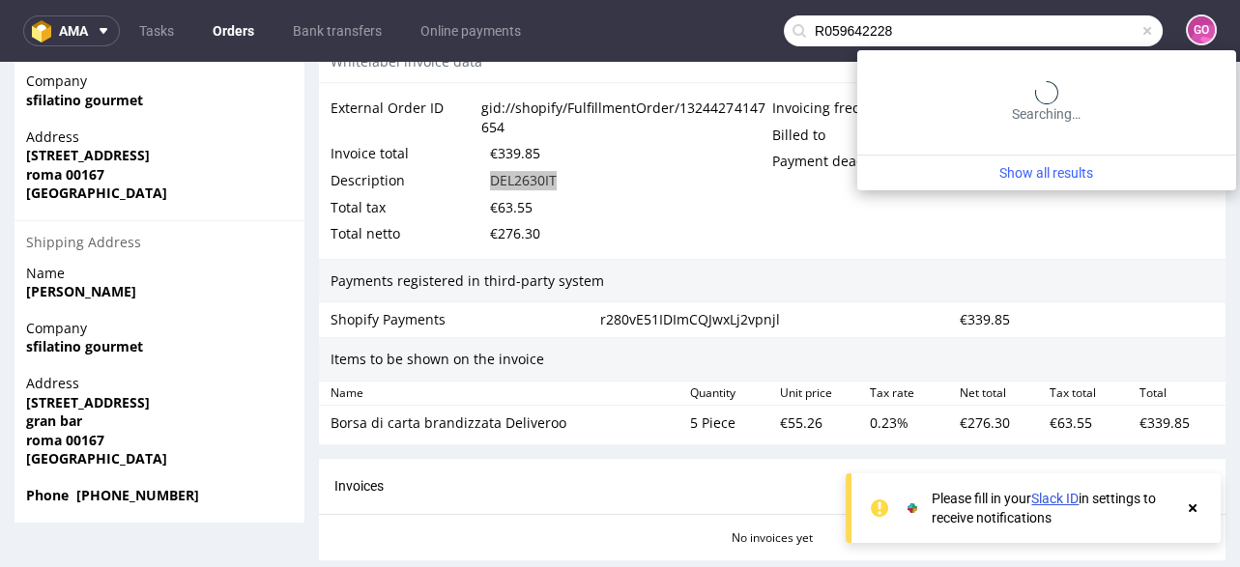
type input "R059642228"
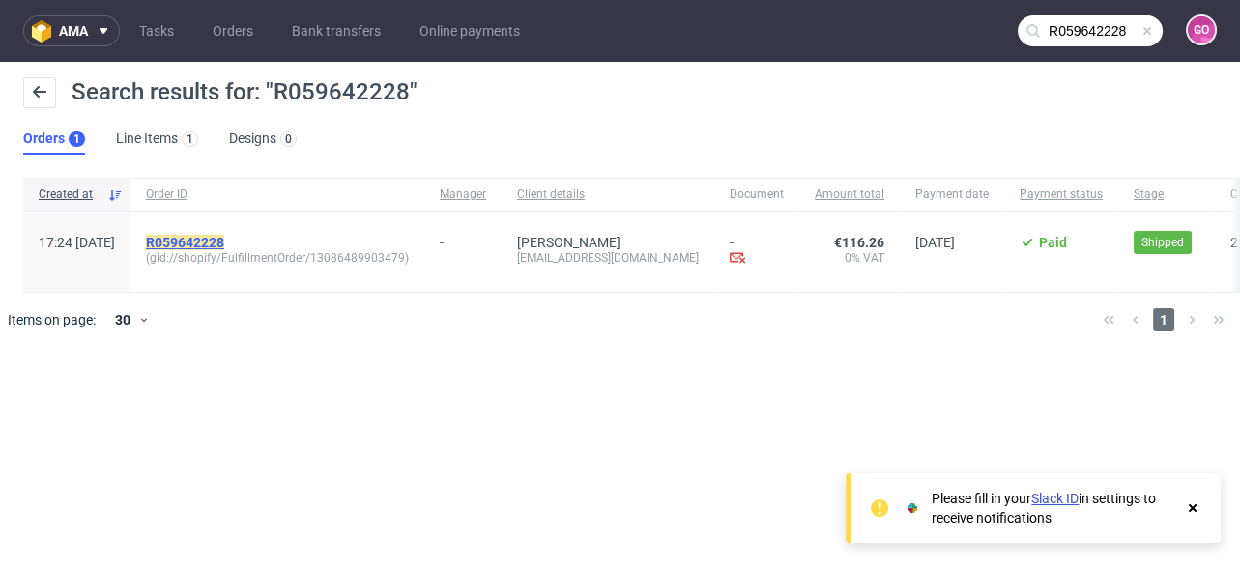
click at [224, 240] on mark "R059642228" at bounding box center [185, 242] width 78 height 15
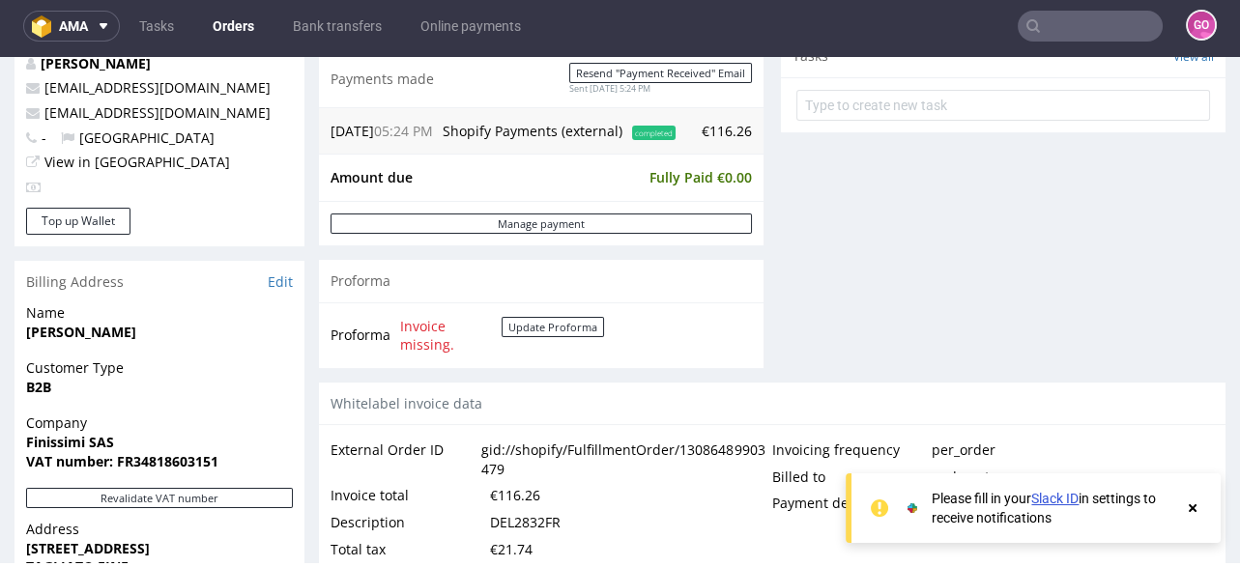
scroll to position [850, 0]
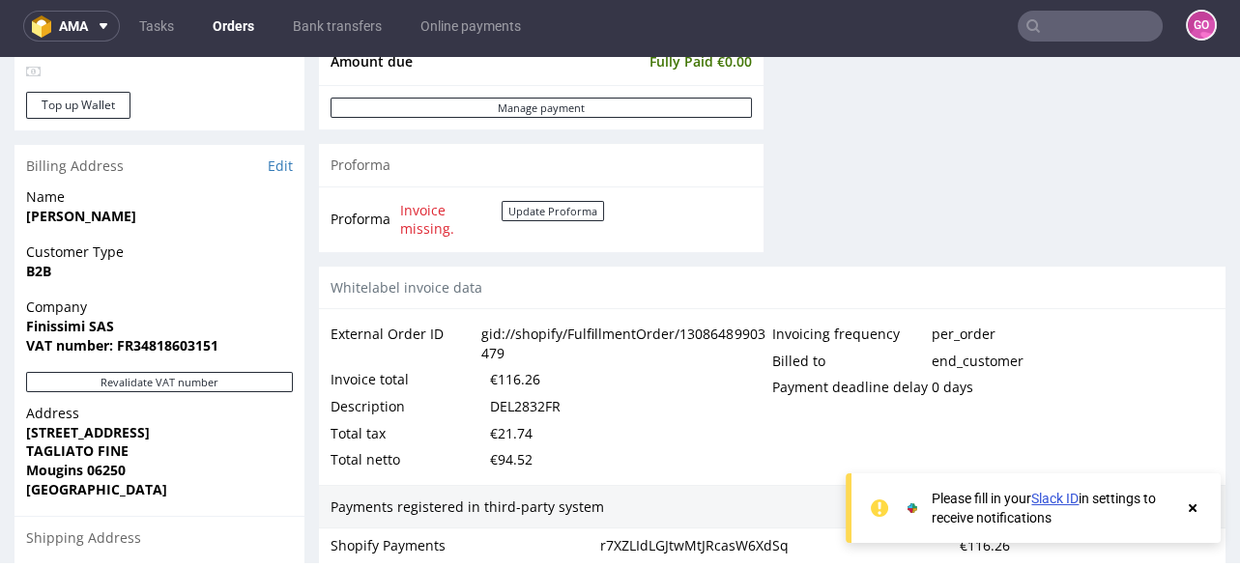
click at [528, 410] on div "DEL2832FR" at bounding box center [525, 406] width 71 height 27
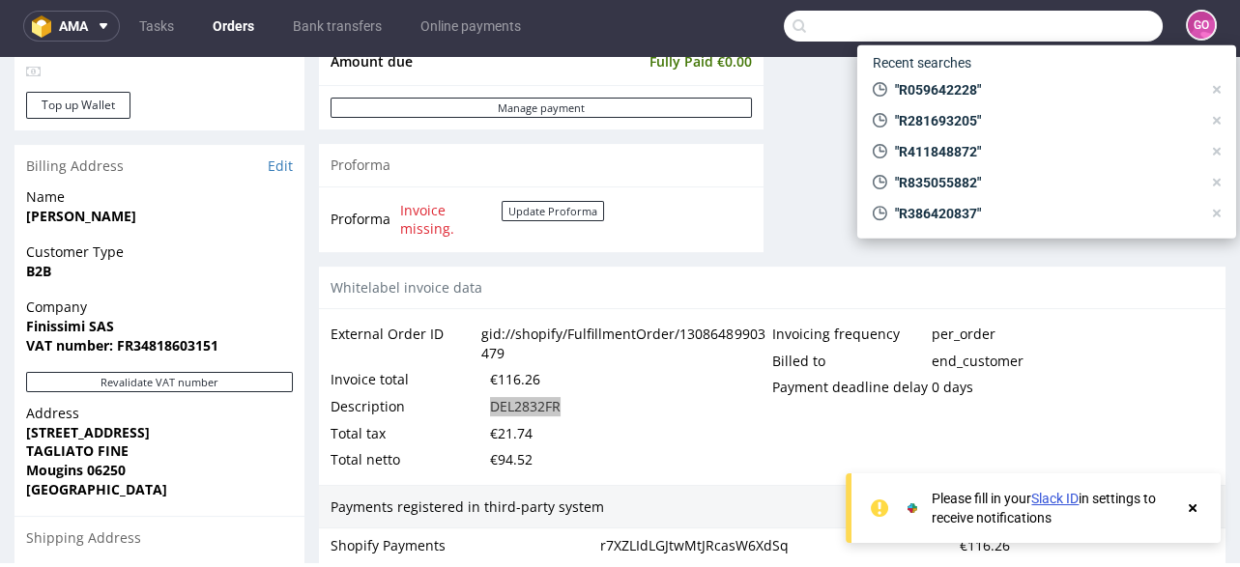
click at [1095, 39] on input "text" at bounding box center [973, 26] width 379 height 31
paste input "R725425238"
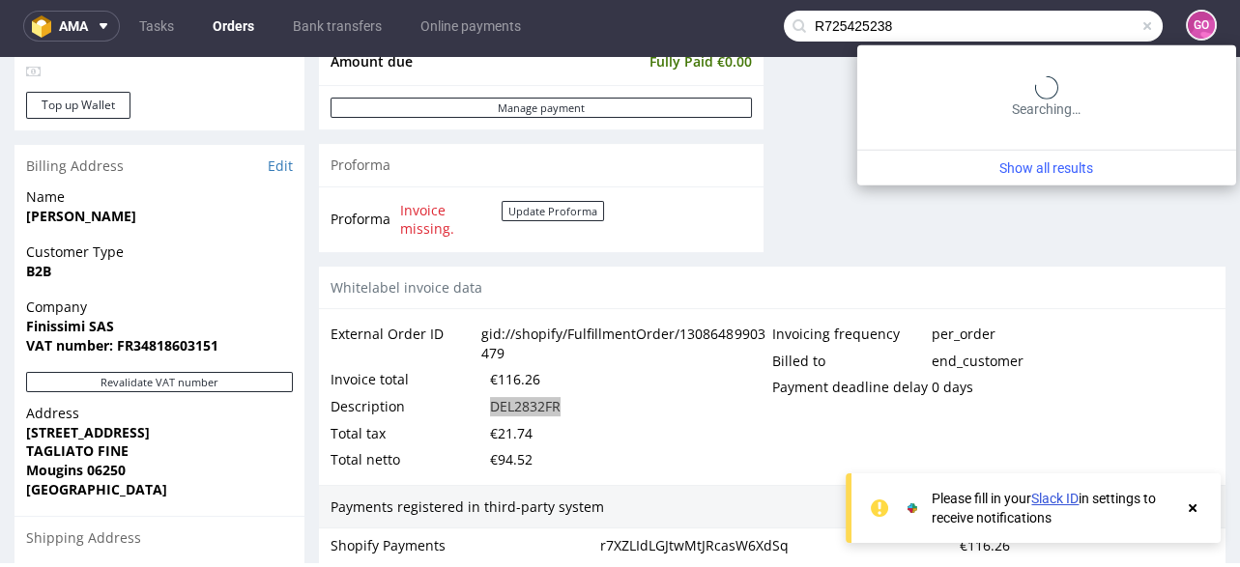
type input "R725425238"
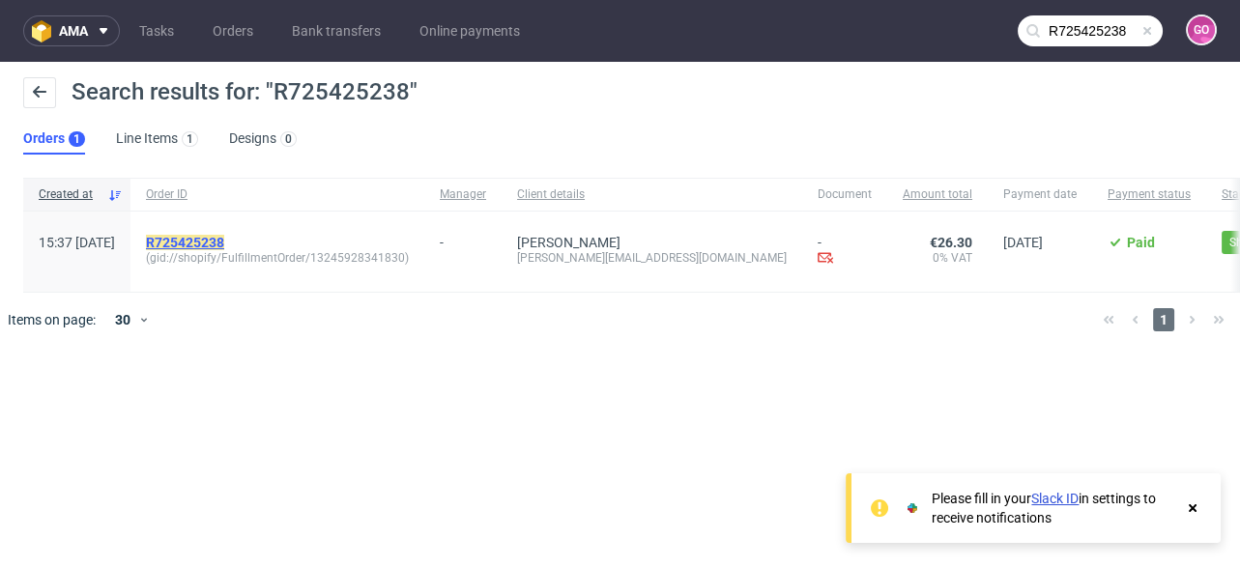
click at [224, 235] on mark "R725425238" at bounding box center [185, 242] width 78 height 15
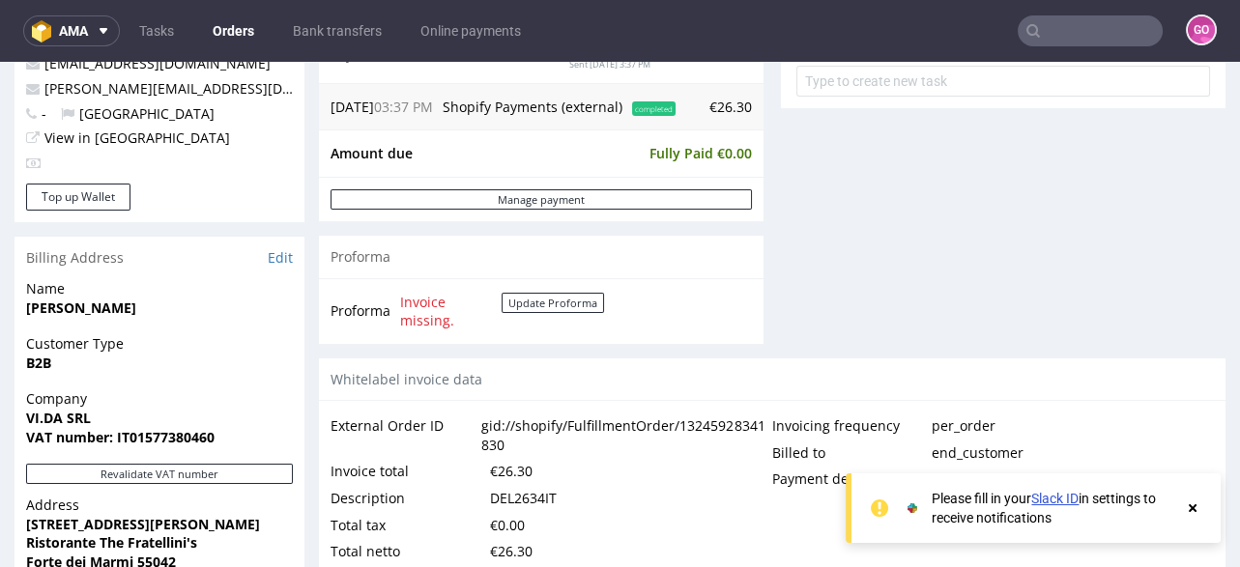
scroll to position [773, 0]
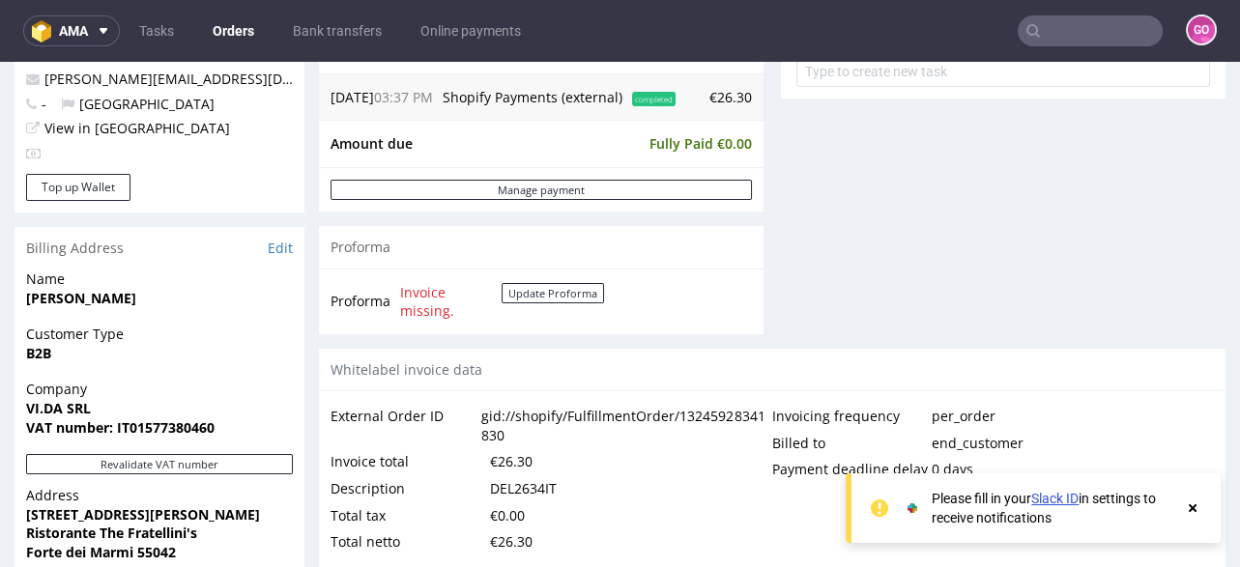
click at [535, 483] on div "DEL2634IT" at bounding box center [523, 488] width 67 height 27
click at [1107, 48] on nav "ama Tasks Orders Bank transfers Online payments GO" at bounding box center [620, 31] width 1240 height 62
click at [1113, 42] on input "text" at bounding box center [1089, 30] width 145 height 31
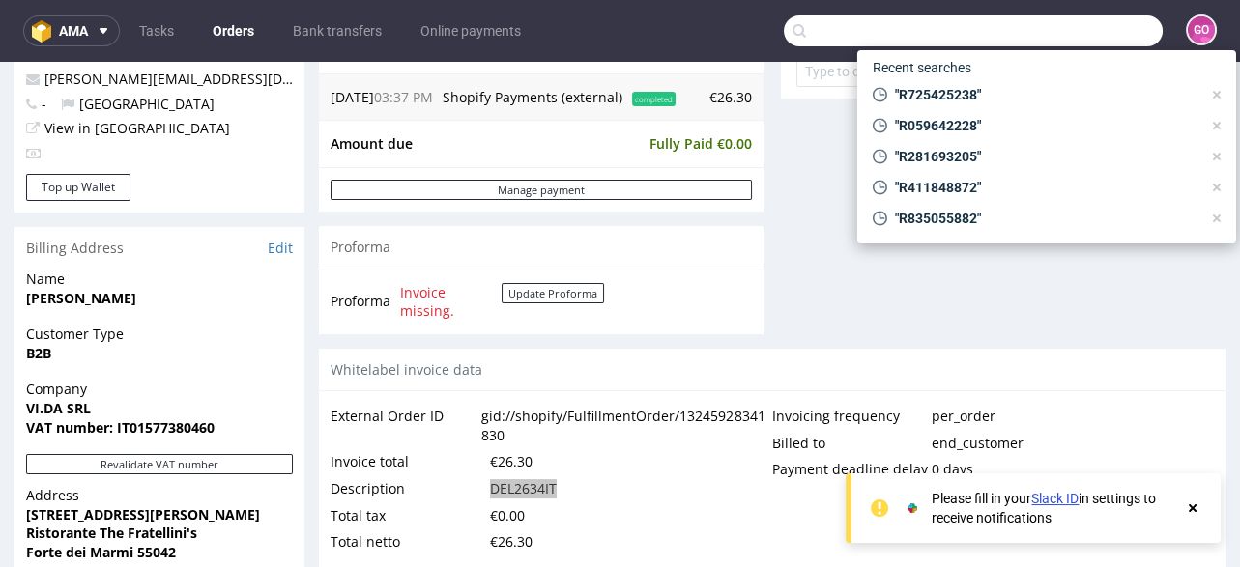
paste input "R144577353"
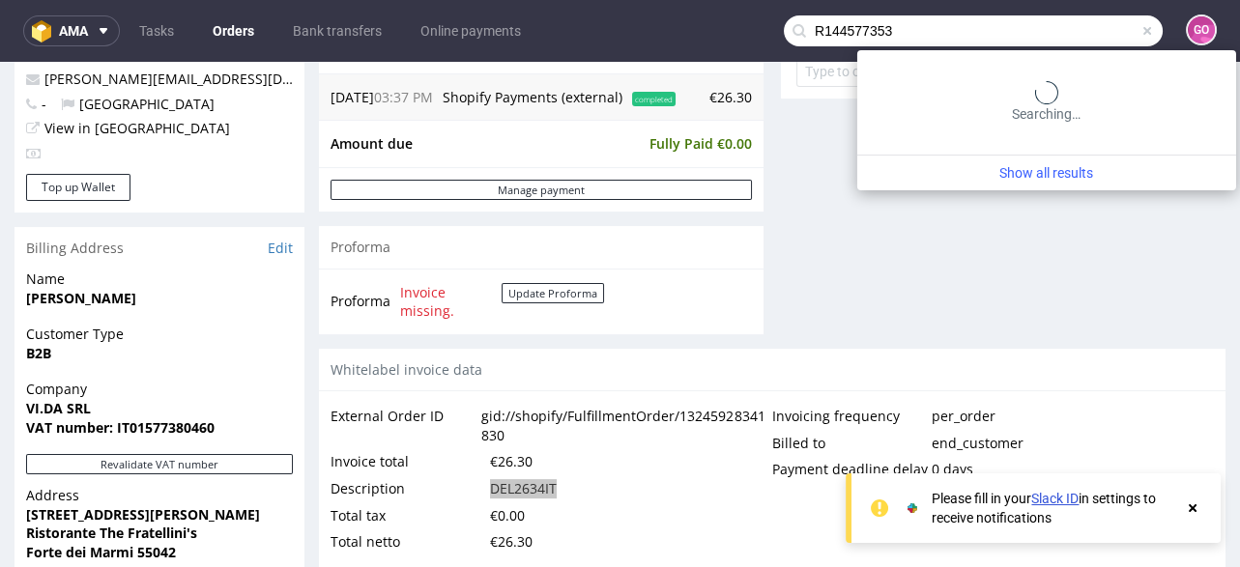
type input "R144577353"
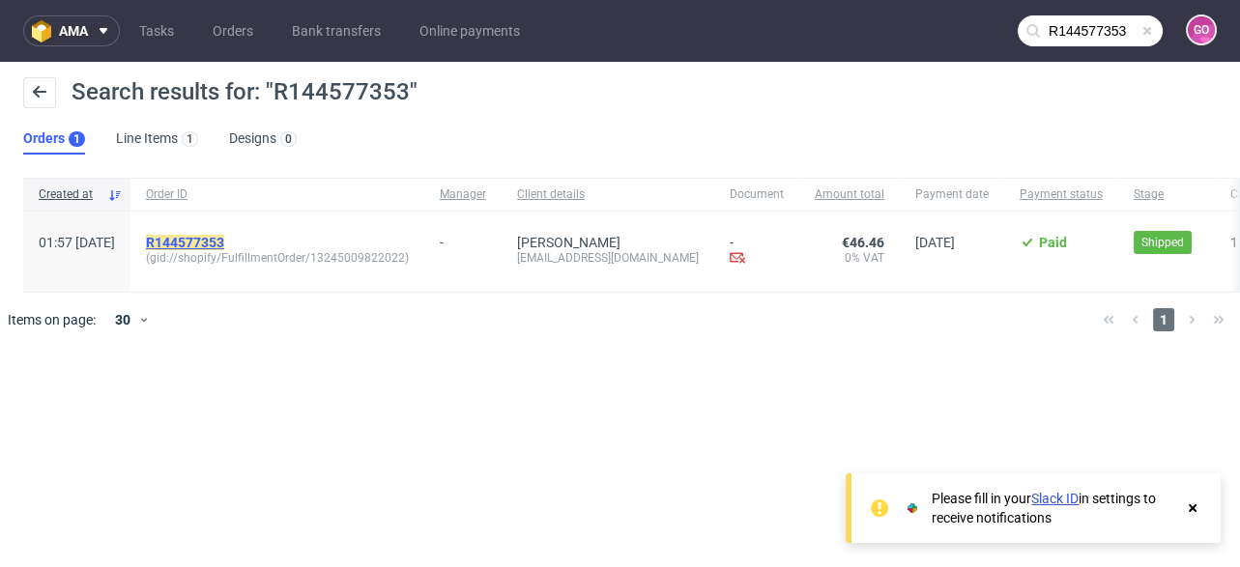
click at [224, 238] on mark "R144577353" at bounding box center [185, 242] width 78 height 15
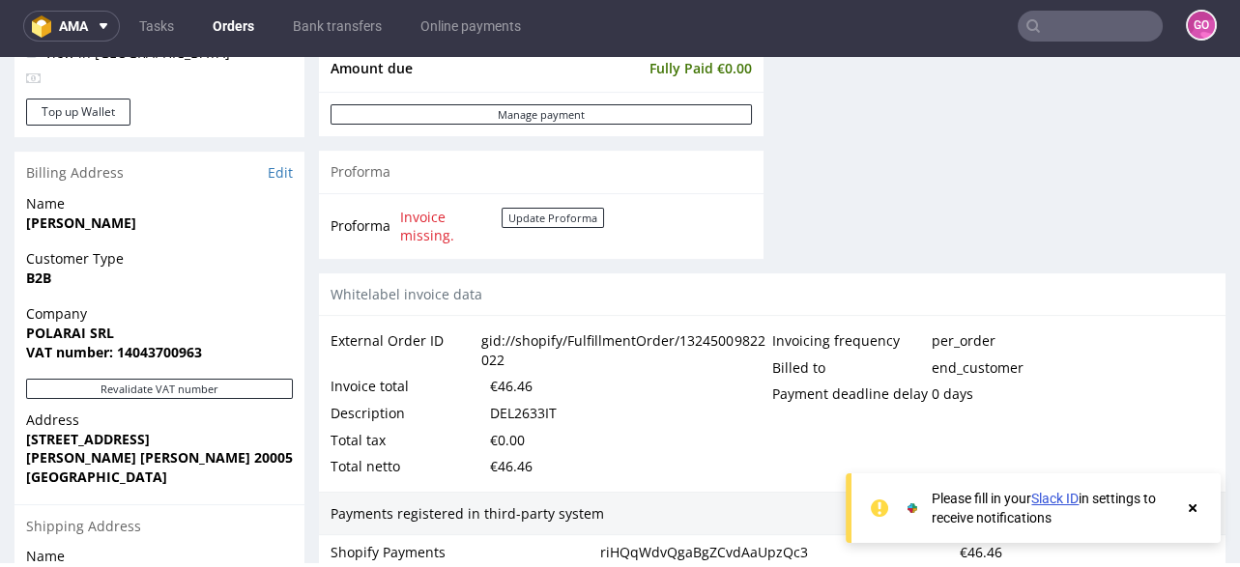
scroll to position [850, 0]
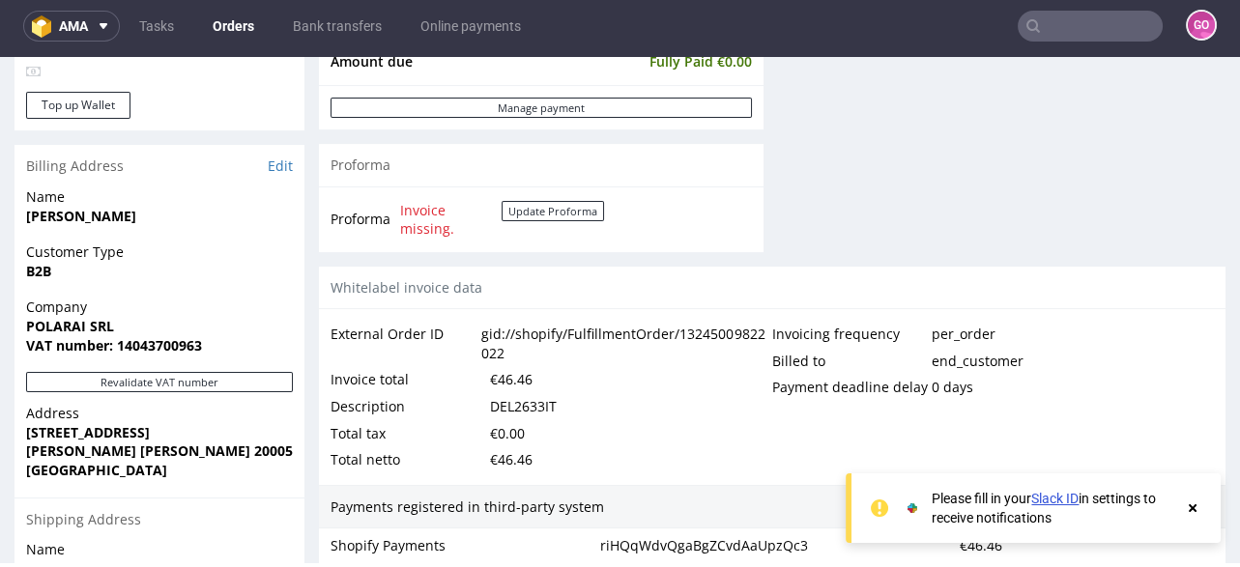
click at [512, 393] on div "DEL2633IT" at bounding box center [523, 406] width 67 height 27
click at [516, 400] on div "DEL2633IT" at bounding box center [523, 406] width 67 height 27
